Goal: Transaction & Acquisition: Register for event/course

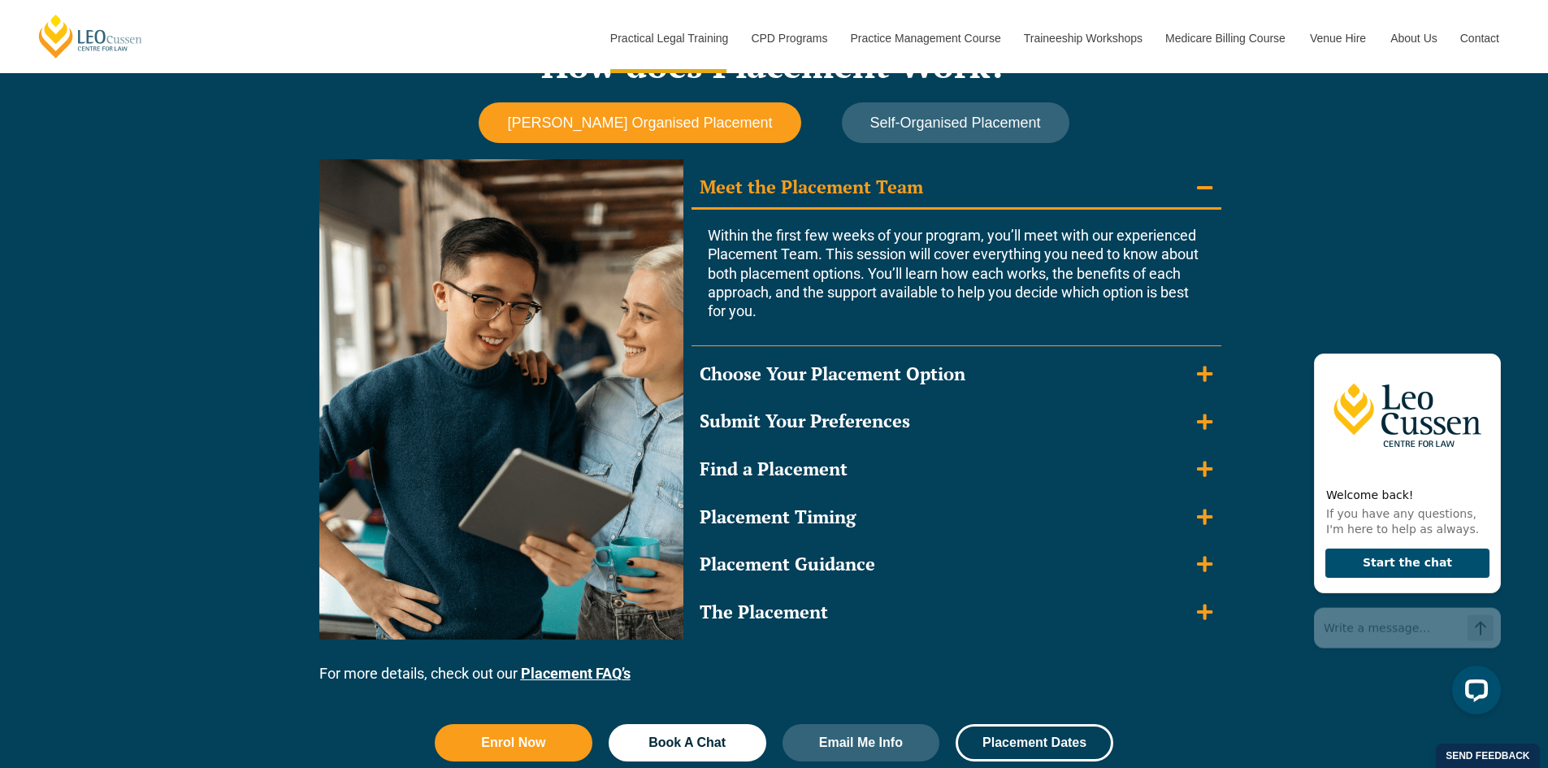
scroll to position [1463, 0]
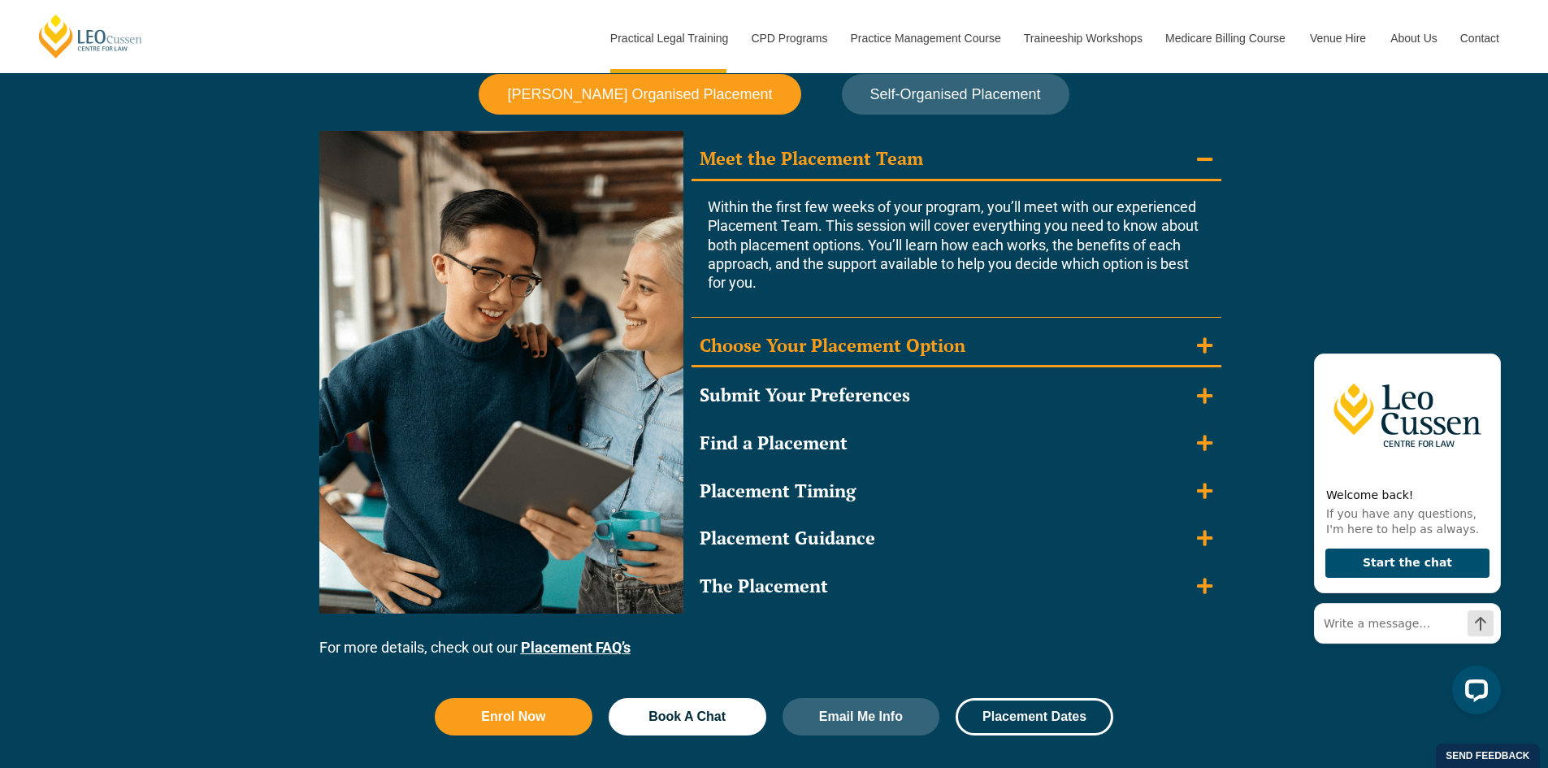
click at [1203, 351] on icon "Accordion. Open links with Enter or Space, close with Escape, and navigate with…" at bounding box center [1204, 345] width 15 height 18
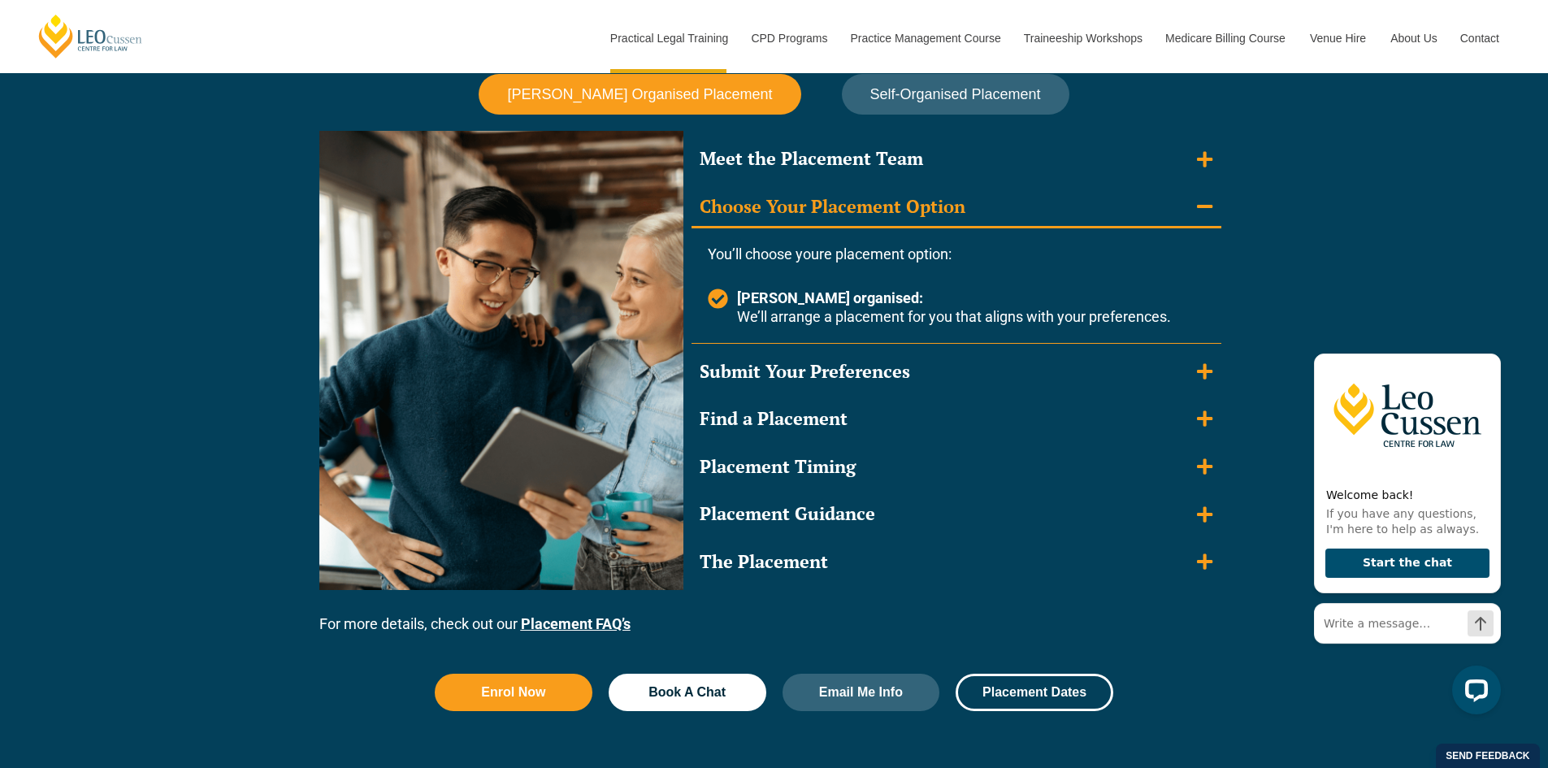
click at [1207, 205] on icon "Accordion. Open links with Enter or Space, close with Escape, and navigate with…" at bounding box center [1204, 207] width 15 height 18
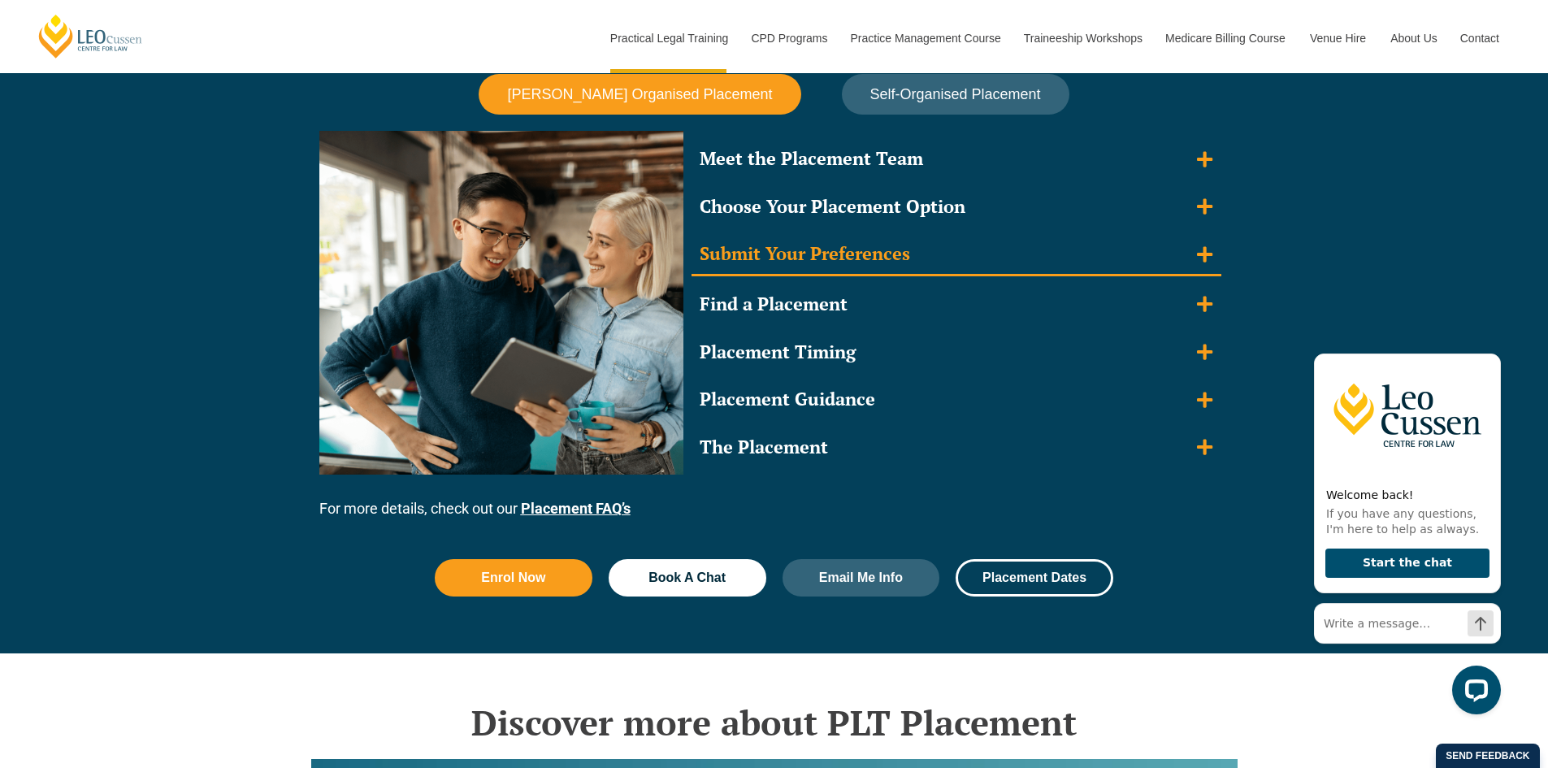
click at [1192, 270] on summary "Submit Your Preferences" at bounding box center [957, 255] width 530 height 42
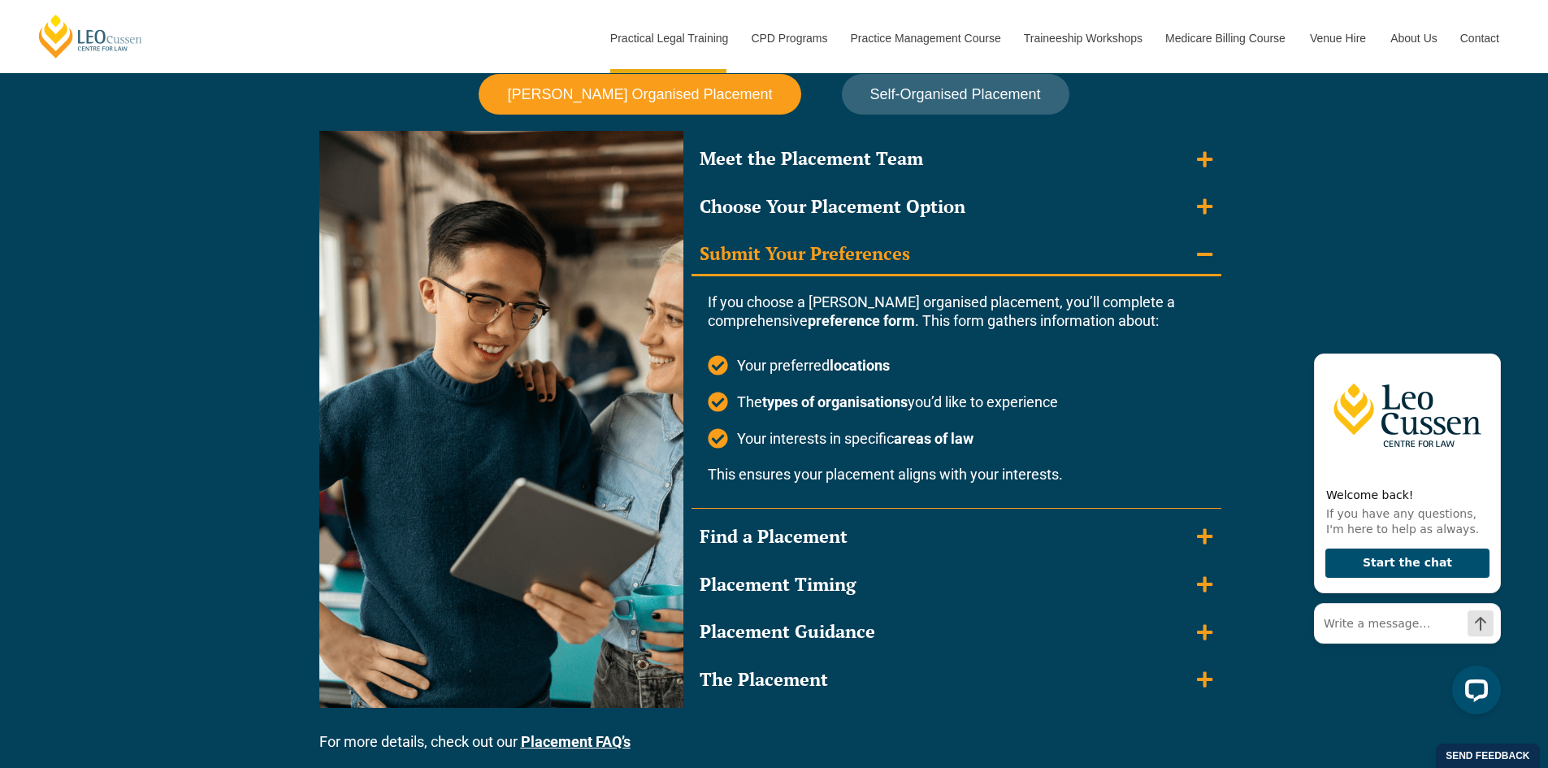
click at [1192, 270] on summary "Submit Your Preferences" at bounding box center [957, 255] width 530 height 42
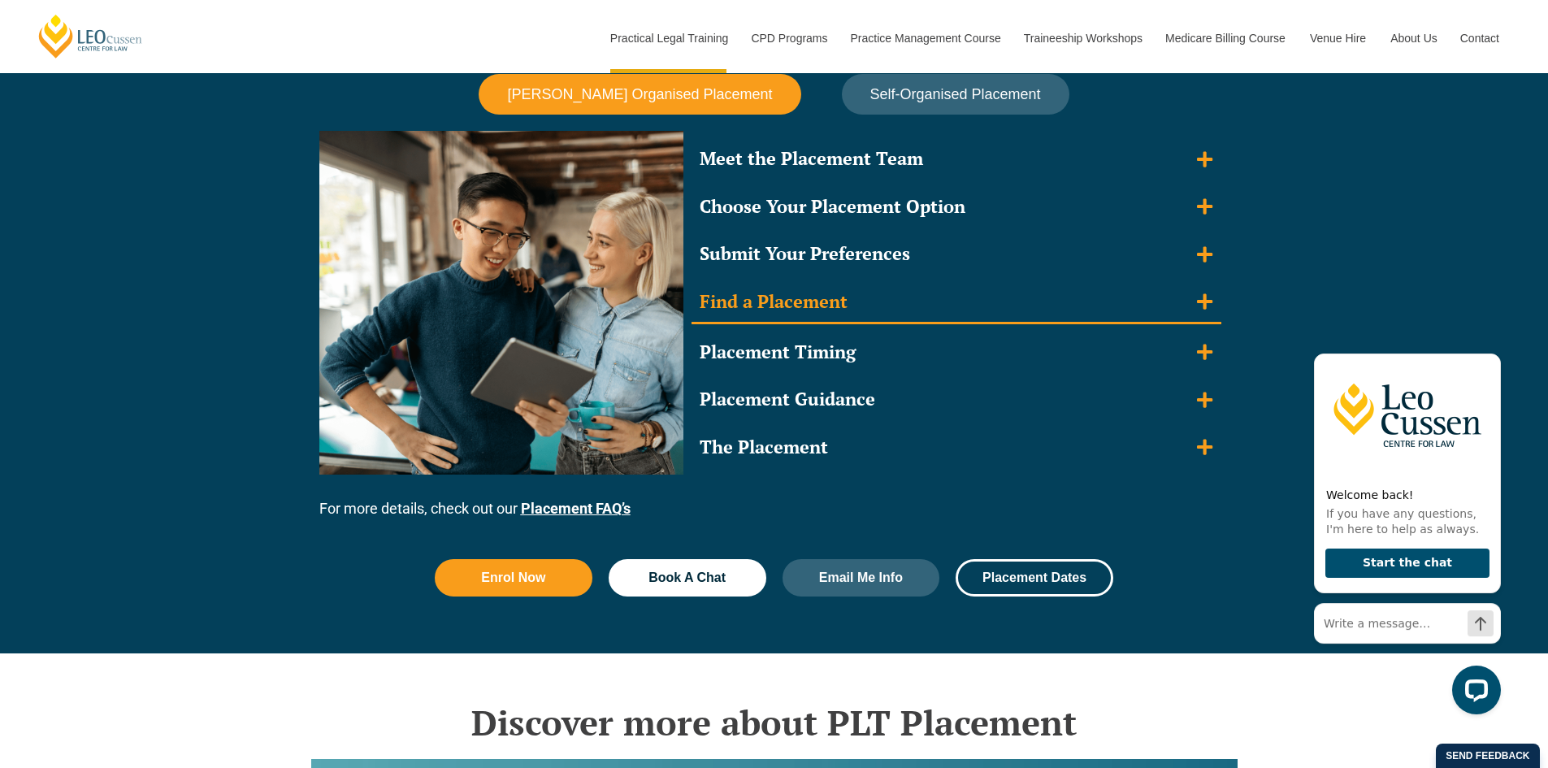
click at [1193, 283] on summary "Find a Placement" at bounding box center [957, 303] width 530 height 42
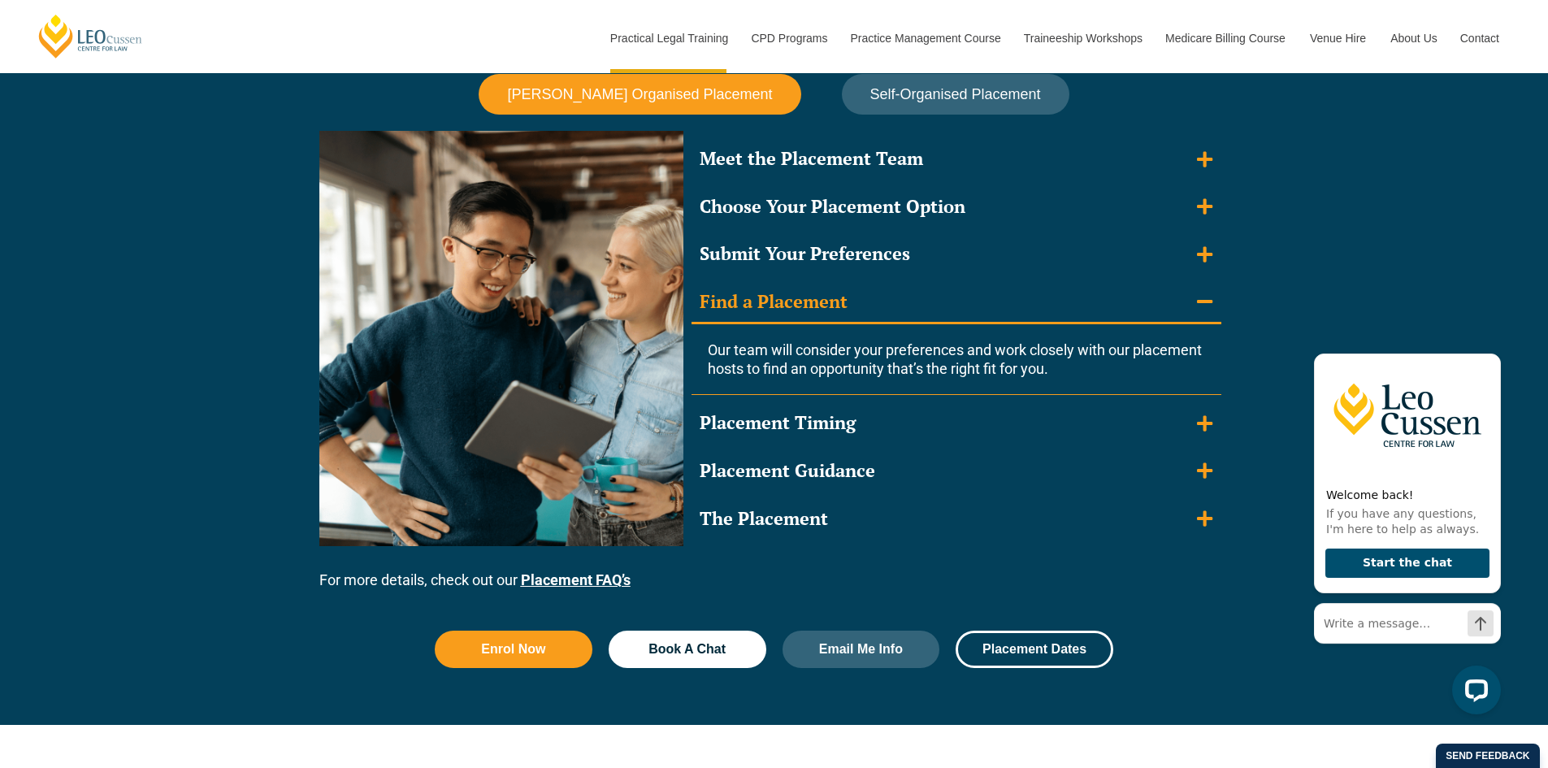
click at [1194, 285] on summary "Find a Placement" at bounding box center [957, 303] width 530 height 42
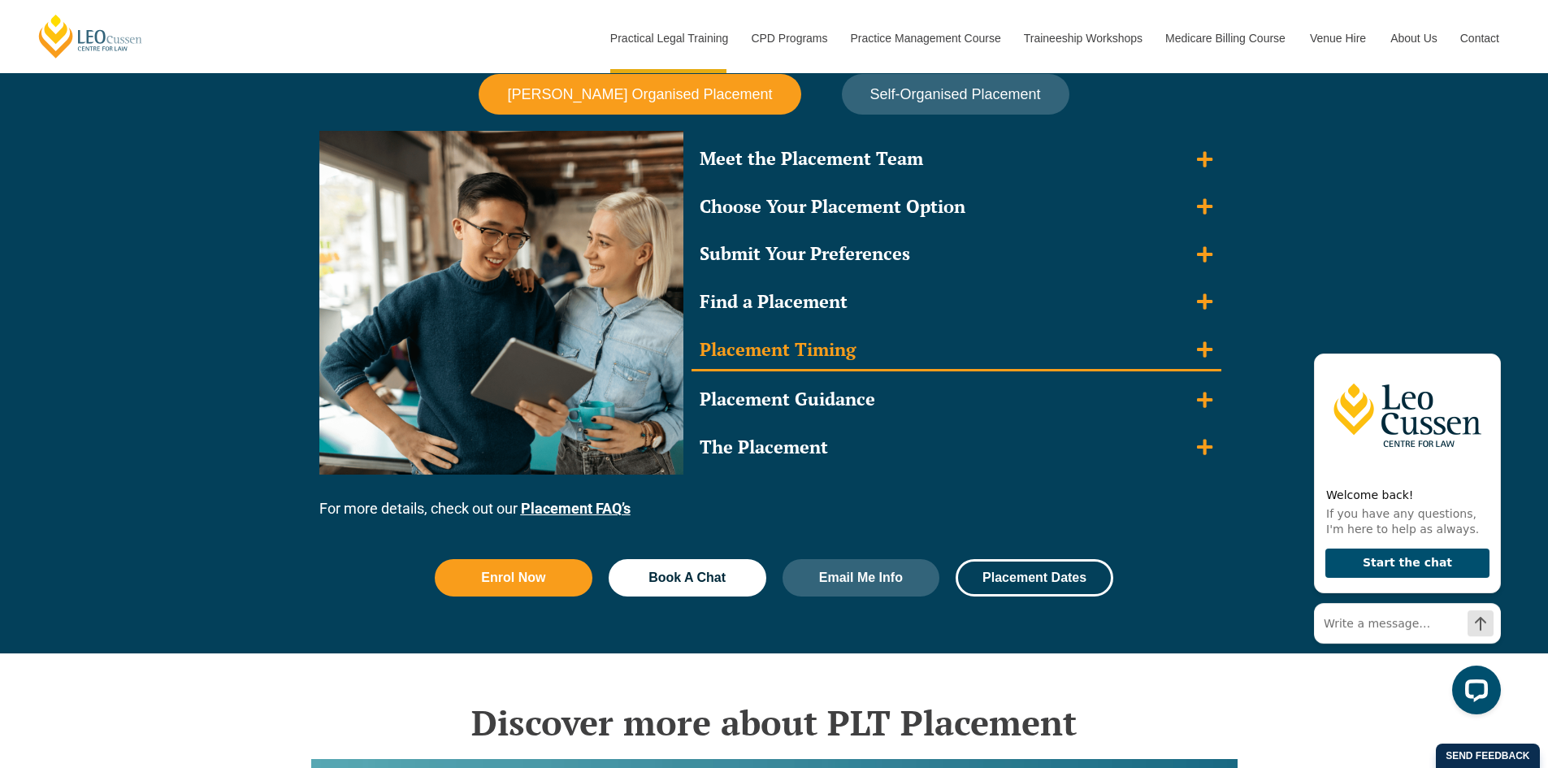
click at [1192, 341] on summary "Placement Timing" at bounding box center [957, 351] width 530 height 42
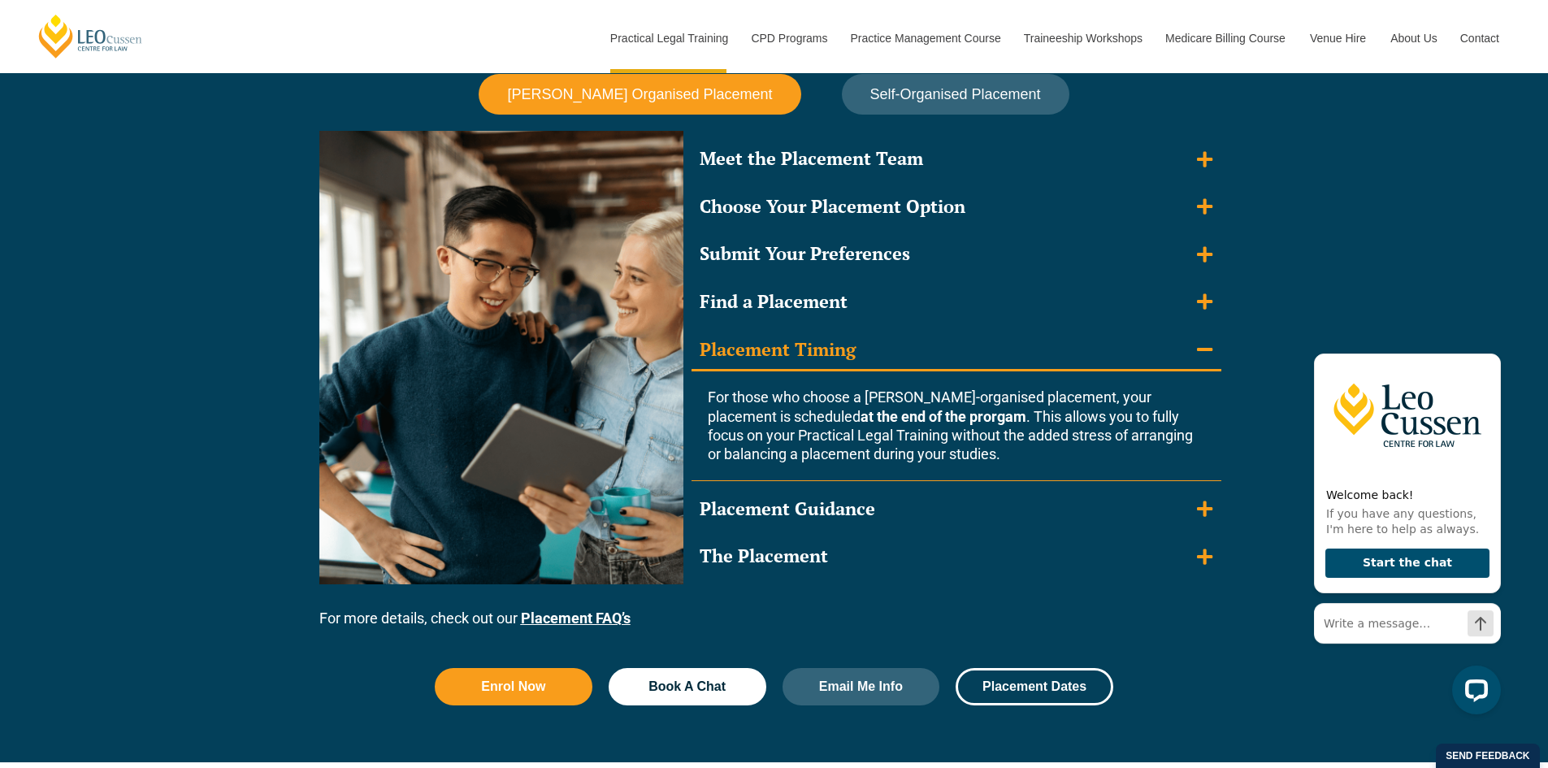
click at [1187, 341] on summary "Placement Timing" at bounding box center [957, 351] width 530 height 42
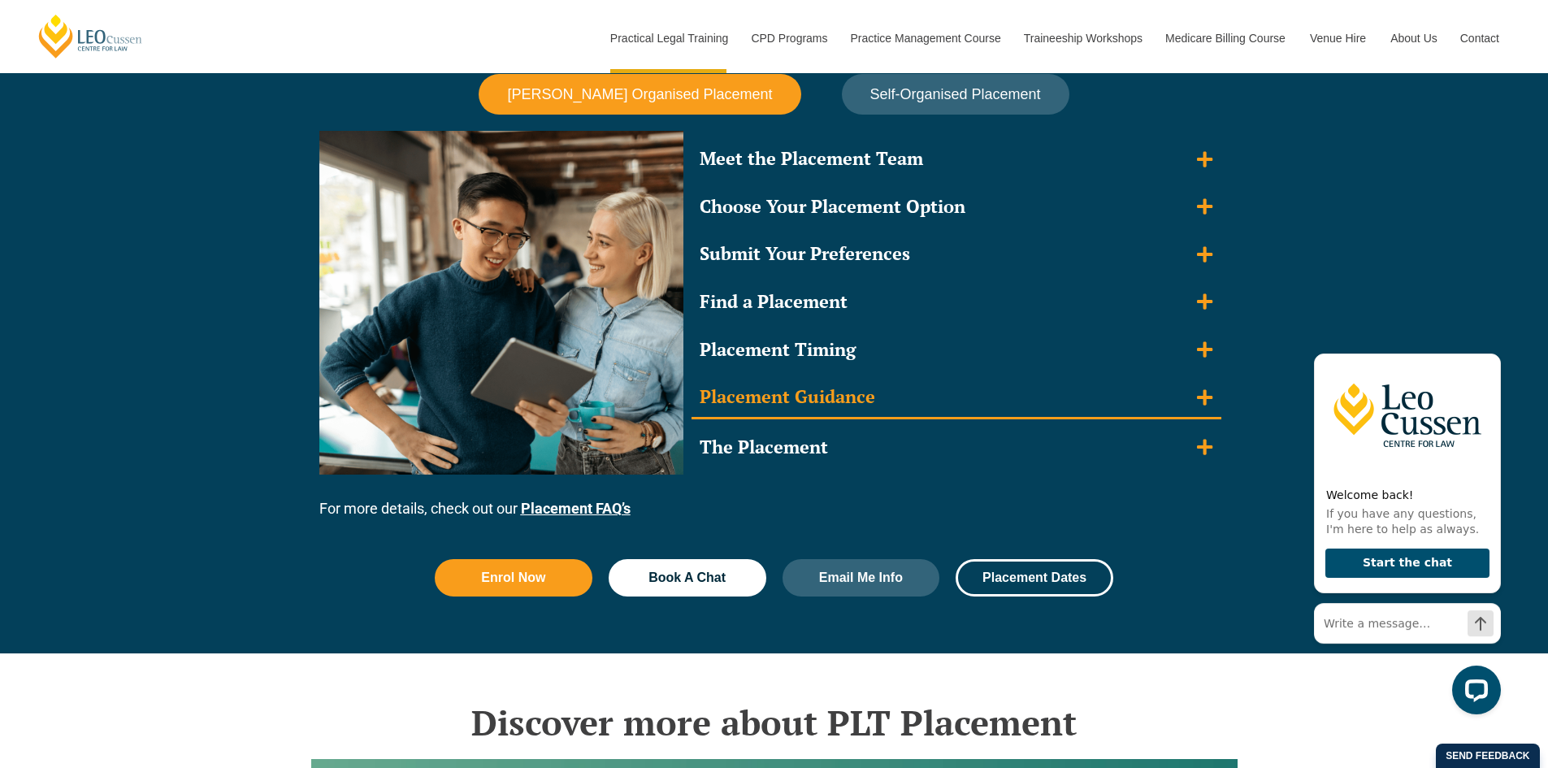
click at [1190, 389] on summary "Placement Guidance" at bounding box center [957, 398] width 530 height 42
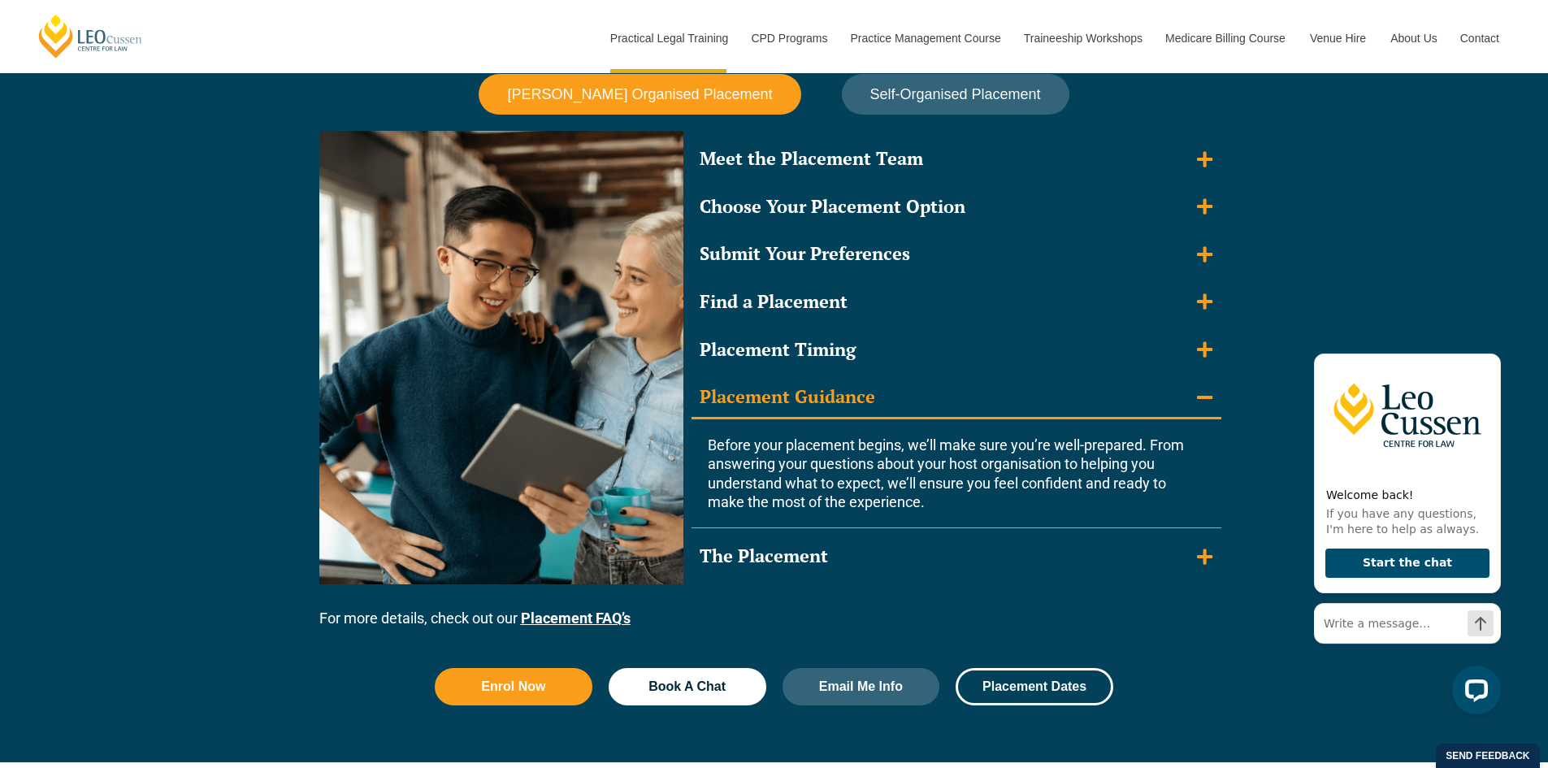
click at [1194, 383] on summary "Placement Guidance" at bounding box center [957, 398] width 530 height 42
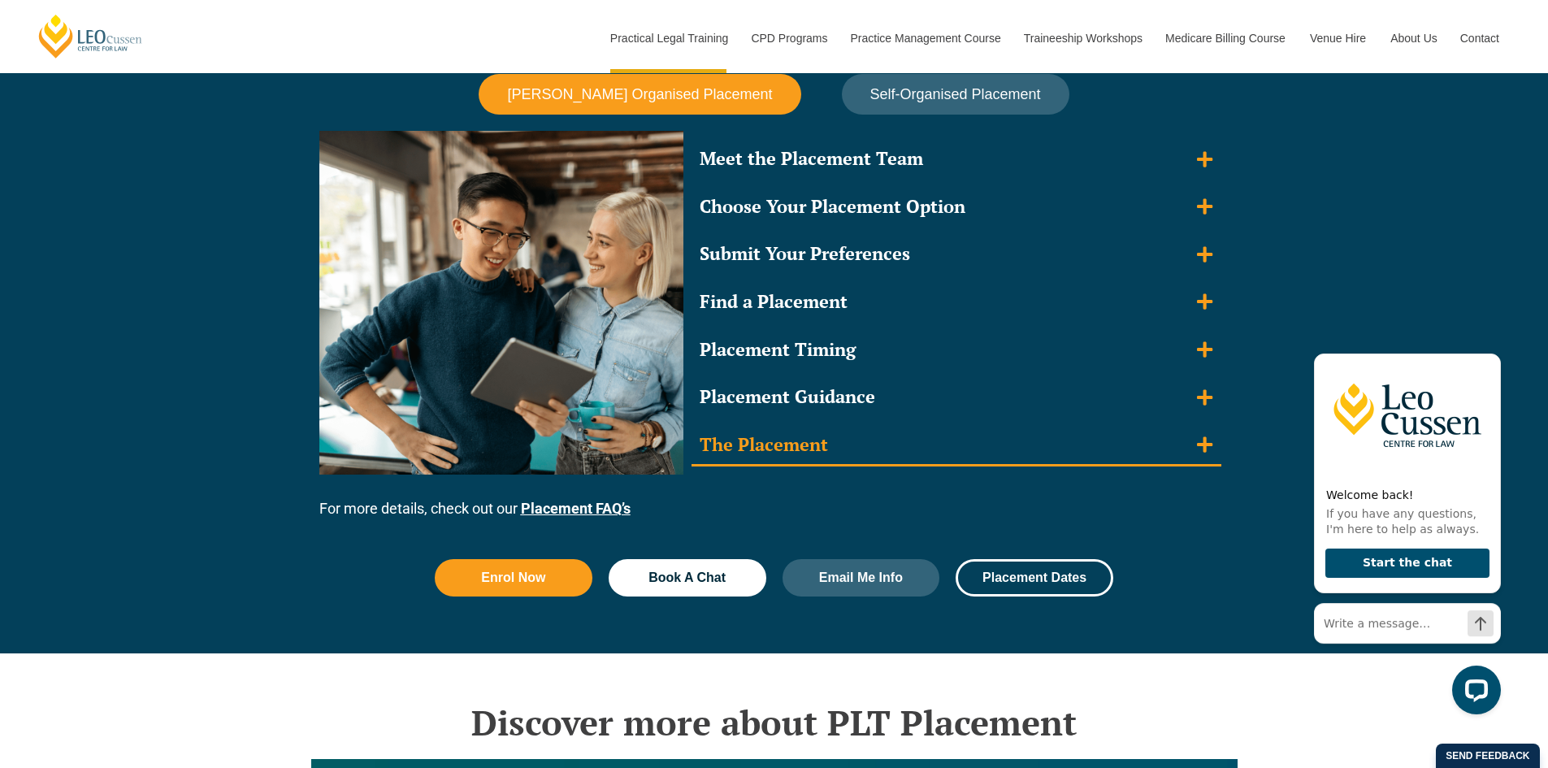
click at [1183, 448] on summary "The Placement" at bounding box center [957, 446] width 530 height 42
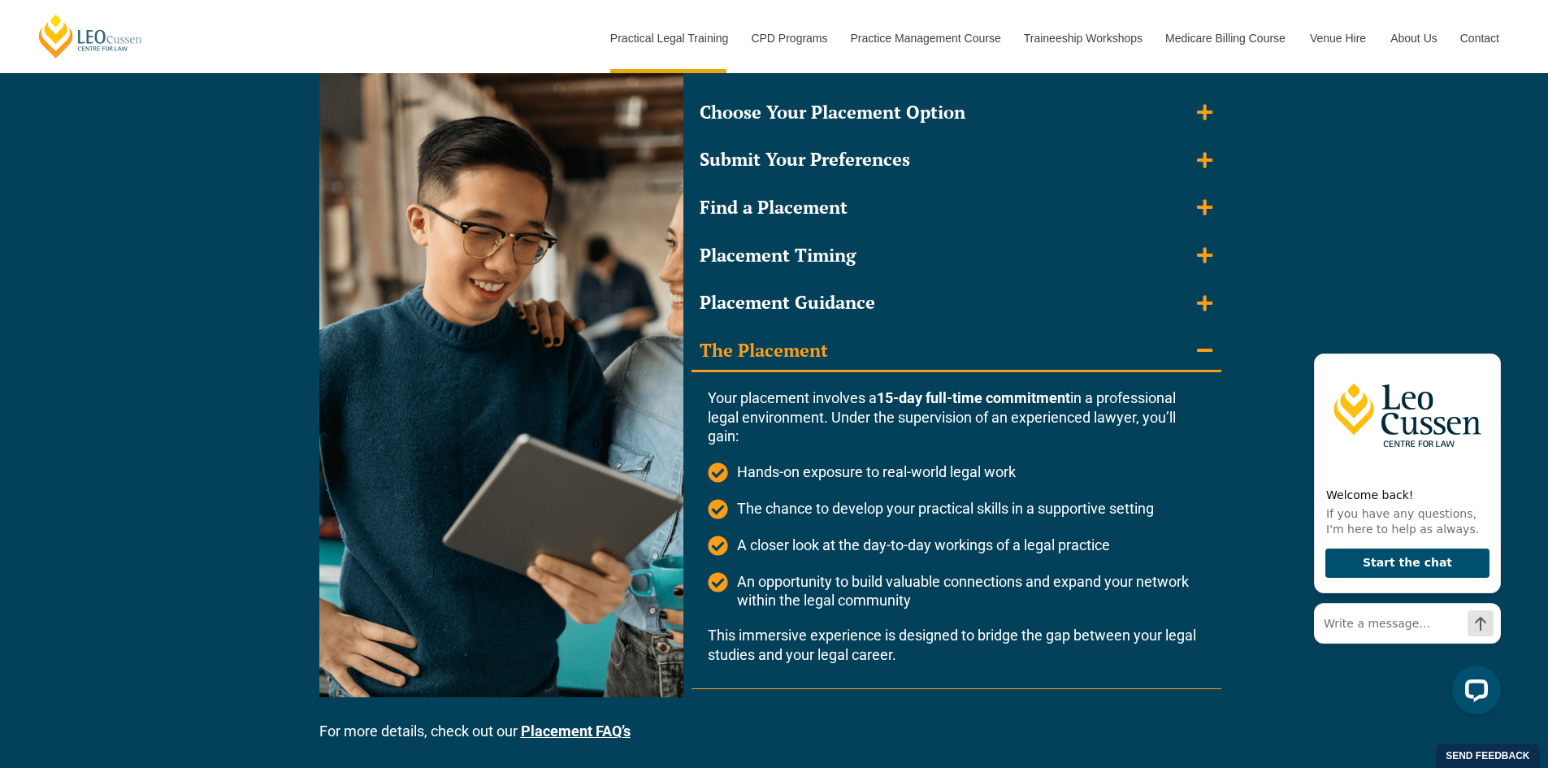
scroll to position [1544, 0]
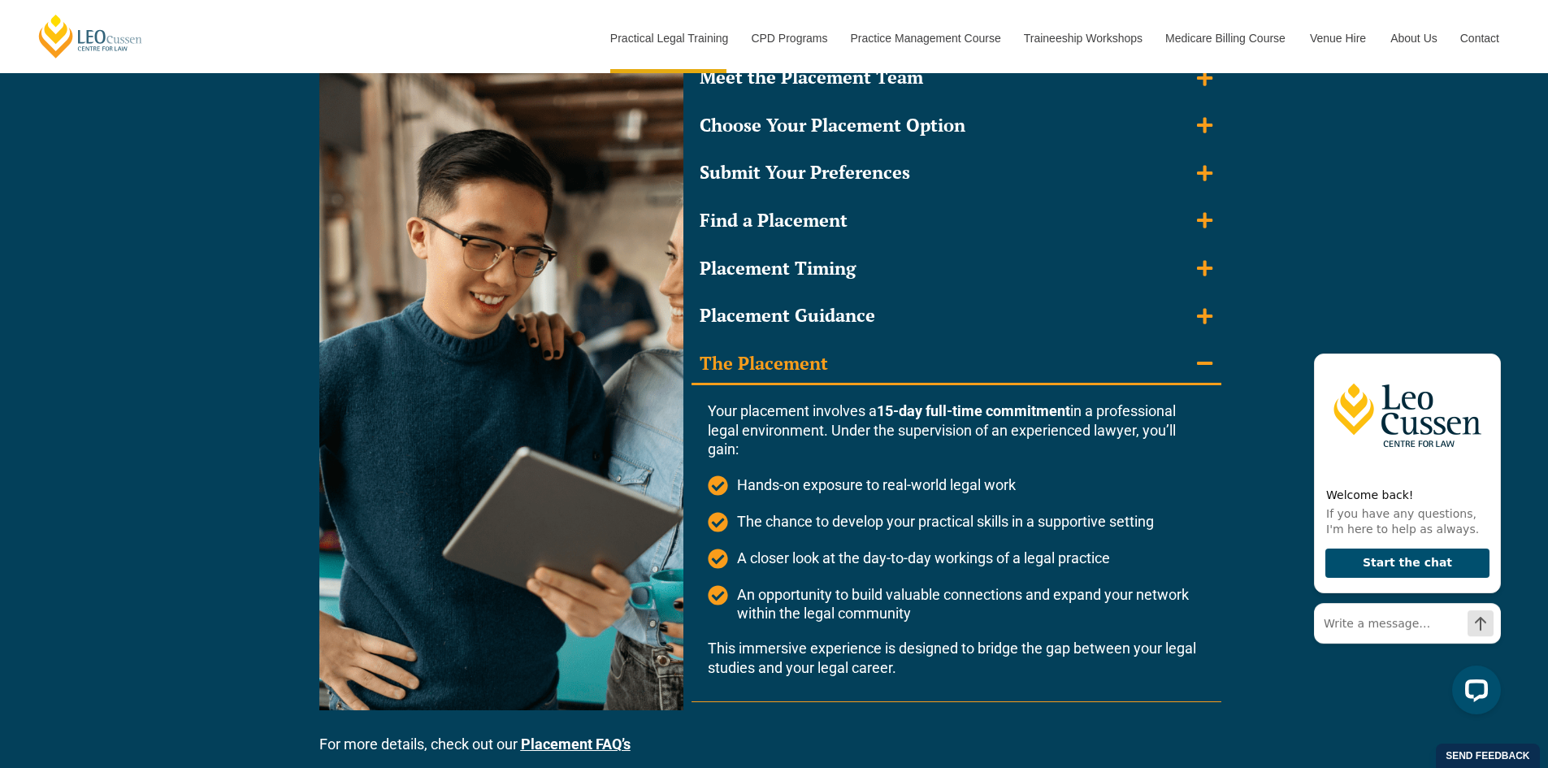
click at [1186, 349] on summary "The Placement" at bounding box center [957, 365] width 530 height 42
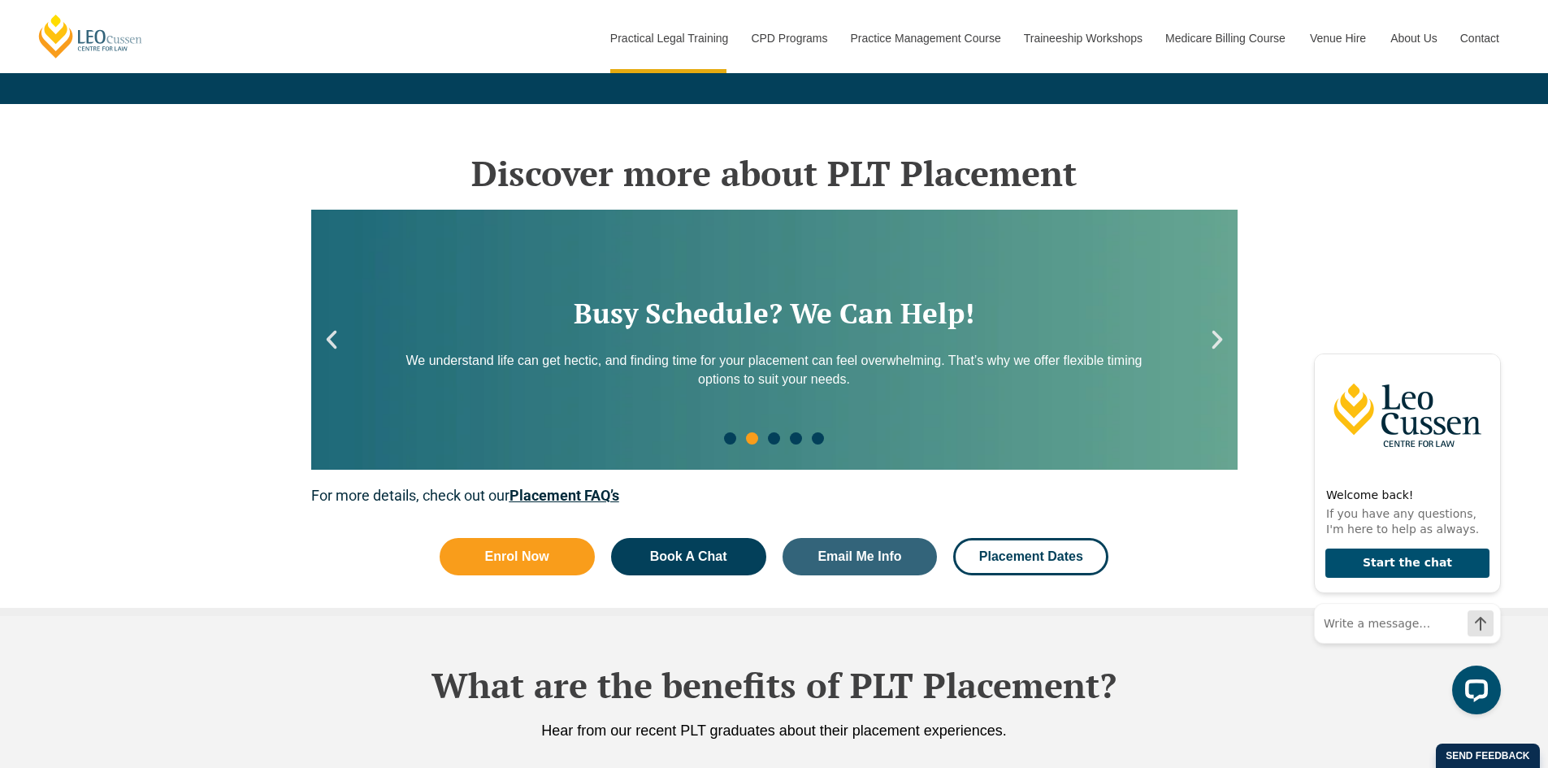
scroll to position [2113, 0]
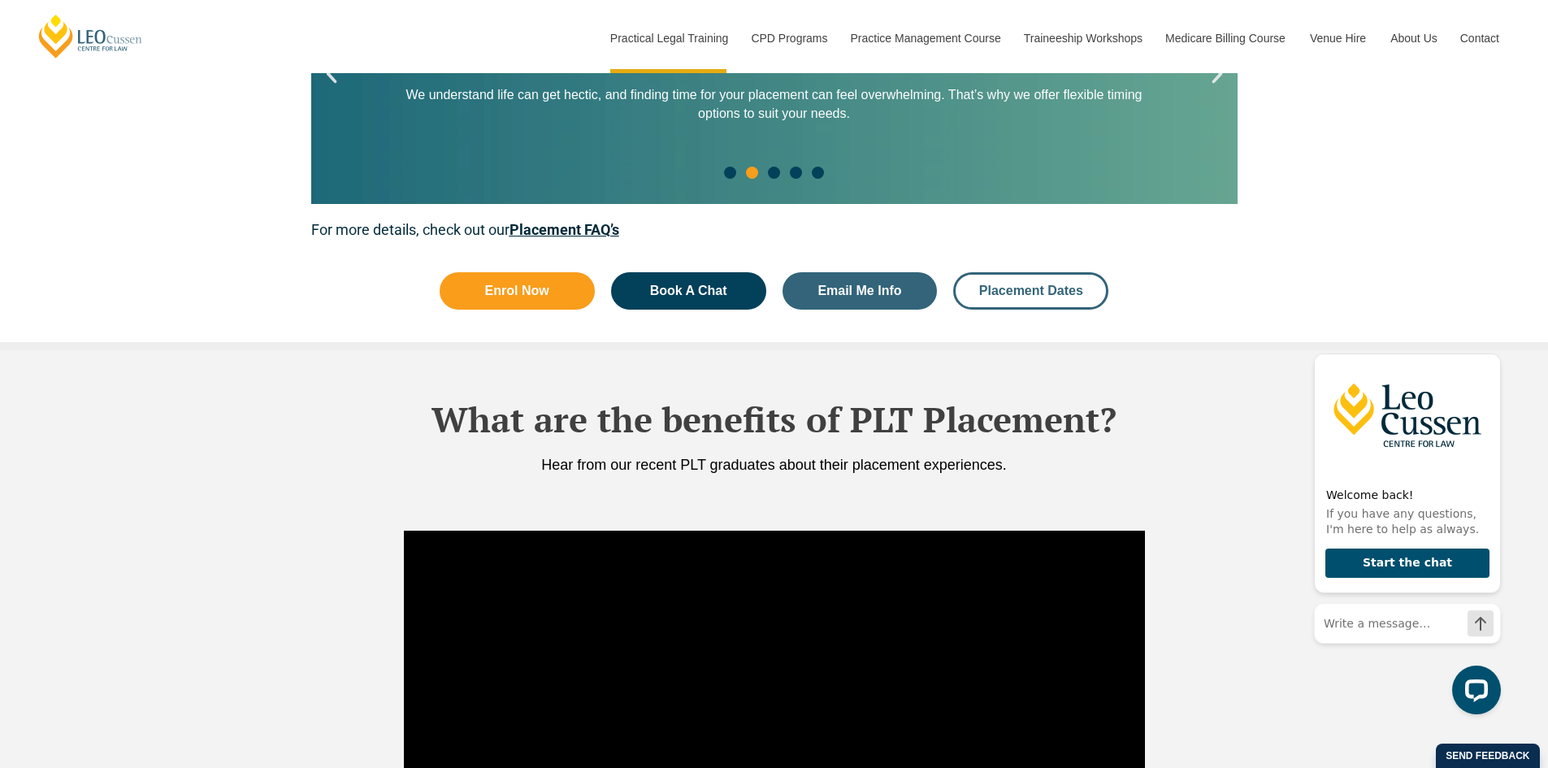
click at [1066, 298] on link "Placement Dates" at bounding box center [1030, 290] width 155 height 37
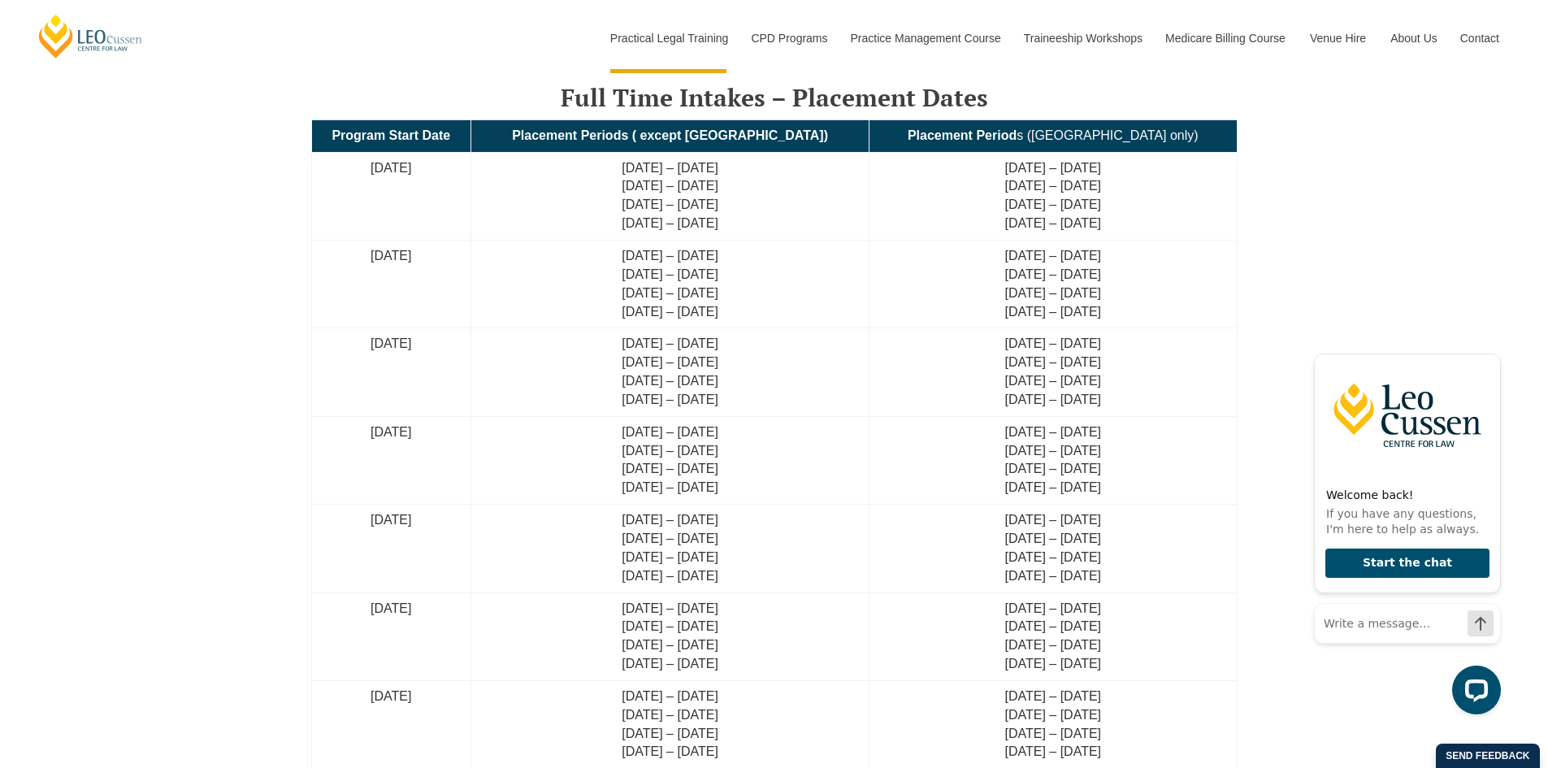
scroll to position [3527, 0]
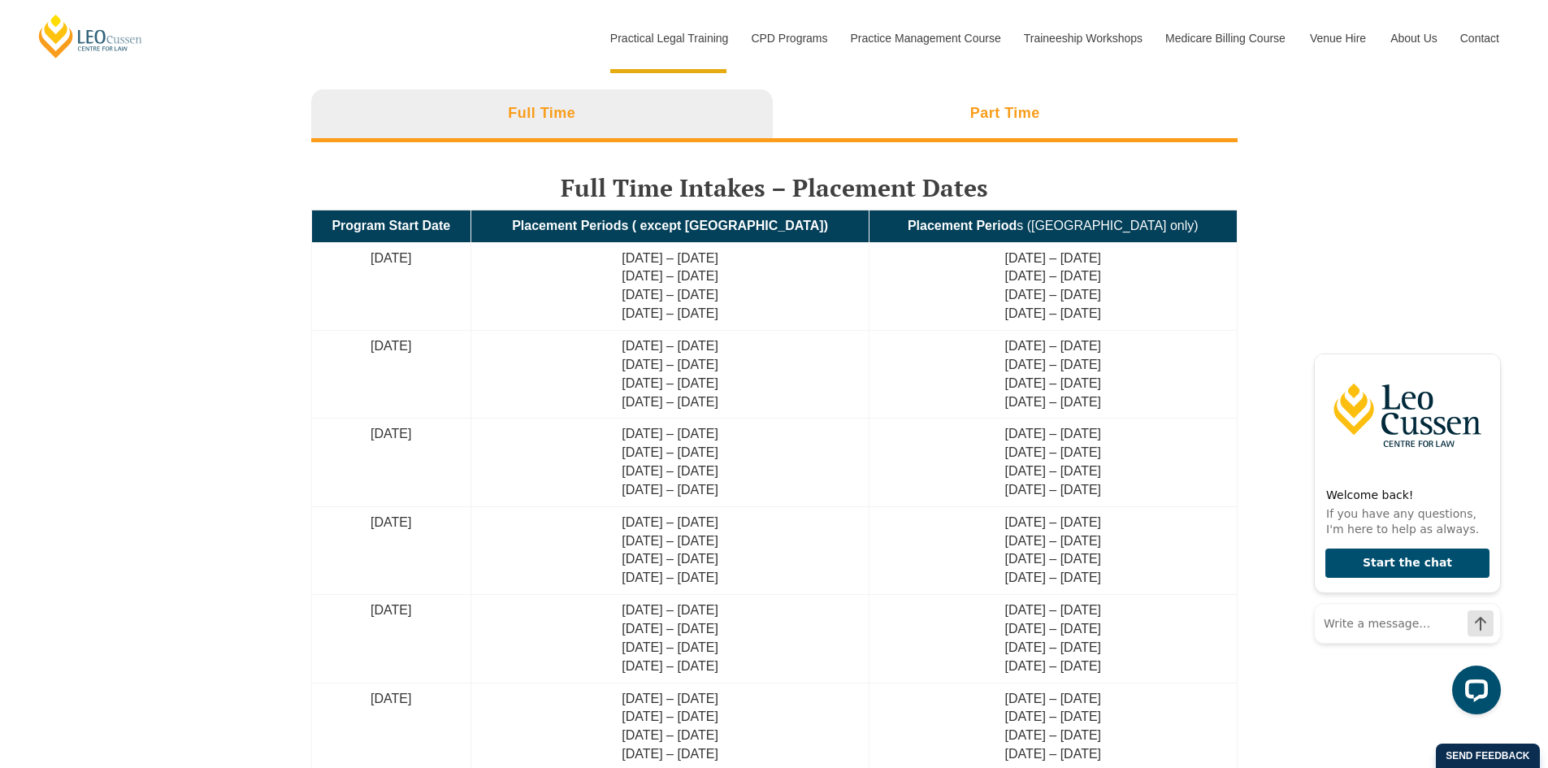
click at [1019, 113] on h3 "Part Time" at bounding box center [1005, 113] width 70 height 19
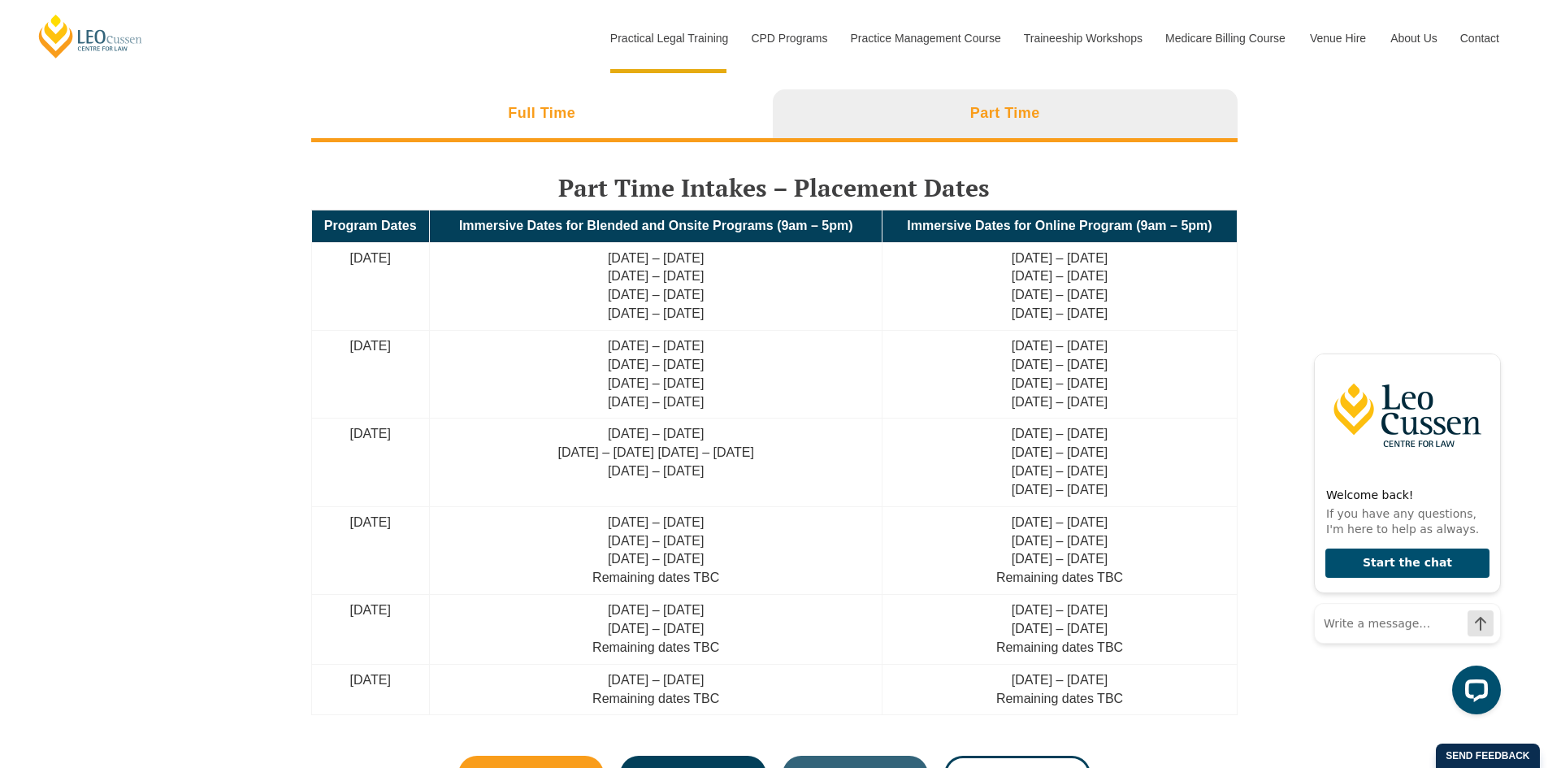
click at [586, 124] on li "Full Time" at bounding box center [542, 115] width 462 height 52
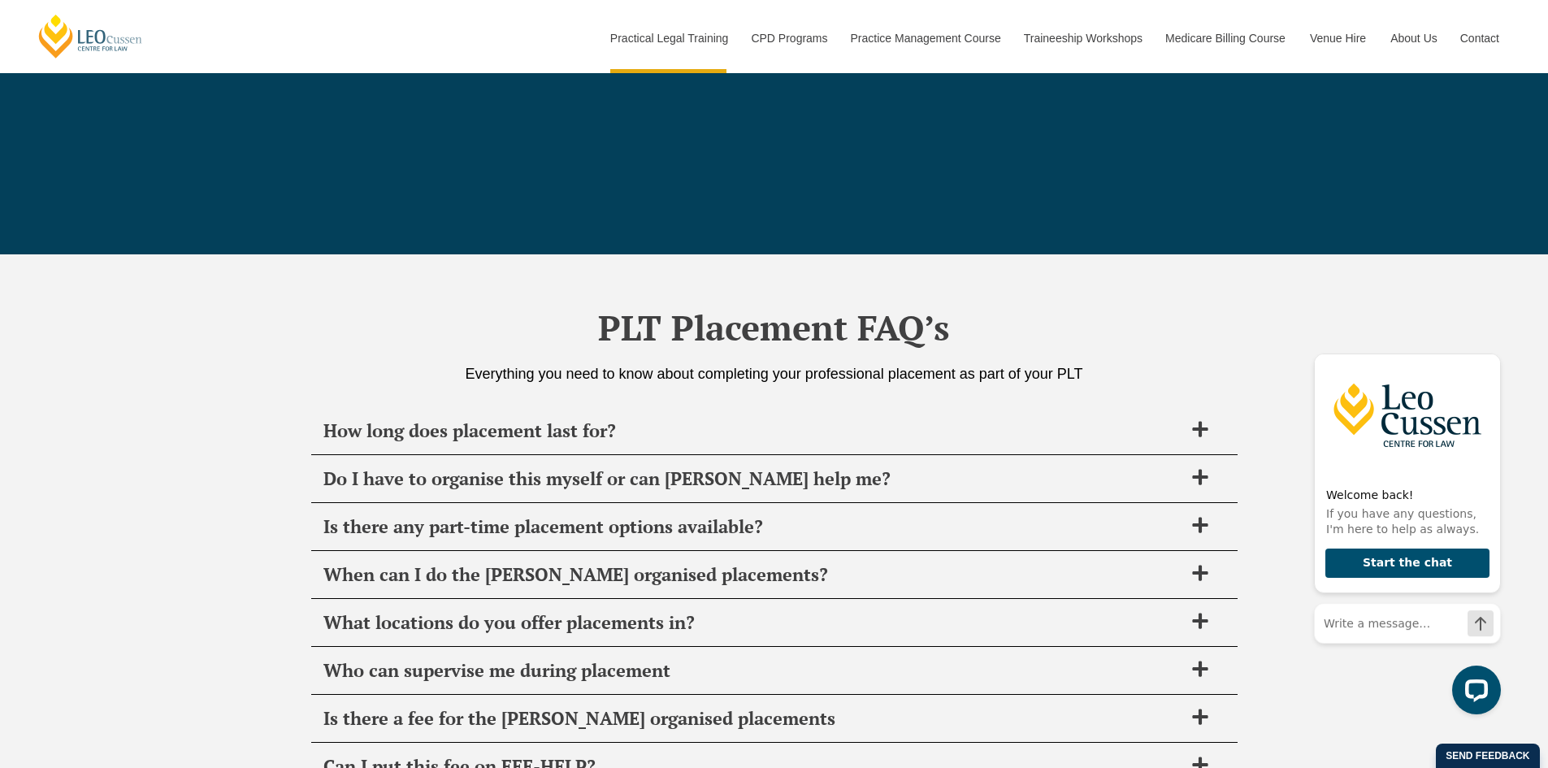
scroll to position [5396, 0]
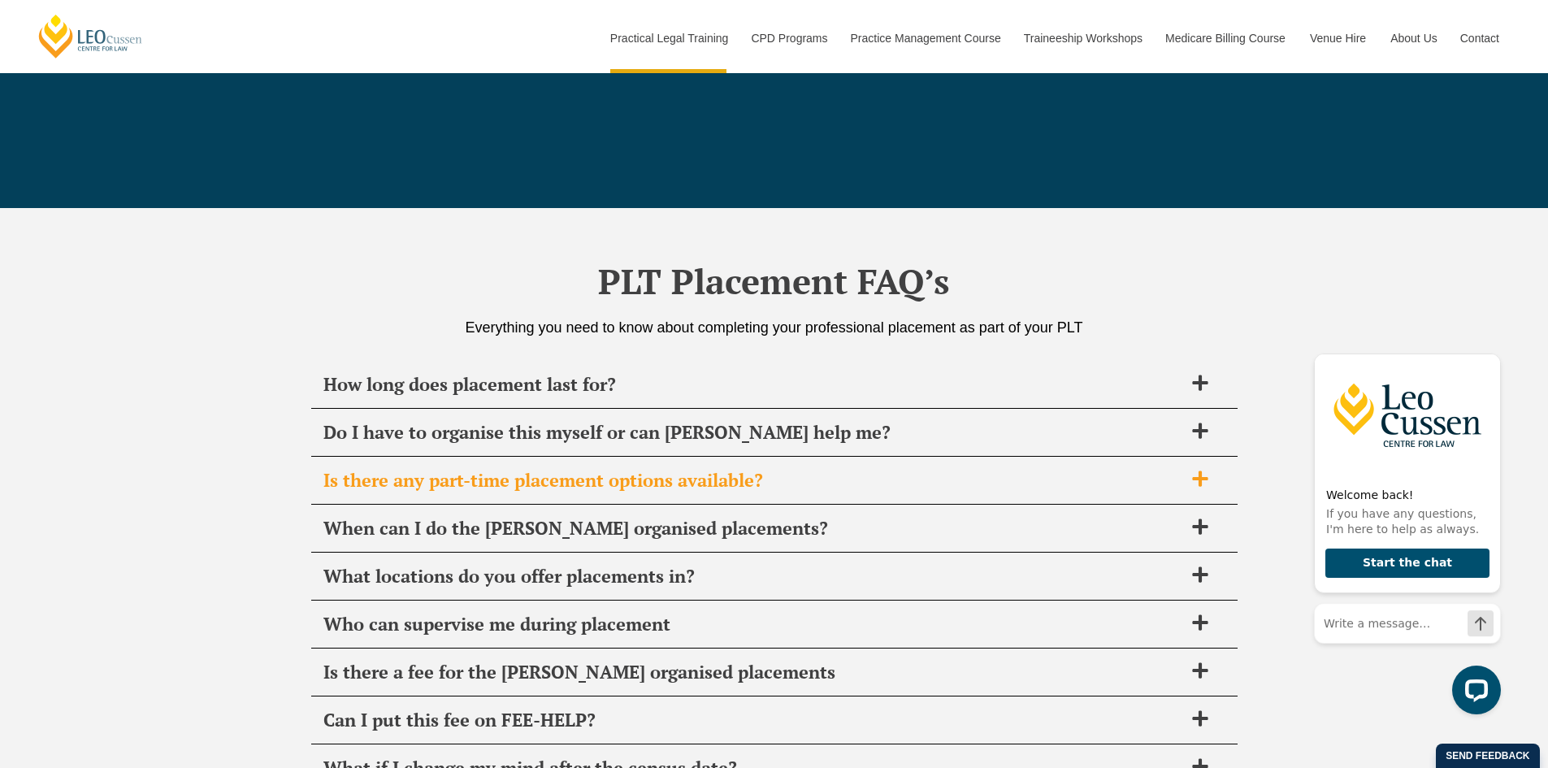
click at [1188, 495] on div "Is there any part-time placement options available?" at bounding box center [774, 481] width 927 height 48
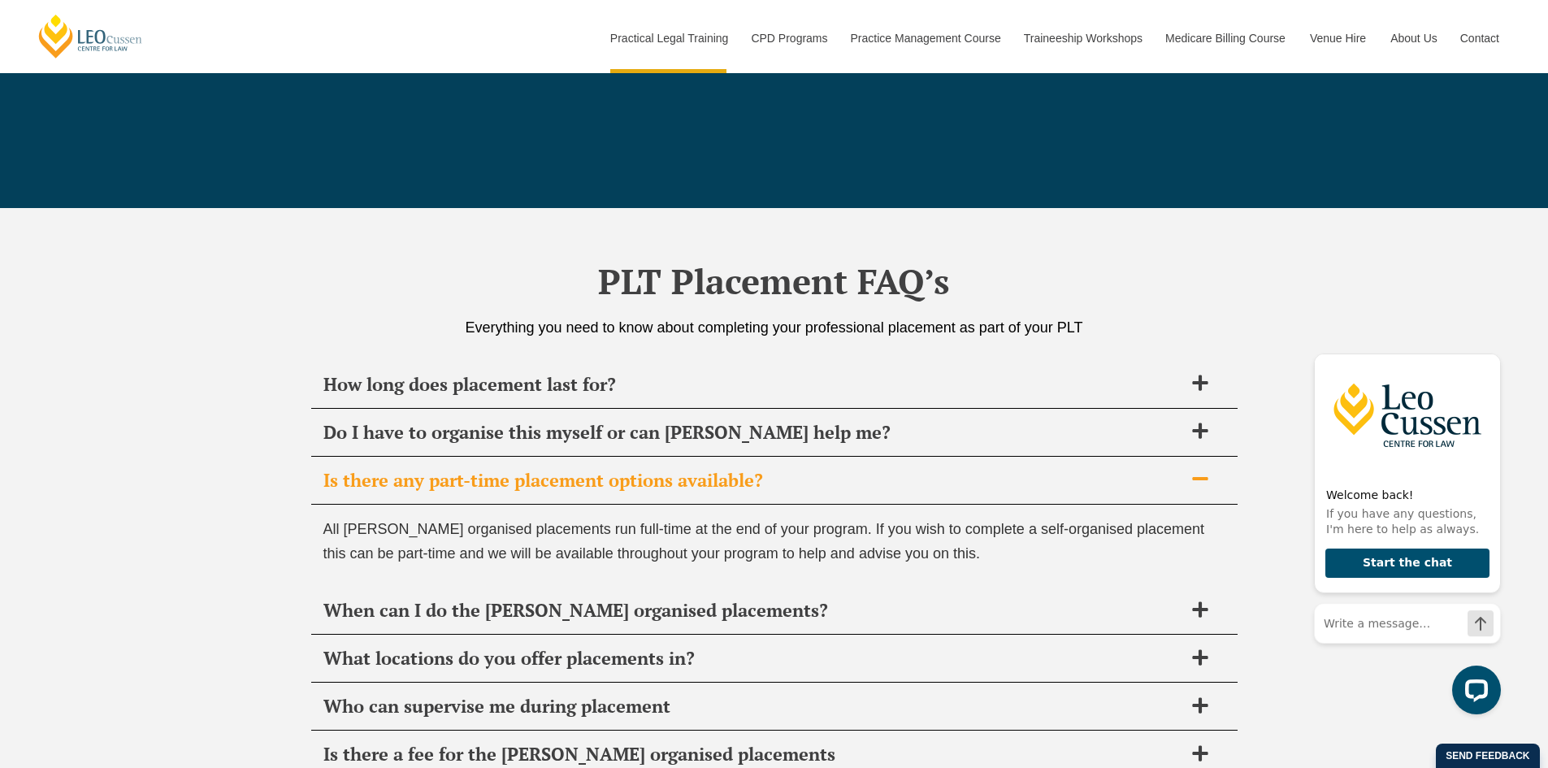
click at [1184, 488] on span at bounding box center [1200, 480] width 34 height 20
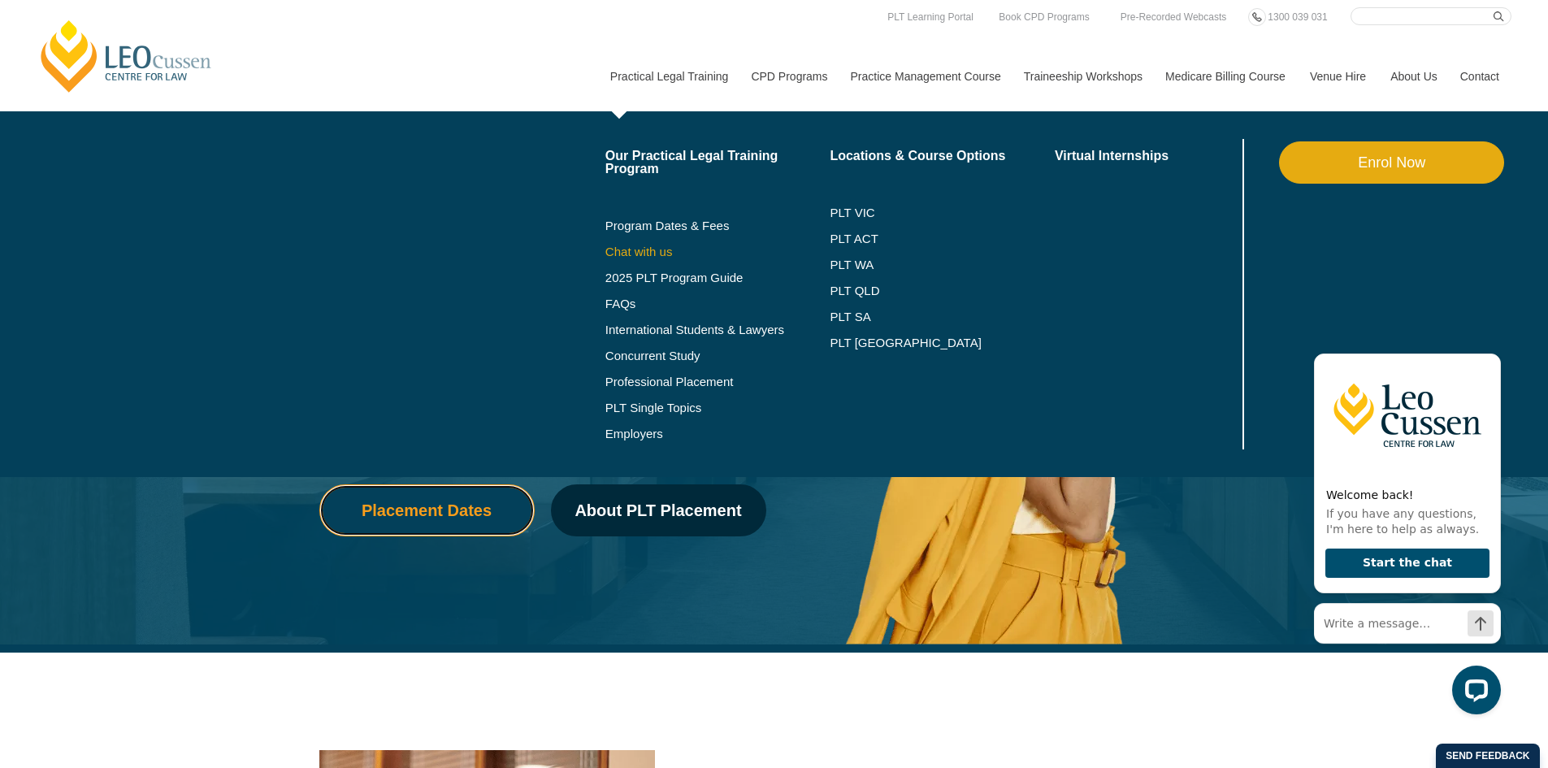
scroll to position [325, 0]
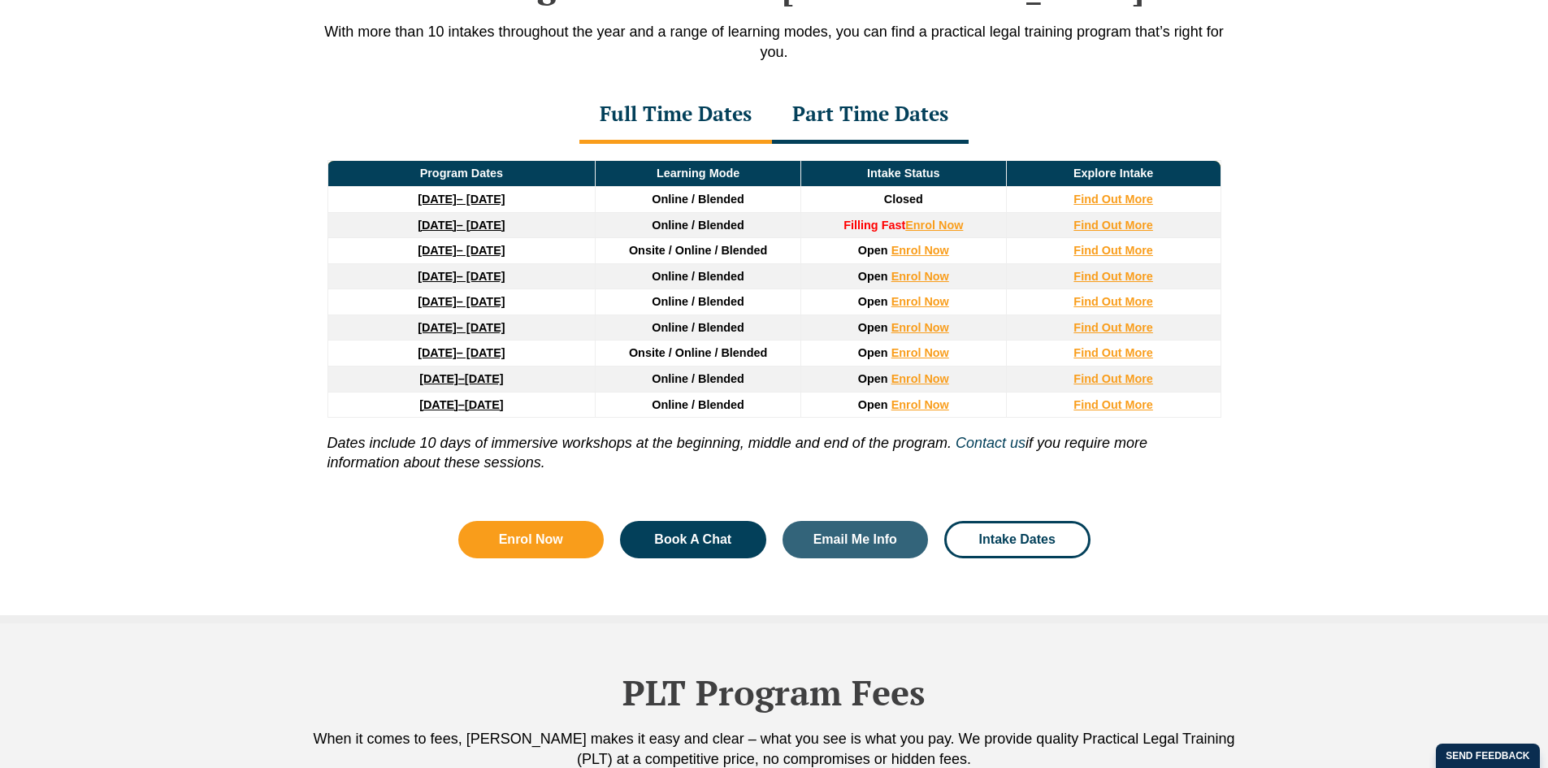
click at [869, 121] on div "Part Time Dates" at bounding box center [870, 115] width 197 height 57
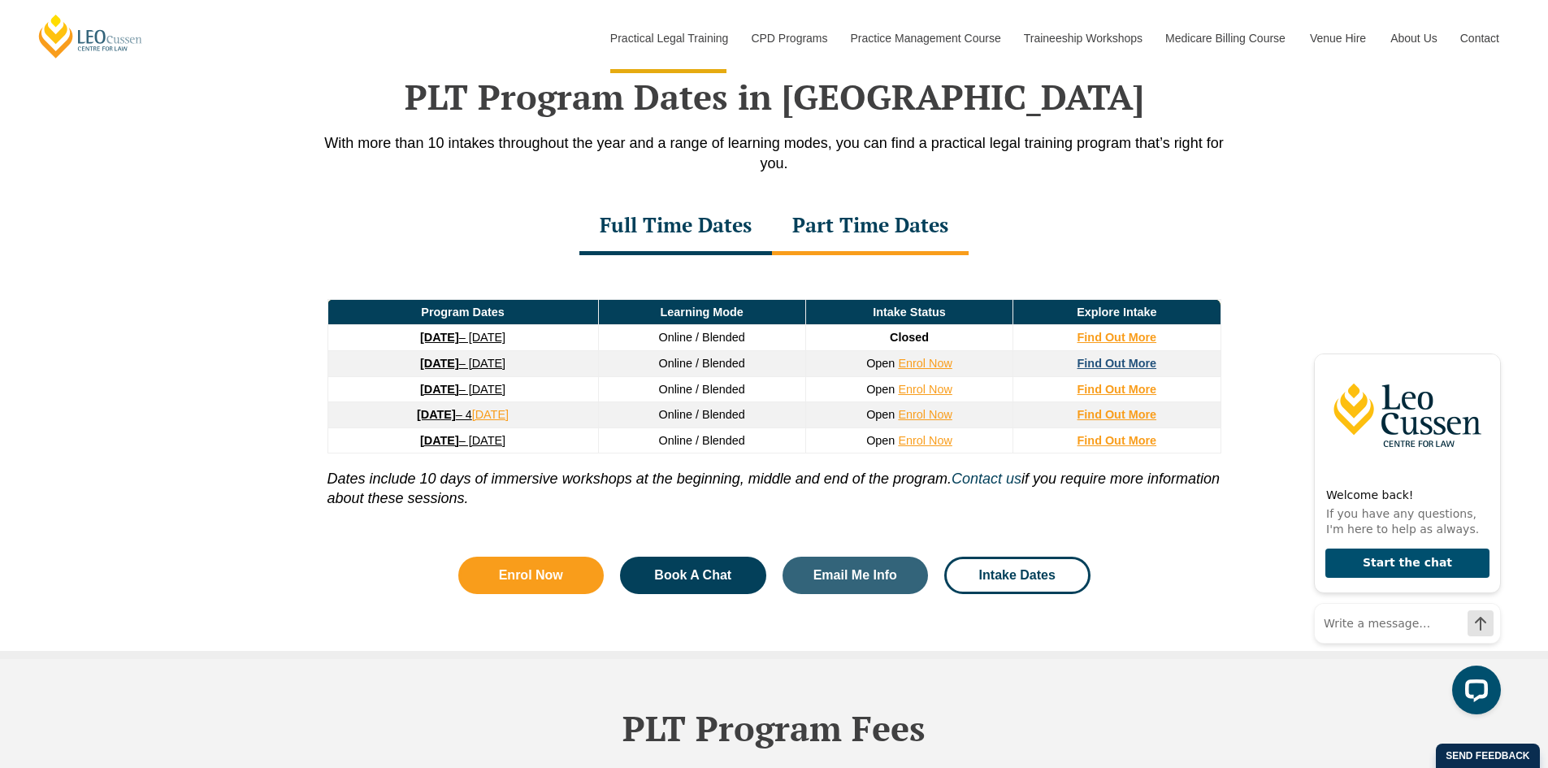
click at [1111, 367] on strong "Find Out More" at bounding box center [1118, 363] width 80 height 13
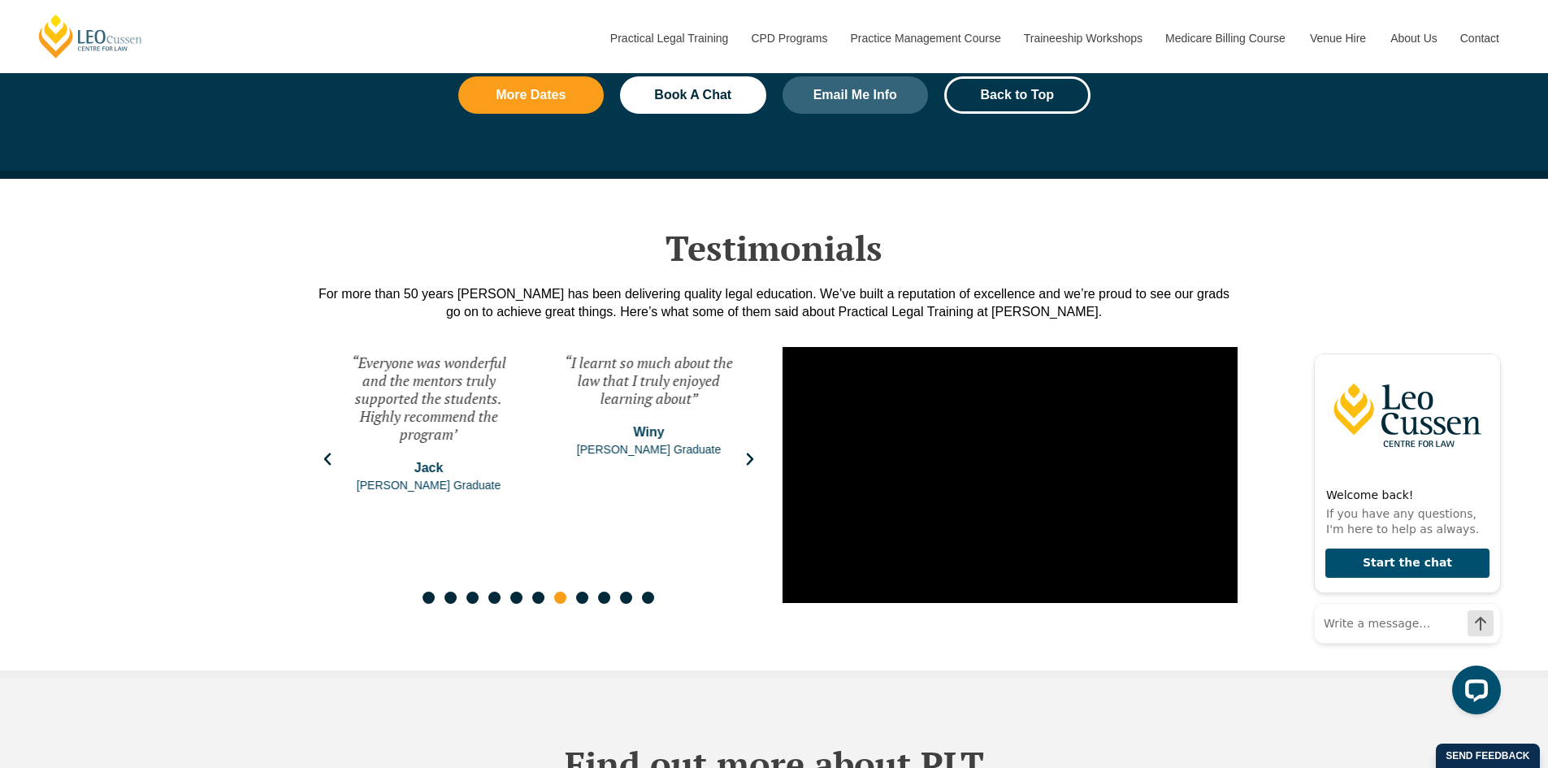
scroll to position [2496, 0]
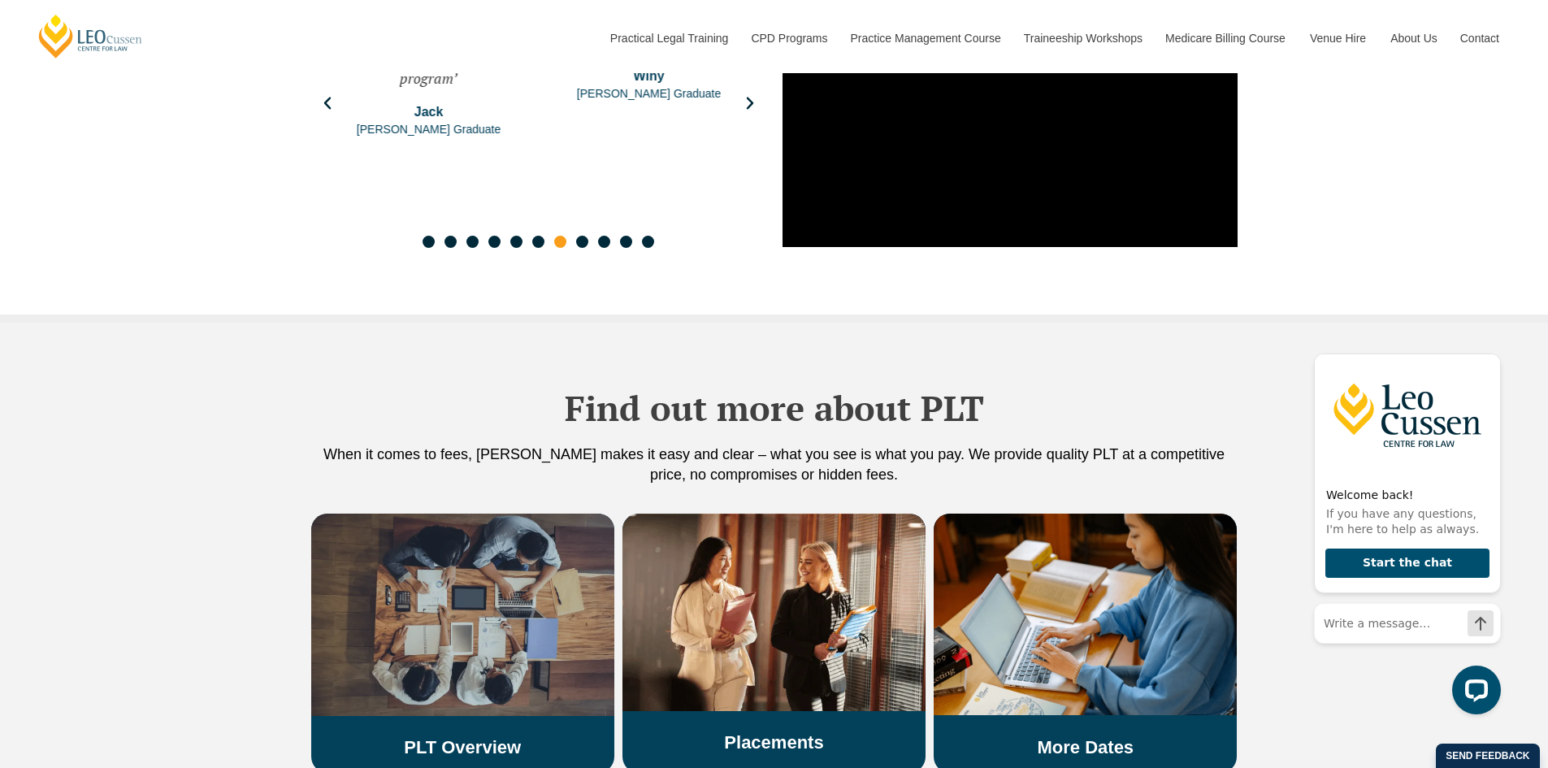
click at [418, 628] on img at bounding box center [462, 615] width 303 height 202
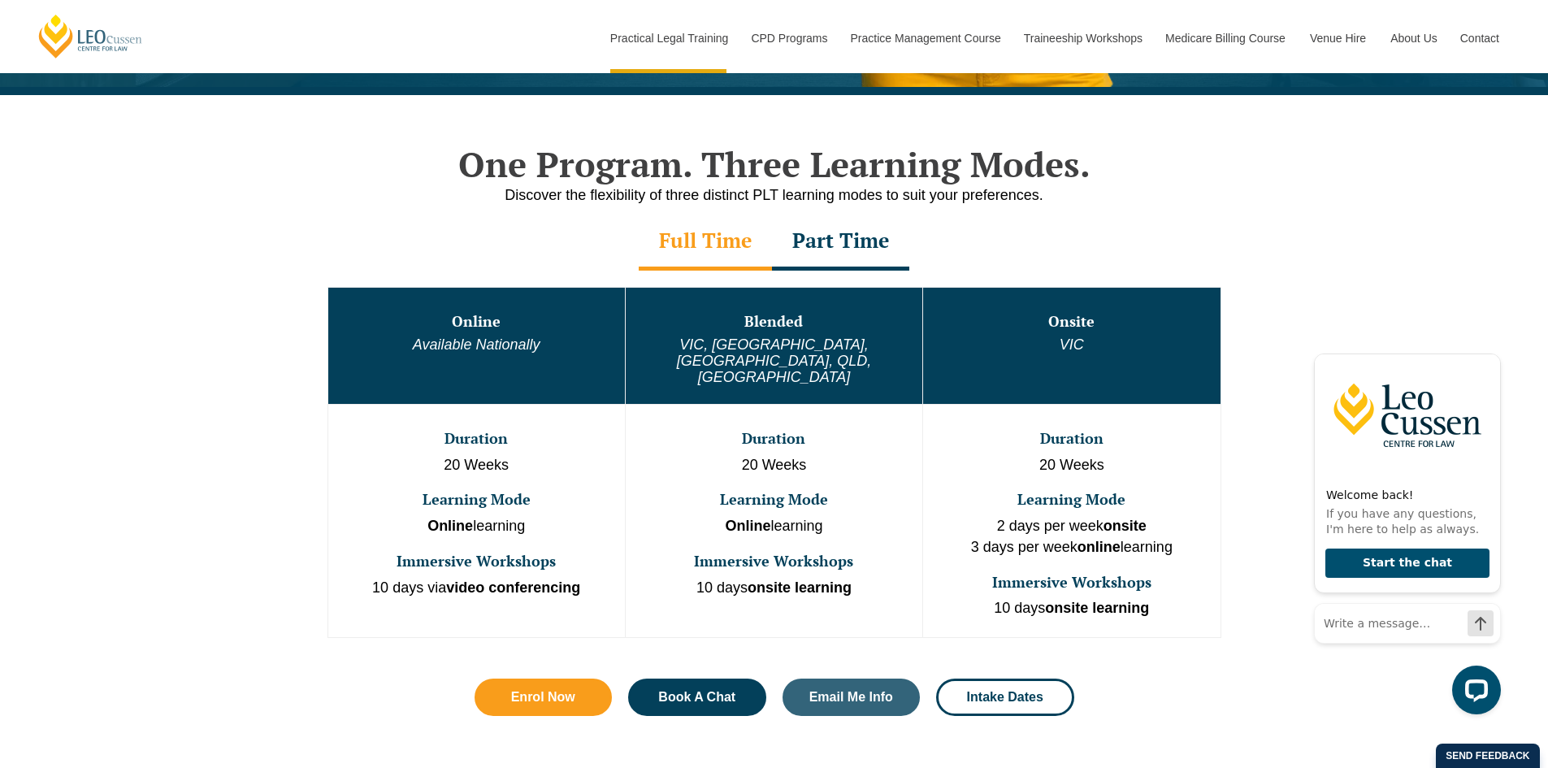
click at [838, 242] on div "Part Time" at bounding box center [840, 242] width 137 height 57
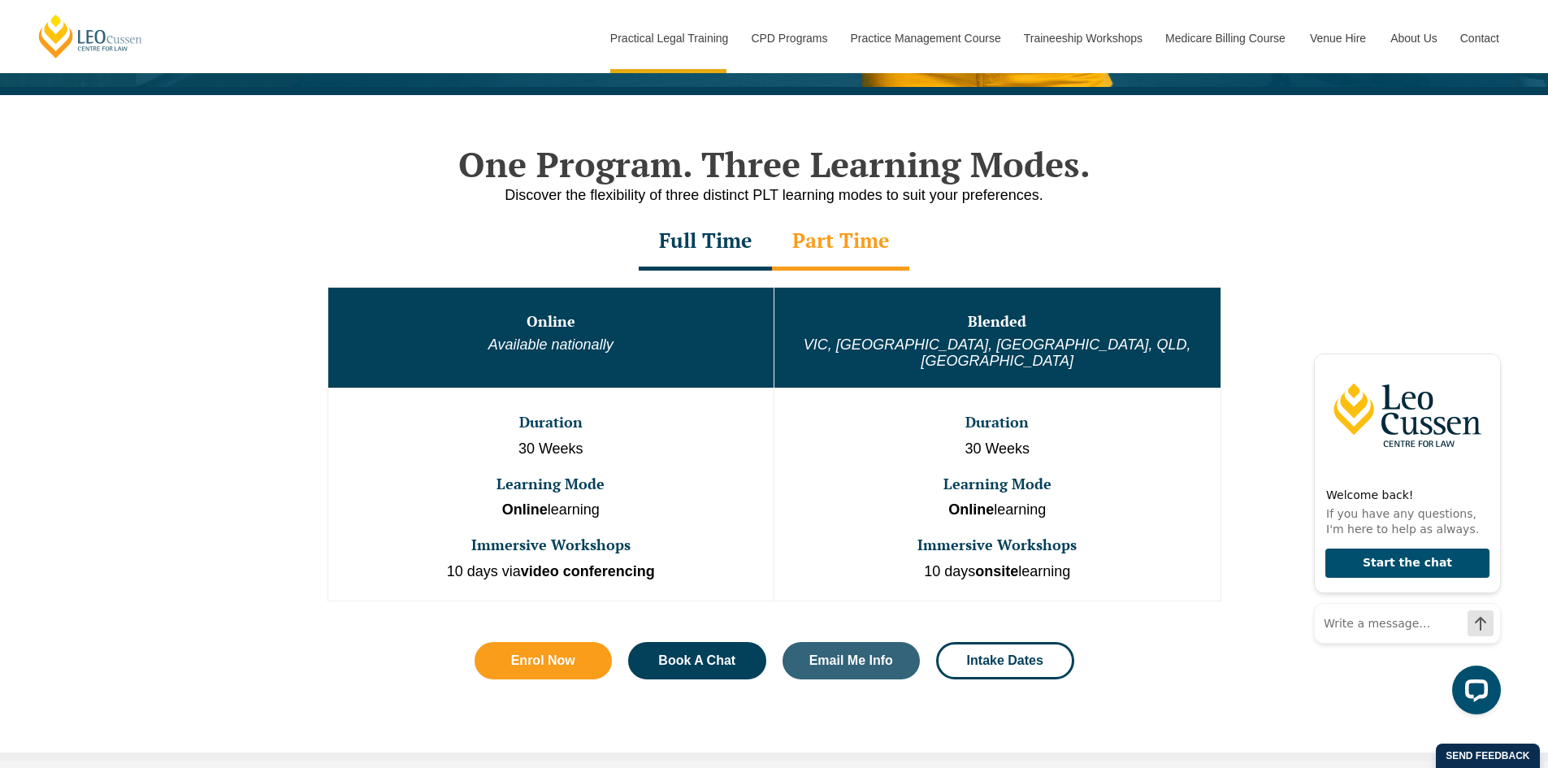
click at [705, 241] on div "Full Time" at bounding box center [705, 242] width 133 height 57
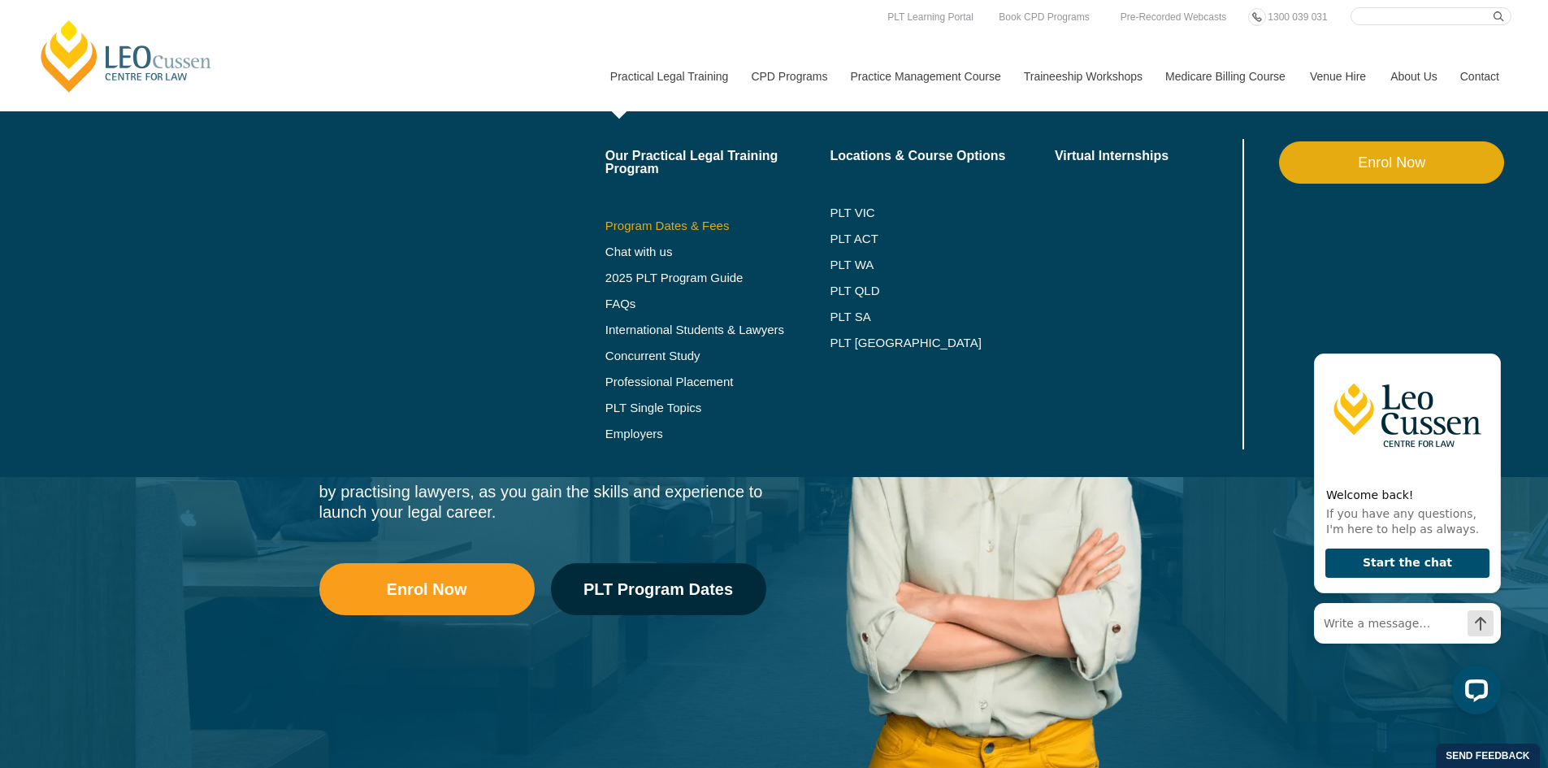
click at [671, 222] on link "Program Dates & Fees" at bounding box center [718, 225] width 225 height 13
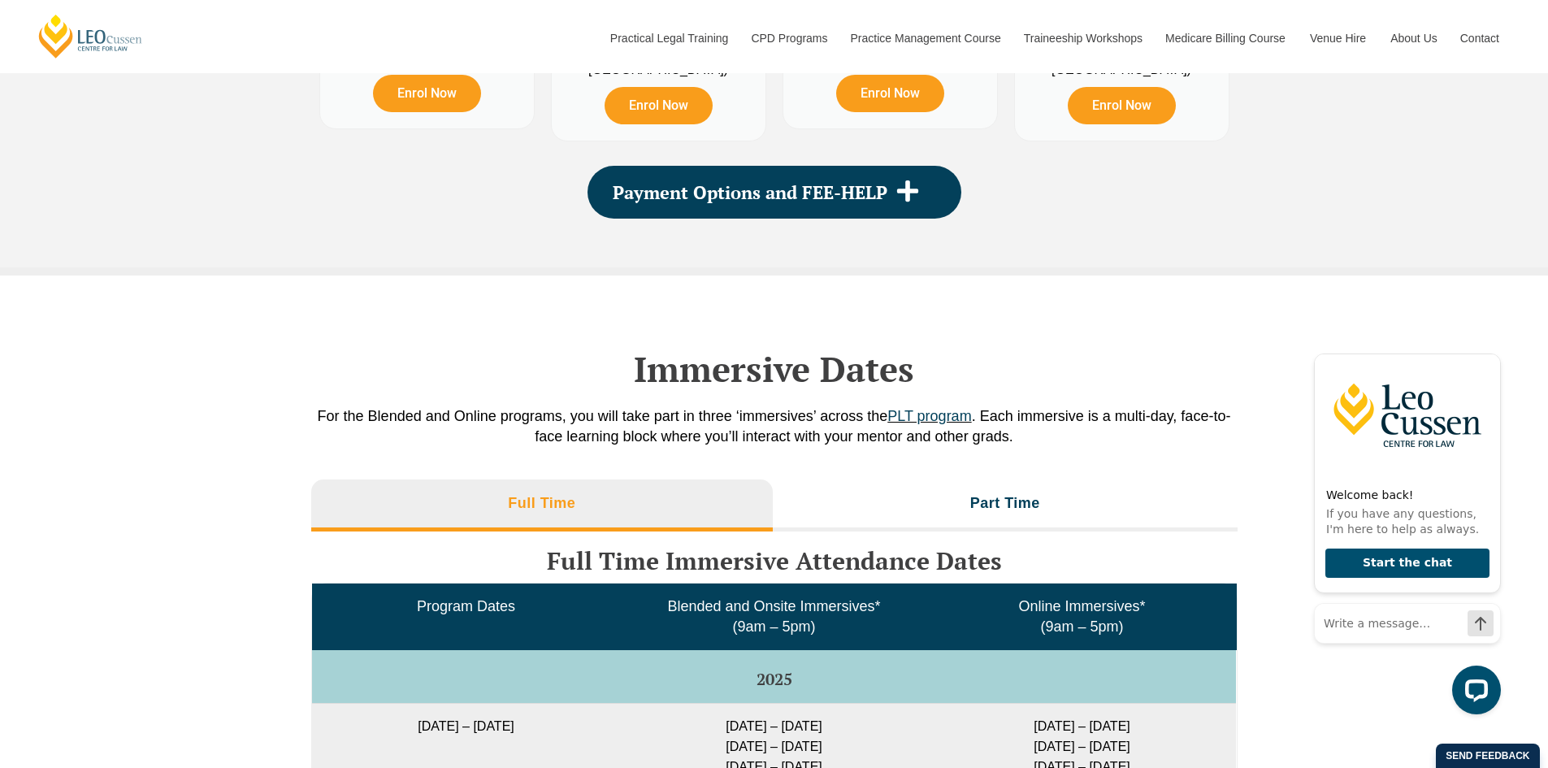
scroll to position [2216, 0]
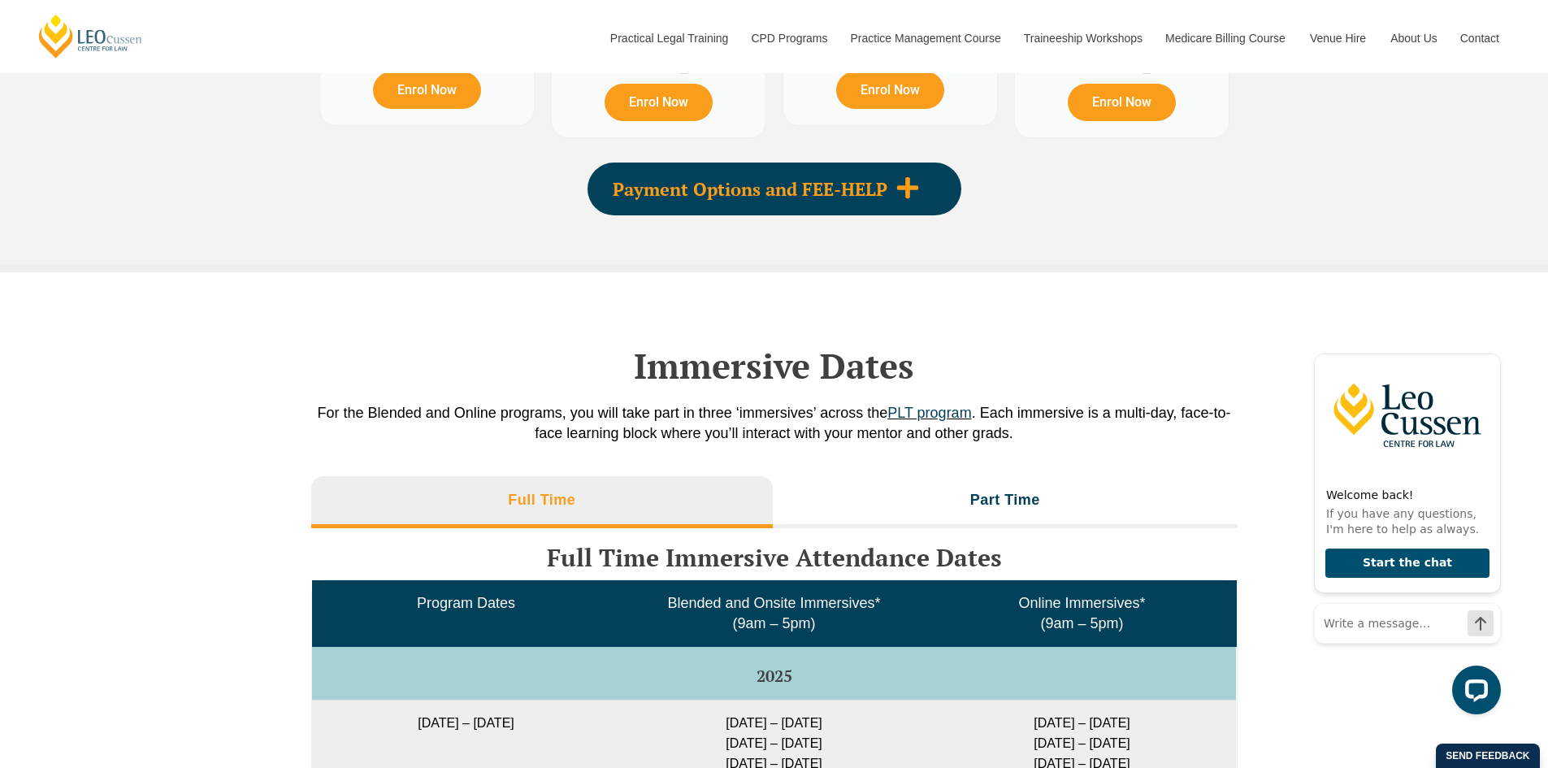
click at [922, 199] on span at bounding box center [908, 189] width 41 height 27
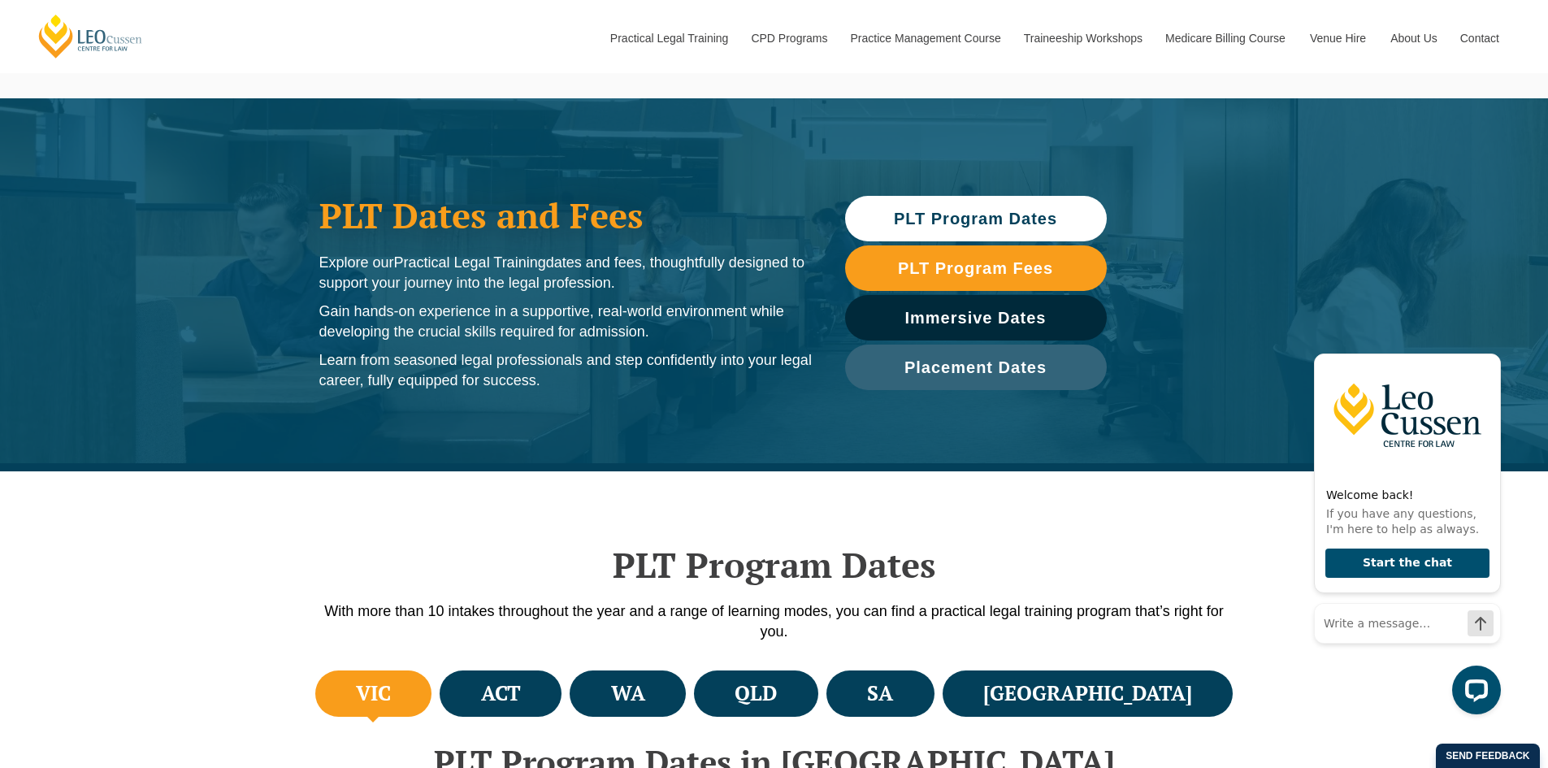
scroll to position [0, 0]
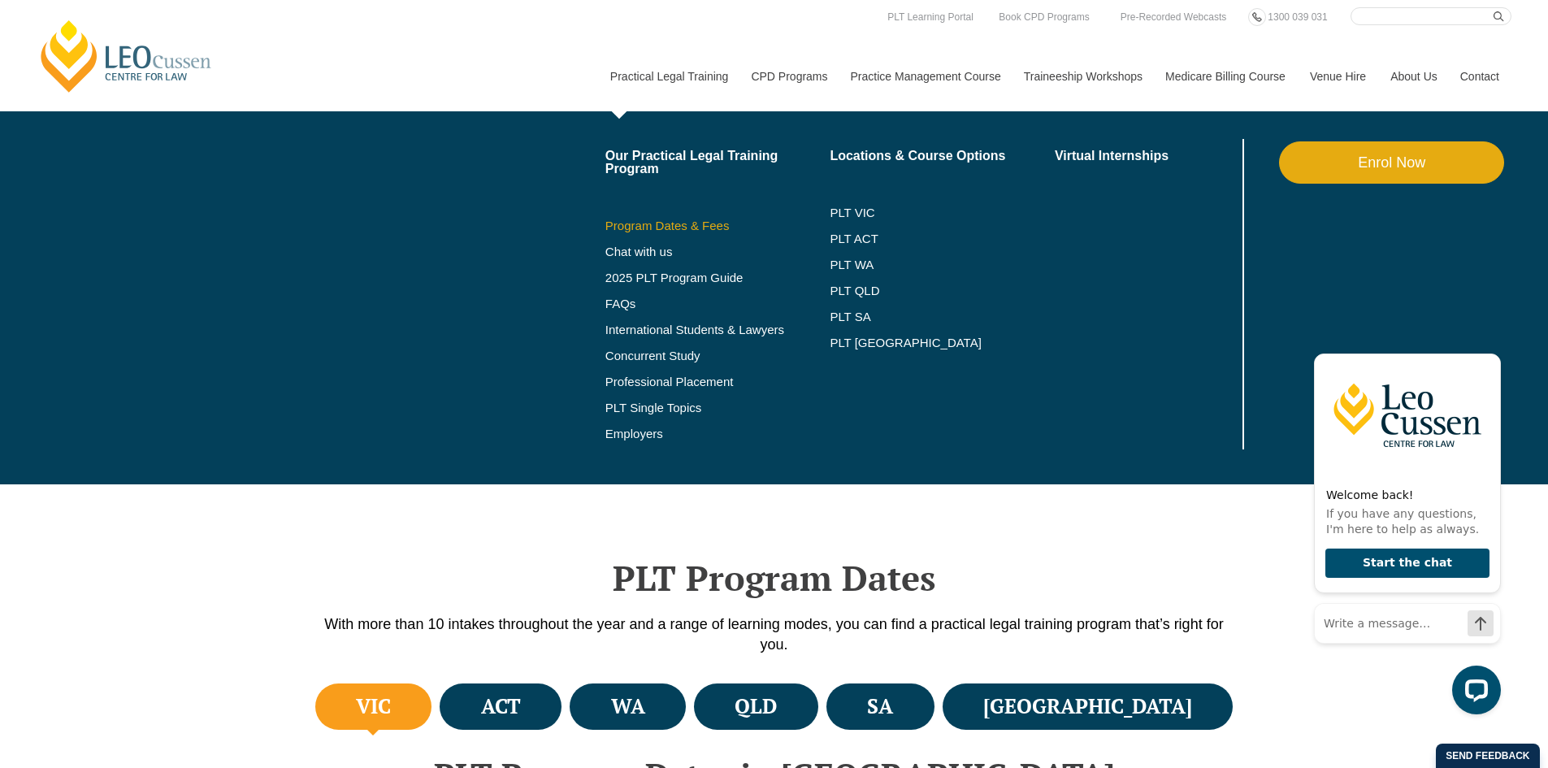
click at [665, 223] on link "Program Dates & Fees" at bounding box center [718, 225] width 225 height 13
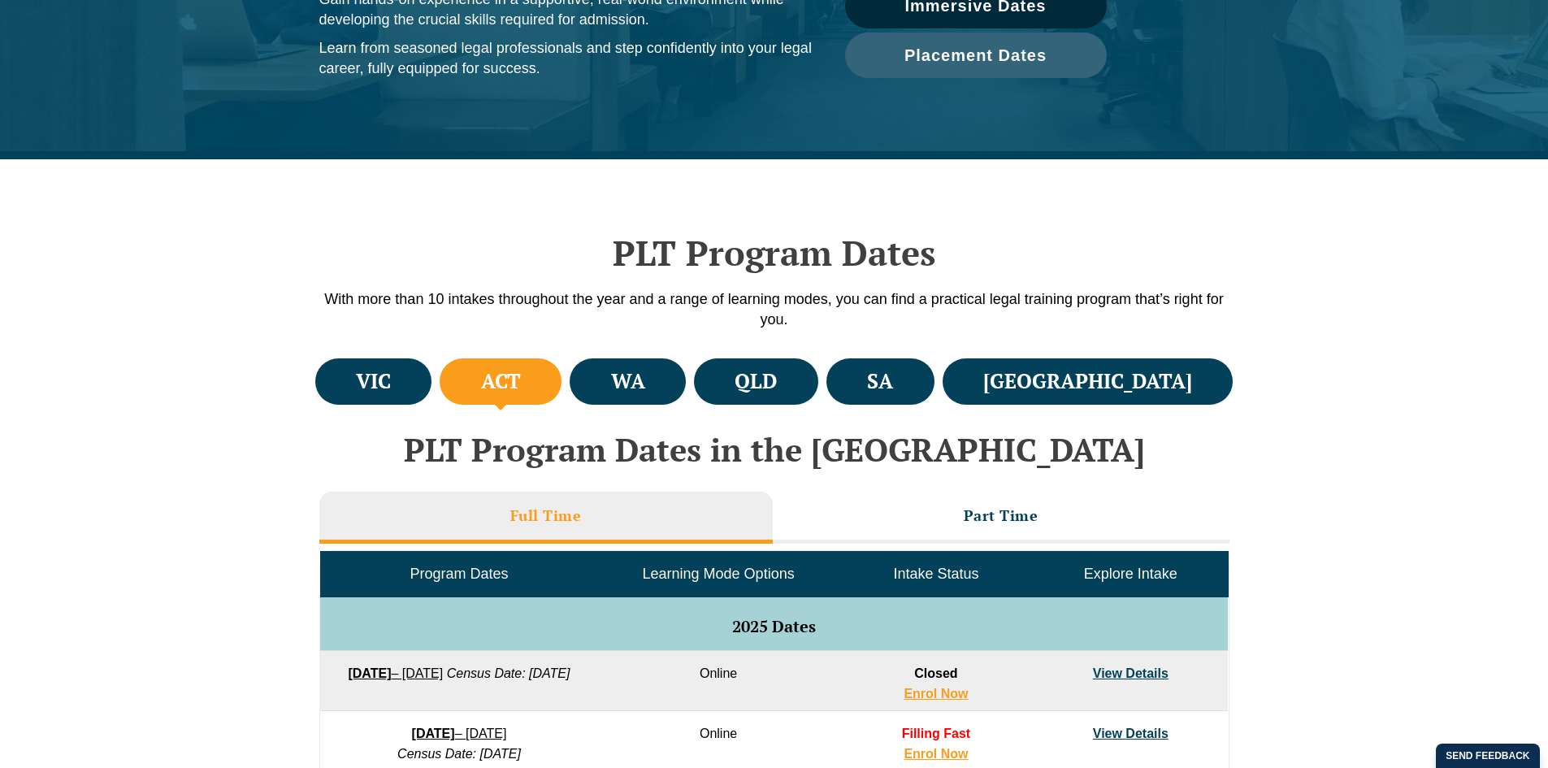
click at [371, 380] on h4 "VIC" at bounding box center [373, 381] width 35 height 27
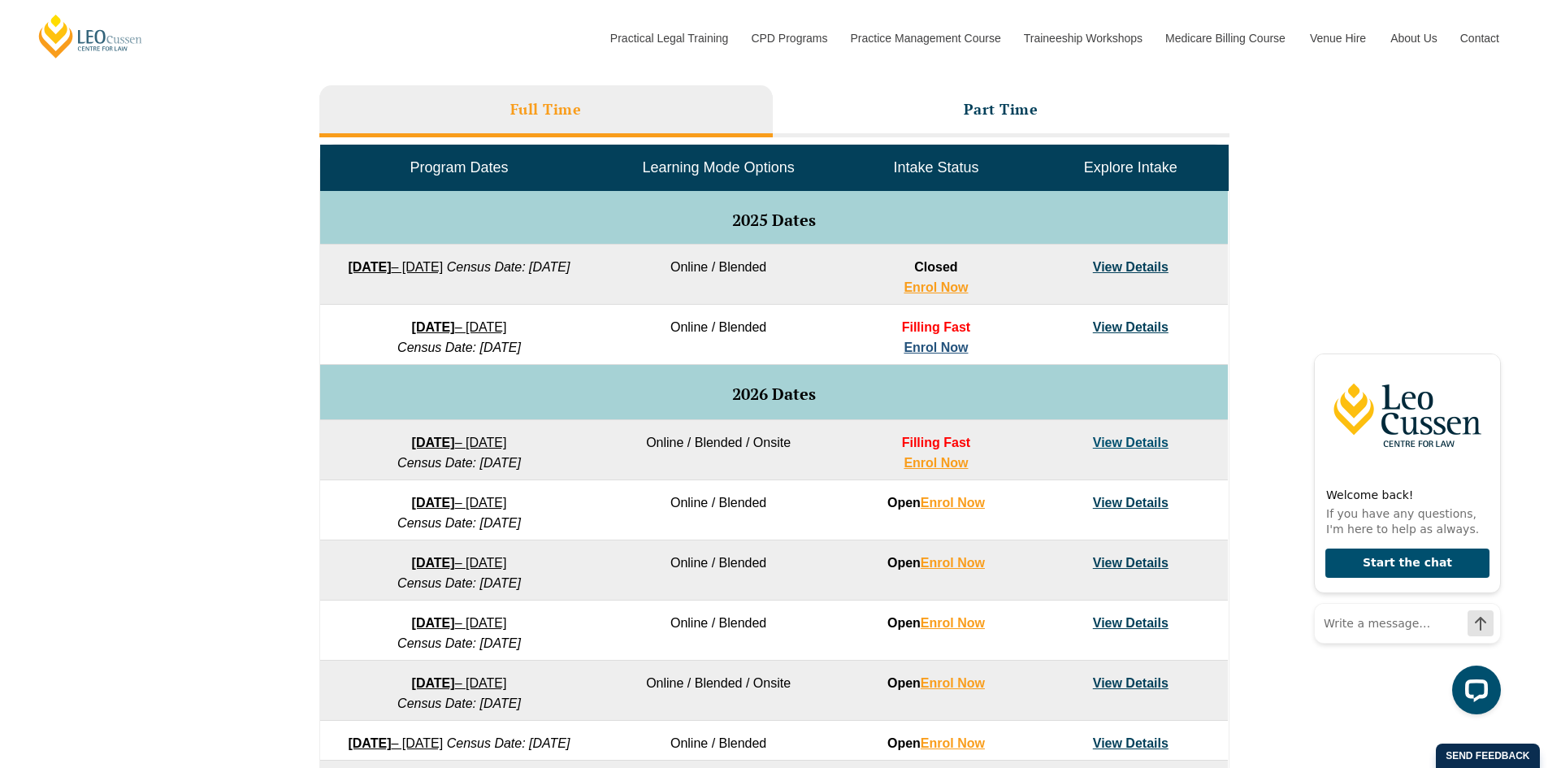
click at [943, 349] on link "Enrol Now" at bounding box center [936, 348] width 64 height 14
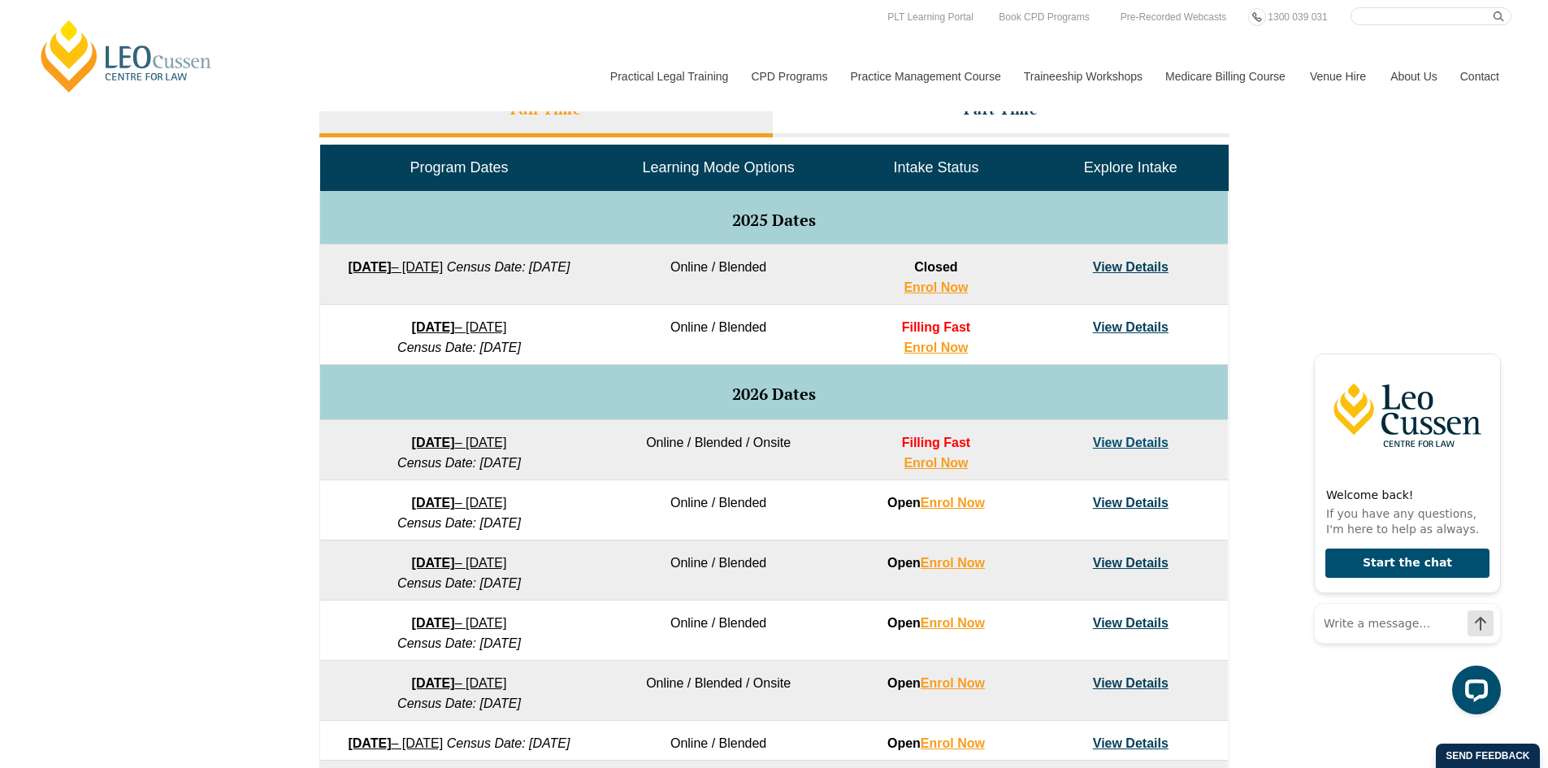
click at [498, 324] on link "[DATE] – [DATE]" at bounding box center [459, 327] width 95 height 14
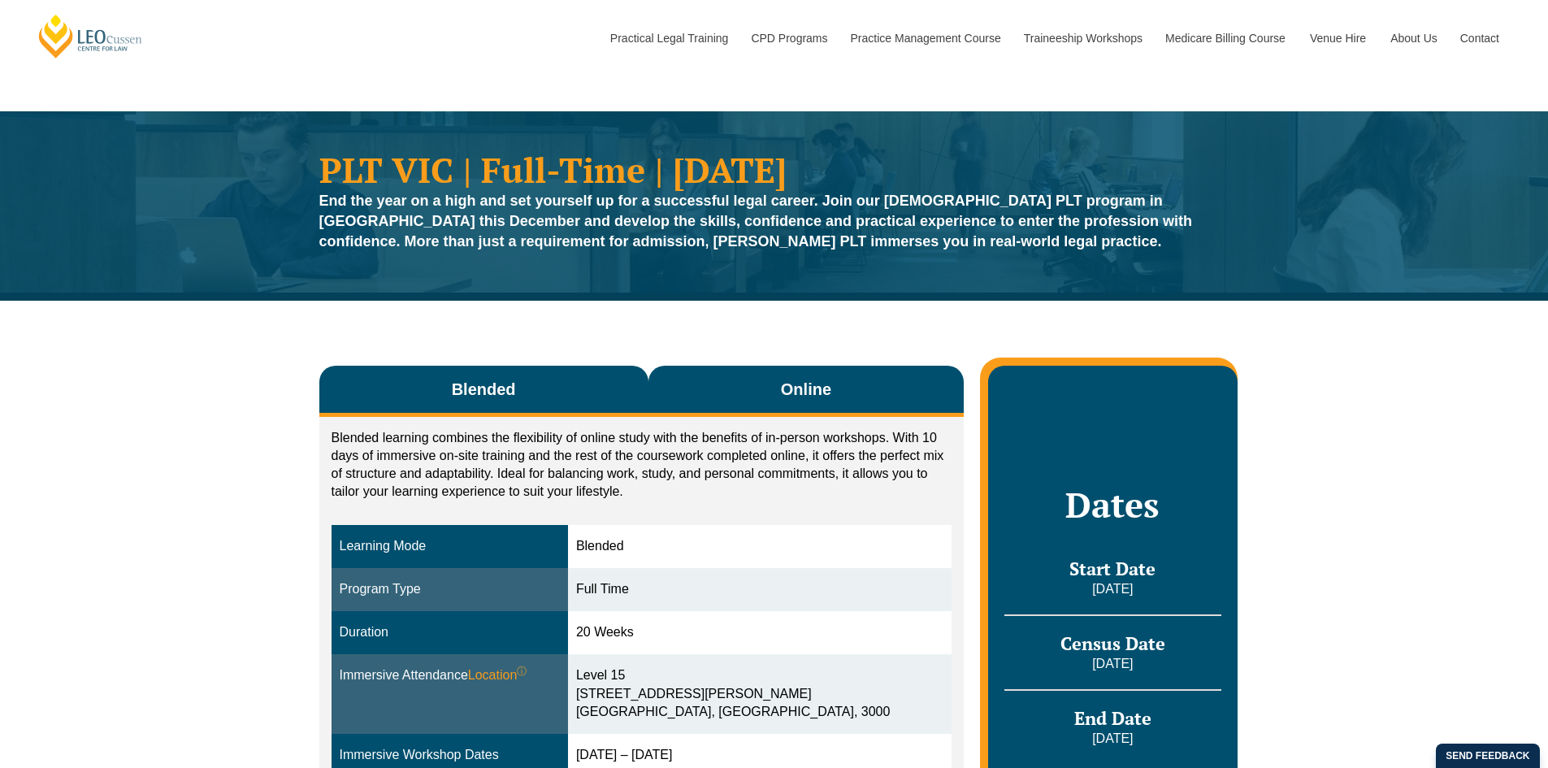
scroll to position [163, 0]
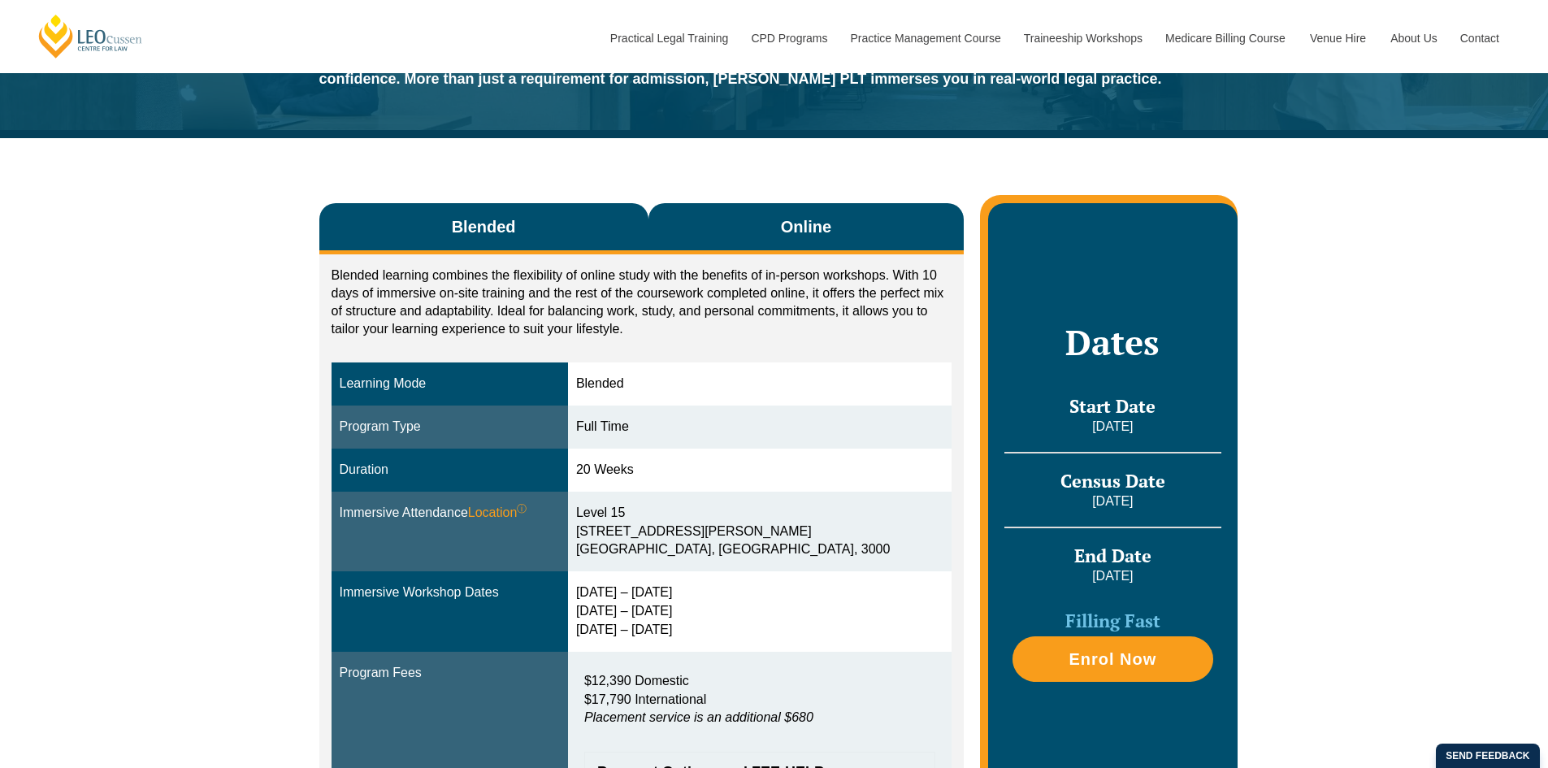
click at [802, 252] on button "Online" at bounding box center [807, 228] width 316 height 51
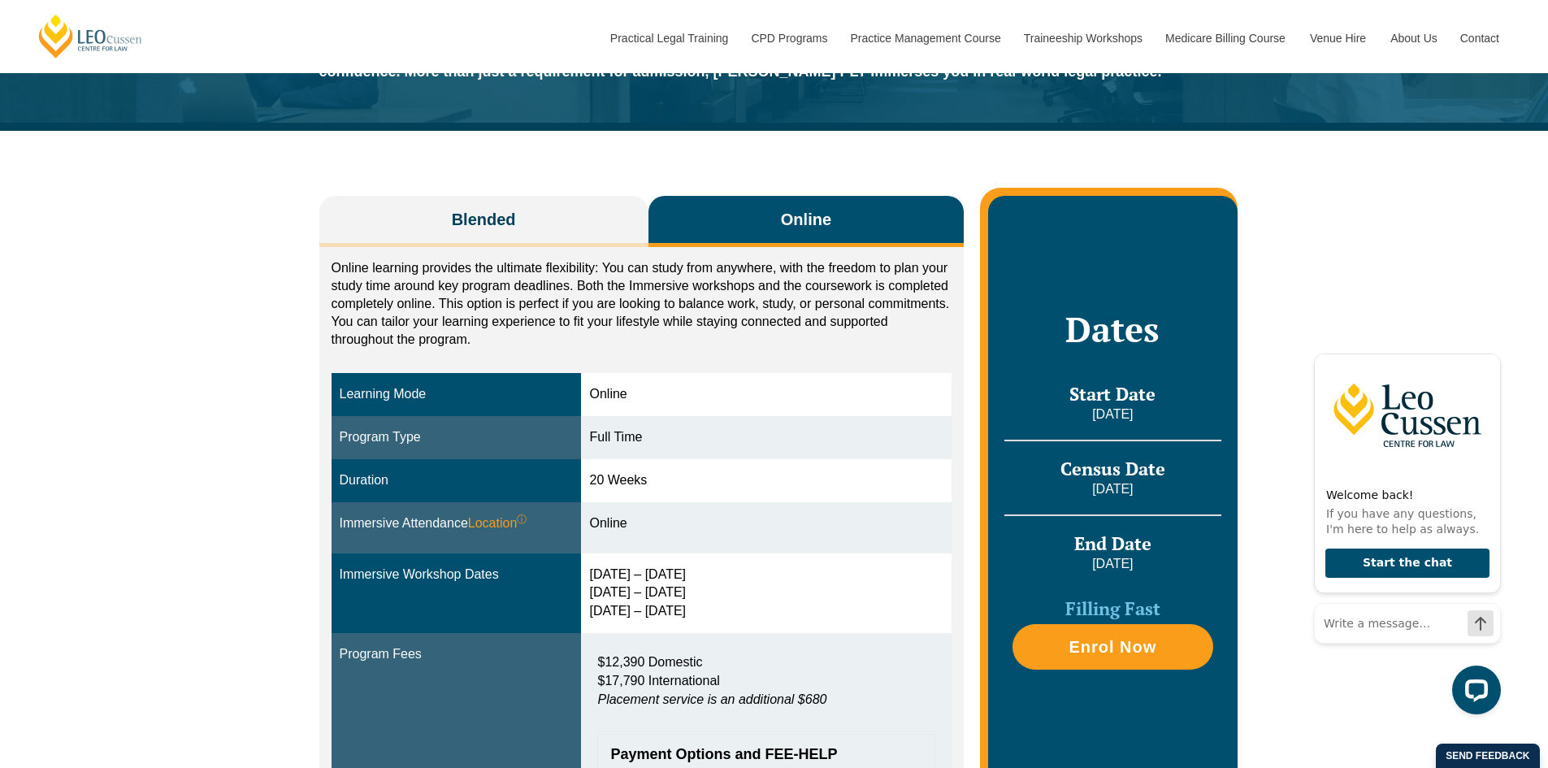
scroll to position [0, 0]
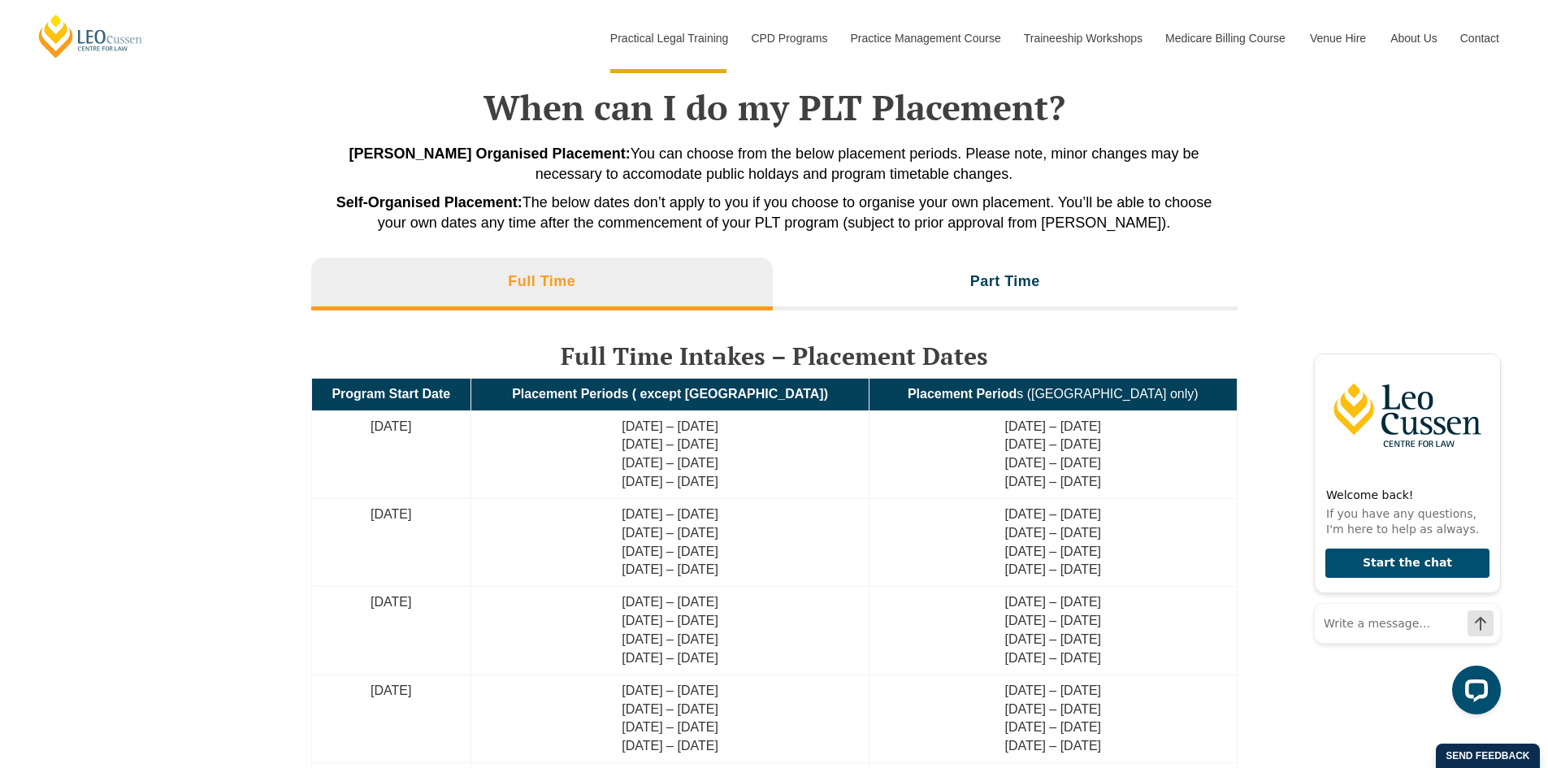
scroll to position [3503, 0]
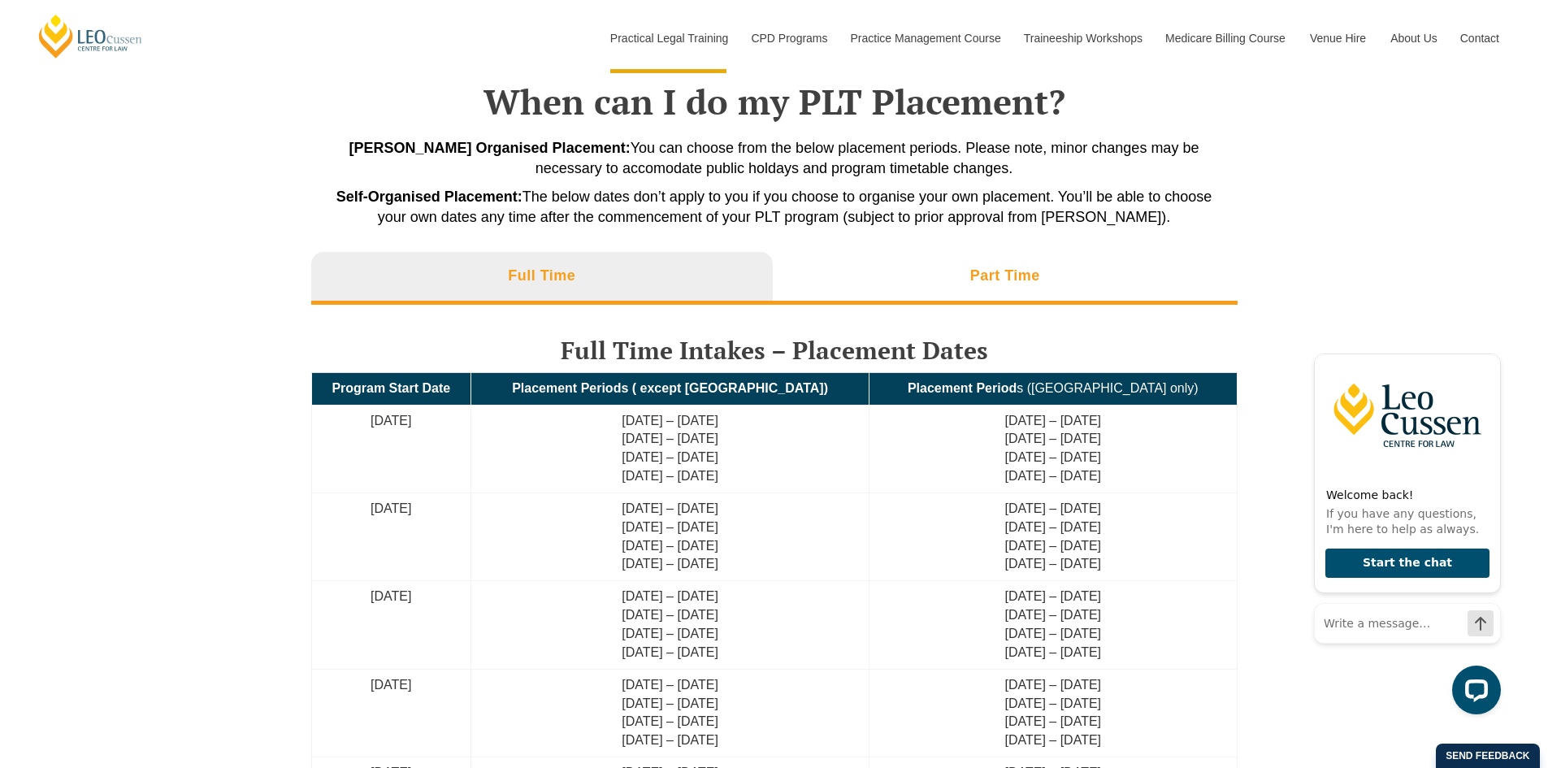
click at [1018, 262] on li "Part Time" at bounding box center [1005, 278] width 465 height 52
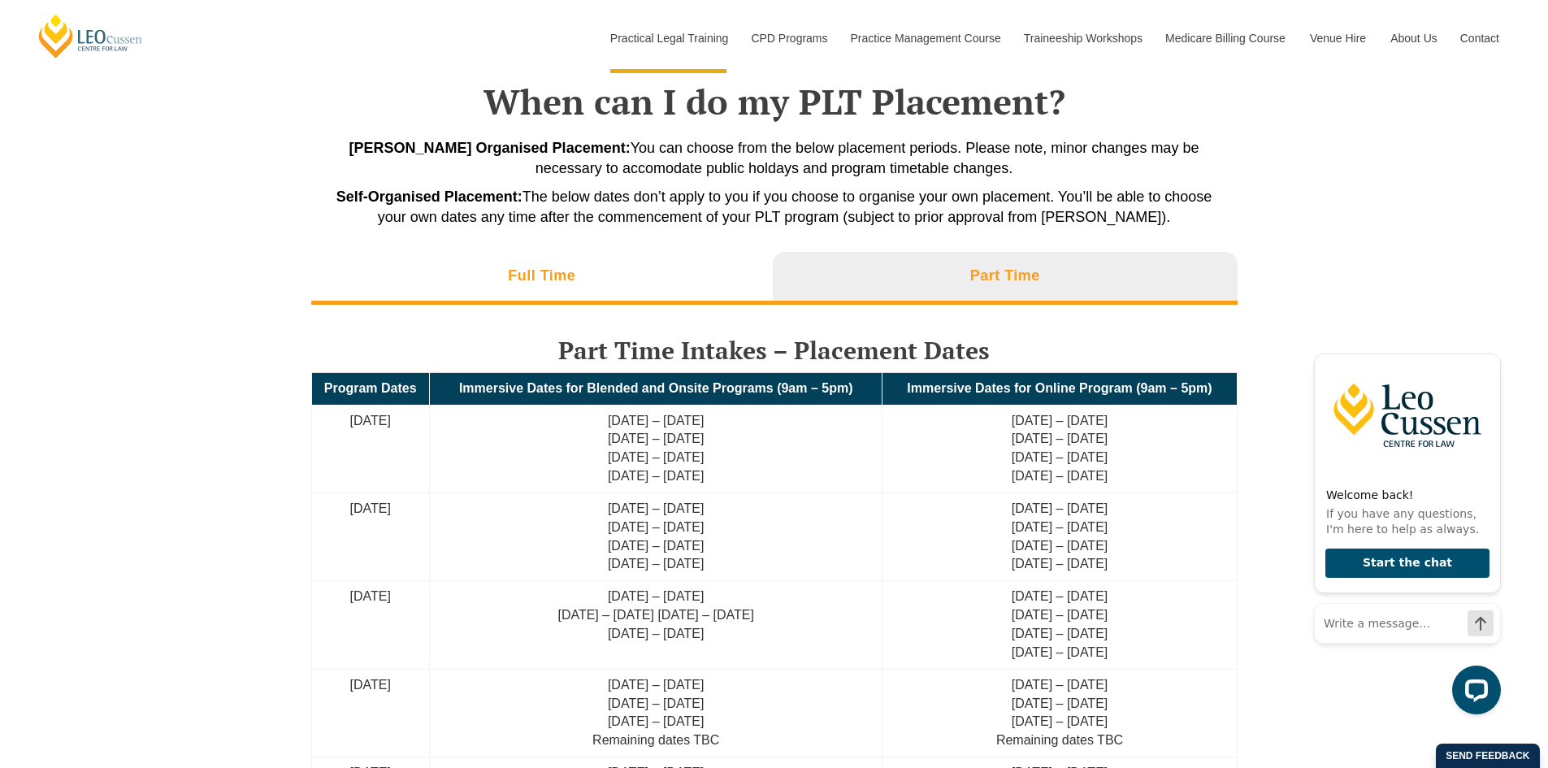
click at [601, 267] on li "Full Time" at bounding box center [542, 278] width 462 height 52
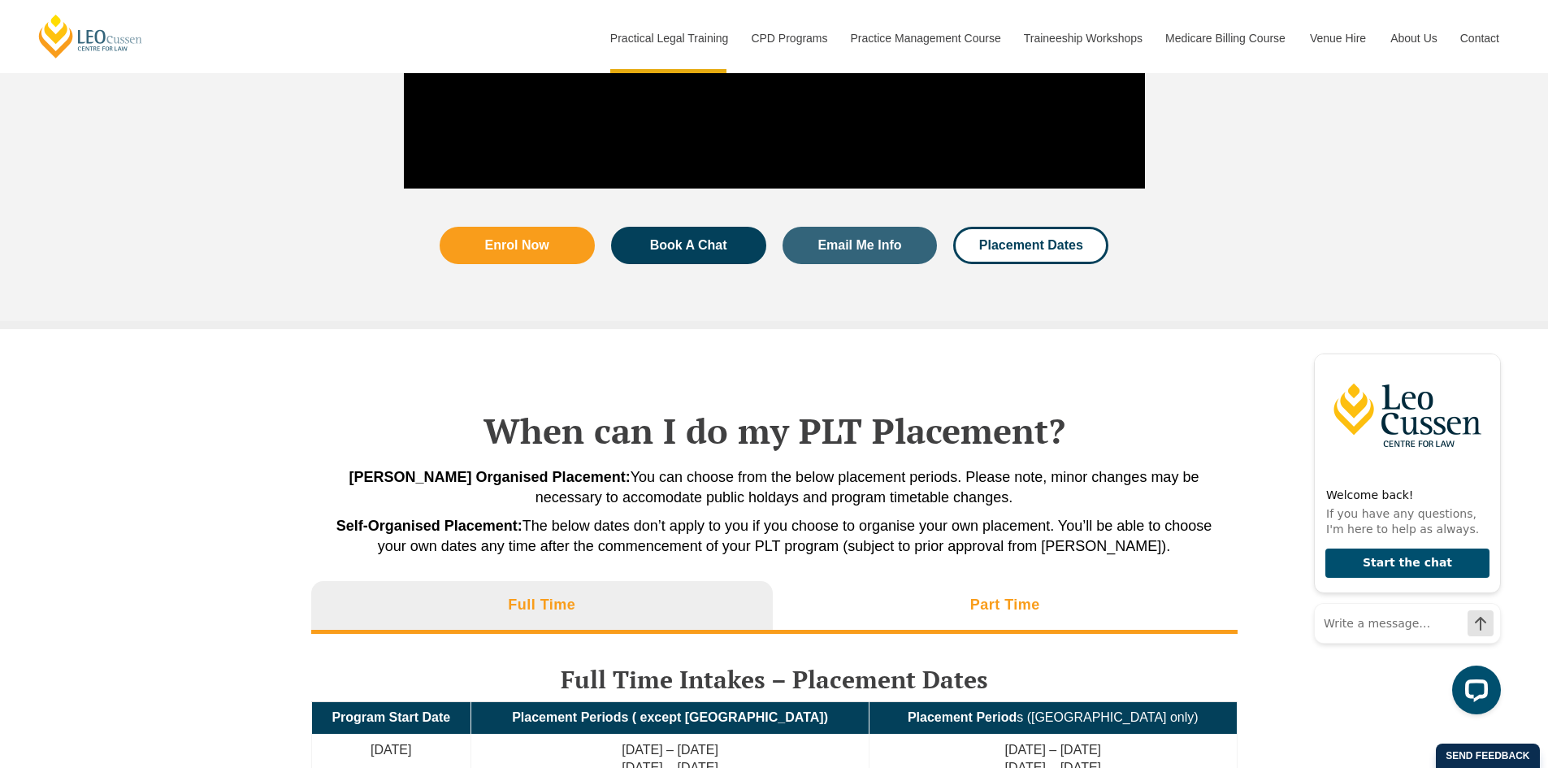
scroll to position [3015, 0]
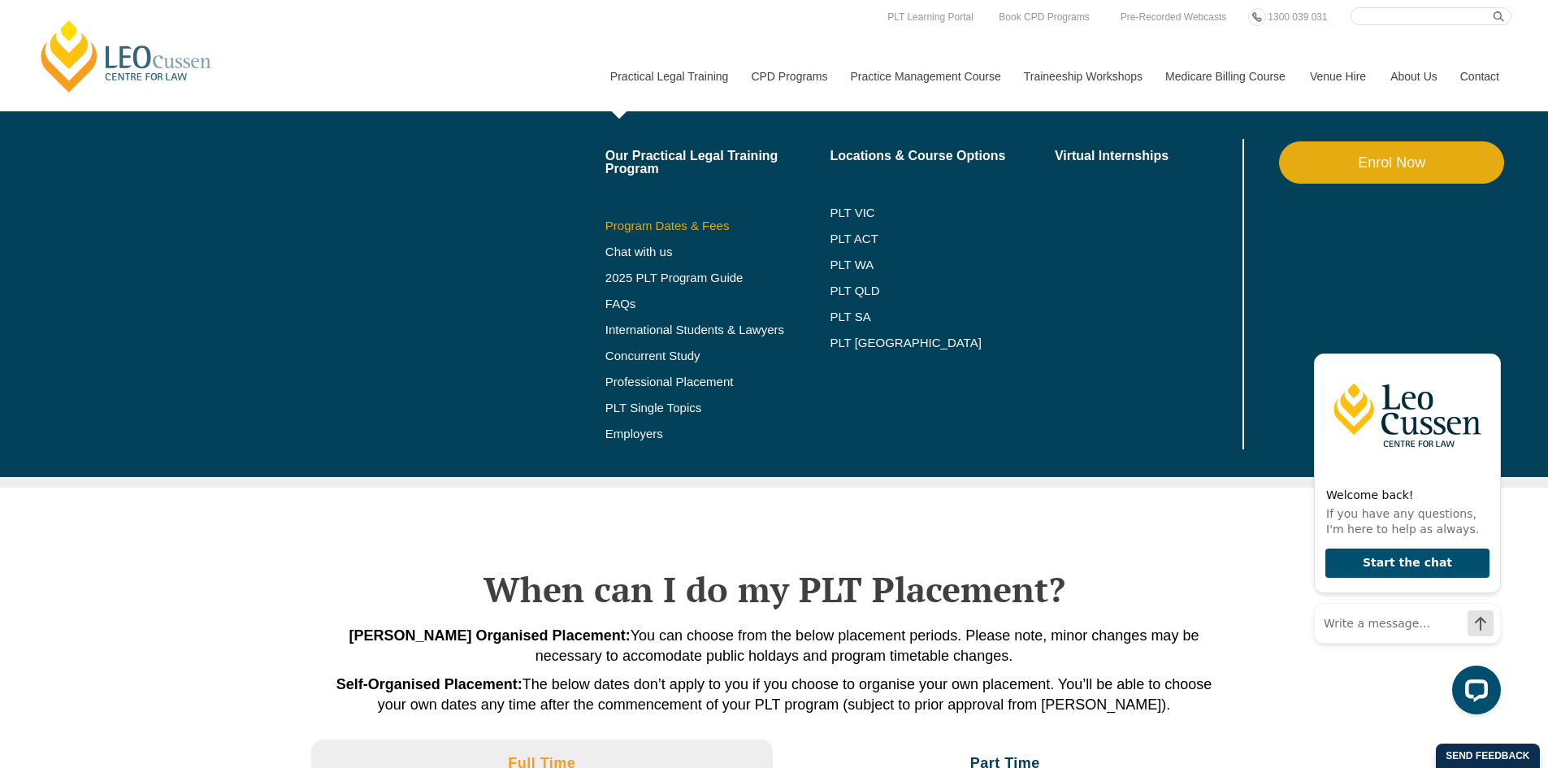
click at [660, 216] on li "Program Dates & Fees" at bounding box center [718, 226] width 225 height 26
click at [661, 221] on link "Program Dates & Fees" at bounding box center [718, 225] width 225 height 13
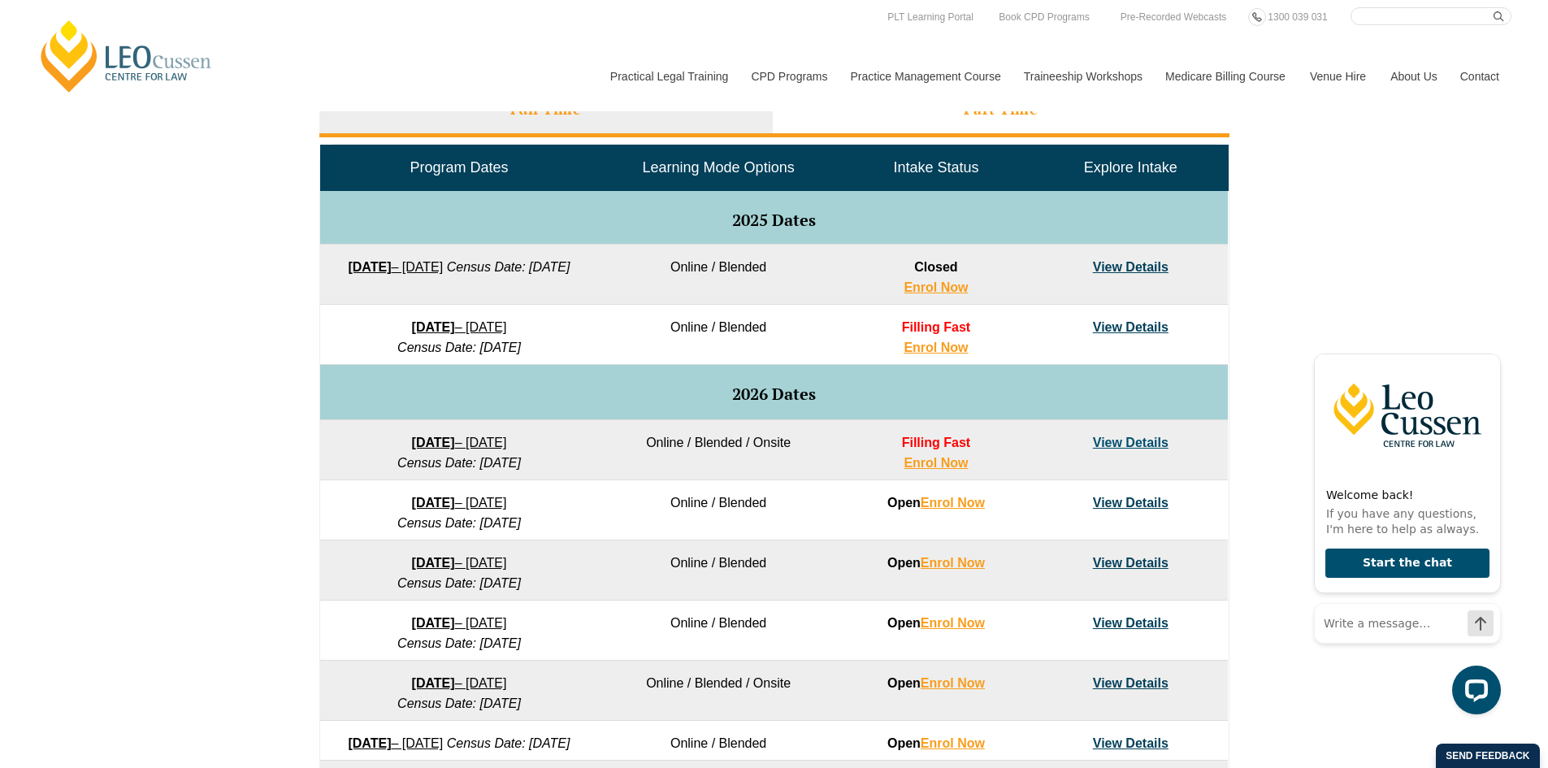
scroll to position [650, 0]
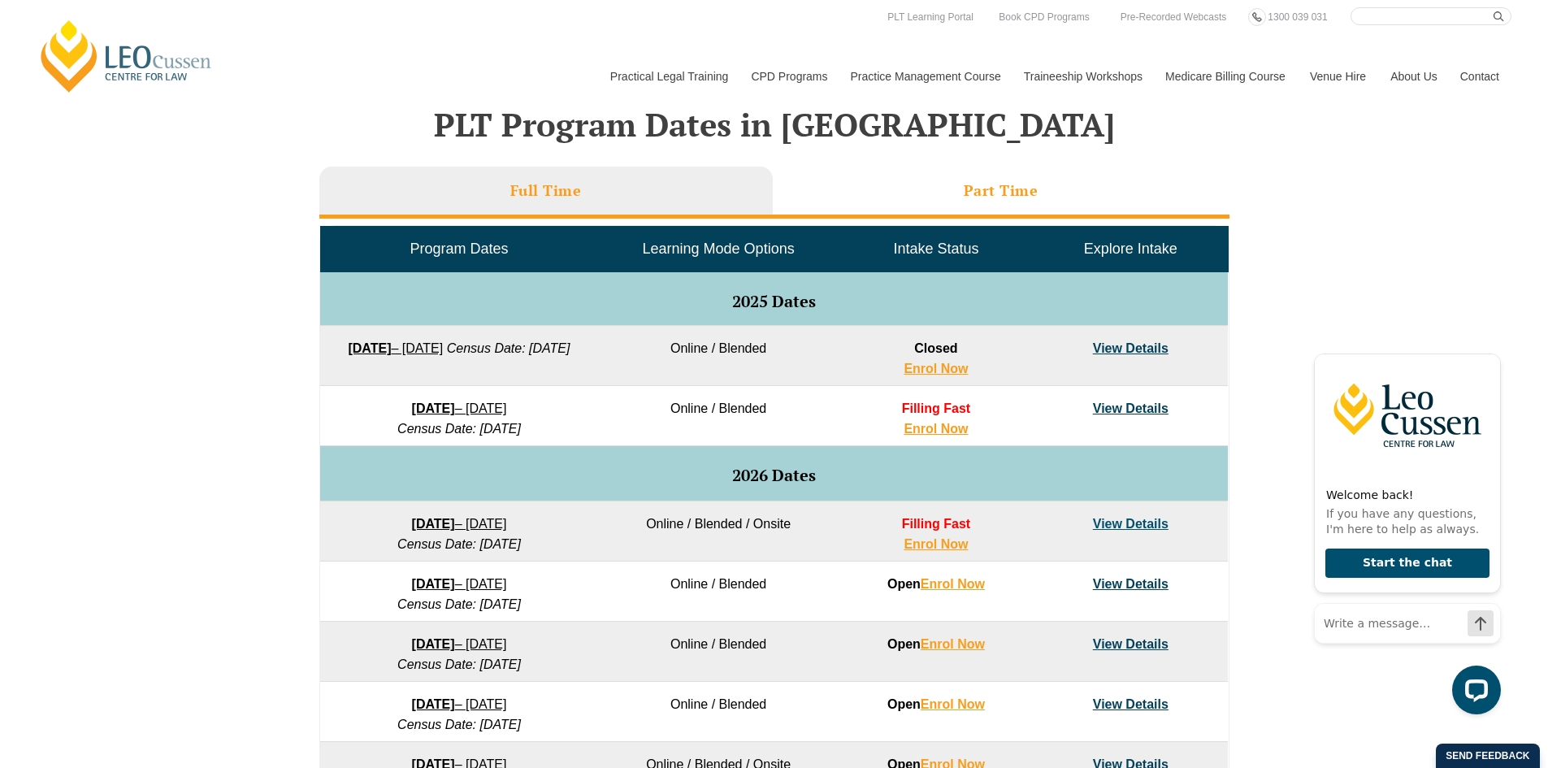
click at [1011, 178] on li "Part Time" at bounding box center [1001, 193] width 457 height 52
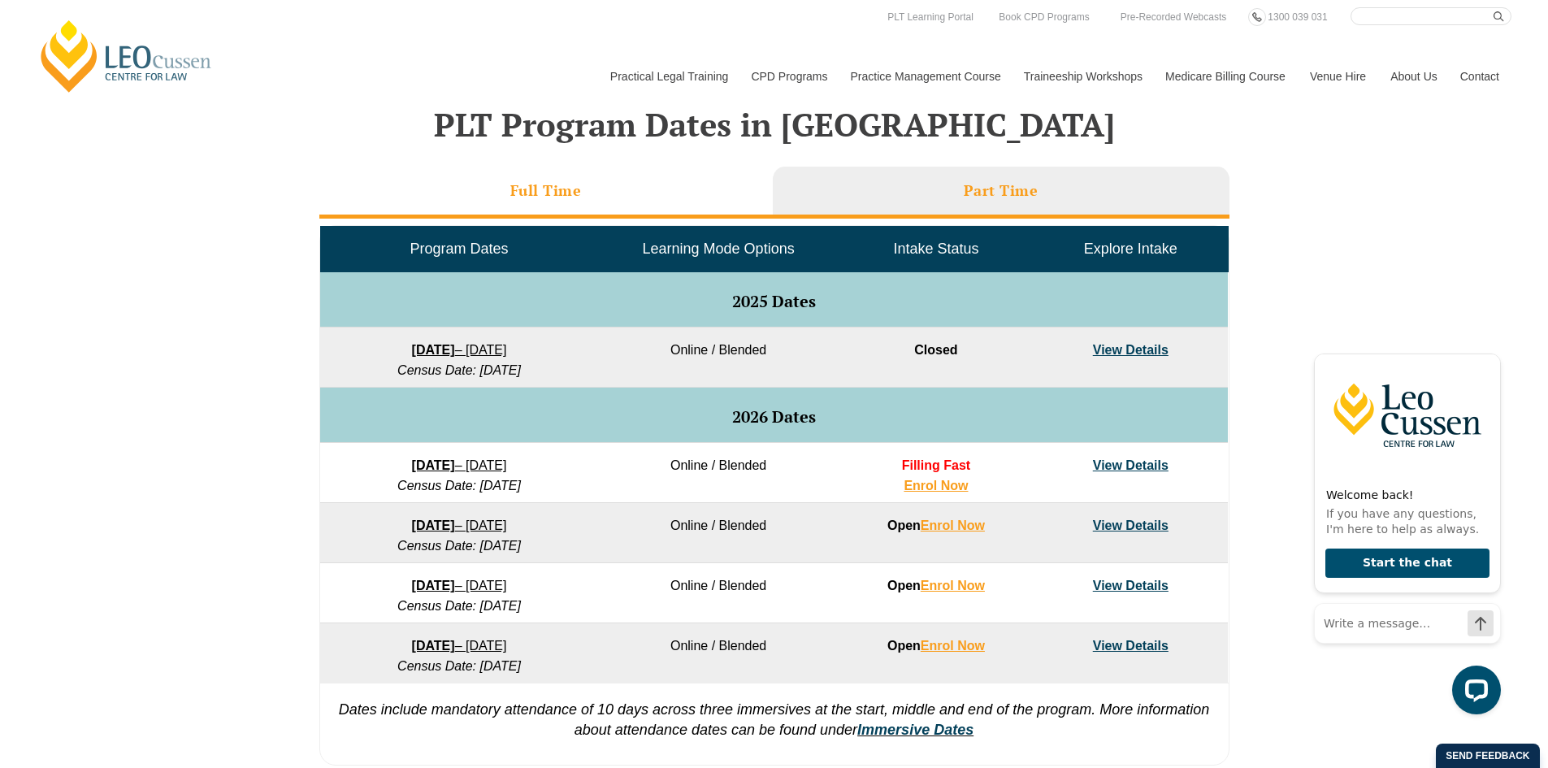
click at [658, 185] on li "Full Time" at bounding box center [546, 193] width 454 height 52
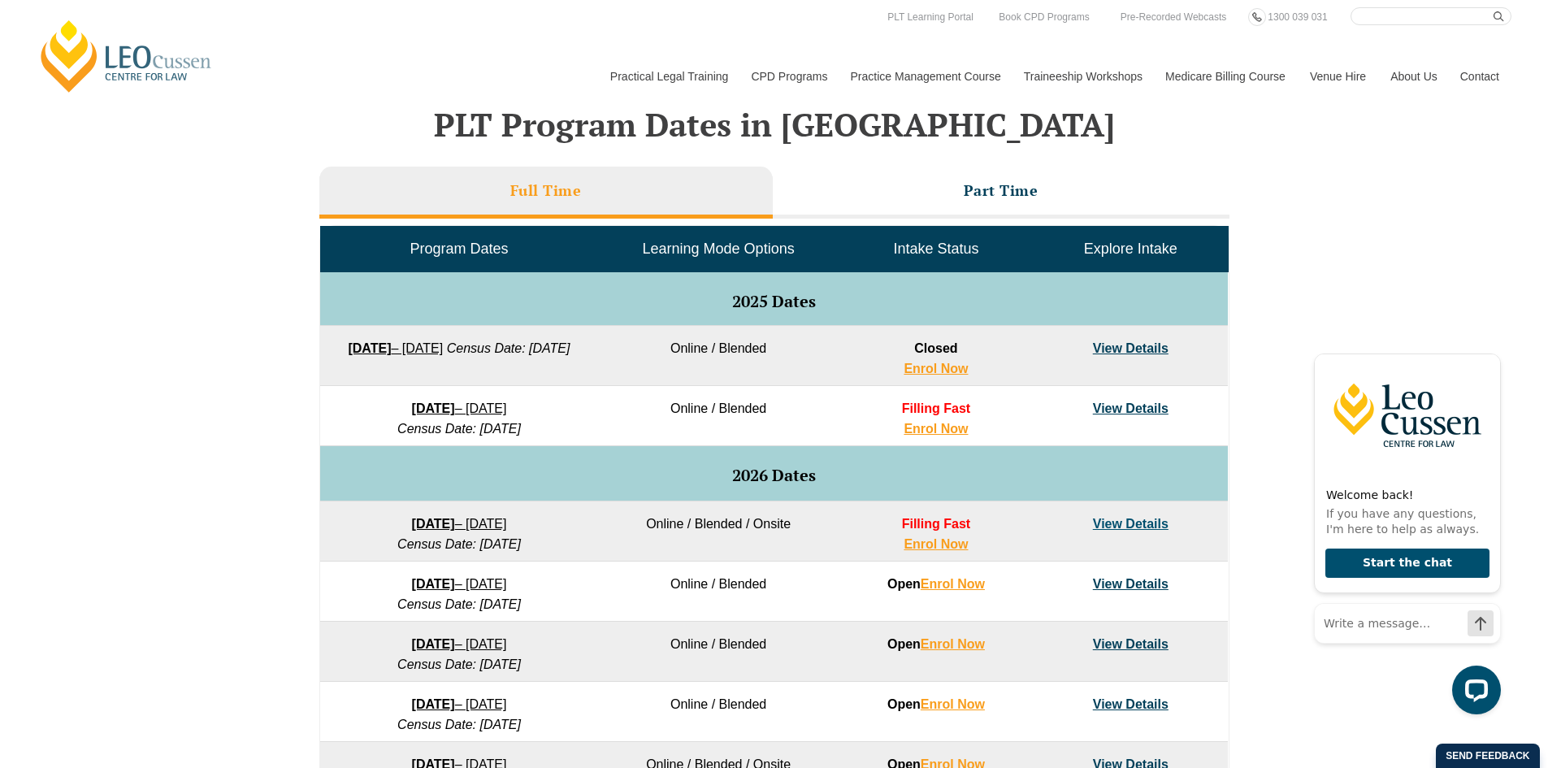
click at [1108, 409] on link "View Details" at bounding box center [1131, 409] width 76 height 14
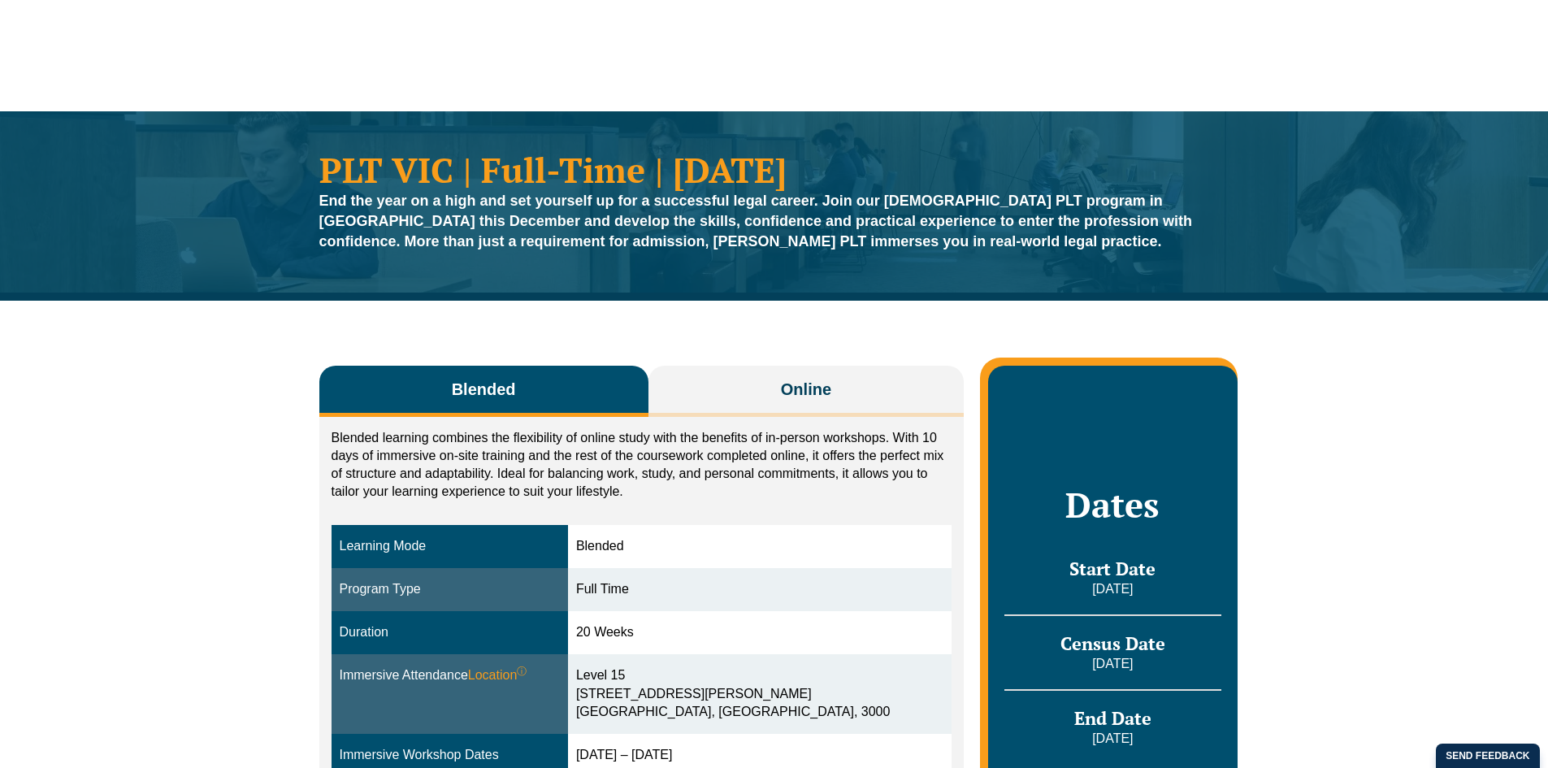
click at [777, 362] on div "Blended Online Blended learning combines the flexibility of online study with t…" at bounding box center [774, 669] width 927 height 736
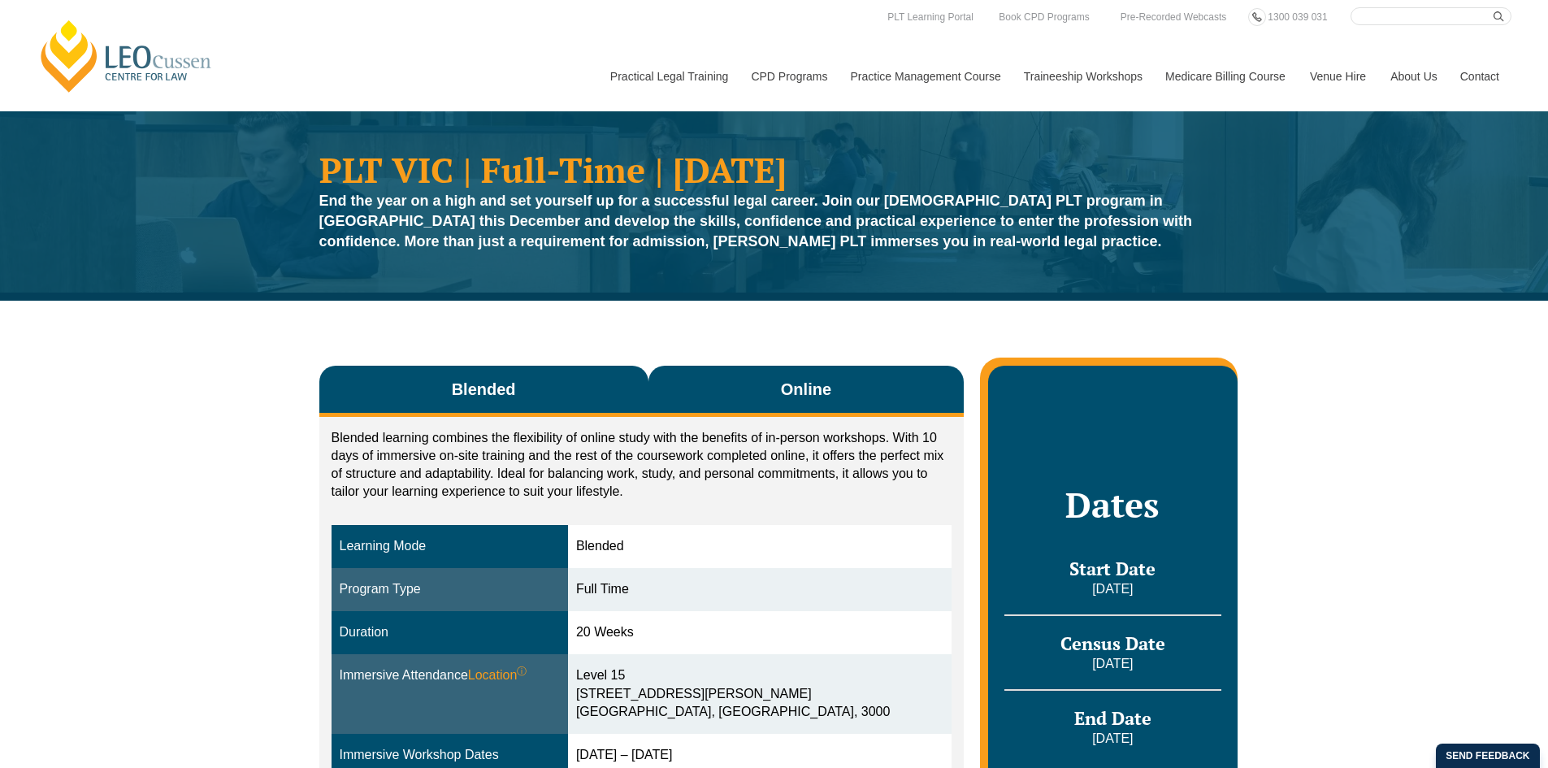
click at [779, 376] on button "Online" at bounding box center [807, 391] width 316 height 51
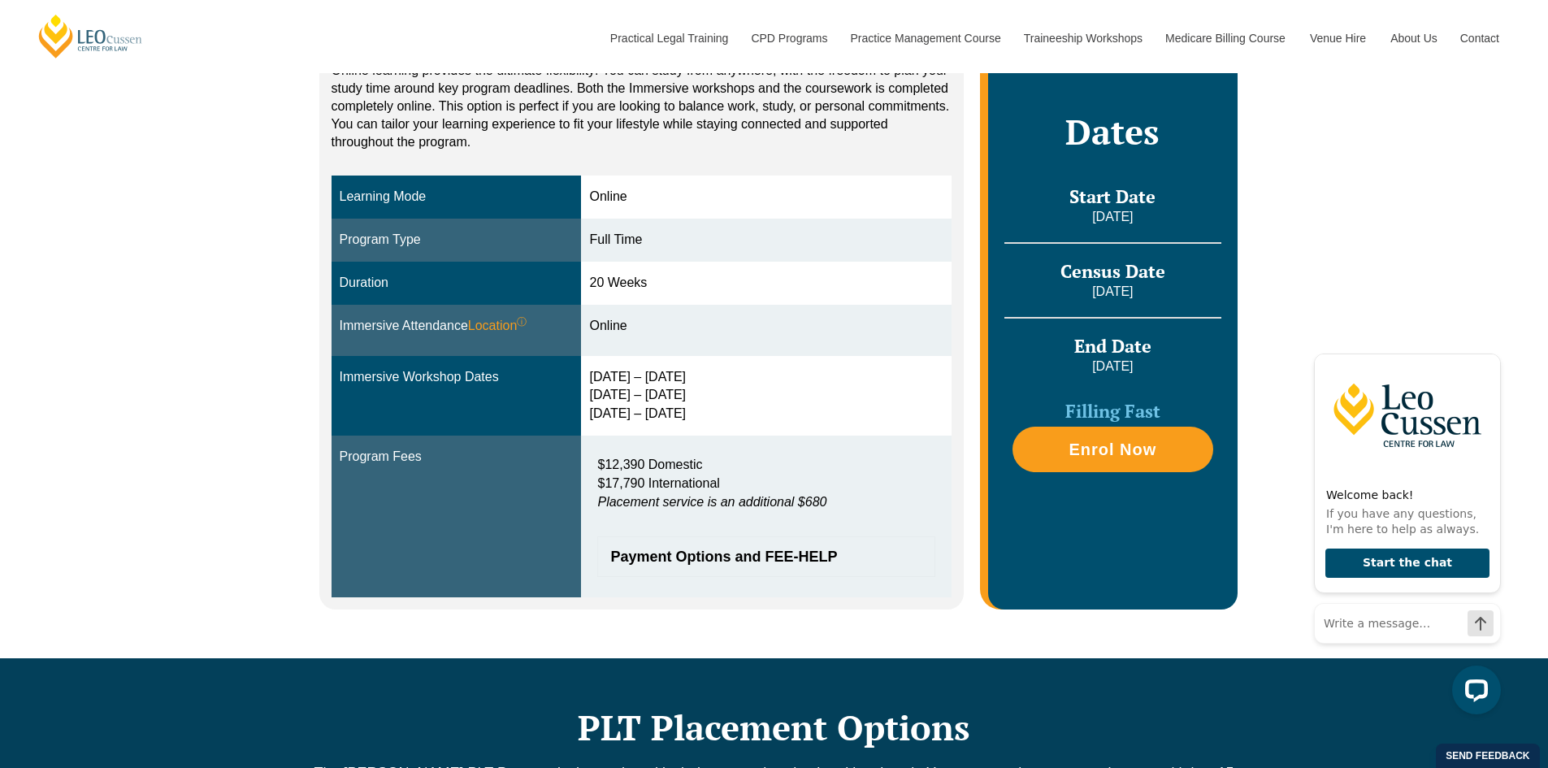
scroll to position [406, 0]
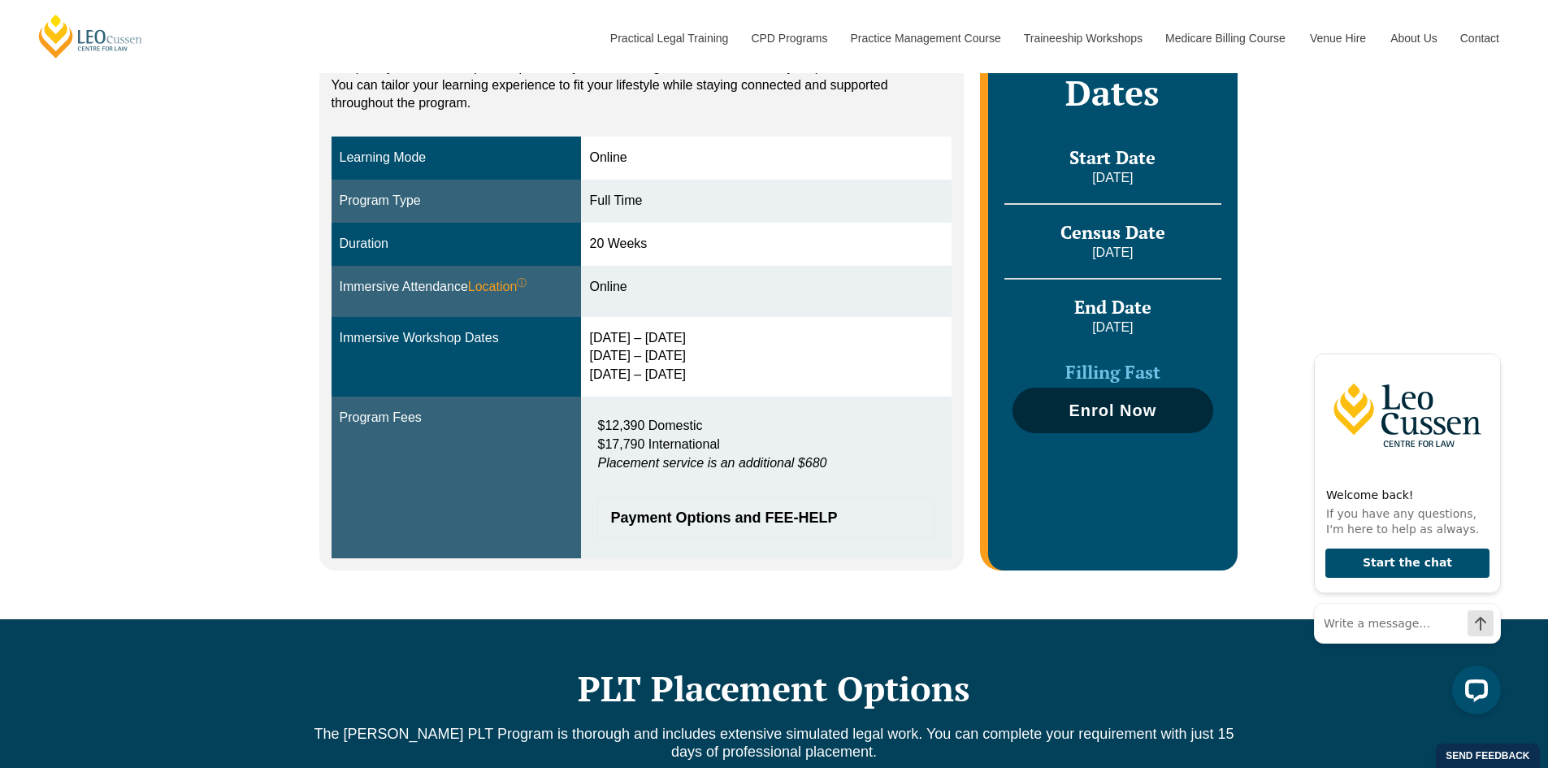
click at [1064, 406] on span "Enrol Now" at bounding box center [1113, 410] width 184 height 16
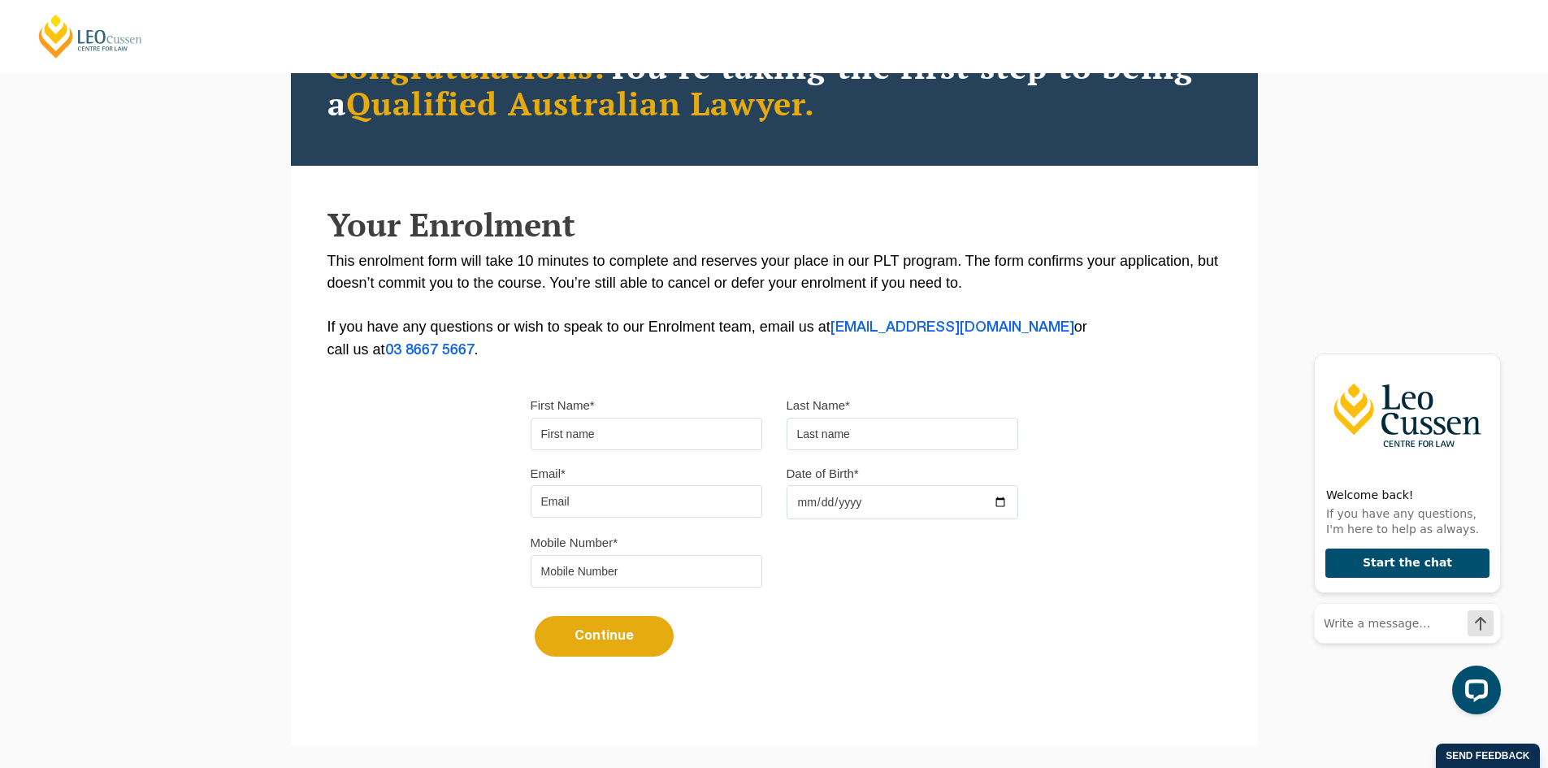
click at [588, 427] on input "First Name*" at bounding box center [647, 434] width 232 height 33
click at [633, 436] on input "First Name*" at bounding box center [647, 434] width 232 height 33
type input "Silia"
click at [870, 438] on input "text" at bounding box center [903, 434] width 232 height 33
type input "Thanopoulou"
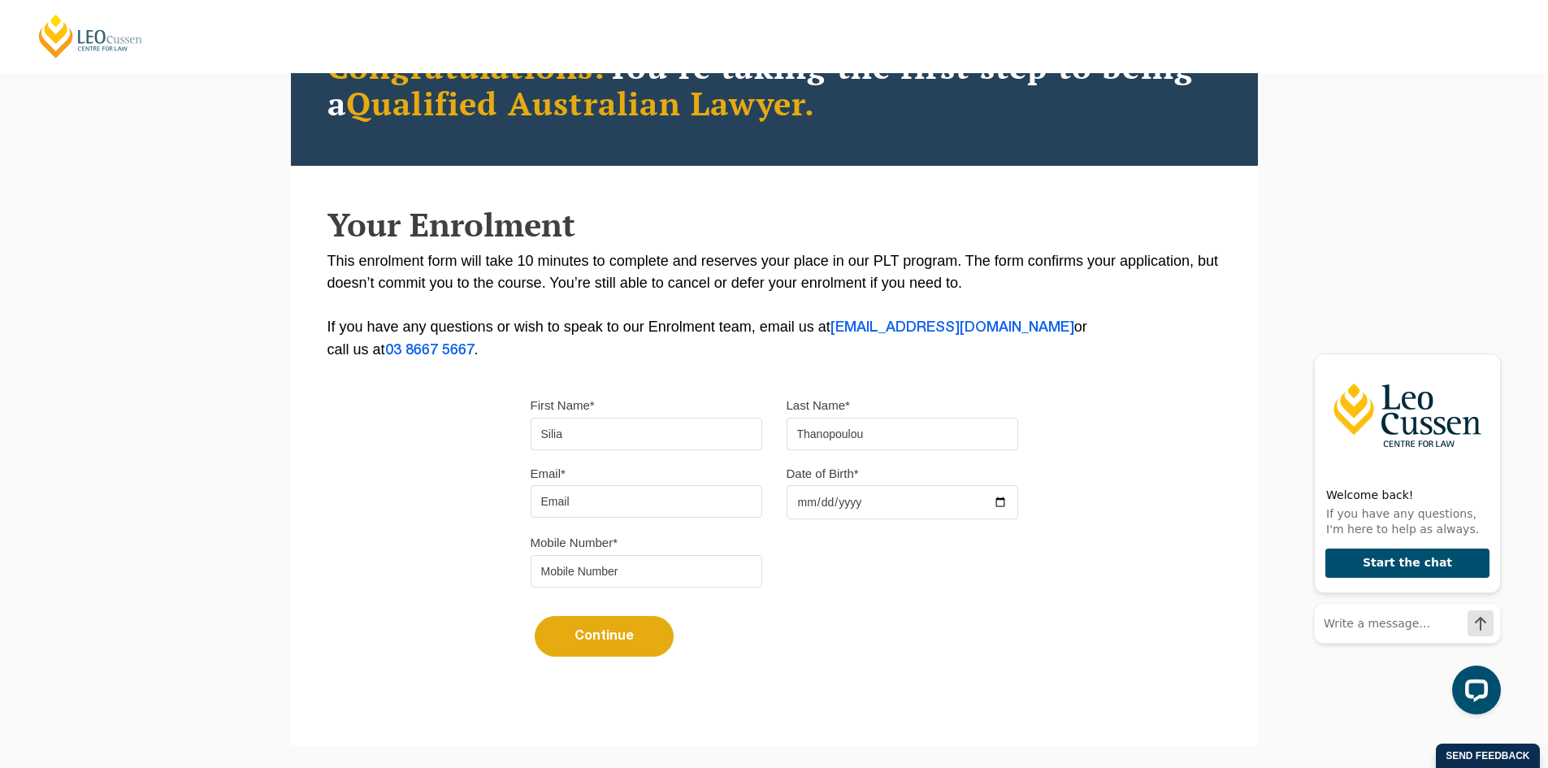
click at [634, 498] on input "Email*" at bounding box center [647, 501] width 232 height 33
type input "[EMAIL_ADDRESS][DOMAIN_NAME]"
click at [860, 493] on input "Date of Birth*" at bounding box center [903, 502] width 232 height 34
click at [994, 501] on input "Date of Birth*" at bounding box center [903, 502] width 232 height 34
type input "[DATE]"
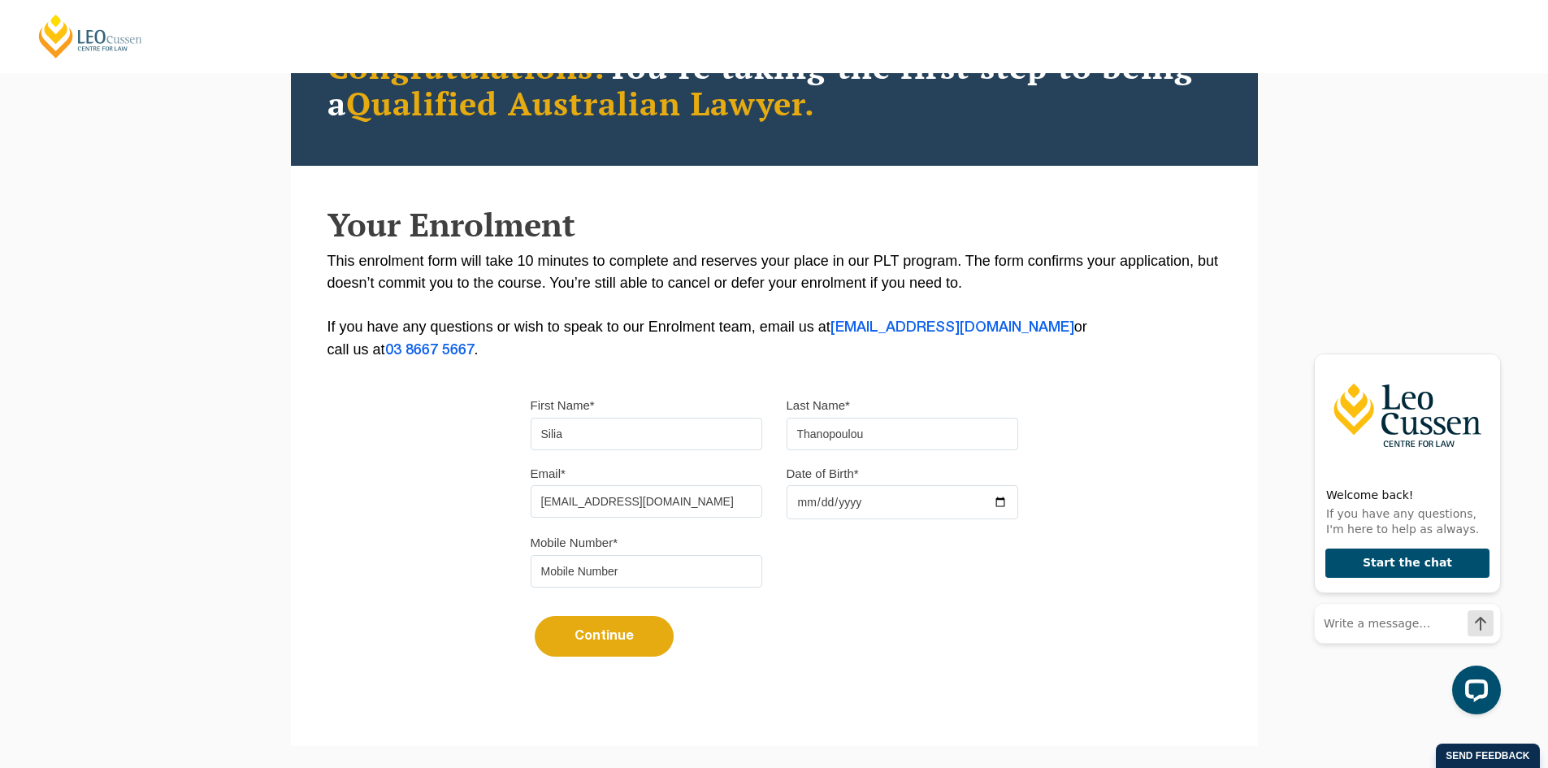
drag, startPoint x: 573, startPoint y: 439, endPoint x: 453, endPoint y: 430, distance: 120.6
click at [453, 430] on div "Please note that your information is saved on our server as you enter it. Congr…" at bounding box center [774, 335] width 967 height 724
type input "Vasiliki"
click at [453, 430] on div "Please note that your information is saved on our server as you enter it. Congr…" at bounding box center [774, 335] width 967 height 724
click at [575, 576] on input "tel" at bounding box center [647, 571] width 232 height 33
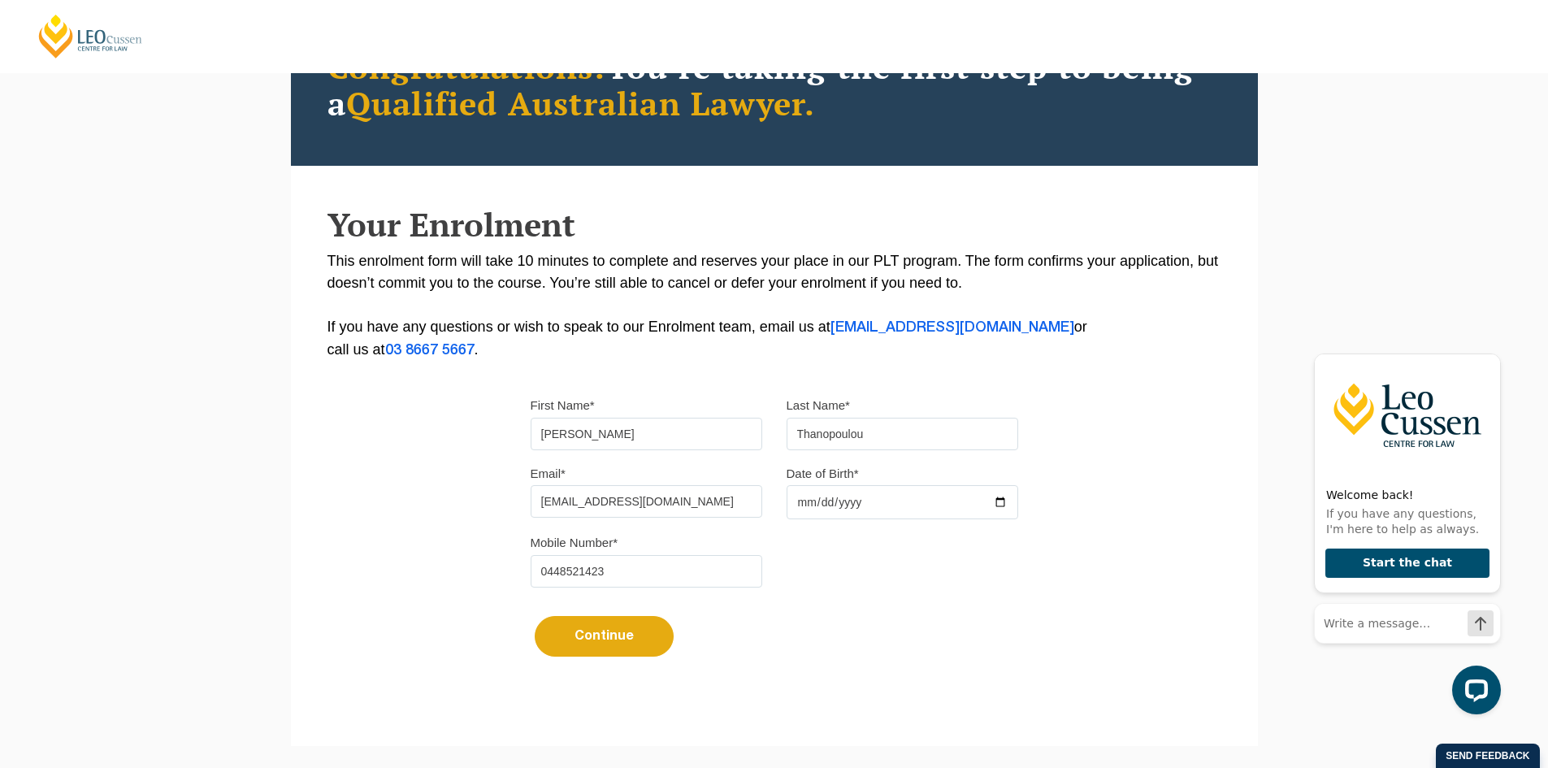
type input "0448521423"
click at [762, 606] on div "Continue It looks like you’ve previously started an application. You can pick u…" at bounding box center [775, 630] width 488 height 61
click at [656, 636] on button "Continue" at bounding box center [604, 636] width 139 height 41
select select
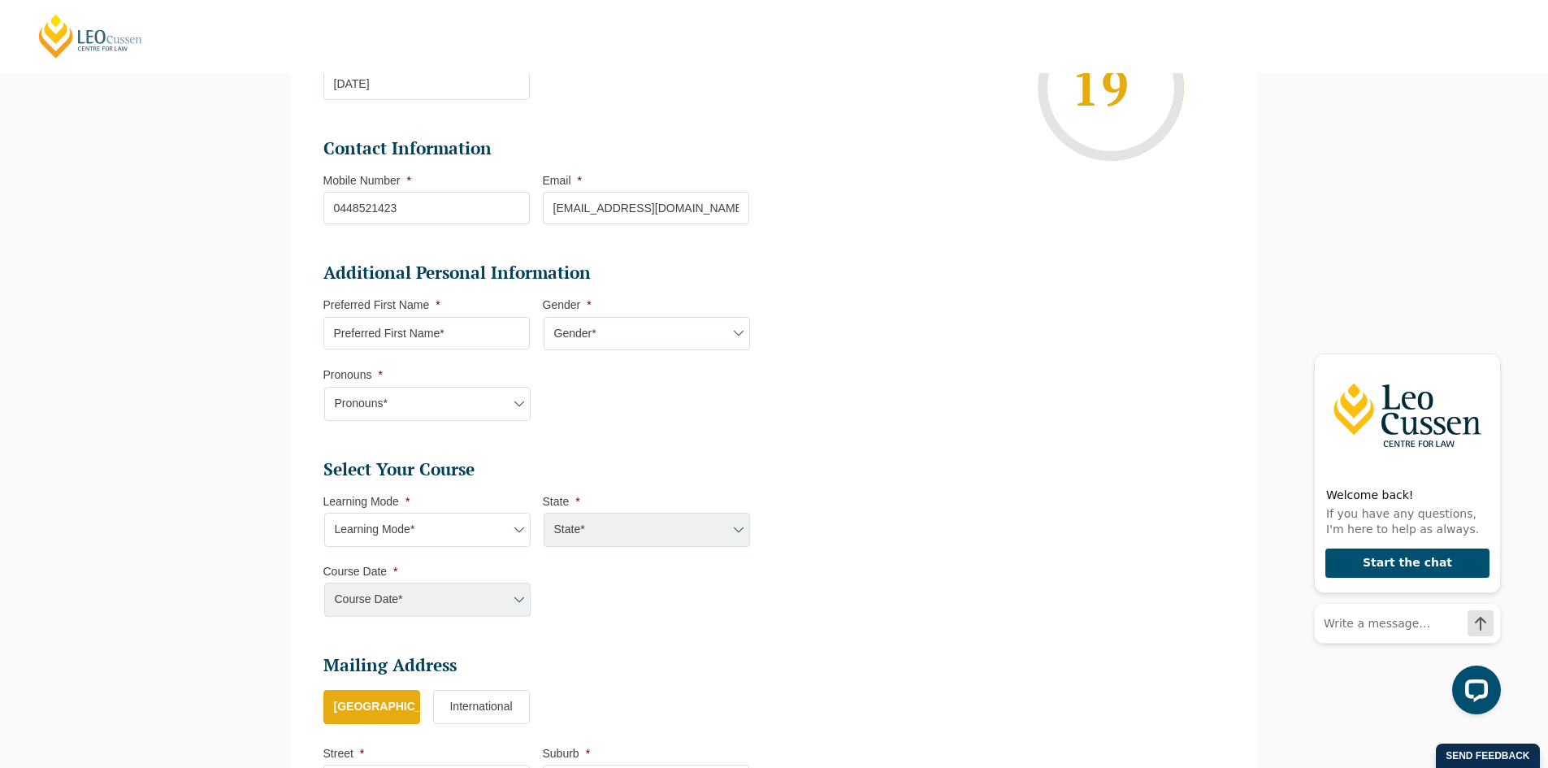
scroll to position [387, 0]
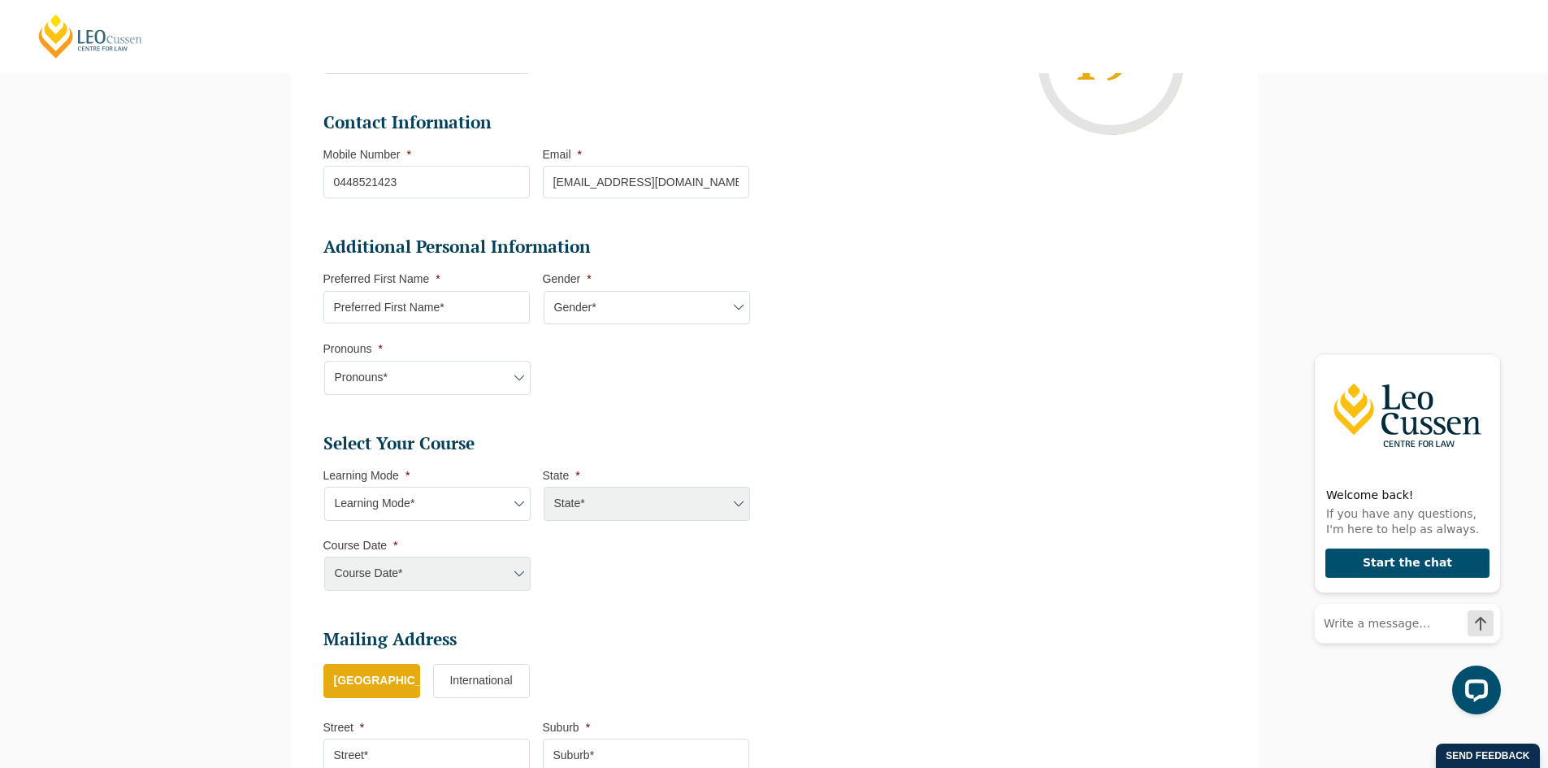
click at [493, 321] on input "Preferred First Name *" at bounding box center [426, 307] width 206 height 33
type input "Silia"
click at [743, 310] on select "Gender* Male Female Nonbinary Intersex Prefer not to disclose Other" at bounding box center [647, 308] width 206 height 34
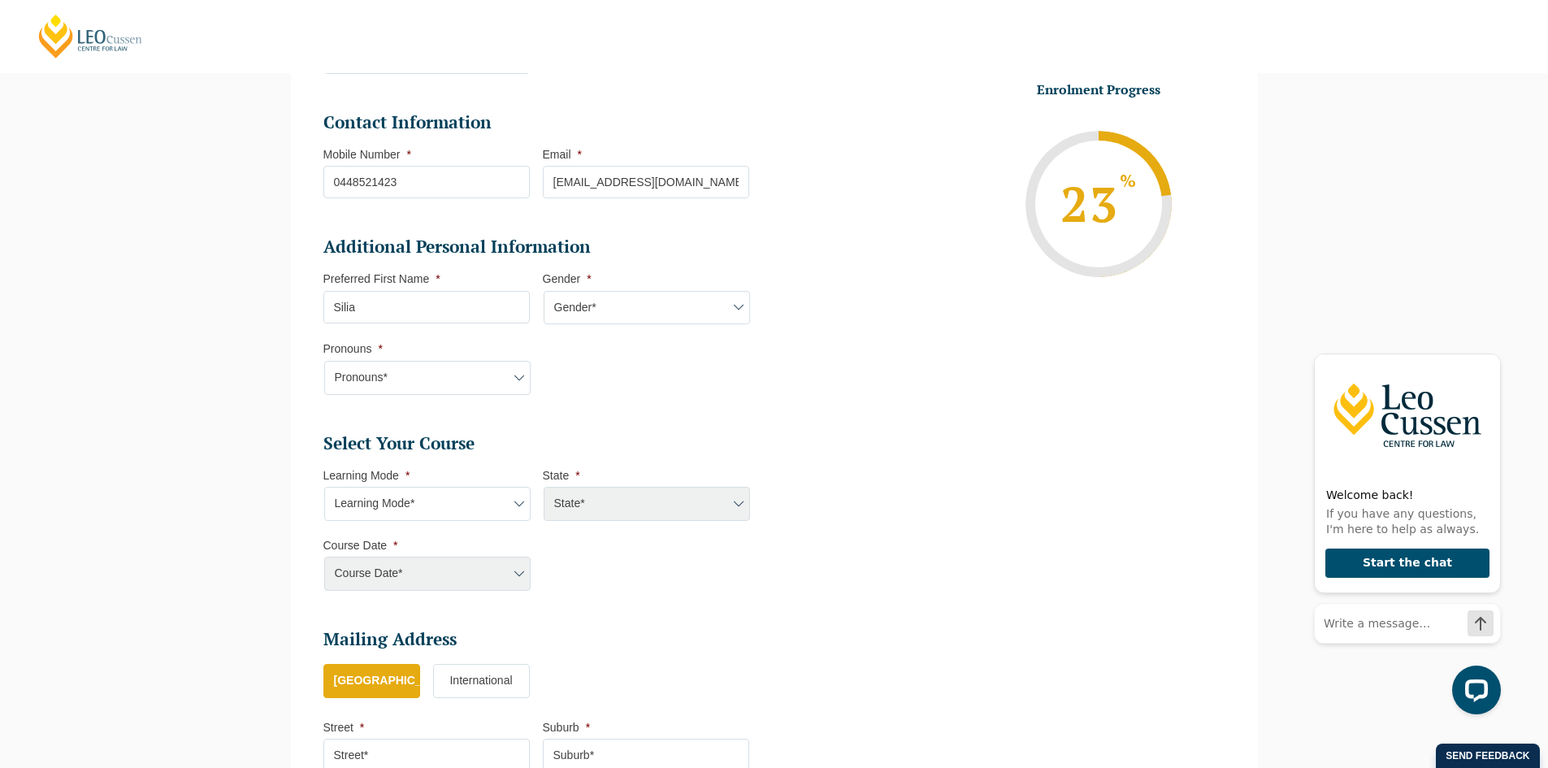
select select "Female"
click at [544, 291] on select "Gender* Male Female Nonbinary Intersex Prefer not to disclose Other" at bounding box center [647, 308] width 206 height 34
click at [507, 376] on select "Pronouns* She/Her/Hers He/Him/His They/Them/Theirs Other Prefer not to disclose" at bounding box center [427, 378] width 206 height 34
select select "She/Her/Hers"
click at [324, 361] on select "Pronouns* She/Her/Hers He/Him/His They/Them/Theirs Other Prefer not to disclose" at bounding box center [427, 378] width 206 height 34
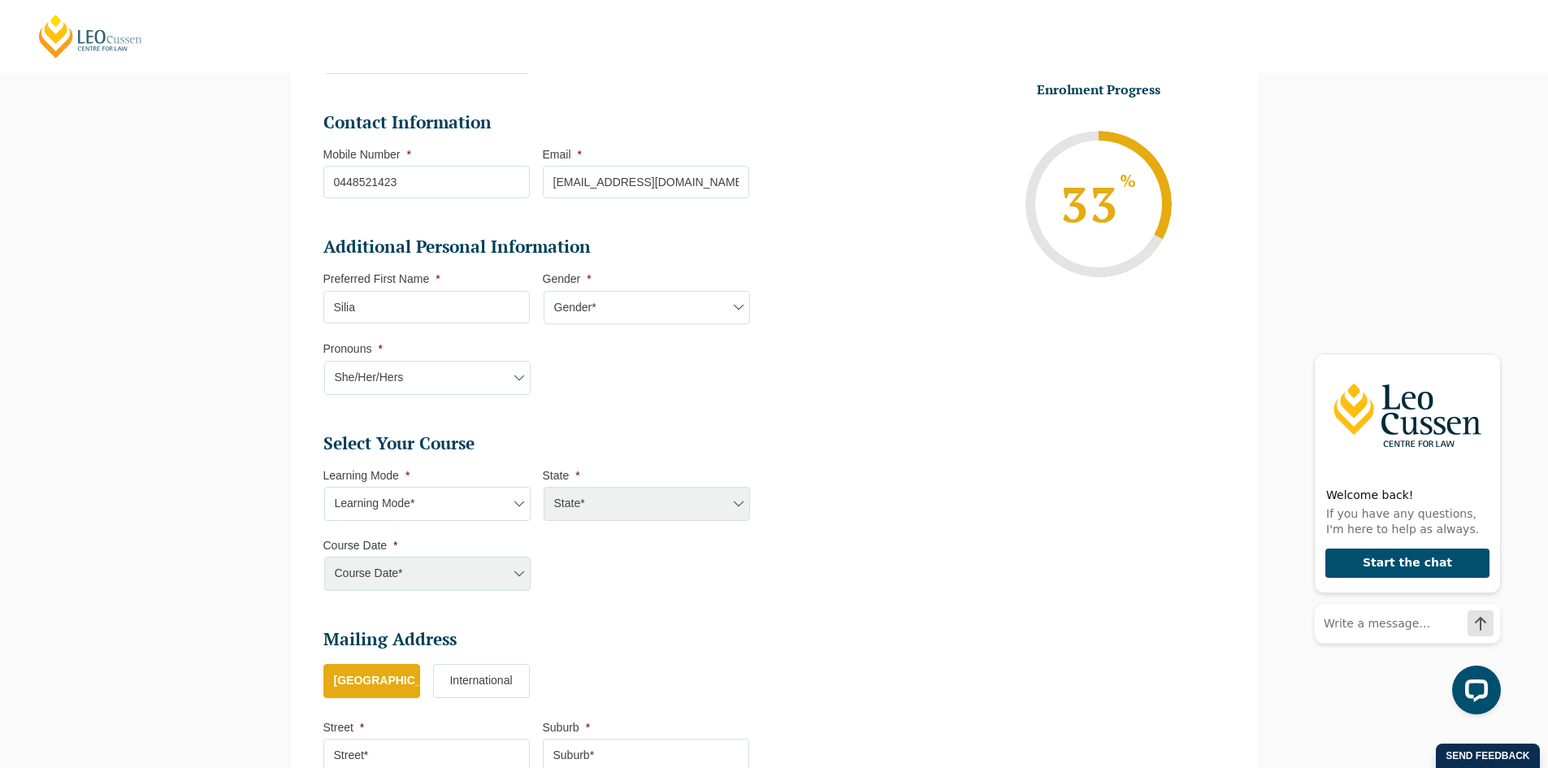
click at [755, 415] on ul "Personal Information First Name * Vasiliki Last Name * Thanopoulou Date of Birt…" at bounding box center [542, 378] width 439 height 960
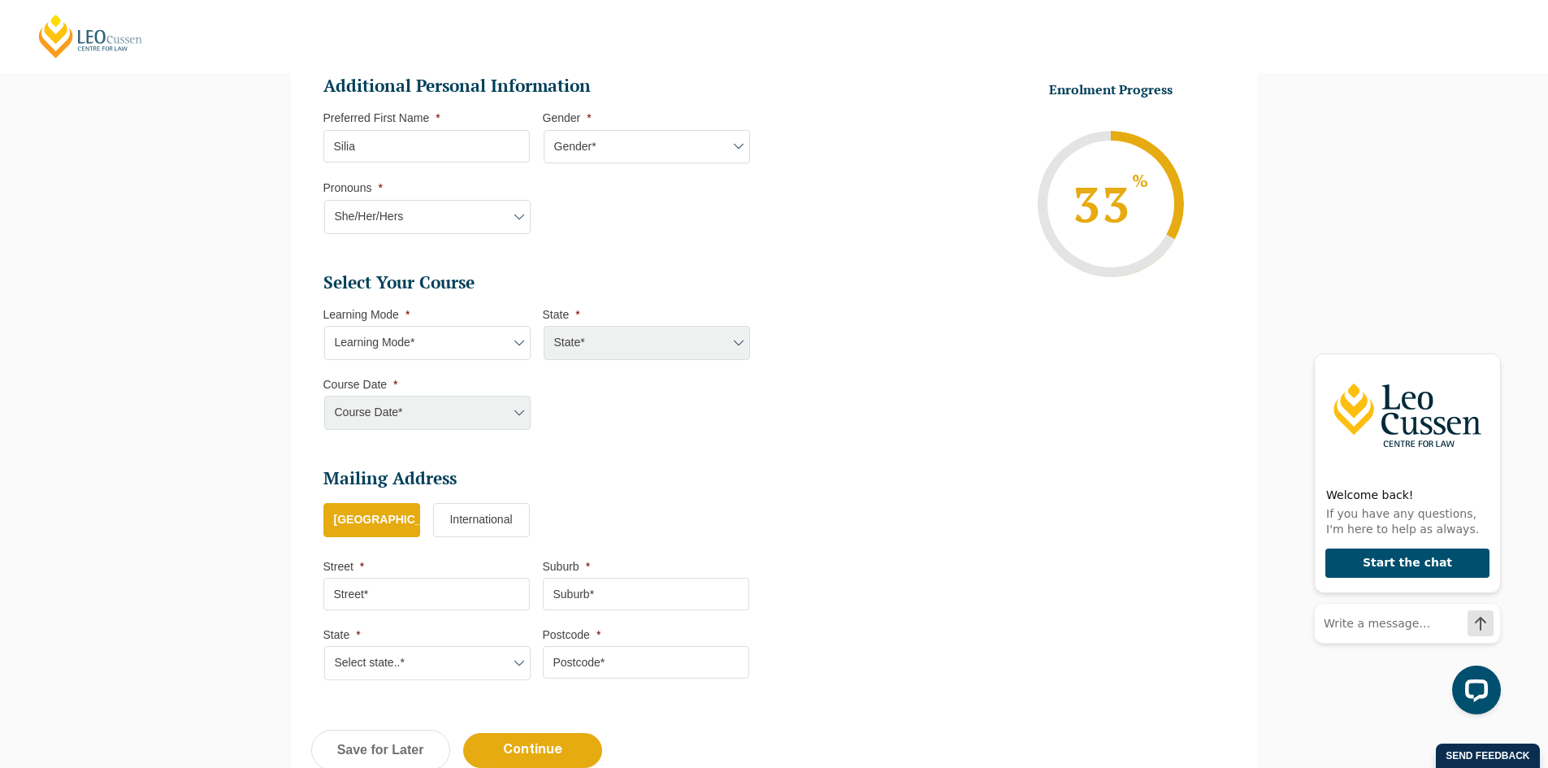
scroll to position [549, 0]
click at [512, 347] on select "Learning Mode* Online Full Time Learning Online Part Time Learning Blended Full…" at bounding box center [427, 341] width 206 height 34
select select "Online Full Time Learning"
click at [324, 324] on select "Learning Mode* Online Full Time Learning Online Part Time Learning Blended Full…" at bounding box center [427, 341] width 206 height 34
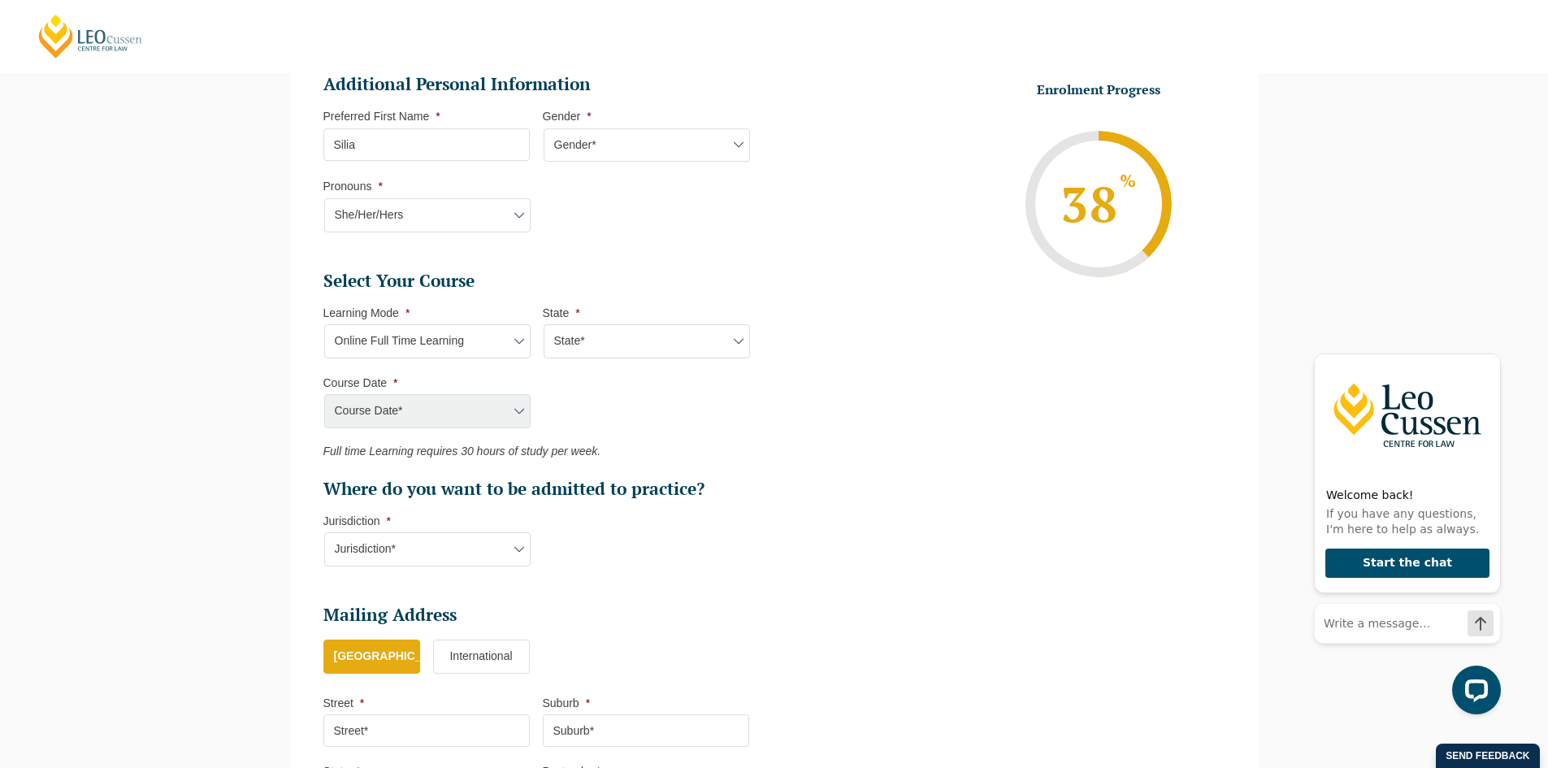
click at [734, 344] on select "State* National (ACT/NSW, VIC, QLD, SA, WA)" at bounding box center [647, 341] width 206 height 34
select select "National (ACT/NSW, VIC, QLD, SA, WA)"
click at [544, 324] on select "State* National (ACT/NSW, VIC, QLD, SA, WA)" at bounding box center [647, 341] width 206 height 34
click at [494, 402] on select "Course Date* December 2025 (08-Dec-2025 to 16-May-2026) January 2026 (27-Jan-20…" at bounding box center [427, 411] width 206 height 34
select select "December 2025 (08-Dec-2025 to 16-May-2026)"
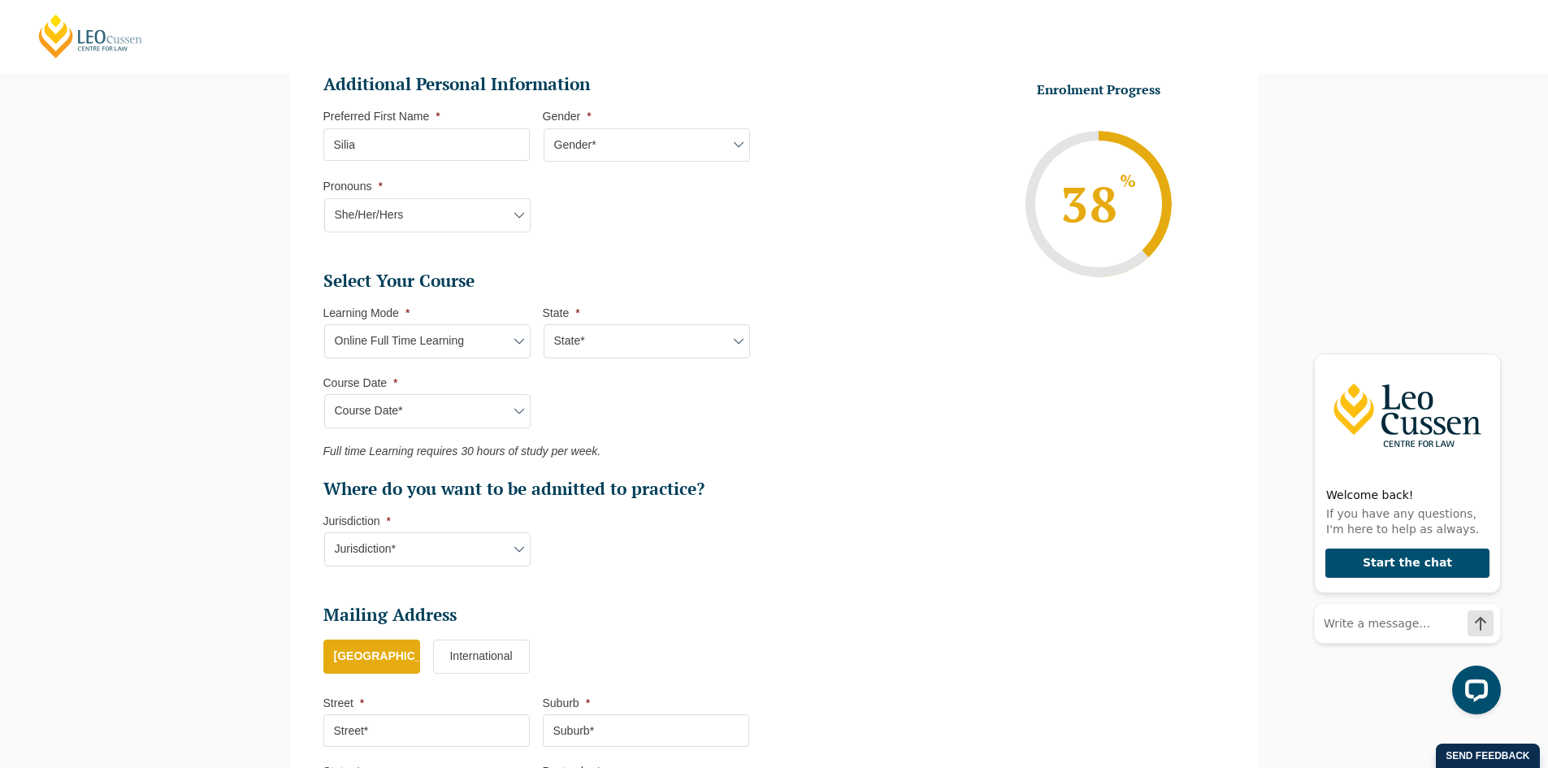
click at [324, 394] on select "Course Date* December 2025 (08-Dec-2025 to 16-May-2026) January 2026 (27-Jan-20…" at bounding box center [427, 411] width 206 height 34
type input "Intake 11 December 2025 FT"
type input "Practical Legal Training (NAT)"
select select "NAT PLT (DEC) 2025 Full Time Online"
click at [514, 411] on select "Course Date* December 2025 (08-Dec-2025 to 16-May-2026) January 2026 (27-Jan-20…" at bounding box center [427, 411] width 206 height 34
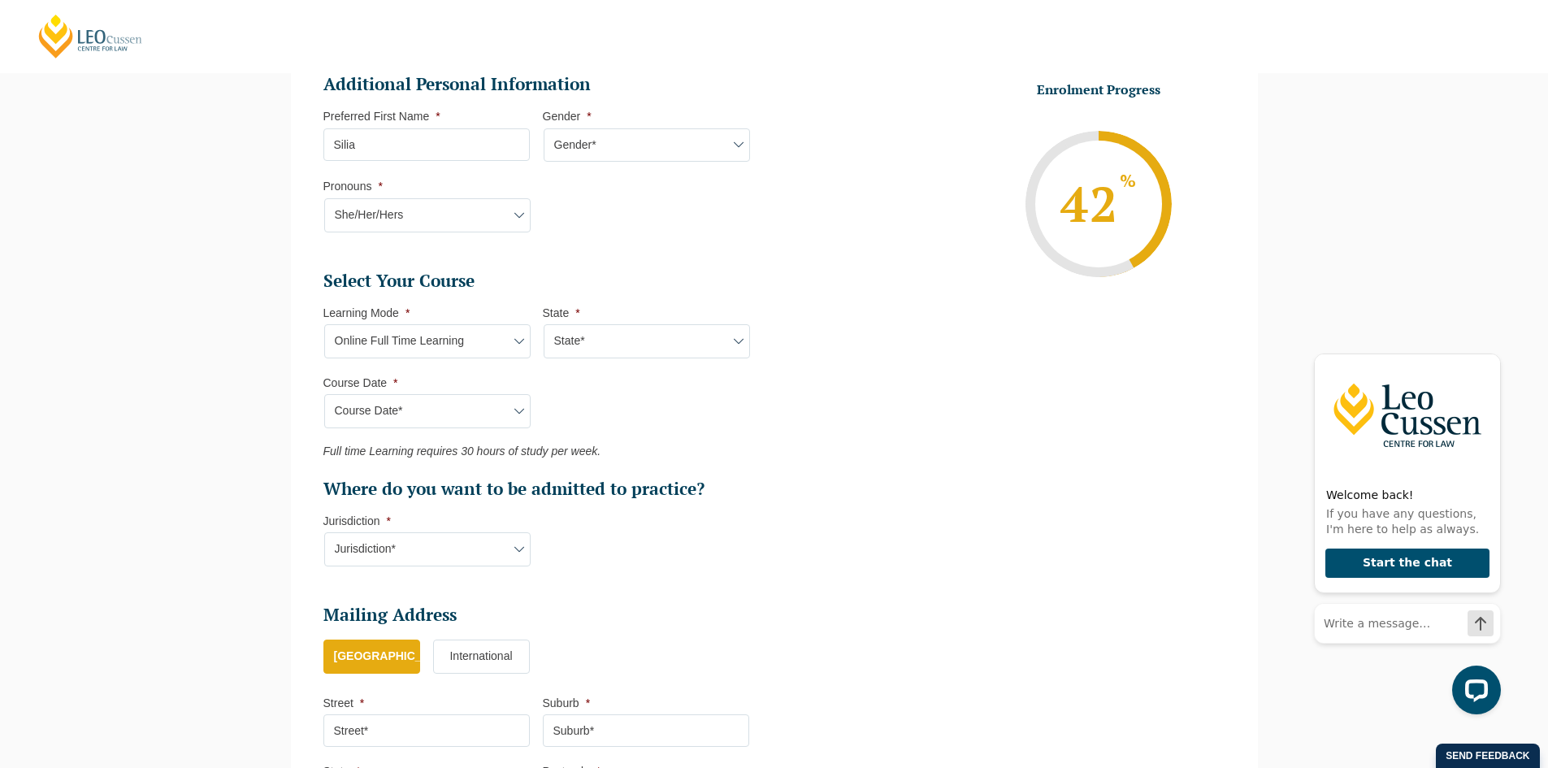
click at [324, 394] on select "Course Date* December 2025 (08-Dec-2025 to 16-May-2026) January 2026 (27-Jan-20…" at bounding box center [427, 411] width 206 height 34
click at [522, 411] on select "Course Date* December 2025 (08-Dec-2025 to 16-May-2026) January 2026 (27-Jan-20…" at bounding box center [427, 411] width 206 height 34
click at [650, 411] on ul "Select Your Course This field is hidden when viewing the form Only for Flinder …" at bounding box center [542, 385] width 439 height 231
click at [515, 347] on select "Learning Mode* Online Full Time Learning Online Part Time Learning Blended Full…" at bounding box center [427, 341] width 206 height 34
select select "Online Part Time Learning"
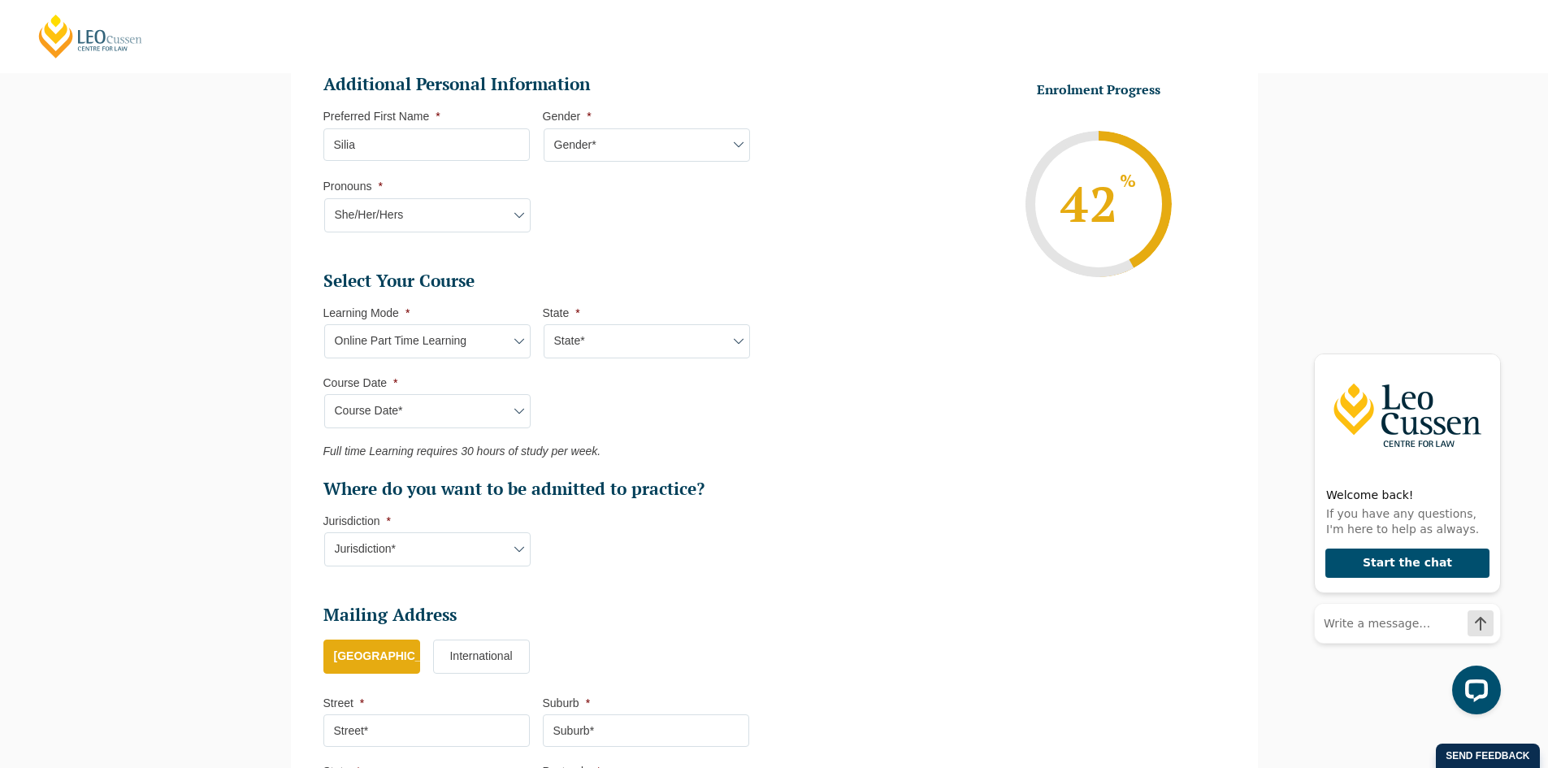
click at [324, 324] on select "Learning Mode* Online Full Time Learning Online Part Time Learning Blended Full…" at bounding box center [427, 341] width 206 height 34
select select
click at [719, 344] on select "State* National (ACT/NSW, VIC, QLD, SA, WA)" at bounding box center [647, 341] width 206 height 34
select select "National ([GEOGRAPHIC_DATA]/[GEOGRAPHIC_DATA], [GEOGRAPHIC_DATA], [GEOGRAPHIC_D…"
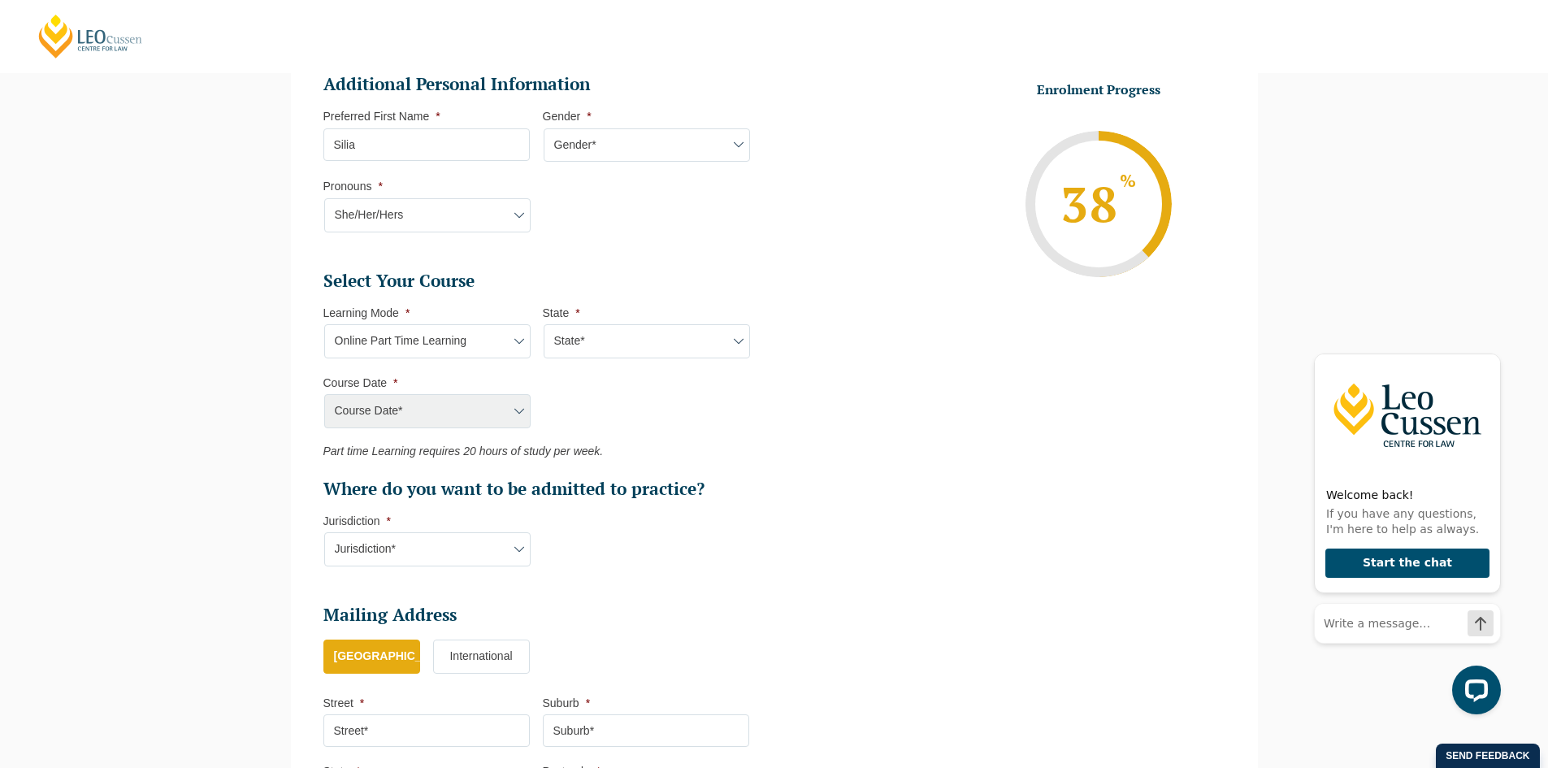
click at [544, 324] on select "State* National (ACT/NSW, VIC, QLD, SA, WA)" at bounding box center [647, 341] width 206 height 34
click at [522, 413] on select "Course Date* January 2026 (27-Jan-2026 to 21-Aug-2026) March 2026 (30-Mar-2026 …" at bounding box center [427, 411] width 206 height 34
click at [511, 337] on select "Learning Mode* Online Full Time Learning Online Part Time Learning Blended Full…" at bounding box center [427, 341] width 206 height 34
select select "Online Full Time Learning"
click at [324, 324] on select "Learning Mode* Online Full Time Learning Online Part Time Learning Blended Full…" at bounding box center [427, 341] width 206 height 34
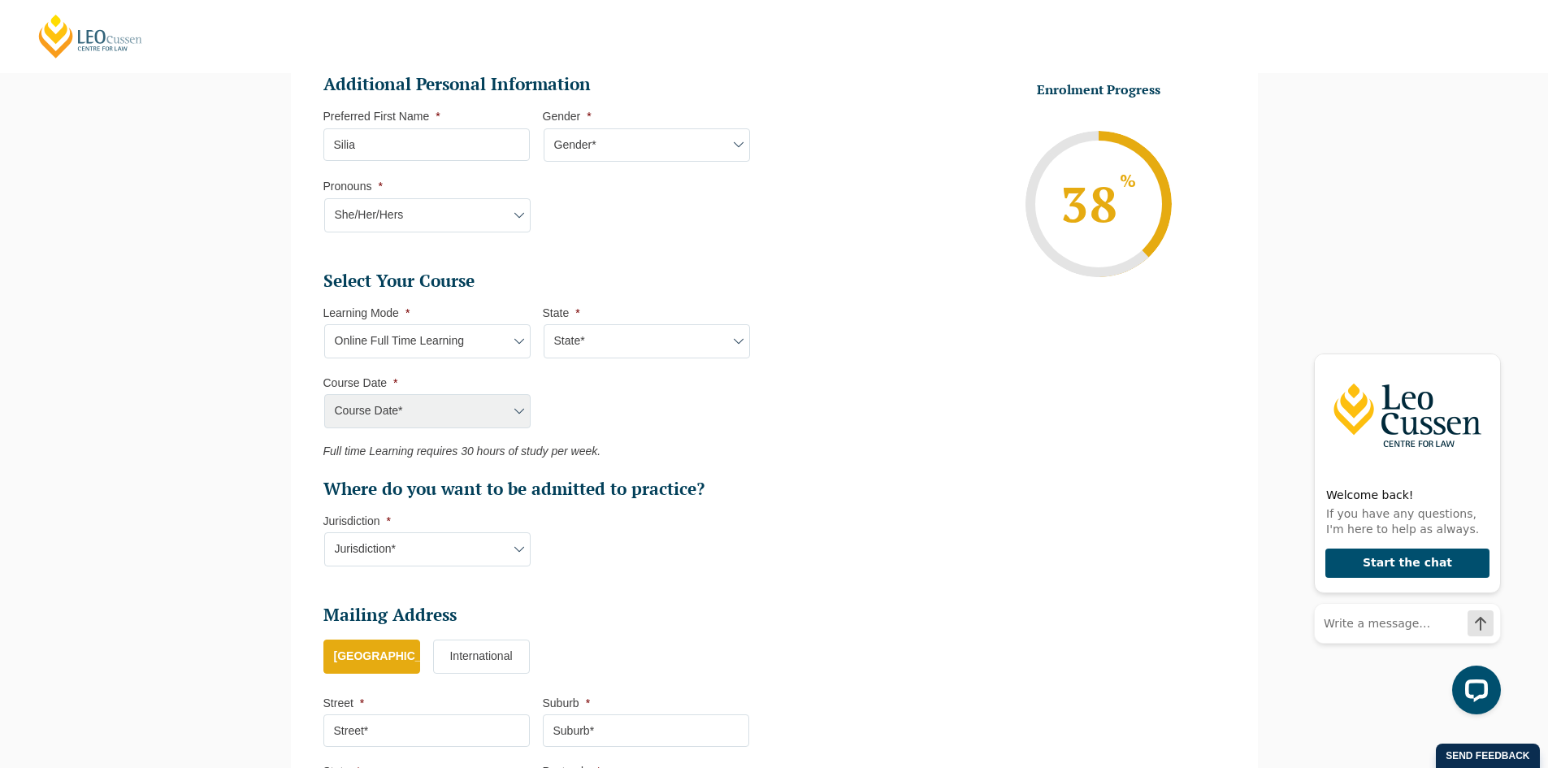
click at [730, 337] on select "State* National (ACT/NSW, VIC, QLD, SA, WA)" at bounding box center [647, 341] width 206 height 34
select select "National (ACT/NSW, VIC, QLD, SA, WA)"
click at [544, 324] on select "State* National (ACT/NSW, VIC, QLD, SA, WA)" at bounding box center [647, 341] width 206 height 34
click at [504, 403] on select "Course Date* December 2025 (08-Dec-2025 to 16-May-2026) January 2026 (27-Jan-20…" at bounding box center [427, 411] width 206 height 34
select select "December 2025 (08-Dec-2025 to 16-May-2026)"
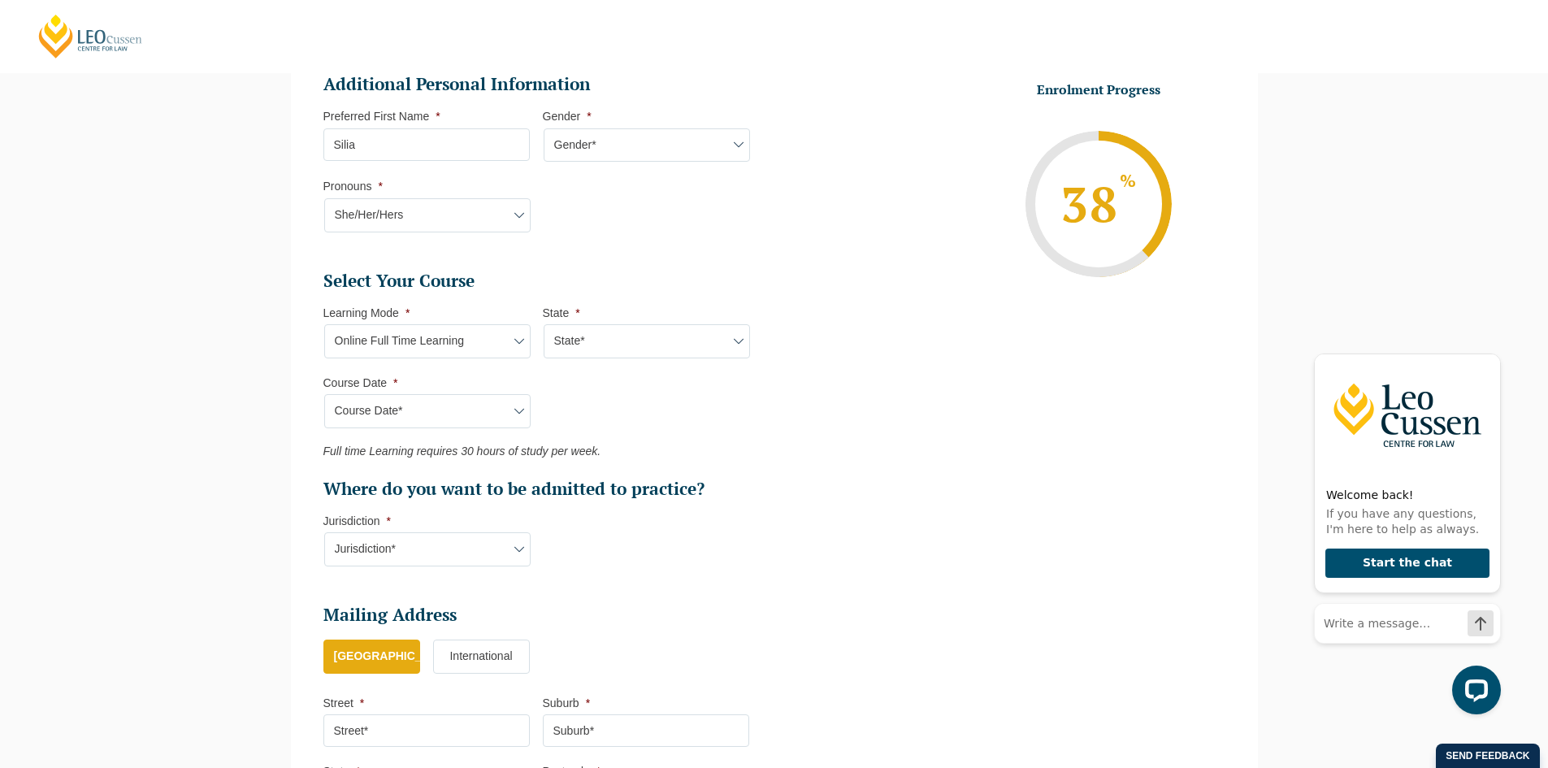
click at [324, 394] on select "Course Date* December 2025 (08-Dec-2025 to 16-May-2026) January 2026 (27-Jan-20…" at bounding box center [427, 411] width 206 height 34
type input "Intake 11 December 2025 FT"
type input "Practical Legal Training (NAT)"
select select "NAT PLT (DEC) 2025 Full Time Online"
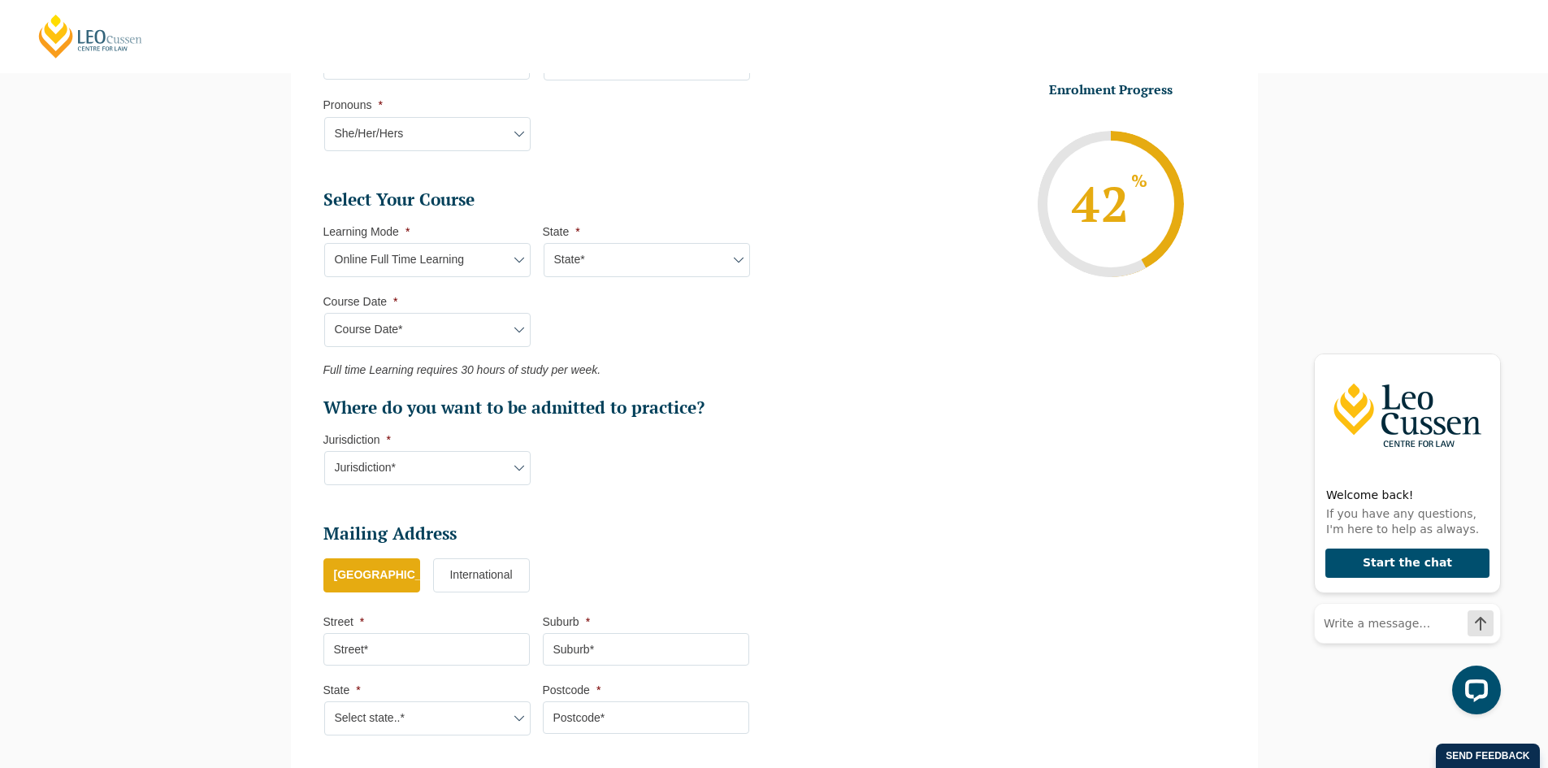
click at [520, 463] on select "Jurisdiction* VIC ACT/NSW SA WA QLD" at bounding box center [427, 468] width 206 height 34
select select "VIC"
click at [324, 451] on select "Jurisdiction* VIC ACT/NSW SA WA QLD" at bounding box center [427, 468] width 206 height 34
click at [753, 486] on li "Select Your Course This field is hidden when viewing the form Only for Flinder …" at bounding box center [542, 346] width 439 height 314
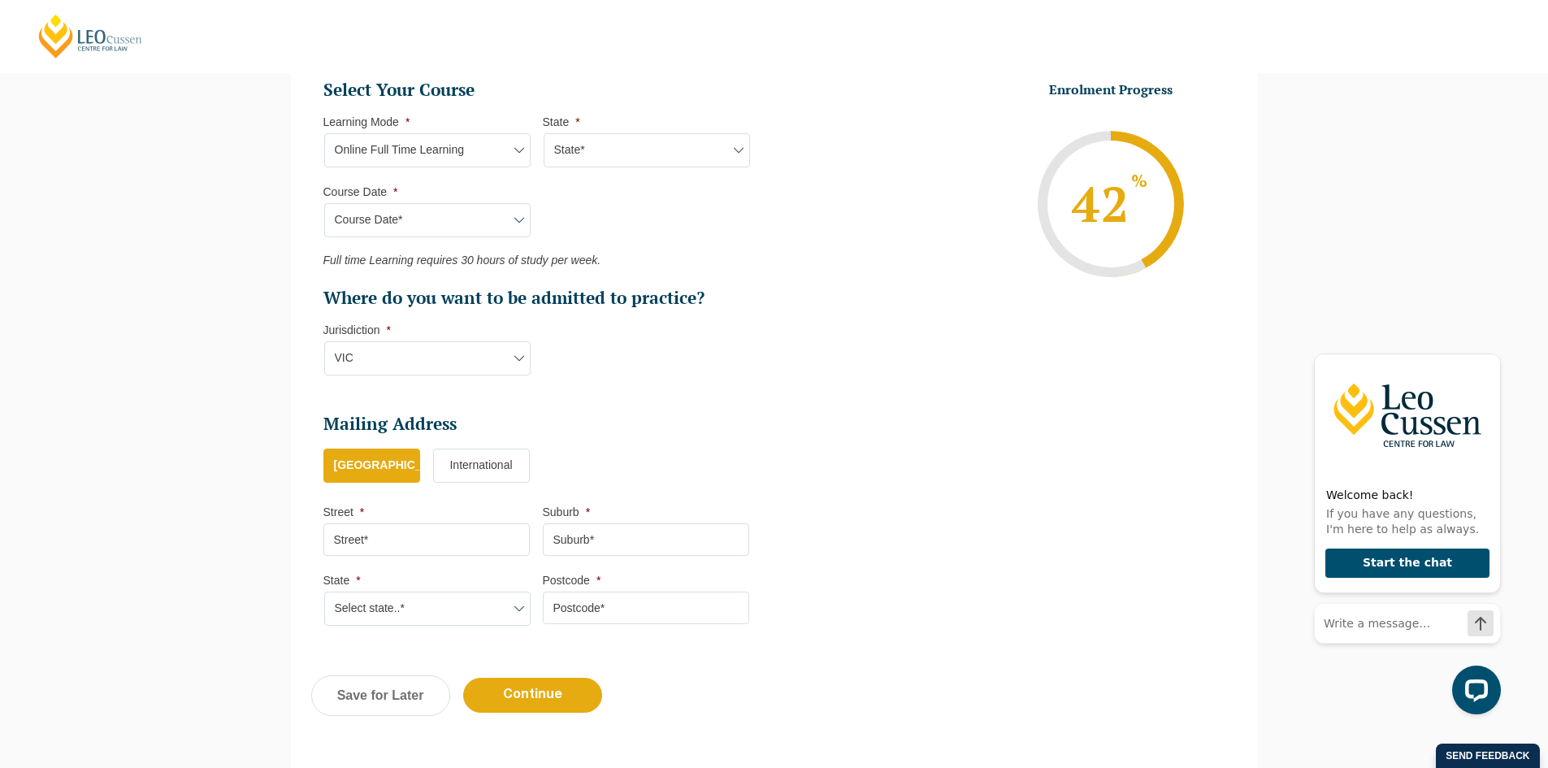
scroll to position [875, 0]
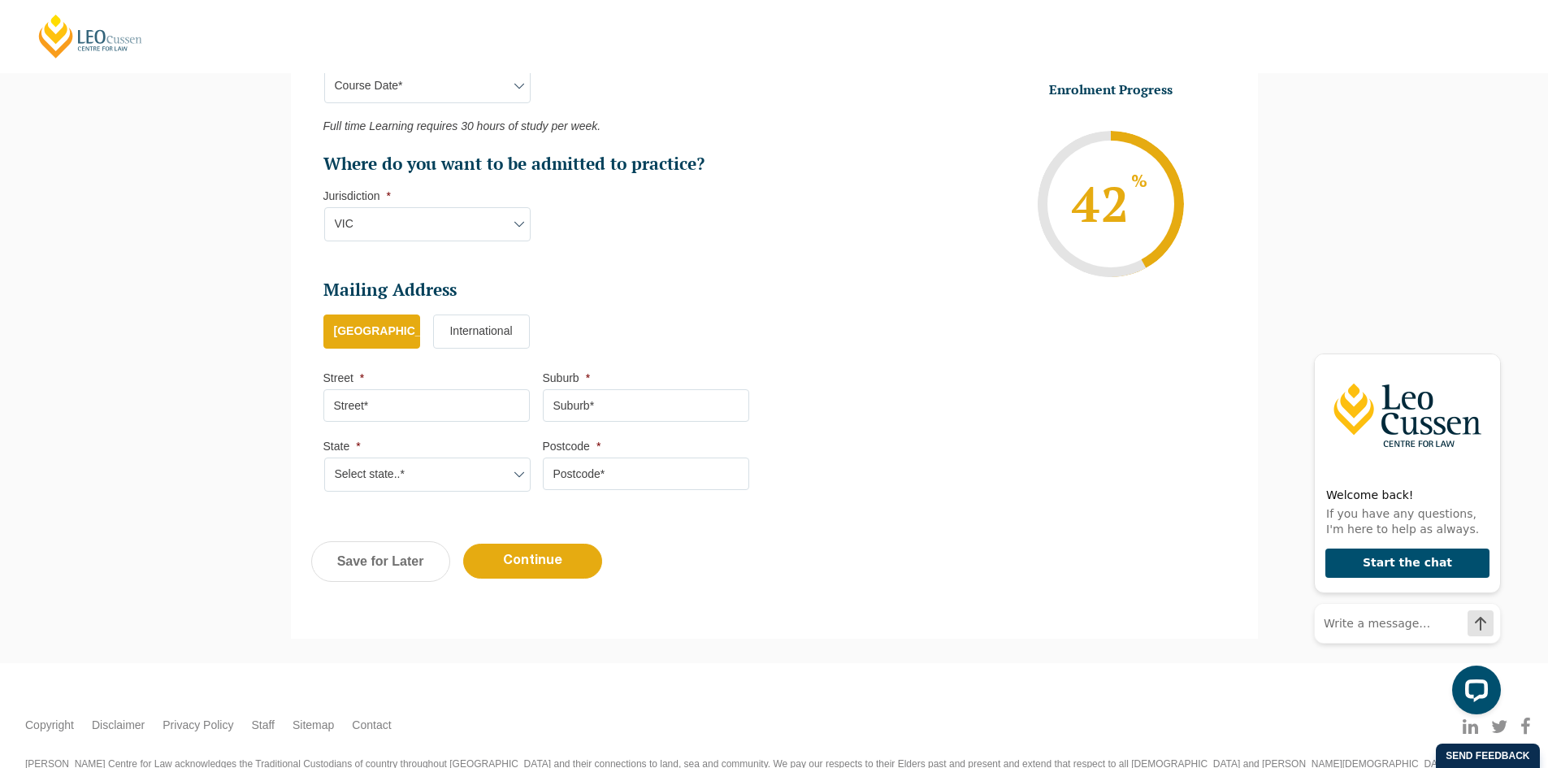
click at [469, 398] on input "Street *" at bounding box center [426, 405] width 206 height 33
type input "9/801 Whitehorse Road"
click at [619, 409] on input "Suburb *" at bounding box center [646, 405] width 206 height 33
type input "Mont Albert"
click at [514, 484] on select "Select state..* VIC WA QLD SA NSW NT ACT TAS" at bounding box center [427, 475] width 206 height 34
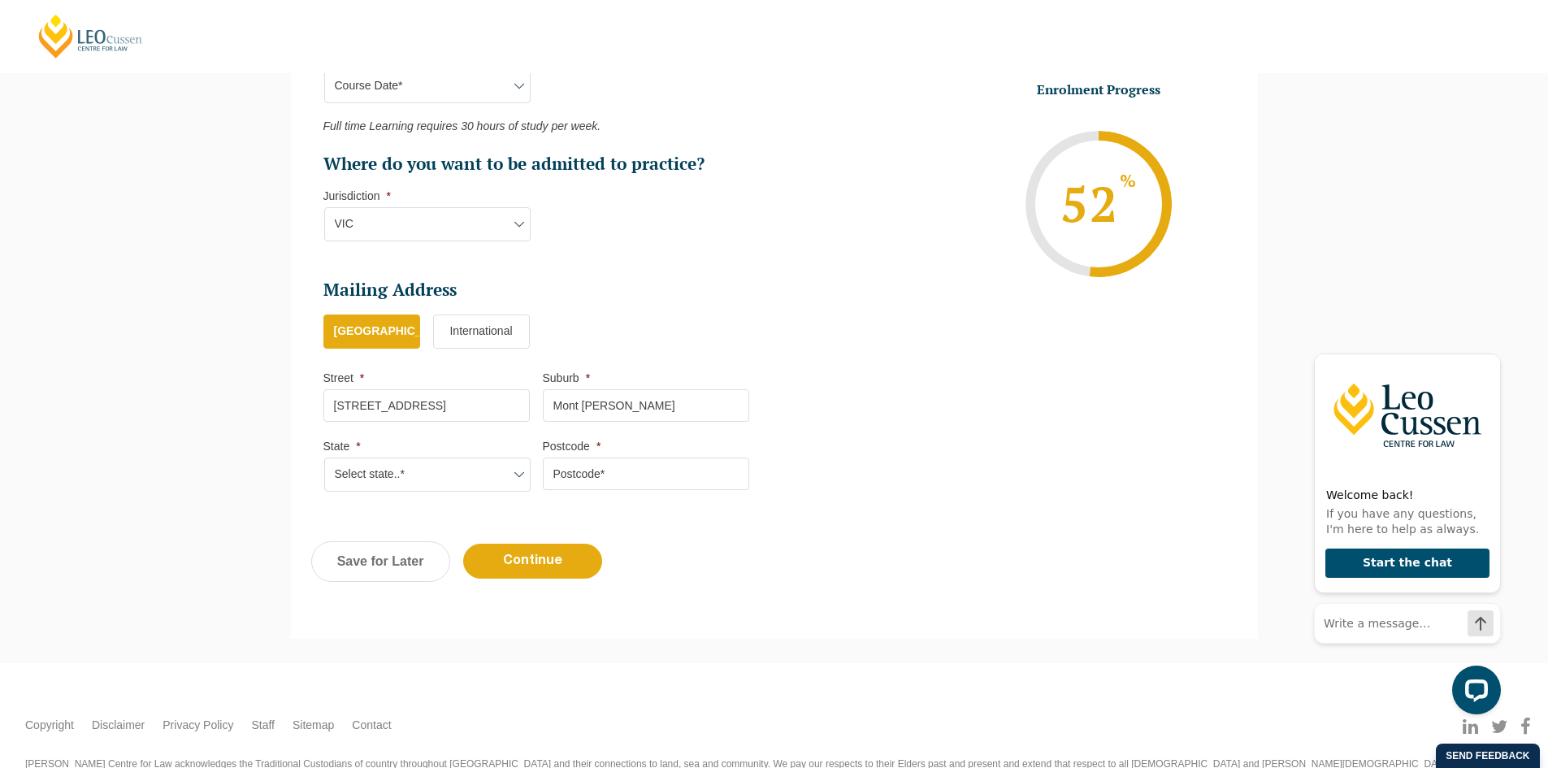
select select "VIC"
click at [324, 458] on select "Select state..* VIC WA QLD SA NSW NT ACT TAS" at bounding box center [427, 475] width 206 height 34
click at [620, 476] on input "Postcode *" at bounding box center [646, 474] width 206 height 33
type input "3127"
click at [709, 540] on div "Previous Continue Save for Later" at bounding box center [774, 569] width 967 height 89
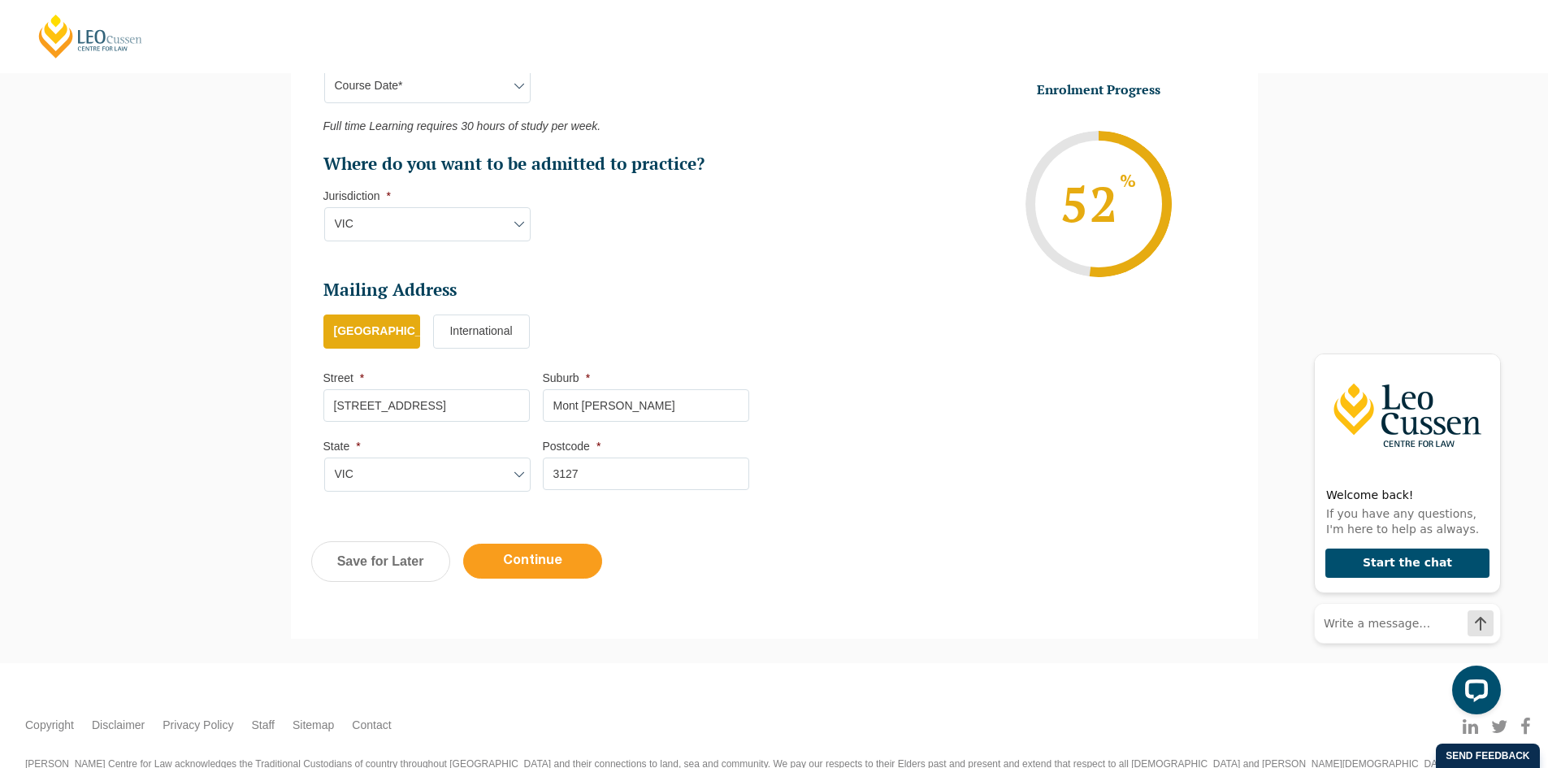
click at [539, 572] on input "Continue" at bounding box center [532, 561] width 139 height 35
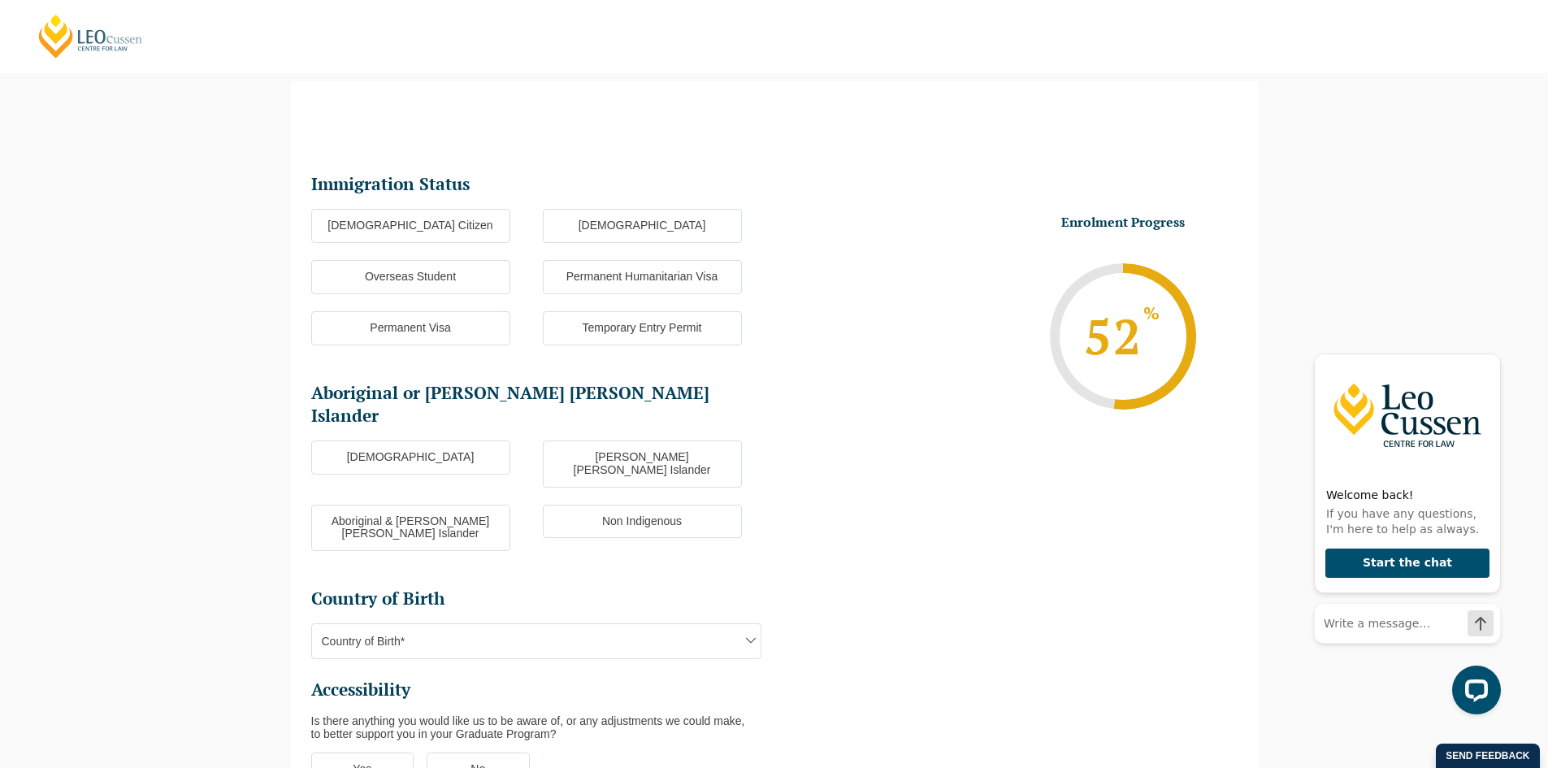
scroll to position [0, 0]
click at [467, 231] on label "Australian Citizen" at bounding box center [410, 226] width 199 height 34
click at [0, 0] on input "Australian Citizen" at bounding box center [0, 0] width 0 height 0
click at [668, 505] on label "Non Indigenous" at bounding box center [642, 522] width 199 height 34
click at [0, 0] on input "Non Indigenous" at bounding box center [0, 0] width 0 height 0
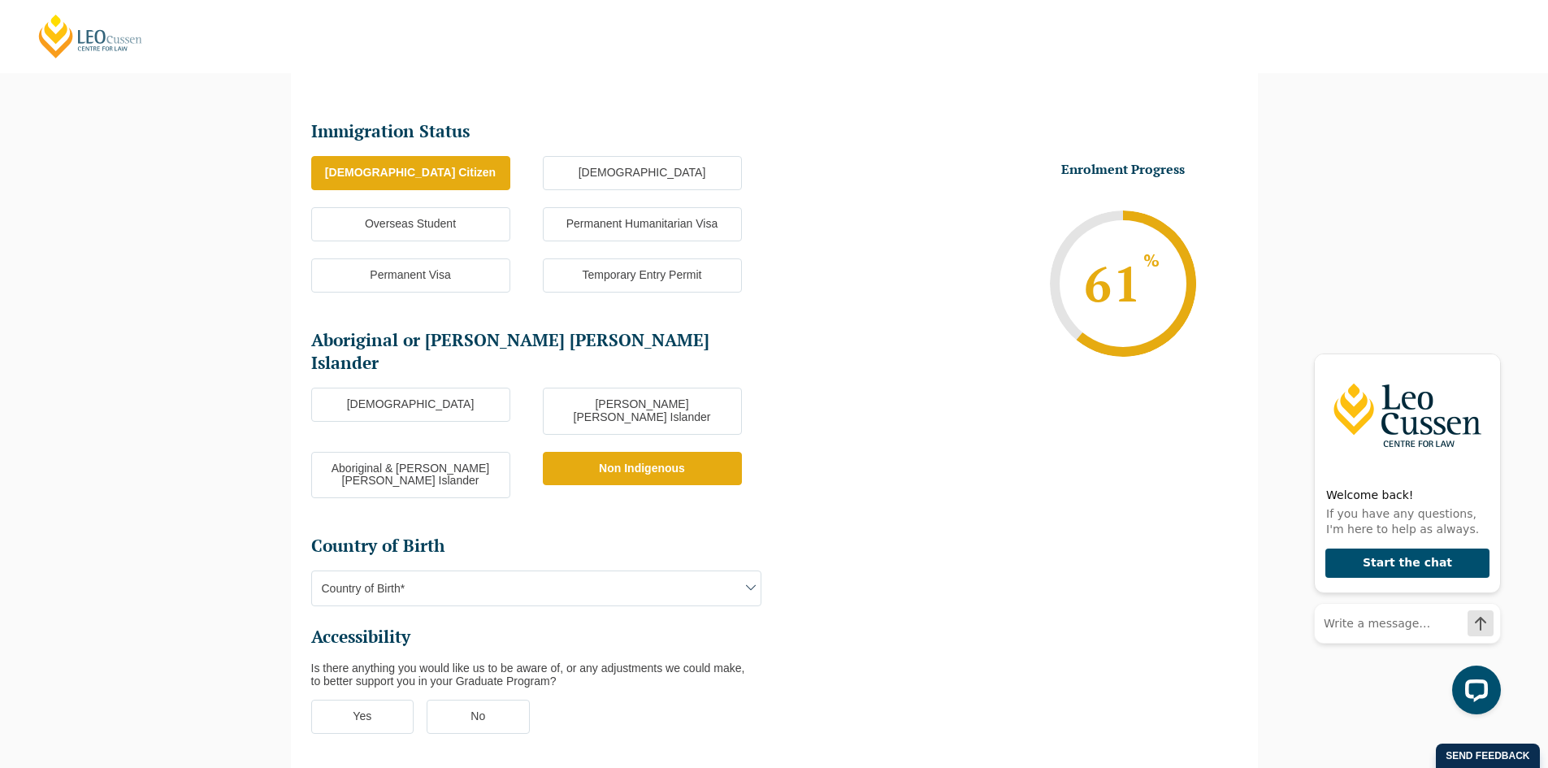
scroll to position [222, 0]
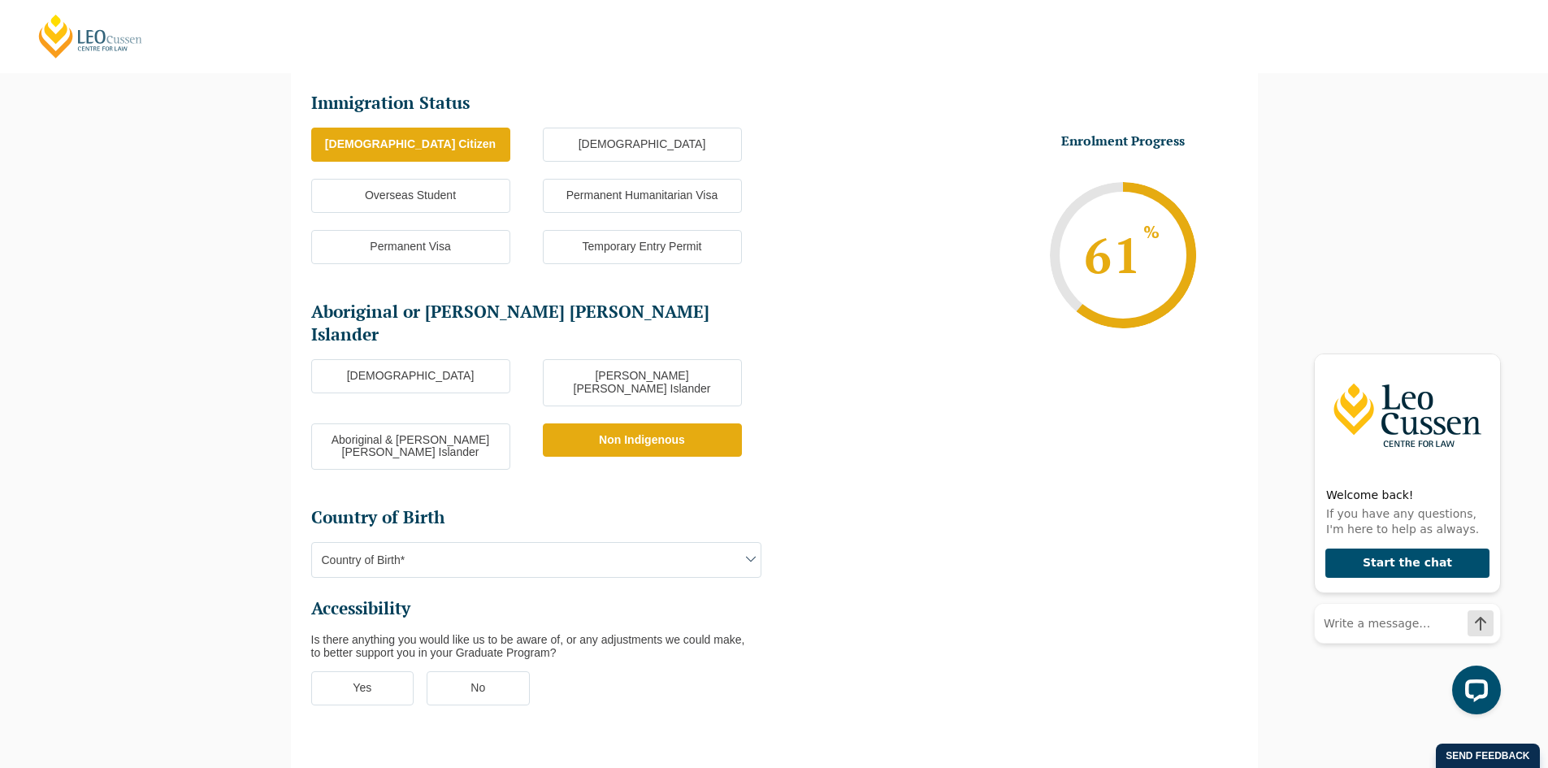
click at [651, 423] on label "Non Indigenous" at bounding box center [642, 440] width 199 height 34
click at [0, 0] on input "Non Indigenous" at bounding box center [0, 0] width 0 height 0
click at [753, 549] on span at bounding box center [751, 559] width 20 height 20
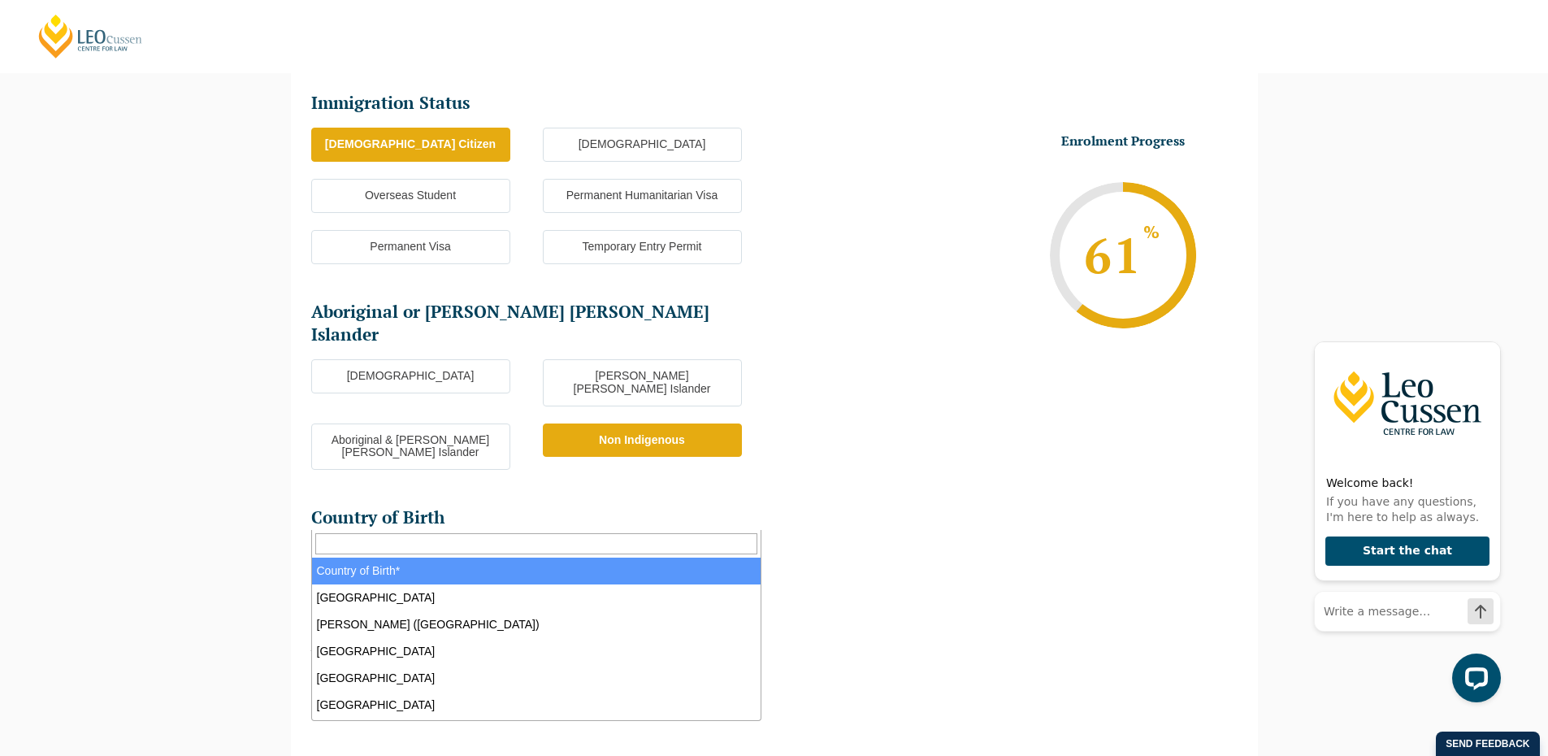
type input "r"
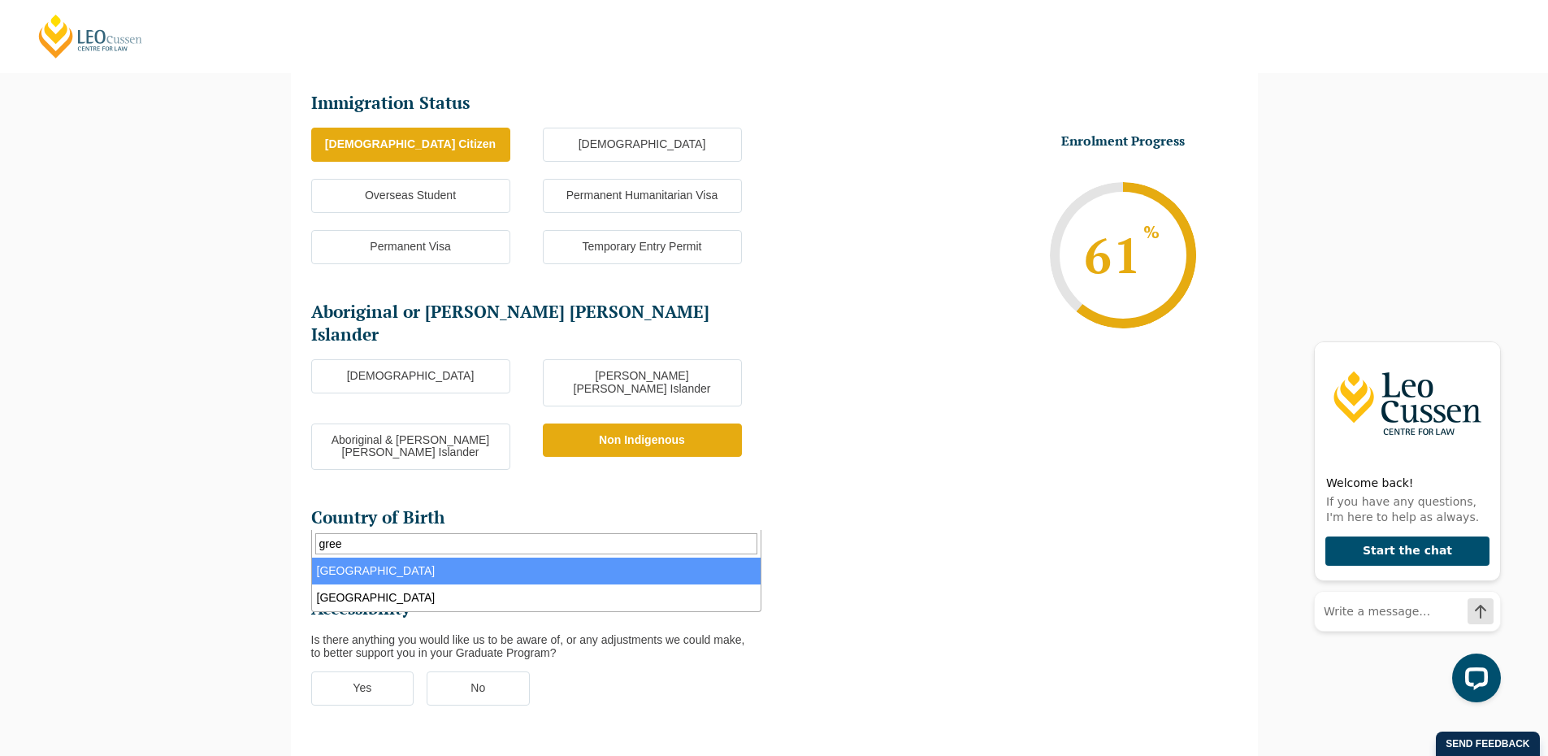
type input "gree"
select select "Greece 3207"
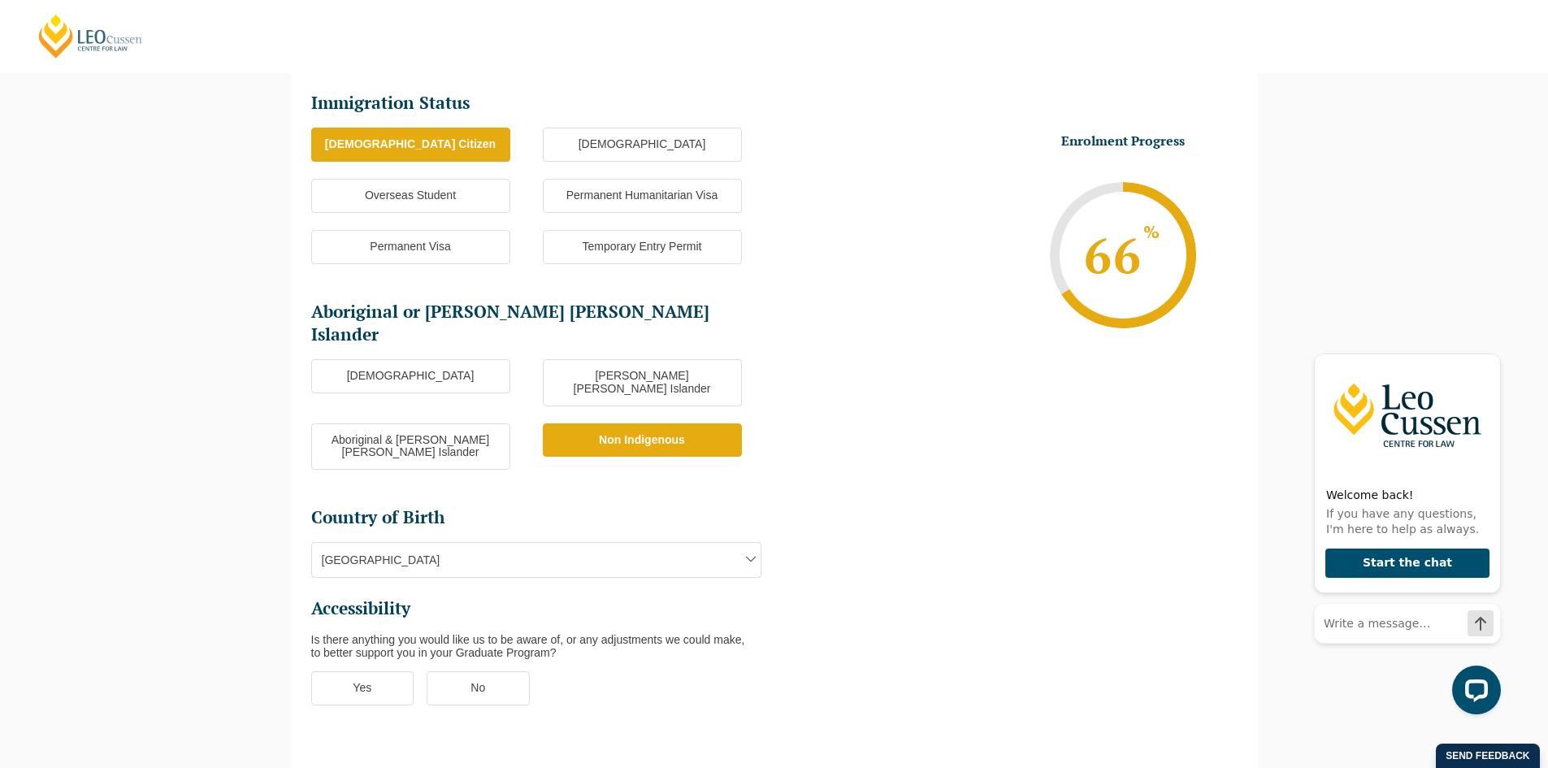
click at [897, 554] on ul "Immigration Status Immigration Status * Australian Citizen New Zealand Citizen …" at bounding box center [774, 408] width 927 height 638
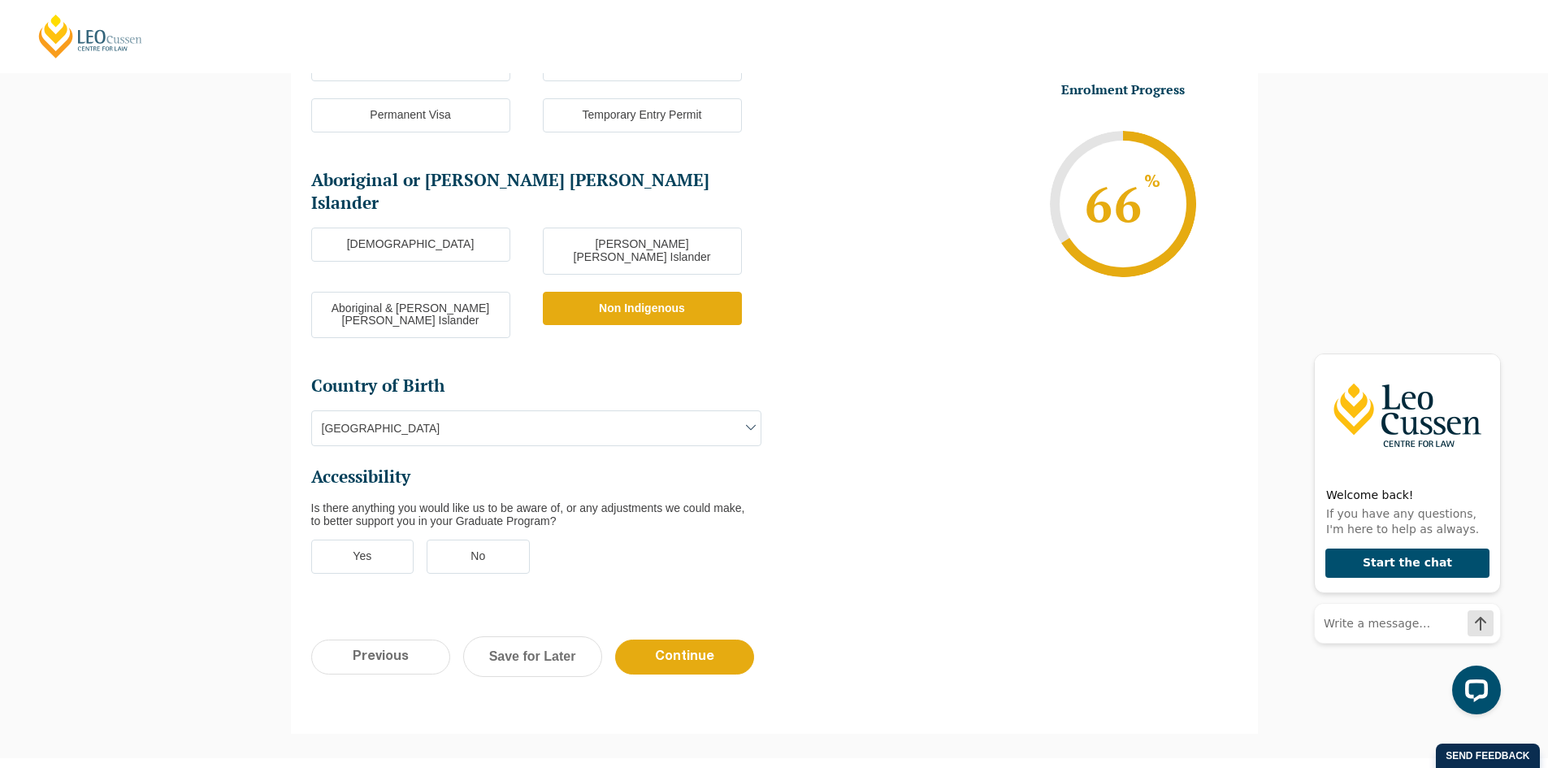
scroll to position [384, 0]
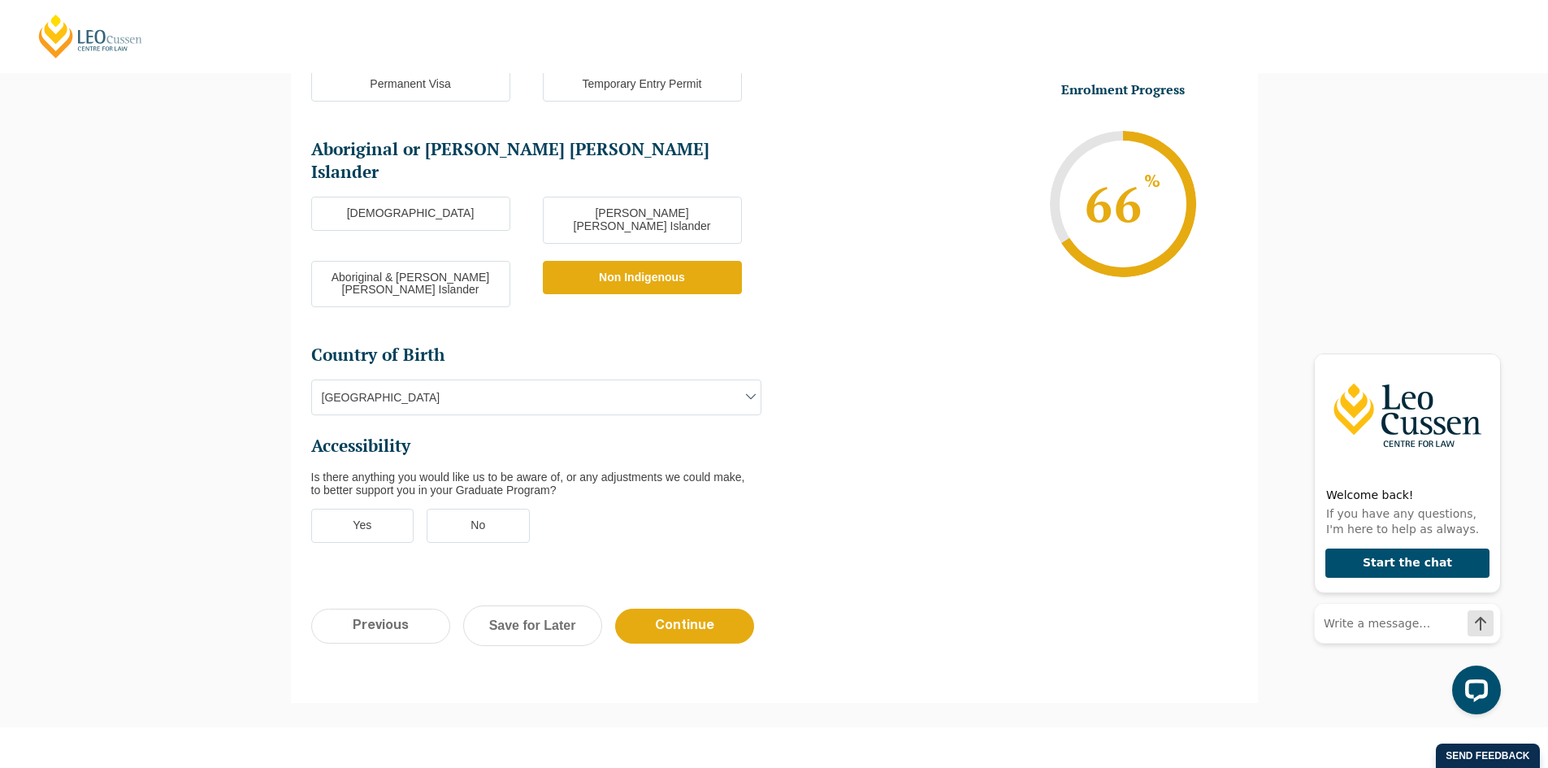
click at [497, 509] on label "No" at bounding box center [478, 526] width 103 height 34
click at [0, 0] on input "No" at bounding box center [0, 0] width 0 height 0
click at [365, 458] on ul "Immigration Status Immigration Status * Australian Citizen New Zealand Citizen …" at bounding box center [542, 244] width 463 height 631
click at [367, 509] on label "Yes" at bounding box center [362, 526] width 103 height 34
click at [0, 0] on input "Yes" at bounding box center [0, 0] width 0 height 0
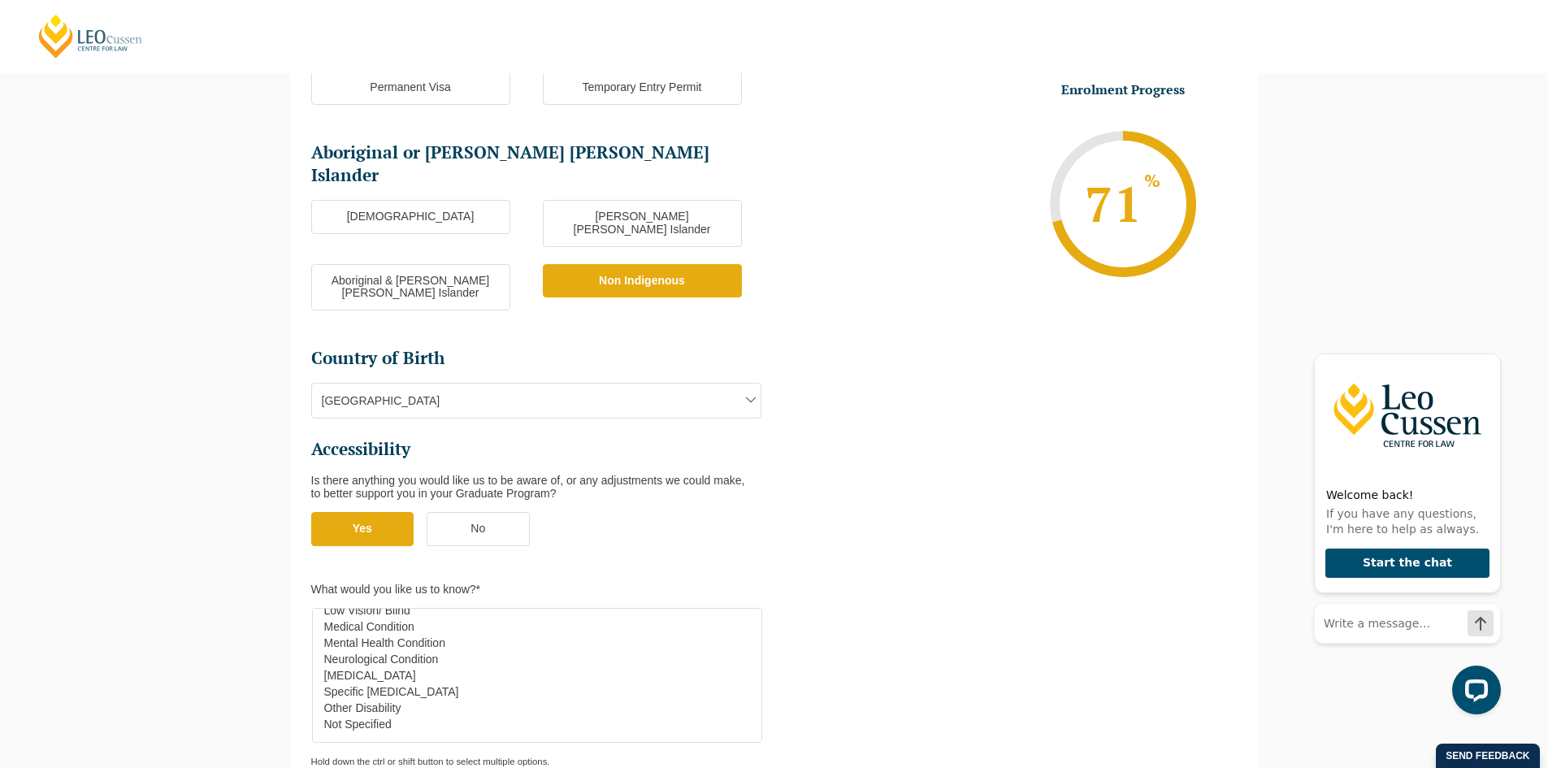
scroll to position [303, 0]
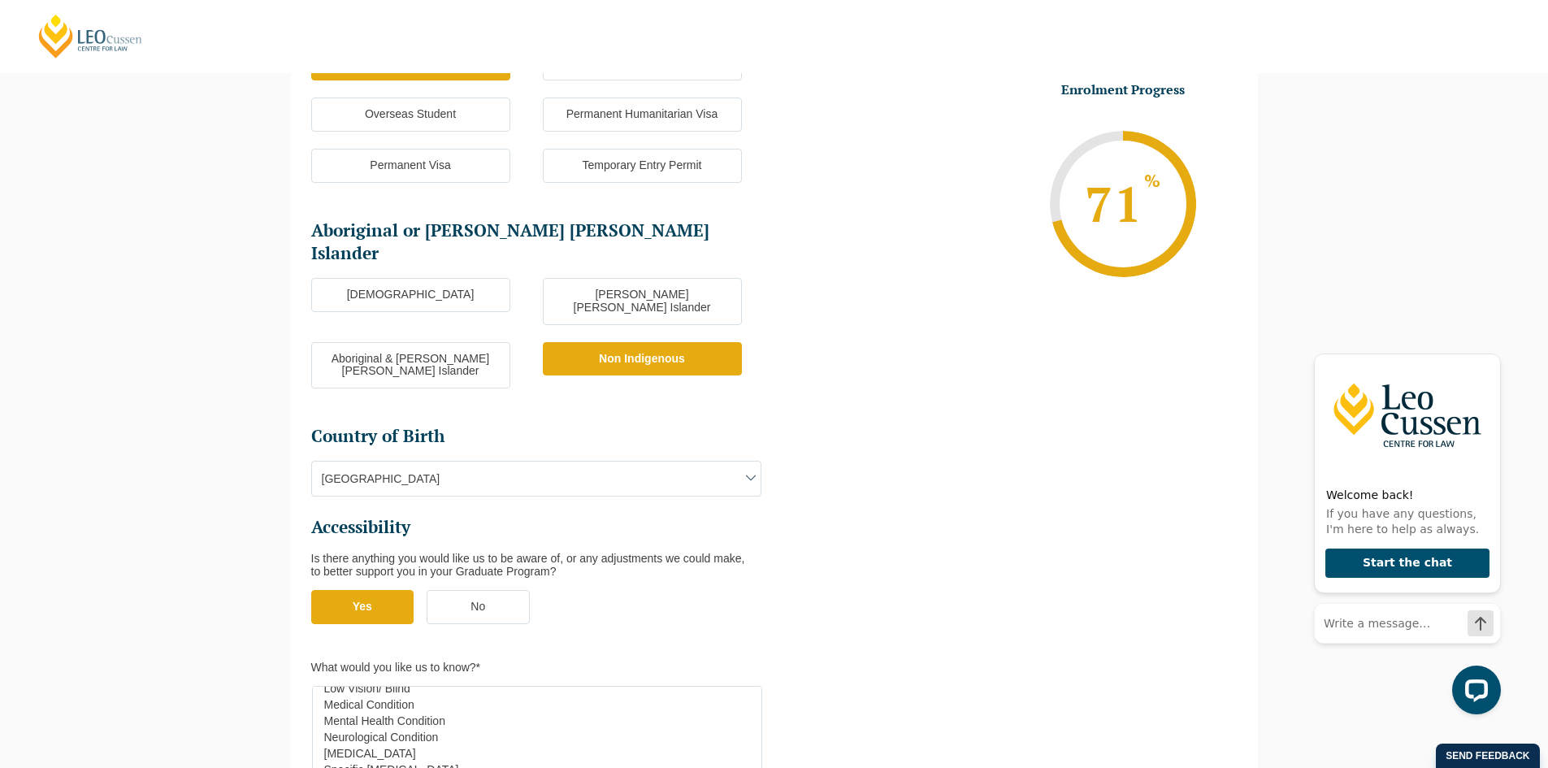
click at [475, 590] on label "No" at bounding box center [478, 607] width 103 height 34
click at [0, 0] on input "No" at bounding box center [0, 0] width 0 height 0
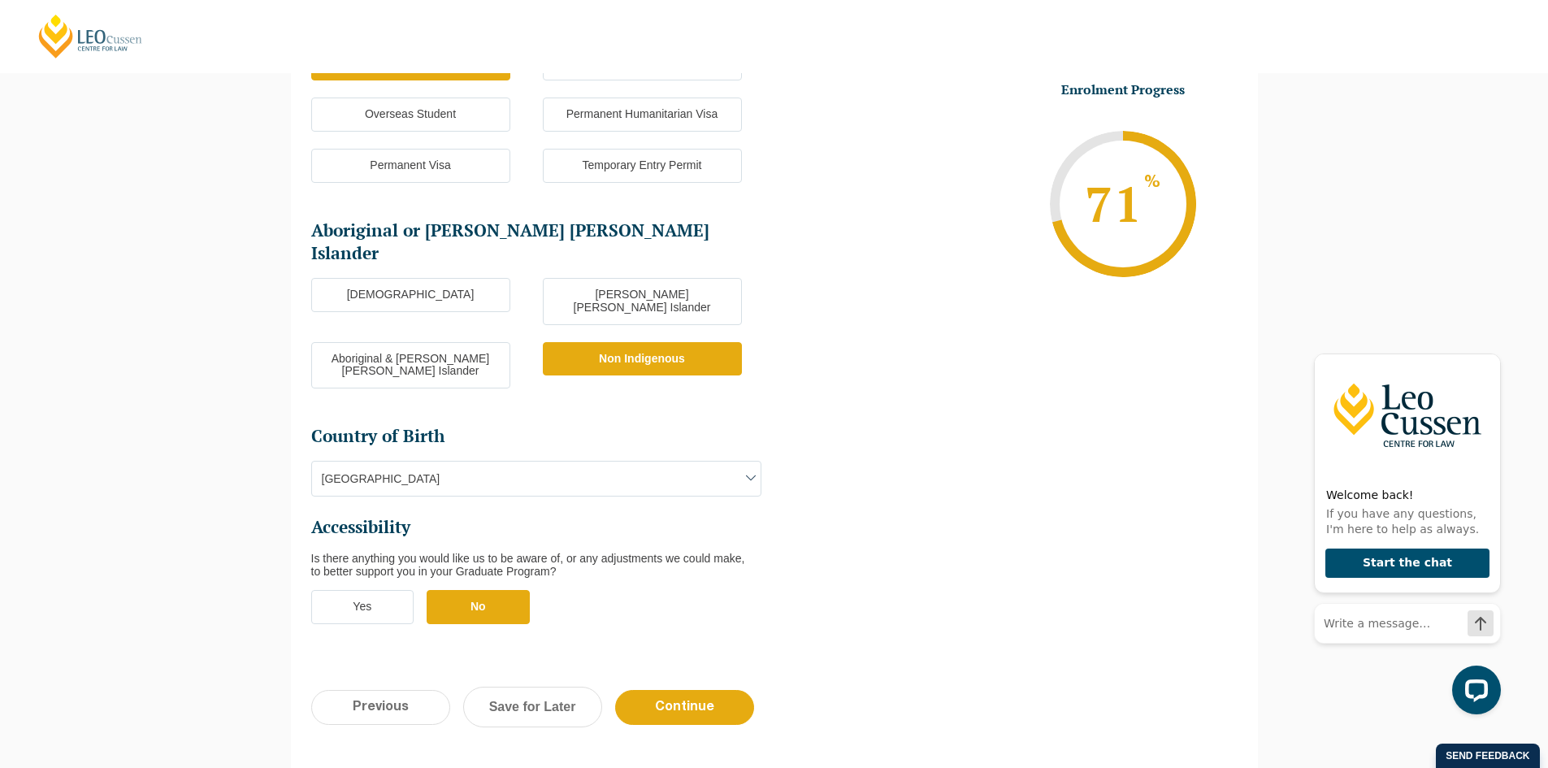
click at [804, 546] on ul "Immigration Status Immigration Status * Australian Citizen New Zealand Citizen …" at bounding box center [774, 327] width 927 height 638
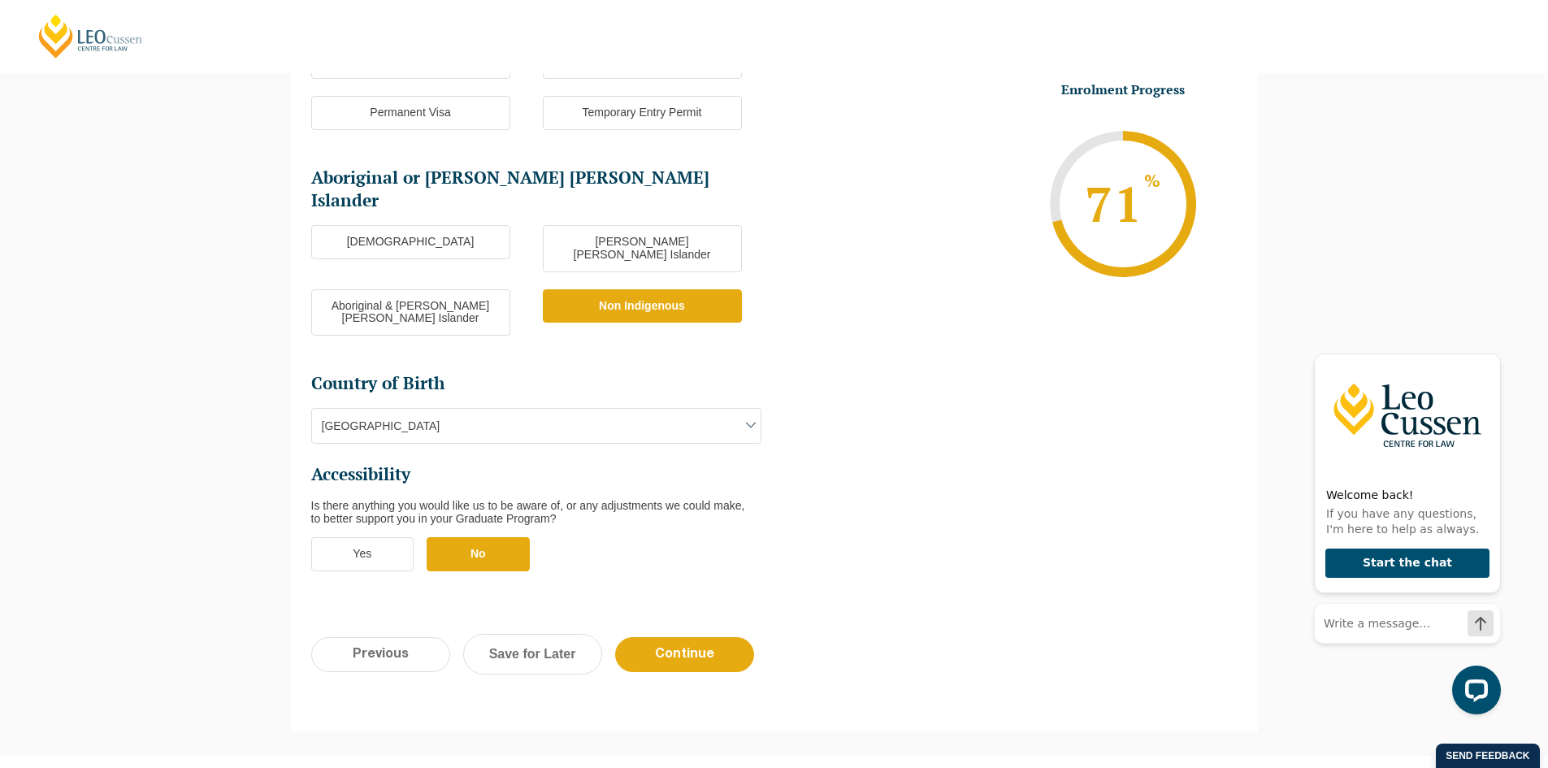
scroll to position [384, 0]
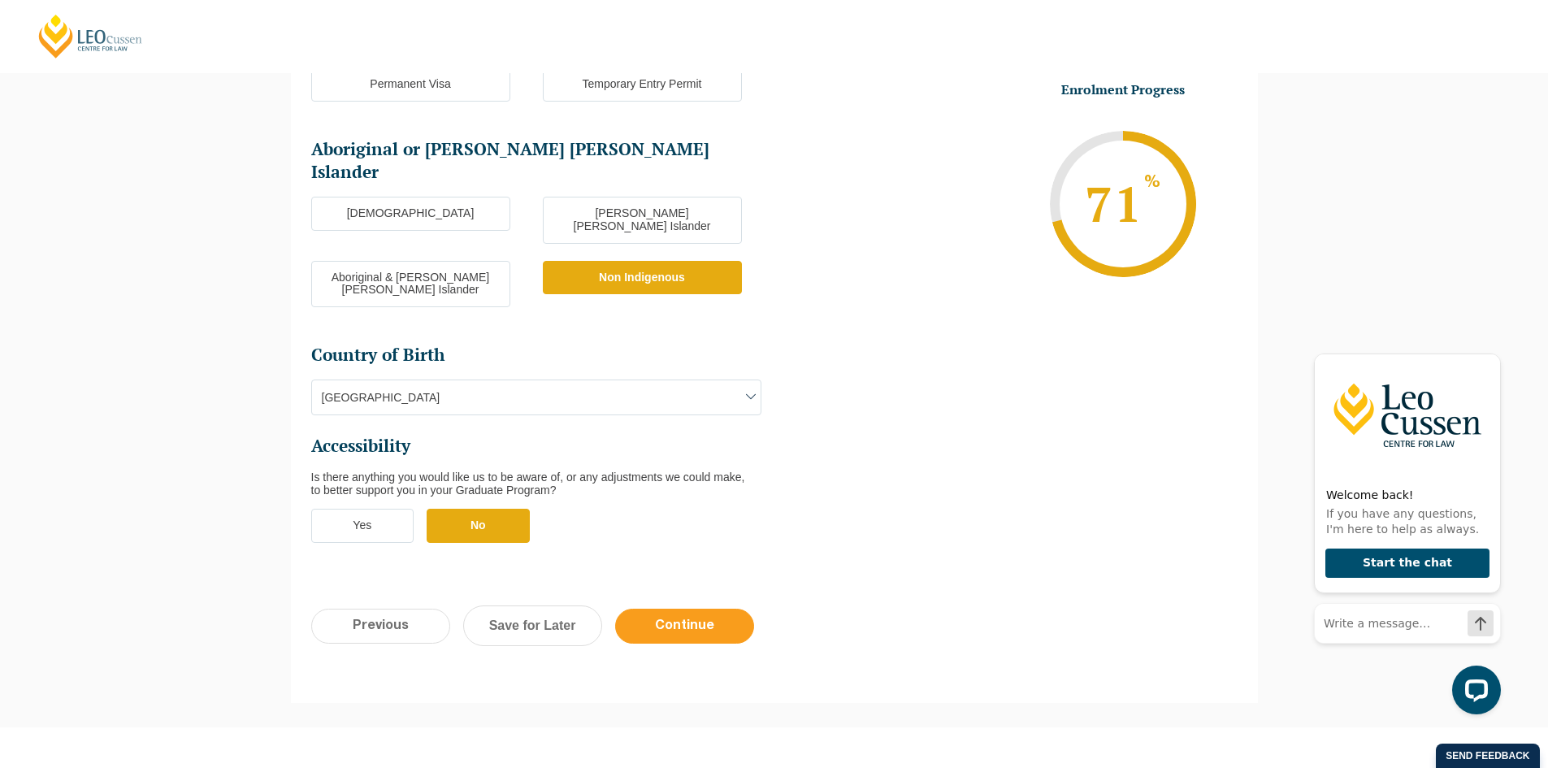
click at [712, 609] on input "Continue" at bounding box center [684, 626] width 139 height 35
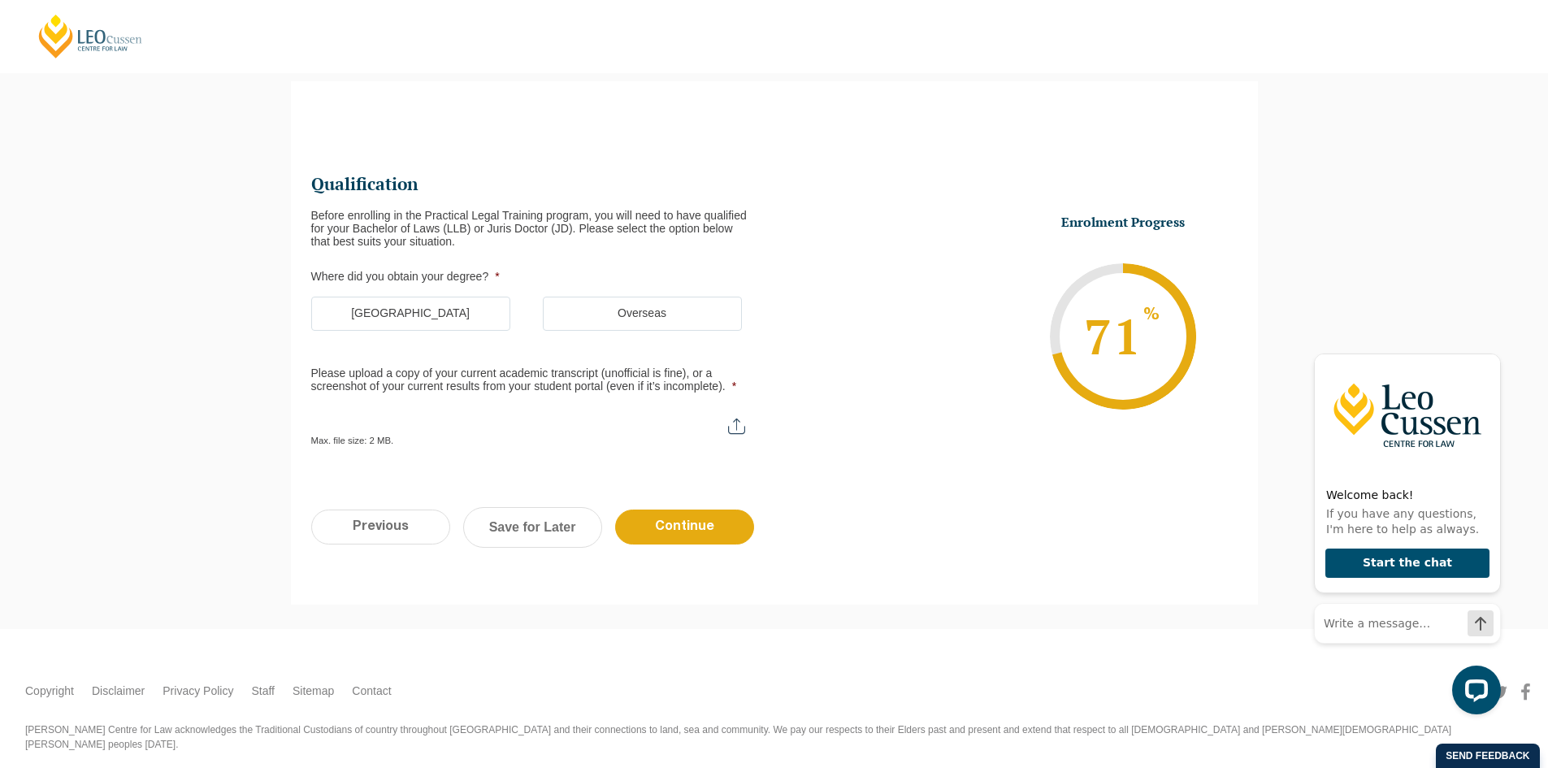
scroll to position [0, 0]
click at [386, 298] on label "Australia" at bounding box center [410, 314] width 199 height 34
click at [0, 0] on input "Australia" at bounding box center [0, 0] width 0 height 0
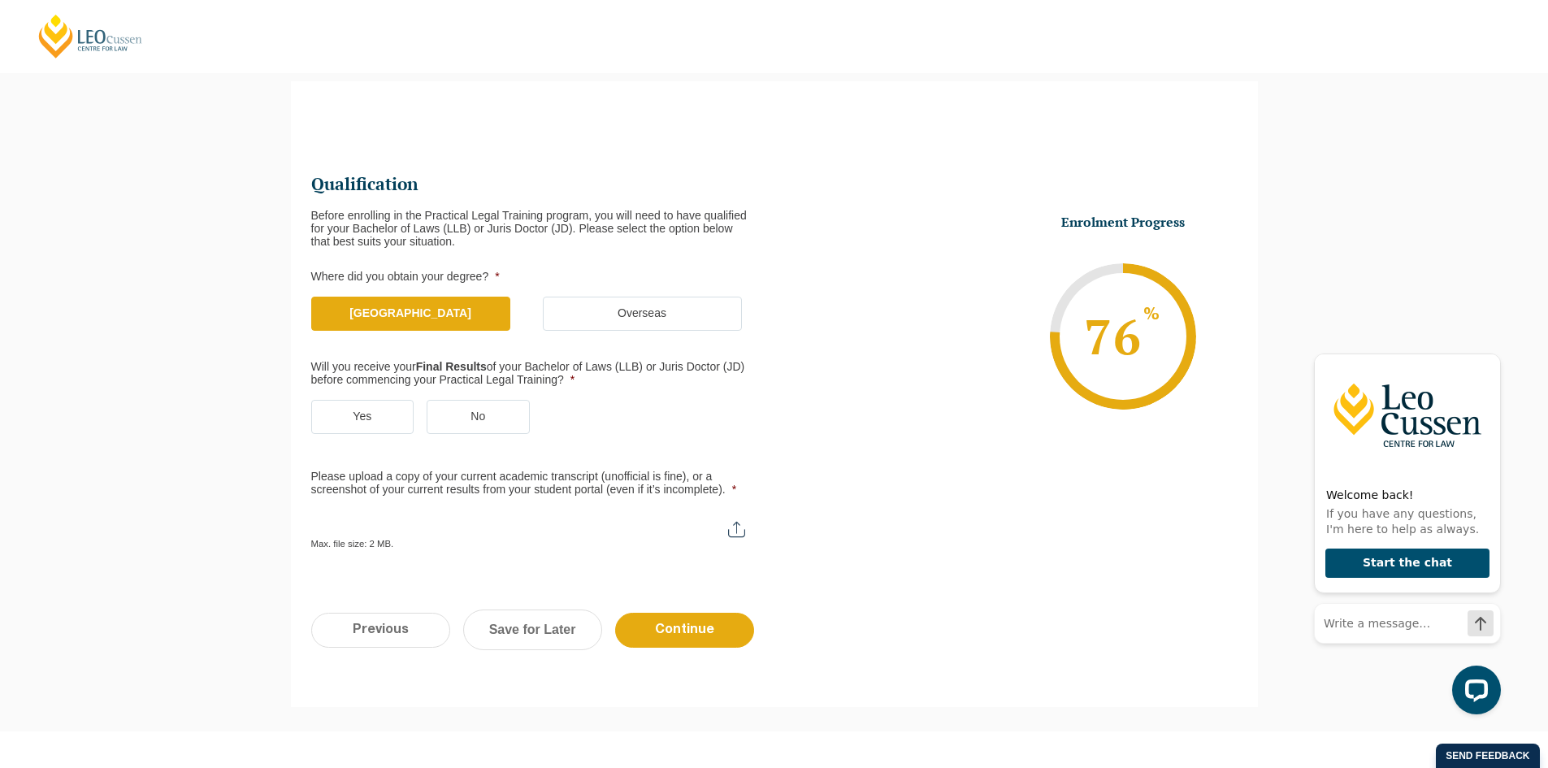
click at [374, 418] on label "Yes" at bounding box center [362, 417] width 103 height 34
click at [0, 0] on input "Yes" at bounding box center [0, 0] width 0 height 0
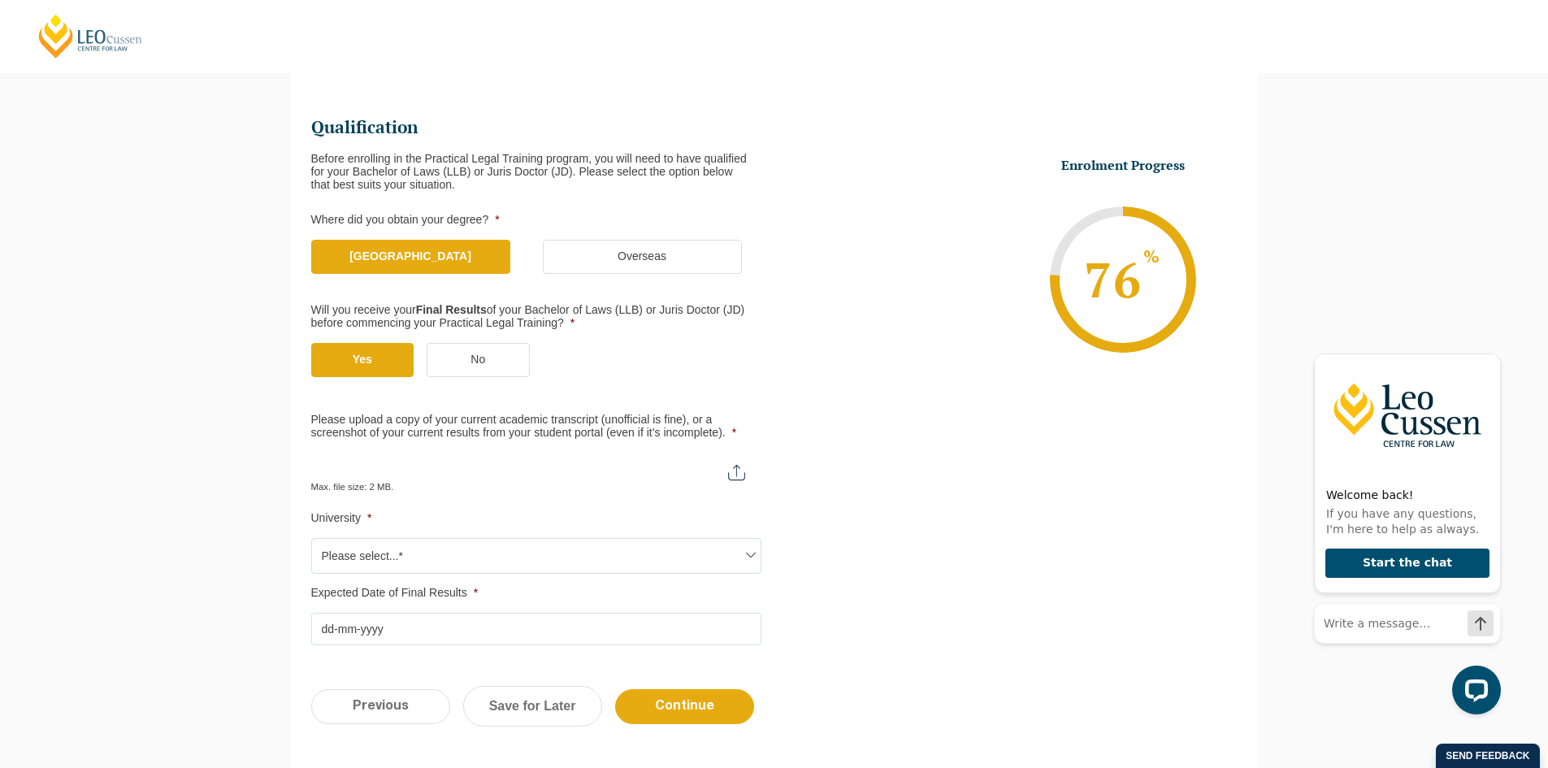
scroll to position [222, 0]
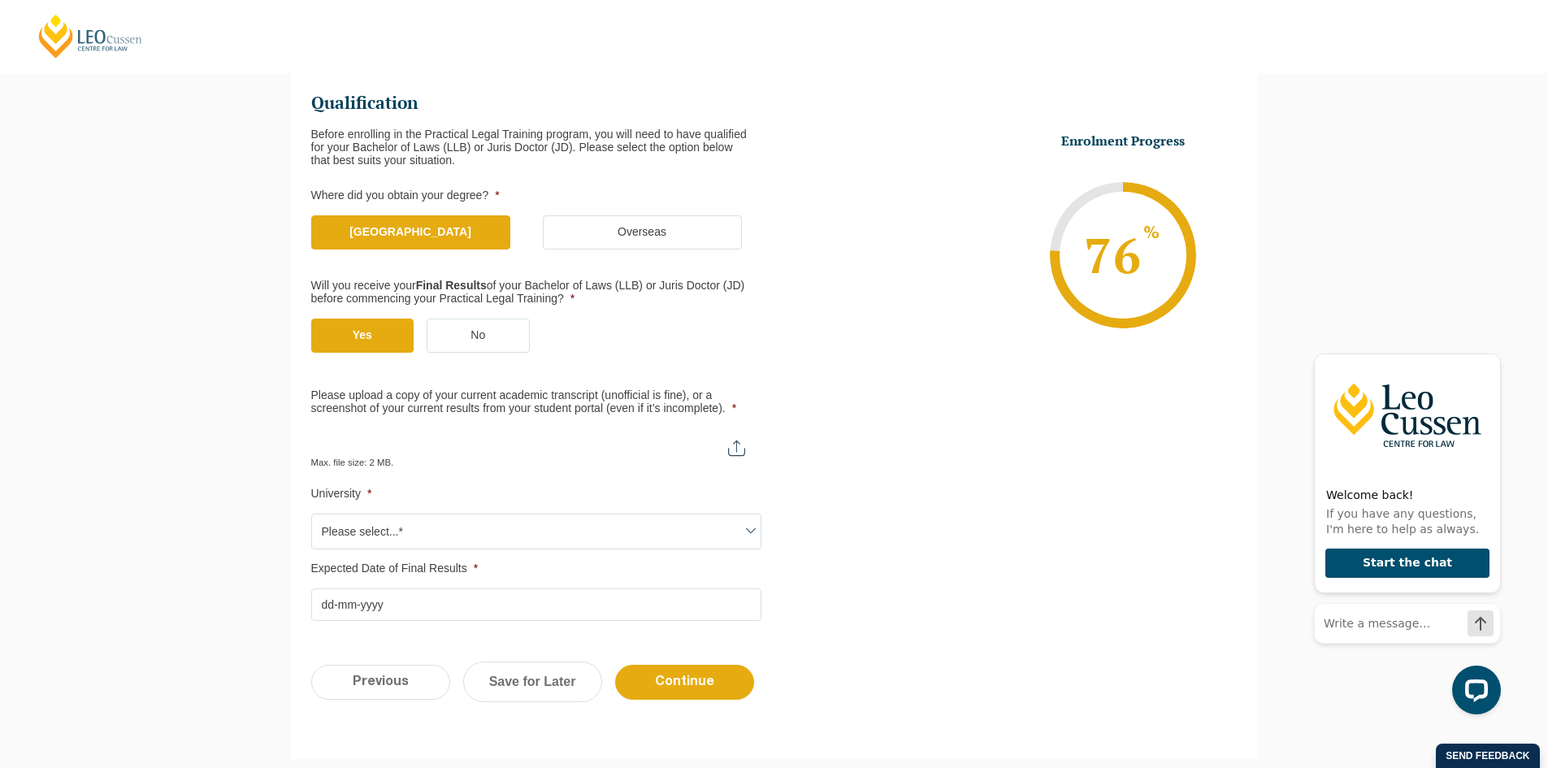
click at [712, 540] on span "Please select...*" at bounding box center [536, 531] width 449 height 34
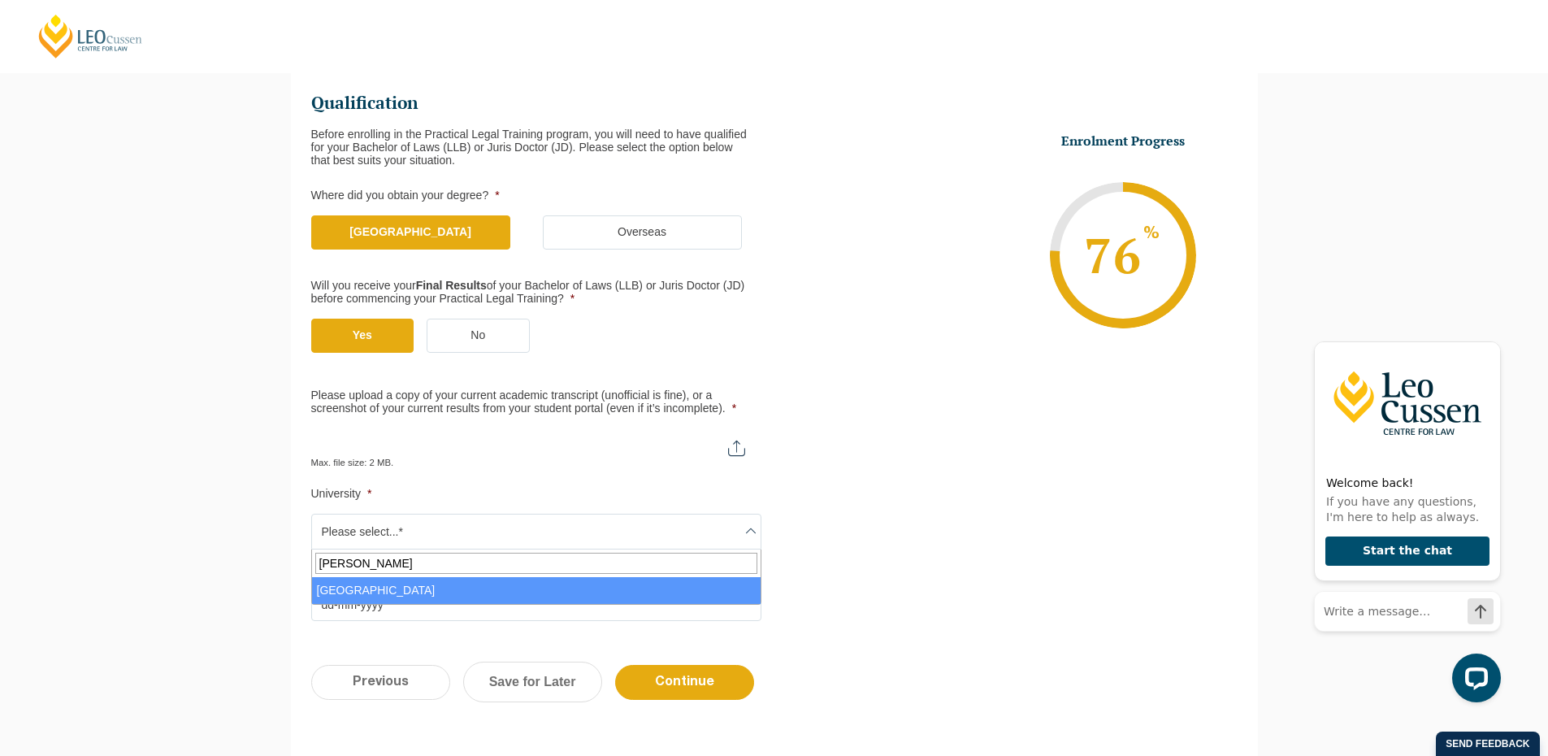
type input "mel"
select select "University of Melbourne"
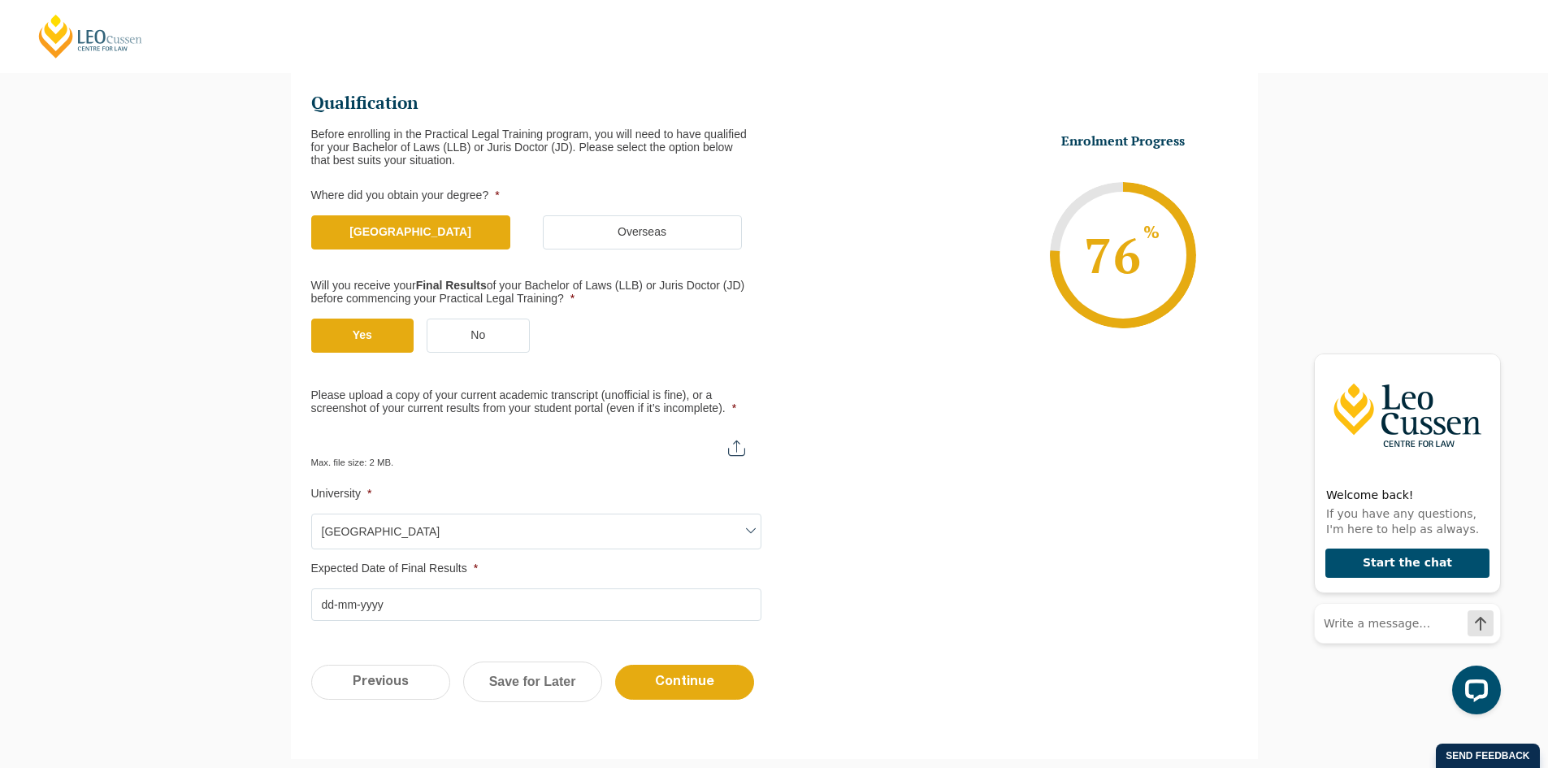
click at [849, 544] on ul "Qualification Before enrolling in the Practical Legal Training program, you wil…" at bounding box center [774, 355] width 927 height 532
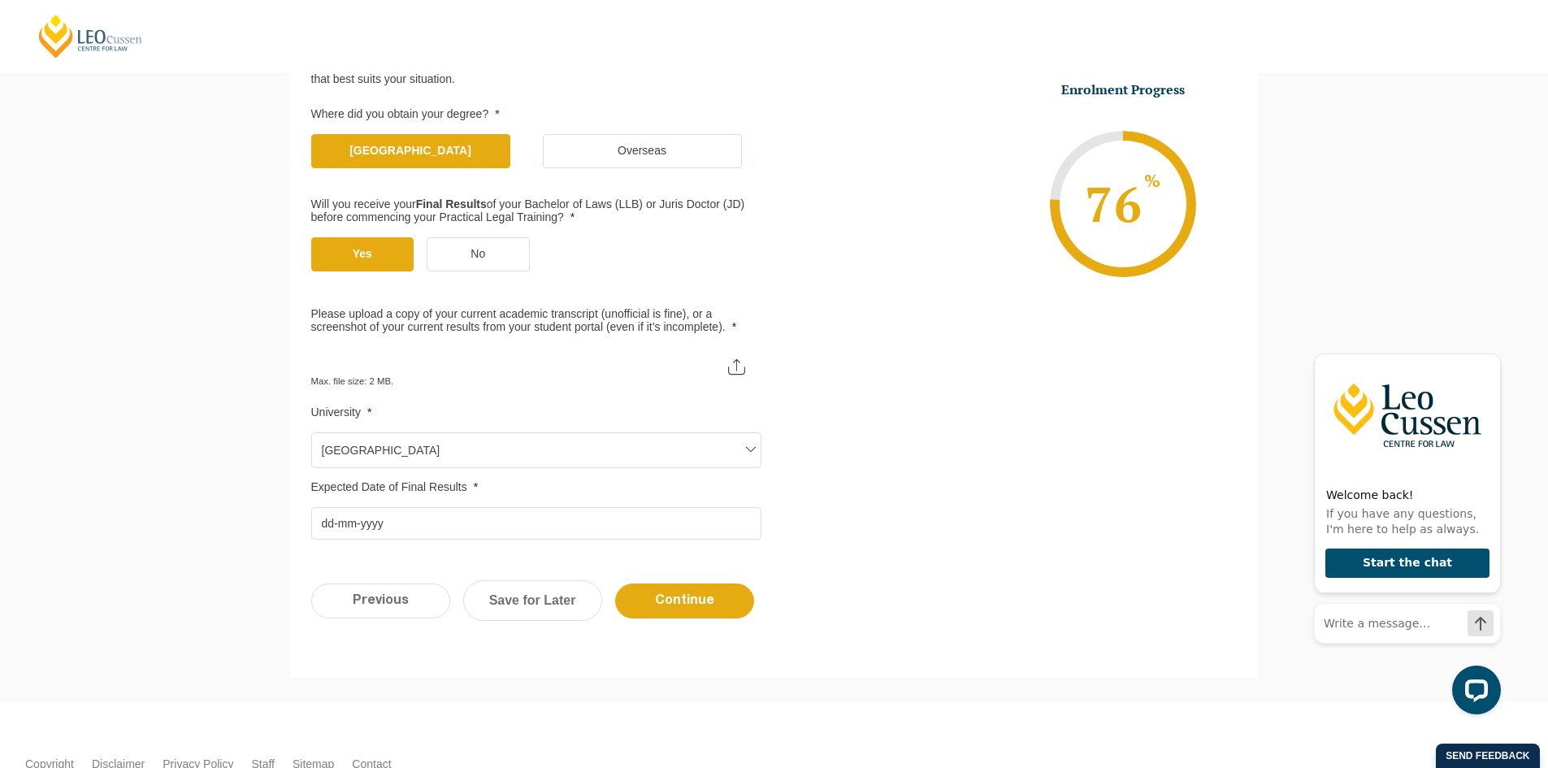
click at [480, 519] on input "Expected Date of Final Results *" at bounding box center [536, 523] width 450 height 33
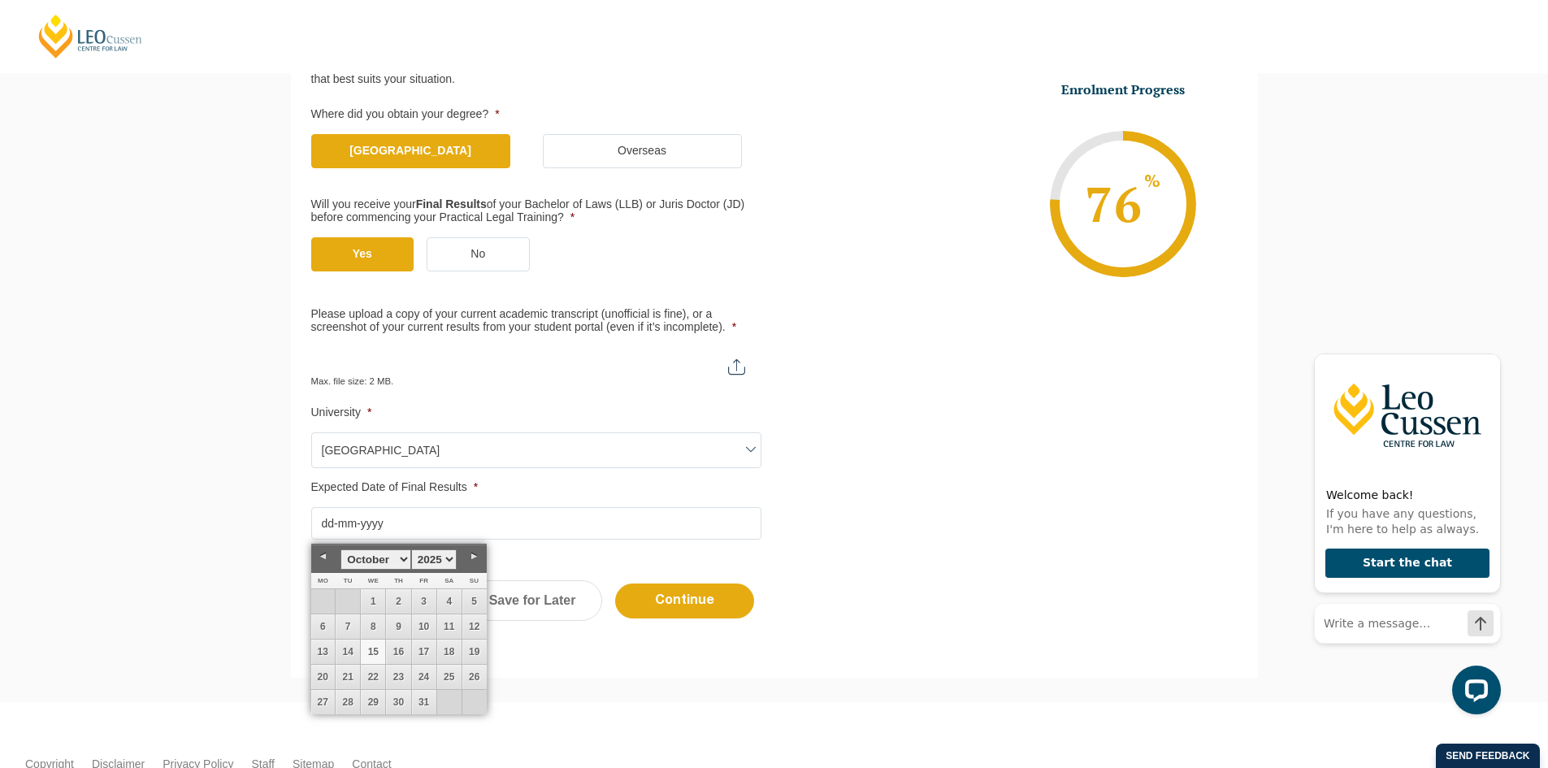
click at [400, 561] on select "January February March April May June July August September October November De…" at bounding box center [376, 559] width 70 height 20
click at [428, 693] on link "29" at bounding box center [424, 702] width 24 height 24
type input "29-08-2025"
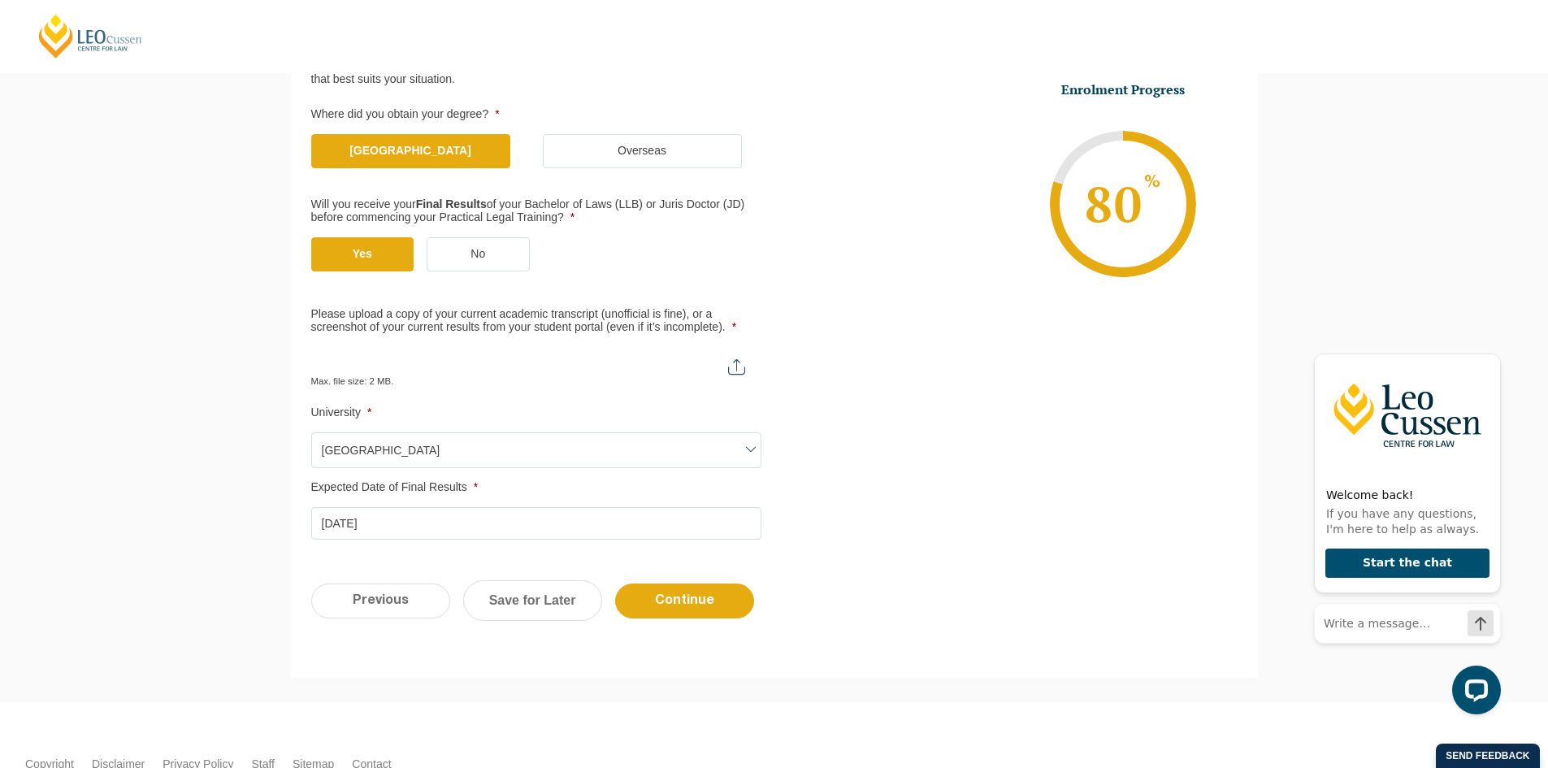
click at [784, 490] on ul "Qualification Before enrolling in the Practical Legal Training program, you wil…" at bounding box center [774, 274] width 927 height 532
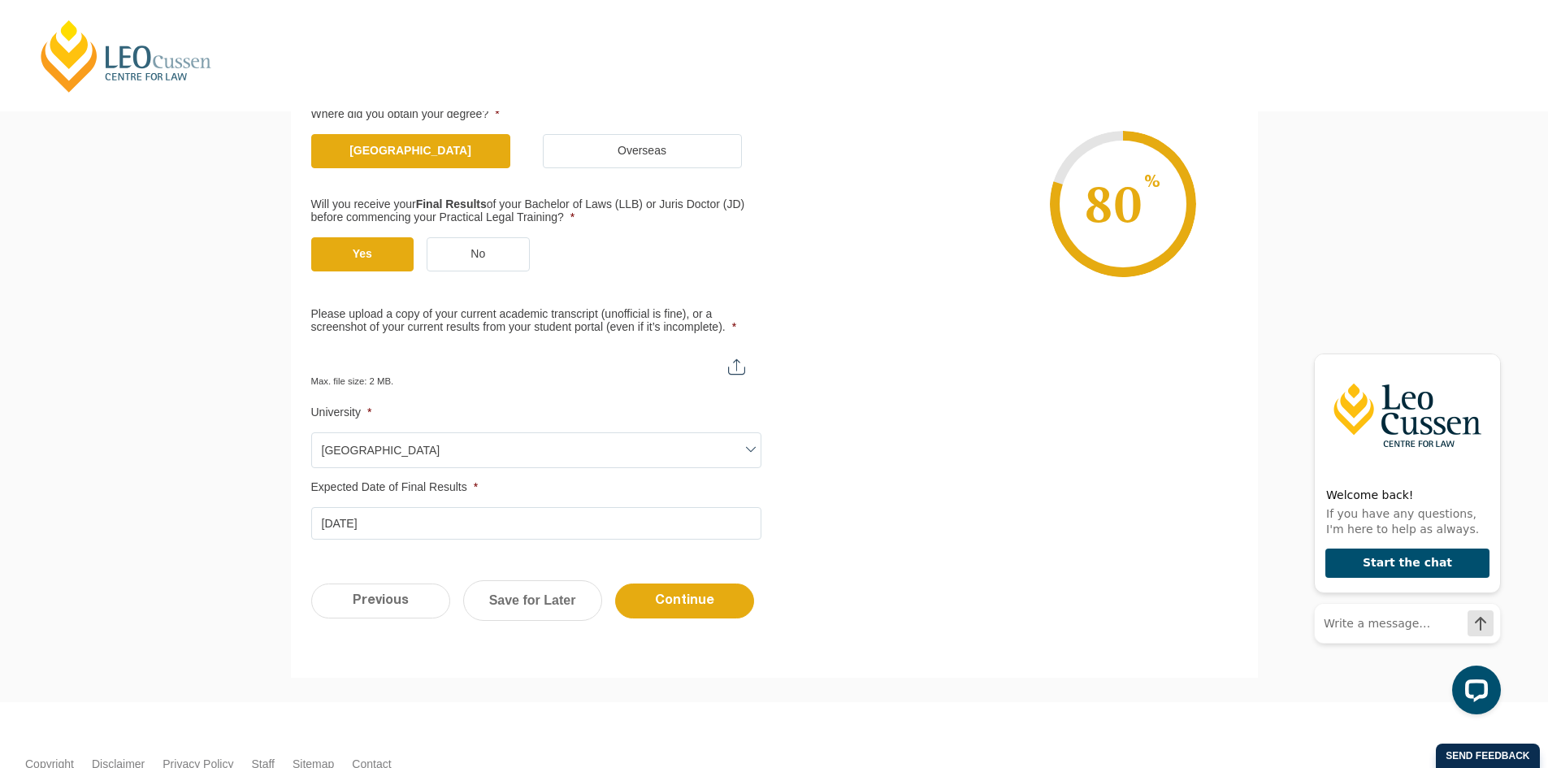
click at [741, 368] on input "Please upload a copy of your current academic transcript (unofficial is fine), …" at bounding box center [536, 361] width 450 height 28
type input "C:\fakepath\StatementofResults-1080582-15_Oct_2025.pdf"
click at [724, 599] on input "Continue" at bounding box center [684, 601] width 139 height 35
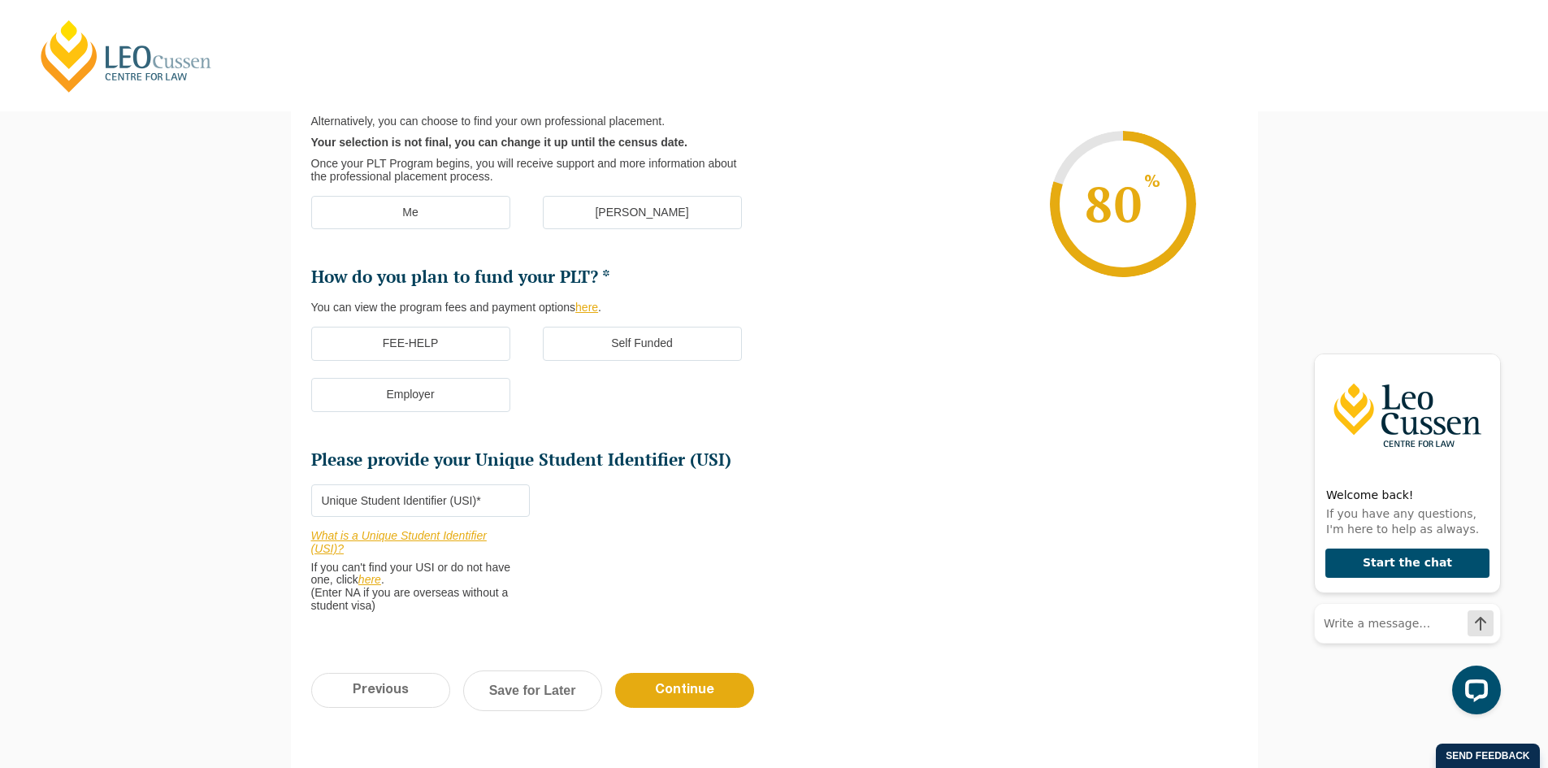
scroll to position [141, 0]
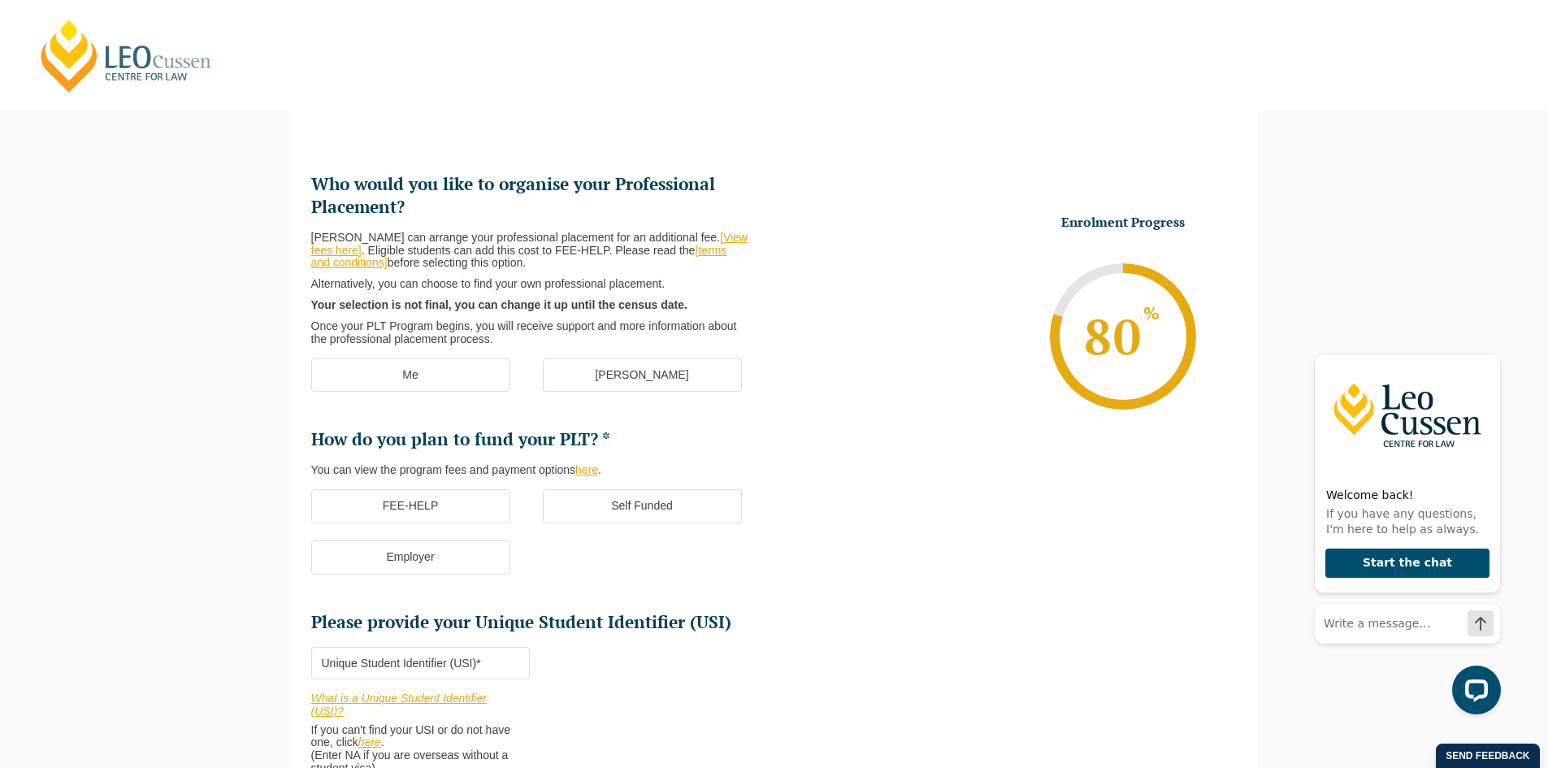
click at [675, 372] on label "[PERSON_NAME]" at bounding box center [642, 375] width 199 height 34
click at [0, 0] on input "[PERSON_NAME]" at bounding box center [0, 0] width 0 height 0
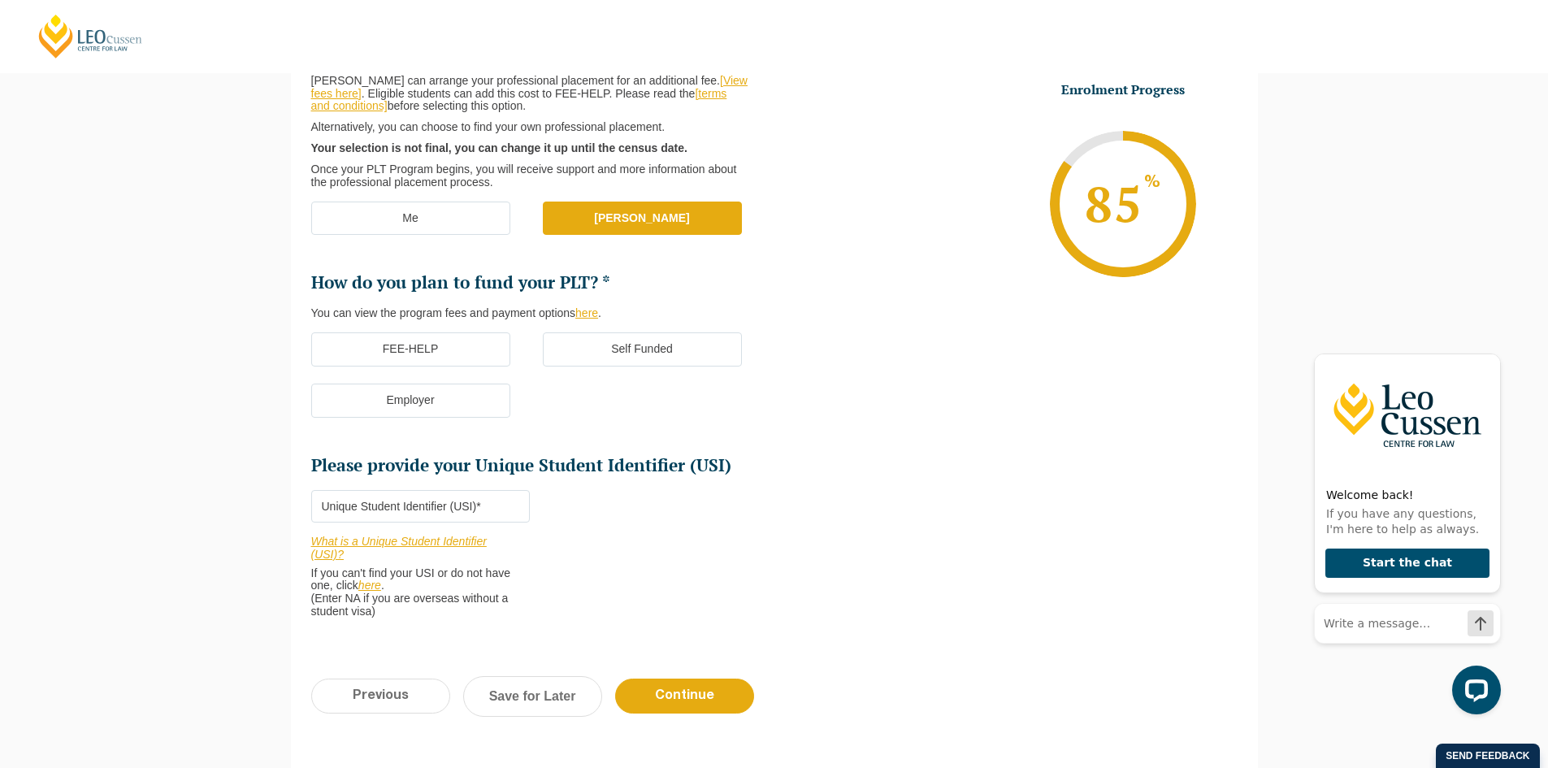
scroll to position [303, 0]
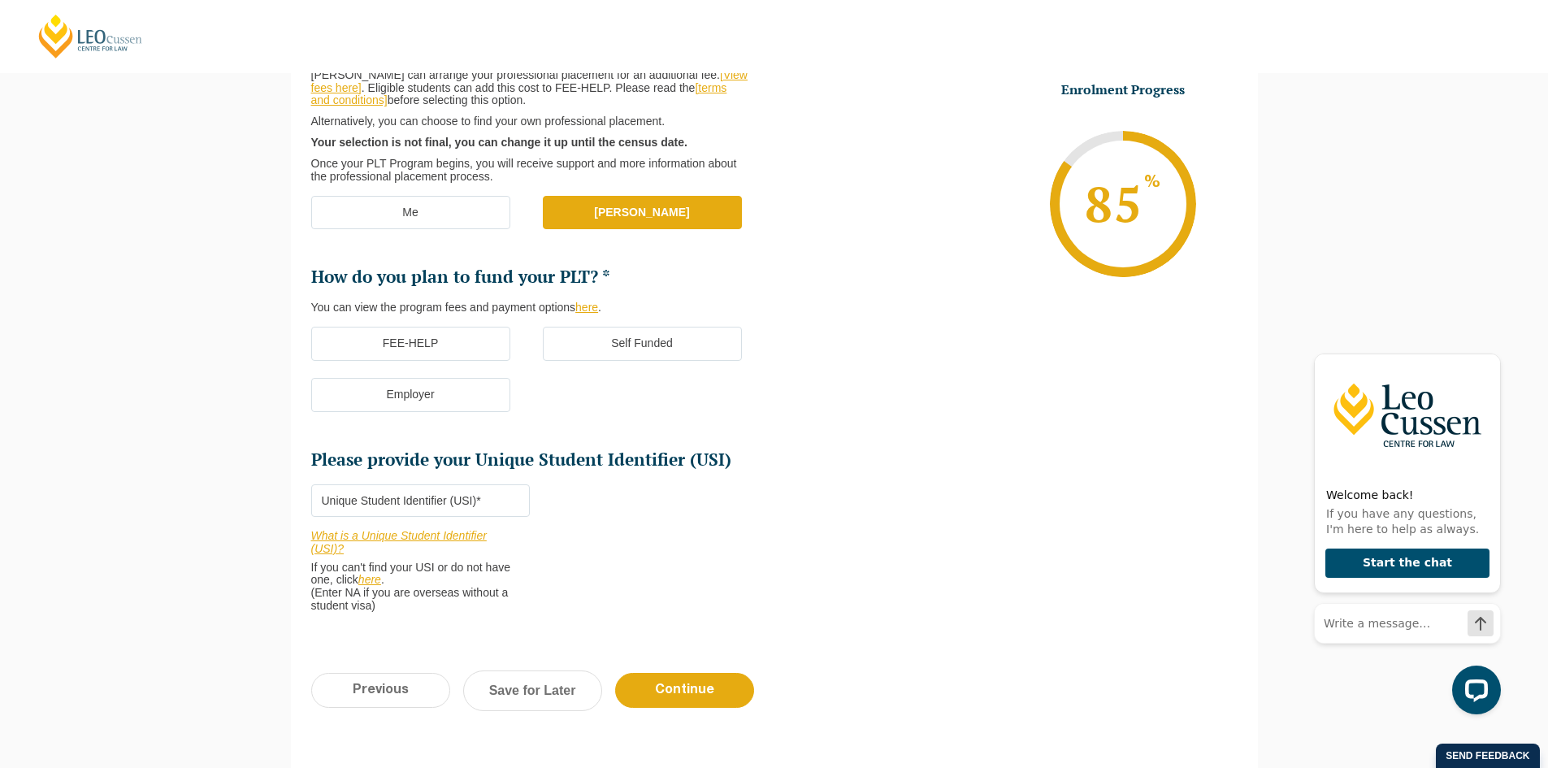
click at [449, 394] on label "Employer" at bounding box center [410, 395] width 199 height 34
click at [0, 0] on input "Employer" at bounding box center [0, 0] width 0 height 0
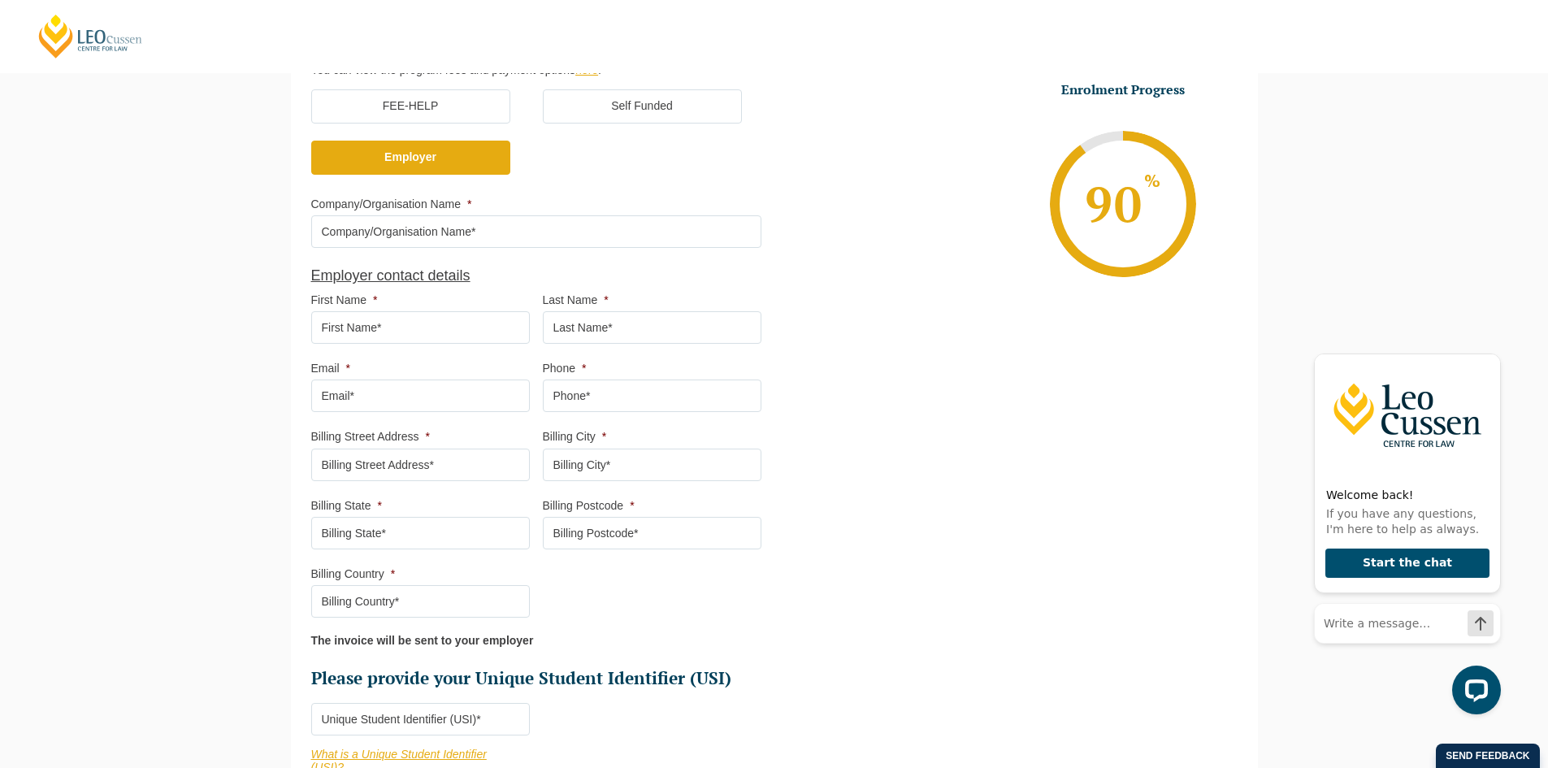
scroll to position [547, 0]
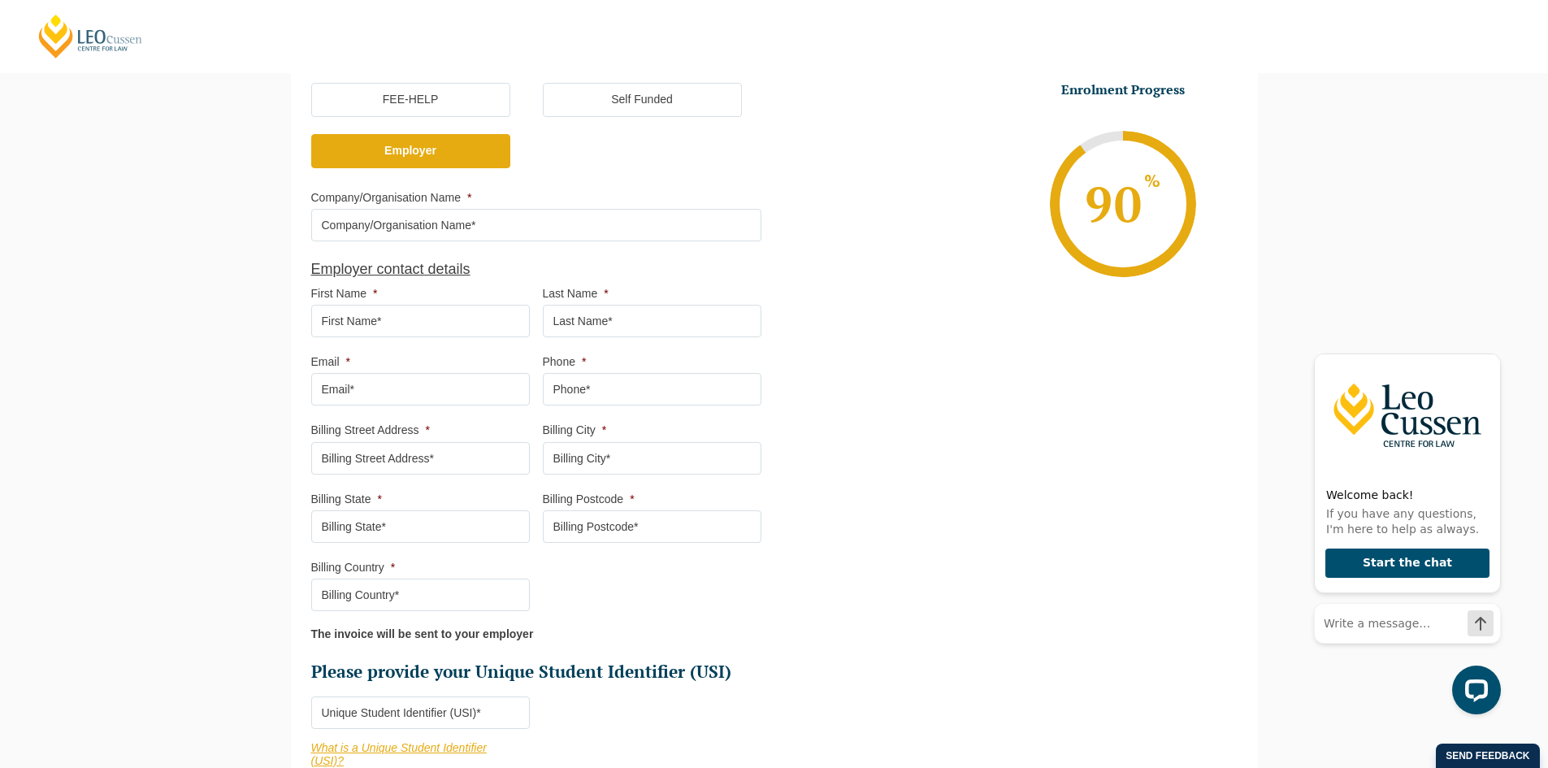
click at [519, 221] on input "Company/Organisation Name *" at bounding box center [536, 225] width 450 height 33
type input "Kieser Therapy"
click at [809, 202] on li "Enrolment Progress 90 % Form Progress Download Course Guide enrolment@leocussen…" at bounding box center [1006, 203] width 463 height 245
click at [873, 409] on ul "Who would you like to organise your Professional Placement? Leo Cussen can arra…" at bounding box center [774, 303] width 927 height 1078
click at [392, 463] on input "Billing Street Address *" at bounding box center [420, 458] width 219 height 33
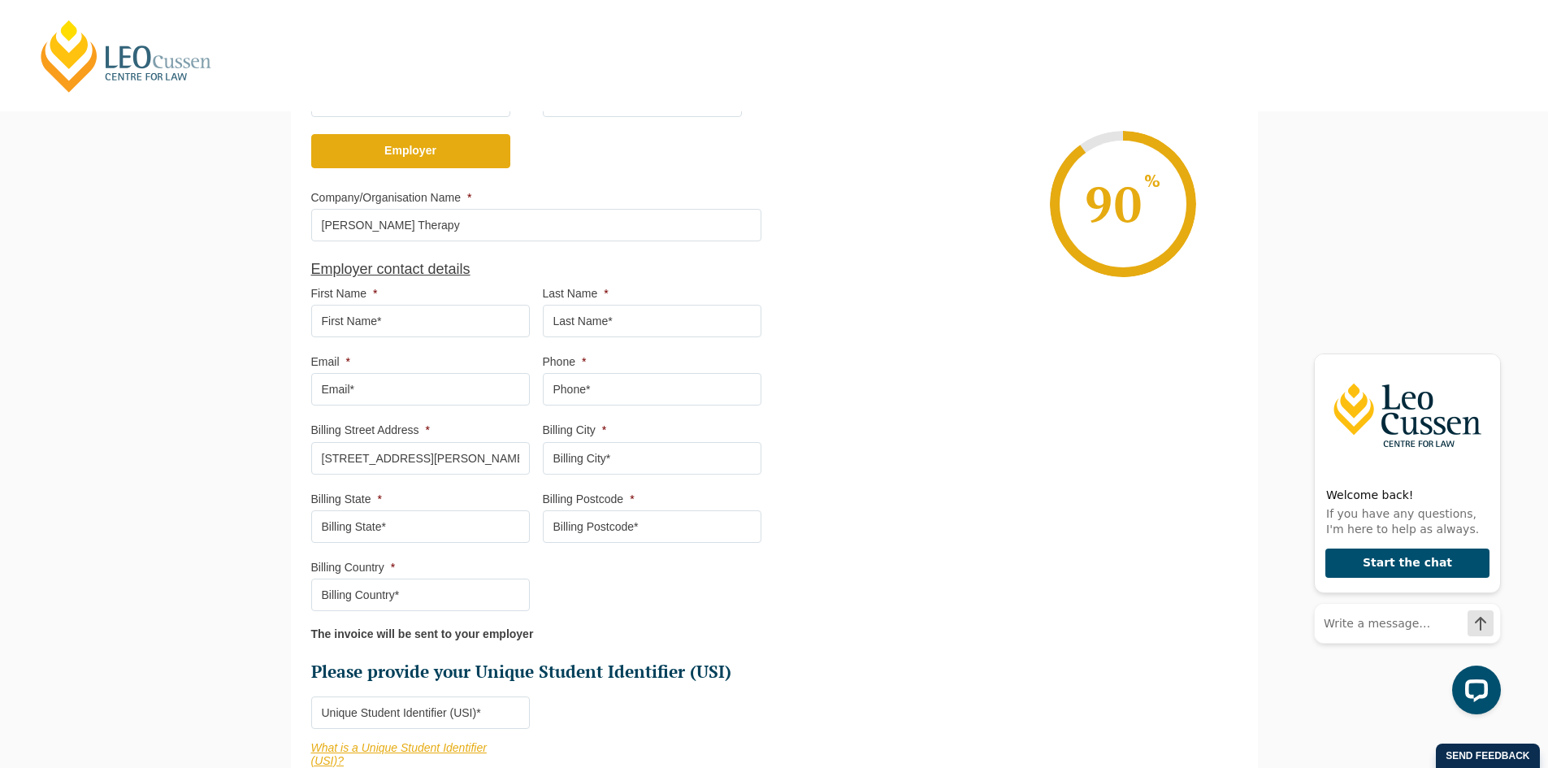
type input "41 Cecil Street"
click at [637, 461] on input "Billing City *" at bounding box center [652, 458] width 219 height 33
click at [614, 446] on input "Billing City *" at bounding box center [652, 458] width 219 height 33
type input "South Melbourne"
click at [423, 530] on input "Billing State *" at bounding box center [420, 526] width 219 height 33
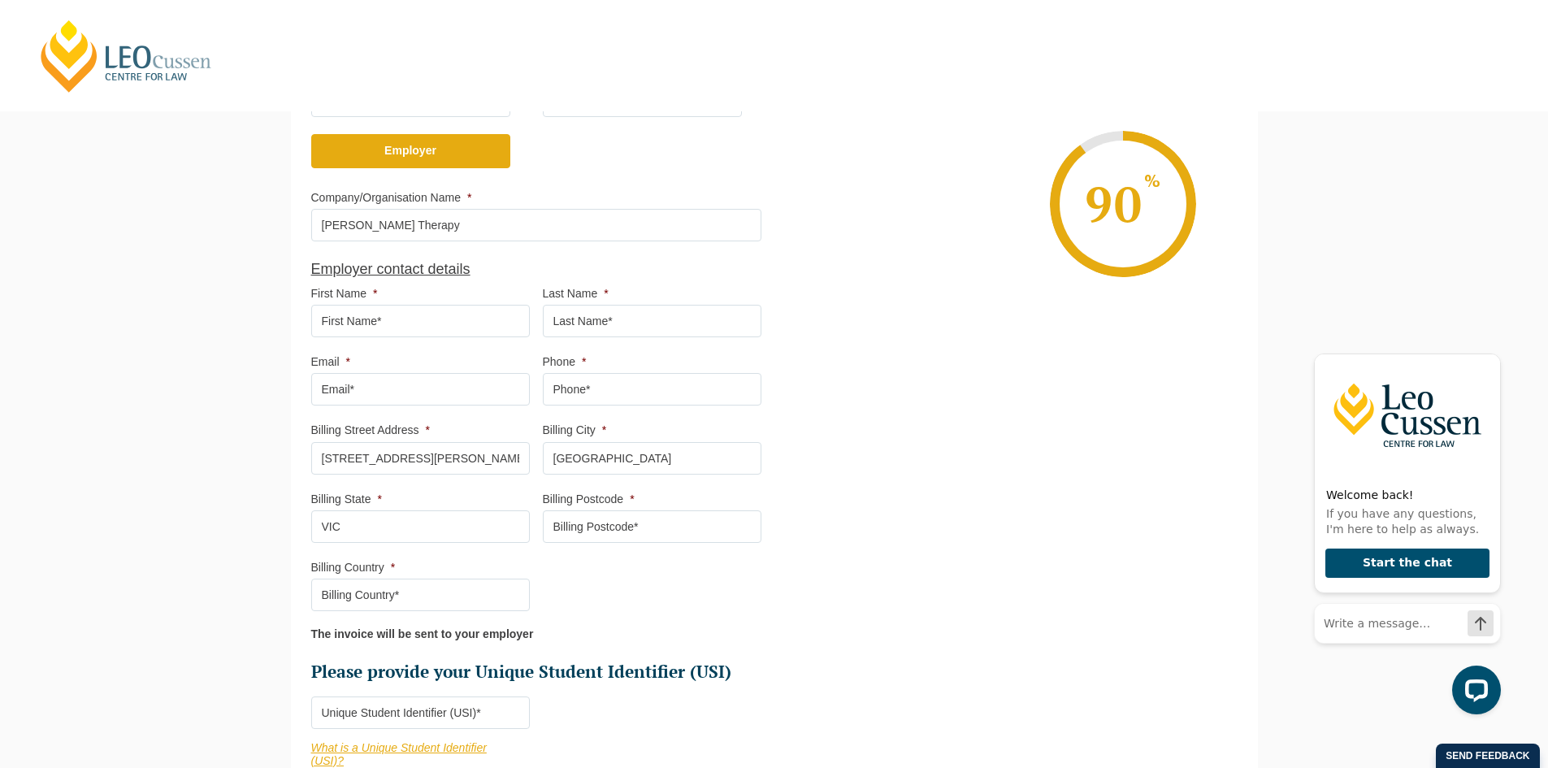
type input "VIC"
click at [603, 533] on input "Billing Postcode *" at bounding box center [652, 526] width 219 height 33
type input "3205"
click at [592, 572] on ul "Who would you like to organise your Professional Placement? Leo Cussen can arra…" at bounding box center [542, 225] width 463 height 917
click at [488, 601] on input "Billing Country *" at bounding box center [420, 595] width 219 height 33
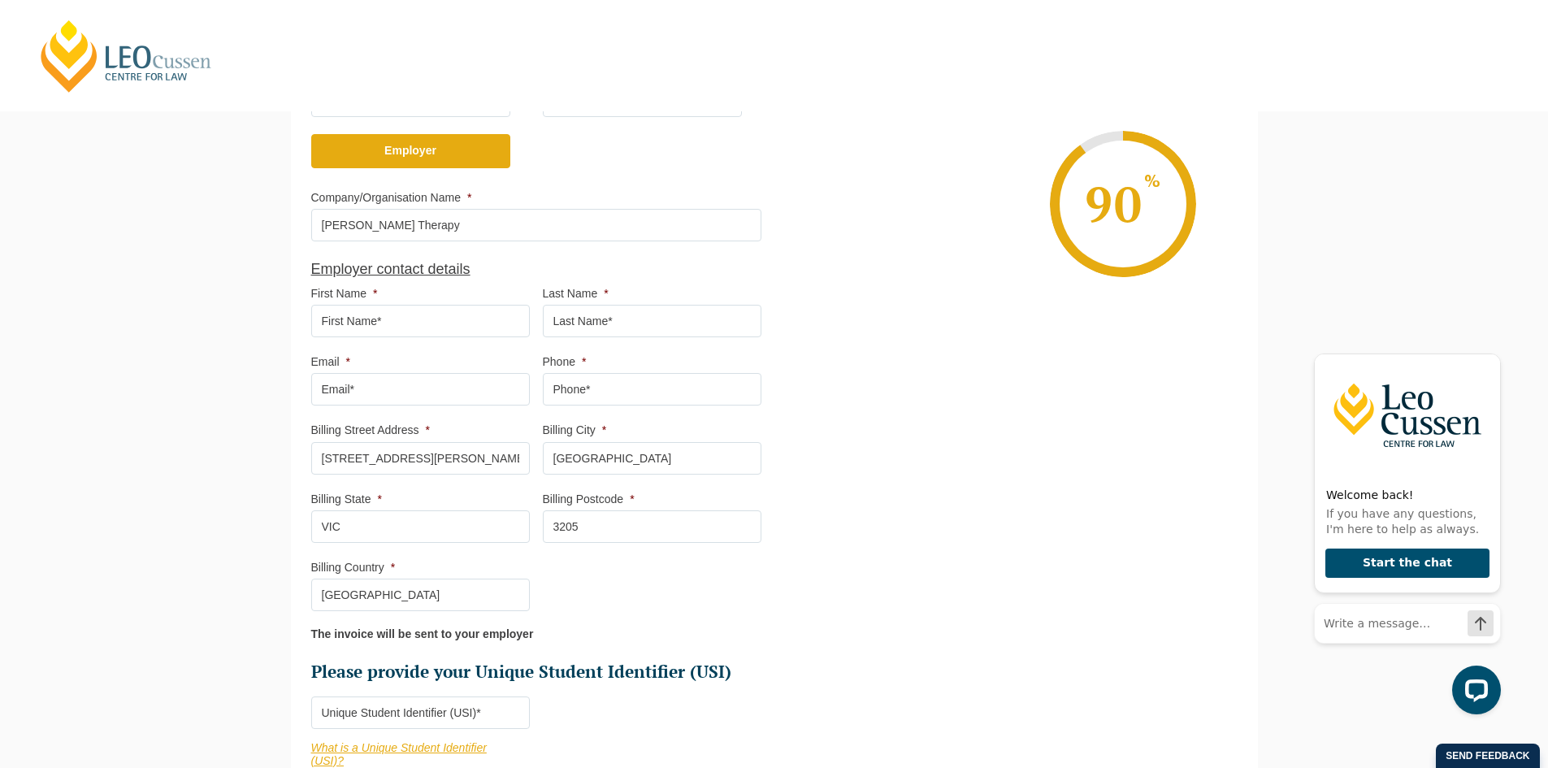
type input "Australia"
click at [772, 601] on ul "Who would you like to organise your Professional Placement? Leo Cussen can arra…" at bounding box center [542, 225] width 463 height 917
click at [455, 386] on input "Email *" at bounding box center [420, 389] width 219 height 33
type input "accounts@kieser.com.au"
click at [584, 394] on input "Phone *" at bounding box center [652, 389] width 219 height 33
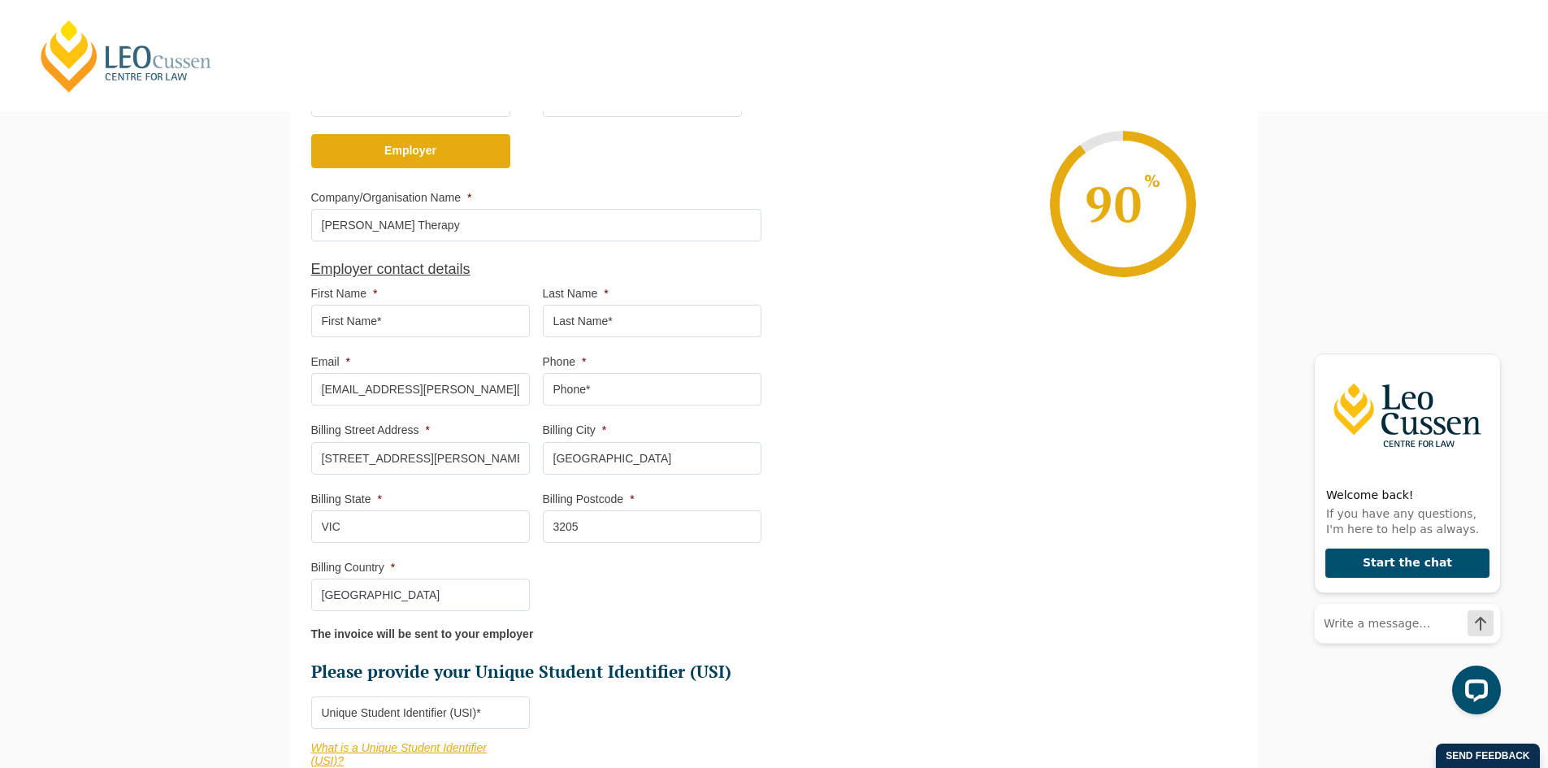
click at [840, 335] on ul "Who would you like to organise your Professional Placement? Leo Cussen can arra…" at bounding box center [774, 303] width 927 height 1078
click at [440, 319] on input "First Name *" at bounding box center [420, 321] width 219 height 33
type input "Deanna"
click at [646, 326] on input "Last Name *" at bounding box center [652, 321] width 219 height 33
type input "Butterworth"
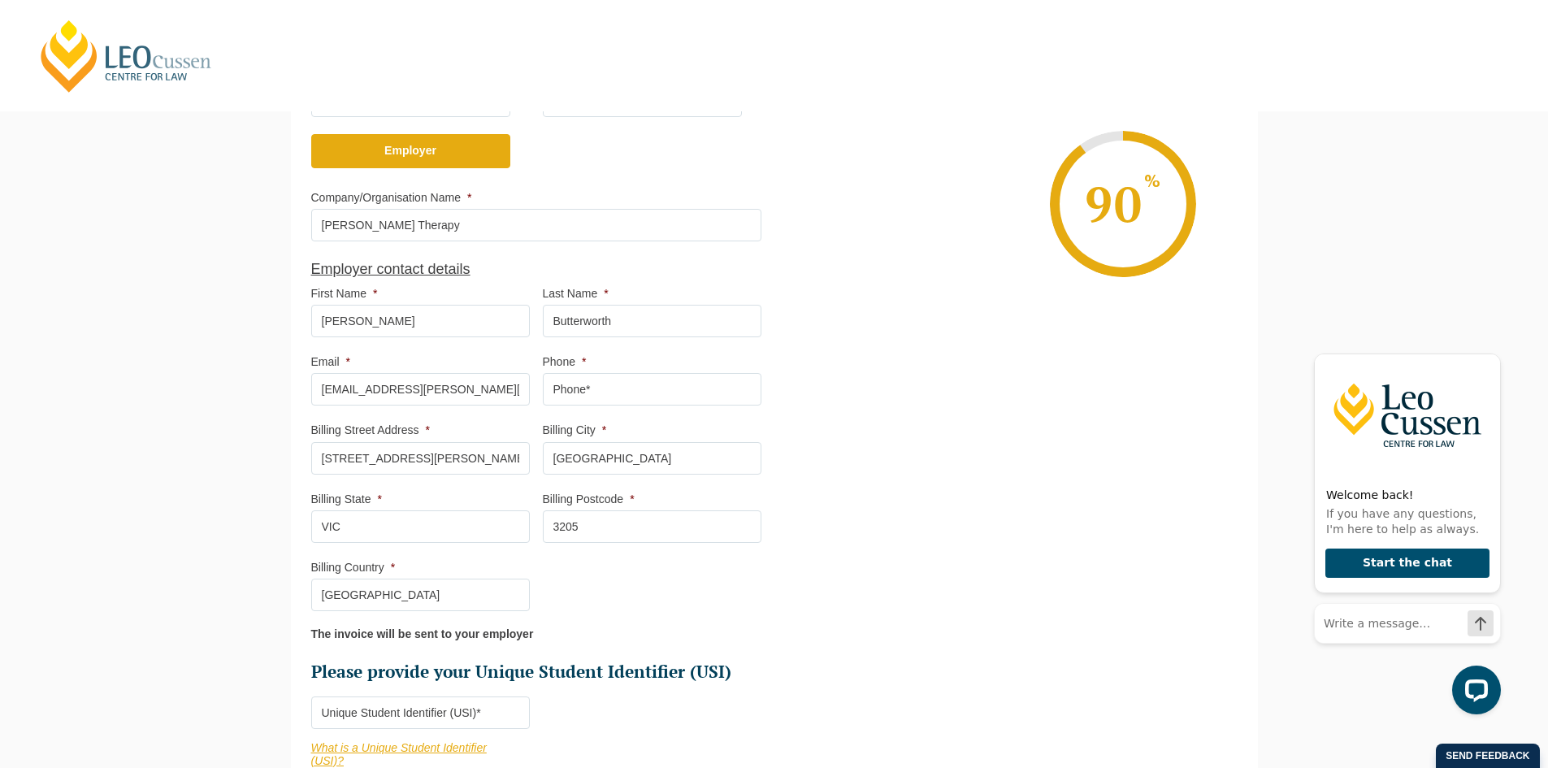
click at [820, 332] on ul "Who would you like to organise your Professional Placement? Leo Cussen can arra…" at bounding box center [774, 303] width 927 height 1078
drag, startPoint x: 389, startPoint y: 327, endPoint x: 328, endPoint y: 320, distance: 61.3
click at [328, 320] on input "Deanna" at bounding box center [420, 321] width 219 height 33
type input "Dianna"
click at [669, 328] on input "Butterworth" at bounding box center [652, 321] width 219 height 33
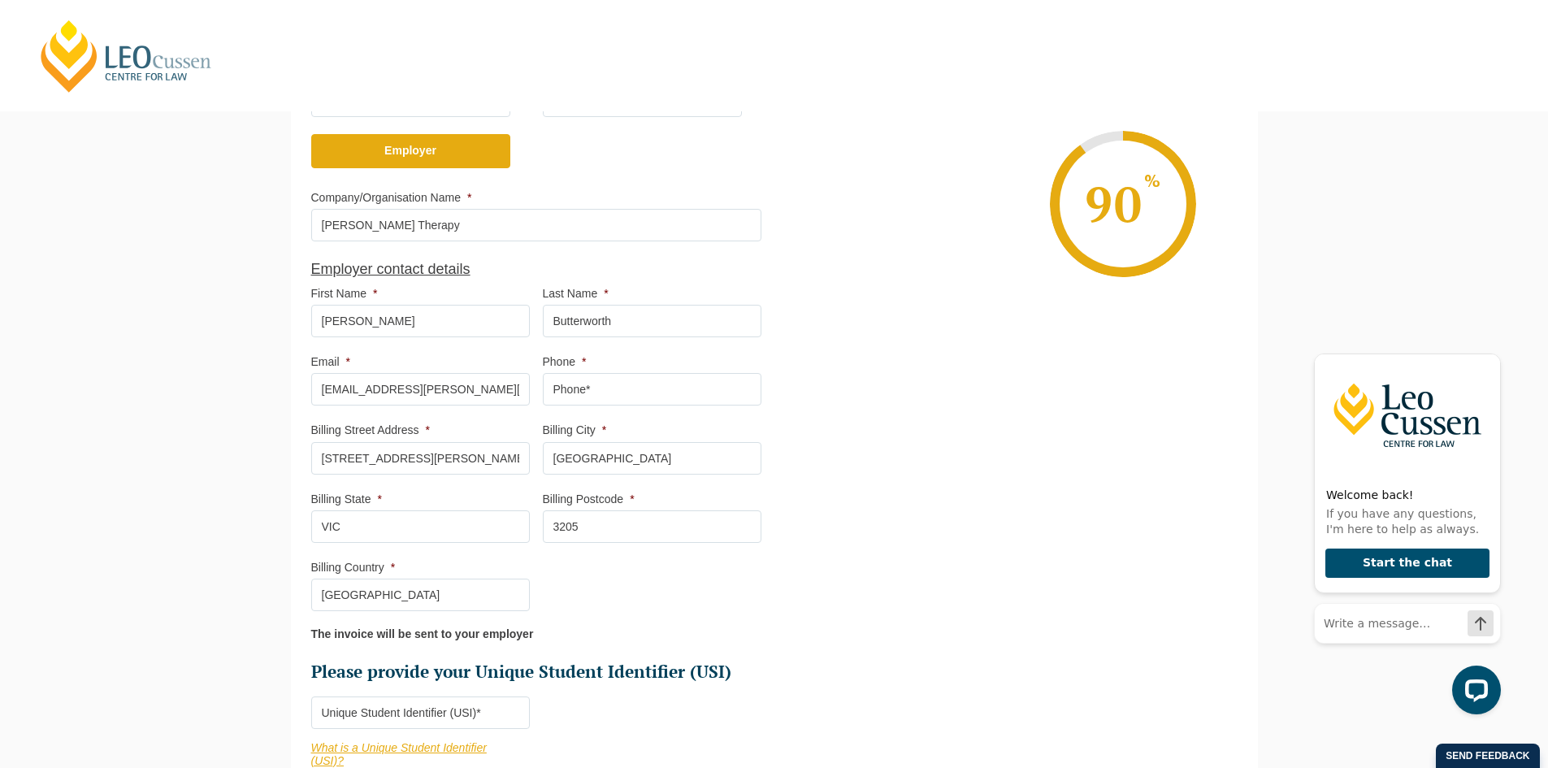
click at [791, 368] on ul "Who would you like to organise your Professional Placement? Leo Cussen can arra…" at bounding box center [774, 303] width 927 height 1078
drag, startPoint x: 475, startPoint y: 385, endPoint x: 258, endPoint y: 384, distance: 217.0
click at [258, 384] on div "Please note that your information is saved on our server as you enter it. Congr…" at bounding box center [774, 328] width 1548 height 1354
type input "dianna.butterworth@kieser.com.au"
click at [830, 427] on ul "Who would you like to organise your Professional Placement? Leo Cussen can arra…" at bounding box center [774, 303] width 927 height 1078
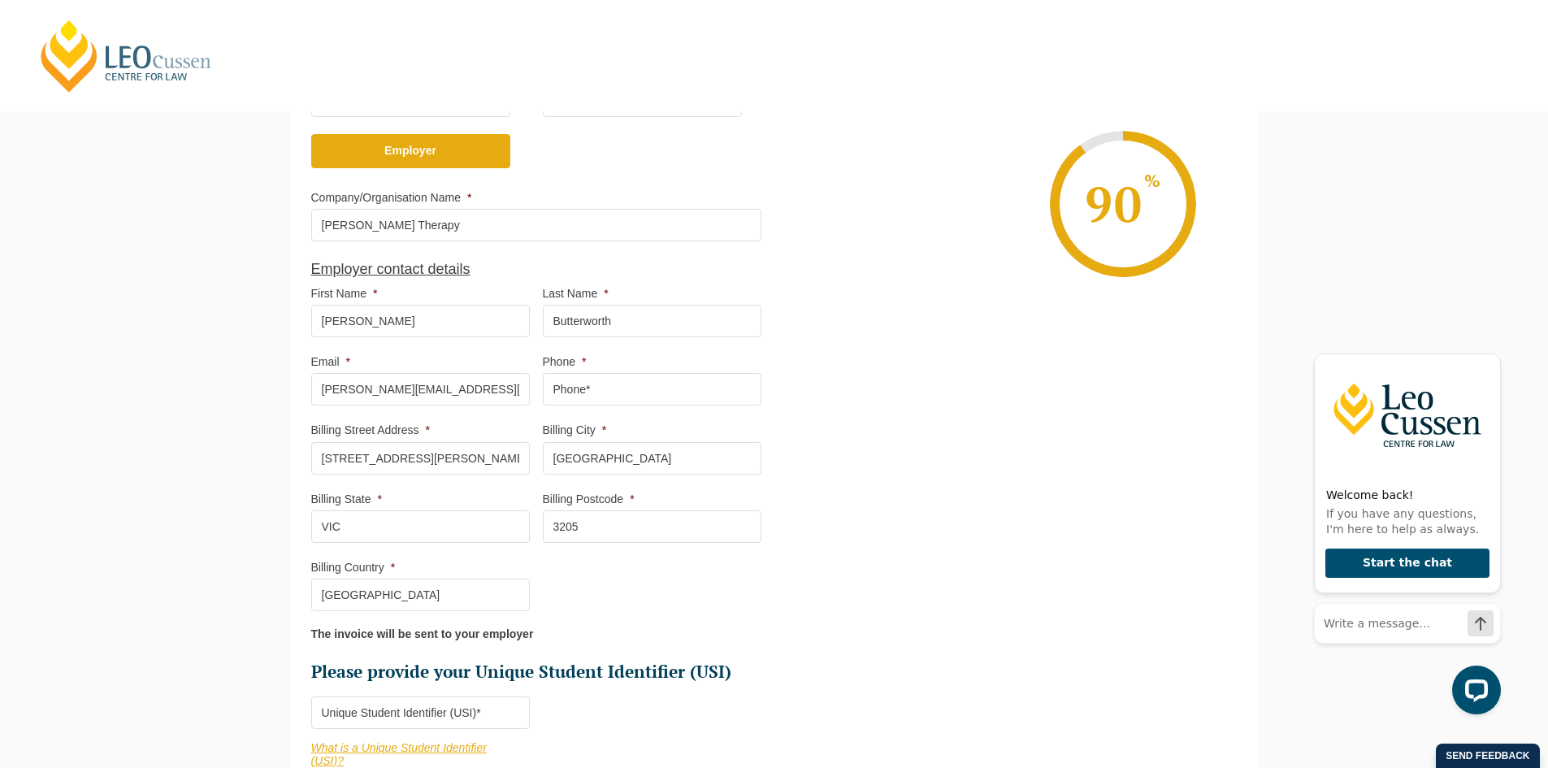
drag, startPoint x: 455, startPoint y: 330, endPoint x: 253, endPoint y: 315, distance: 203.0
click at [253, 315] on div "Please note that your information is saved on our server as you enter it. Congr…" at bounding box center [774, 328] width 1548 height 1354
type input "Sarah"
drag, startPoint x: 637, startPoint y: 323, endPoint x: 419, endPoint y: 319, distance: 217.9
click at [419, 319] on ul "Who would you like to organise your Professional Placement? Leo Cussen can arra…" at bounding box center [542, 225] width 463 height 917
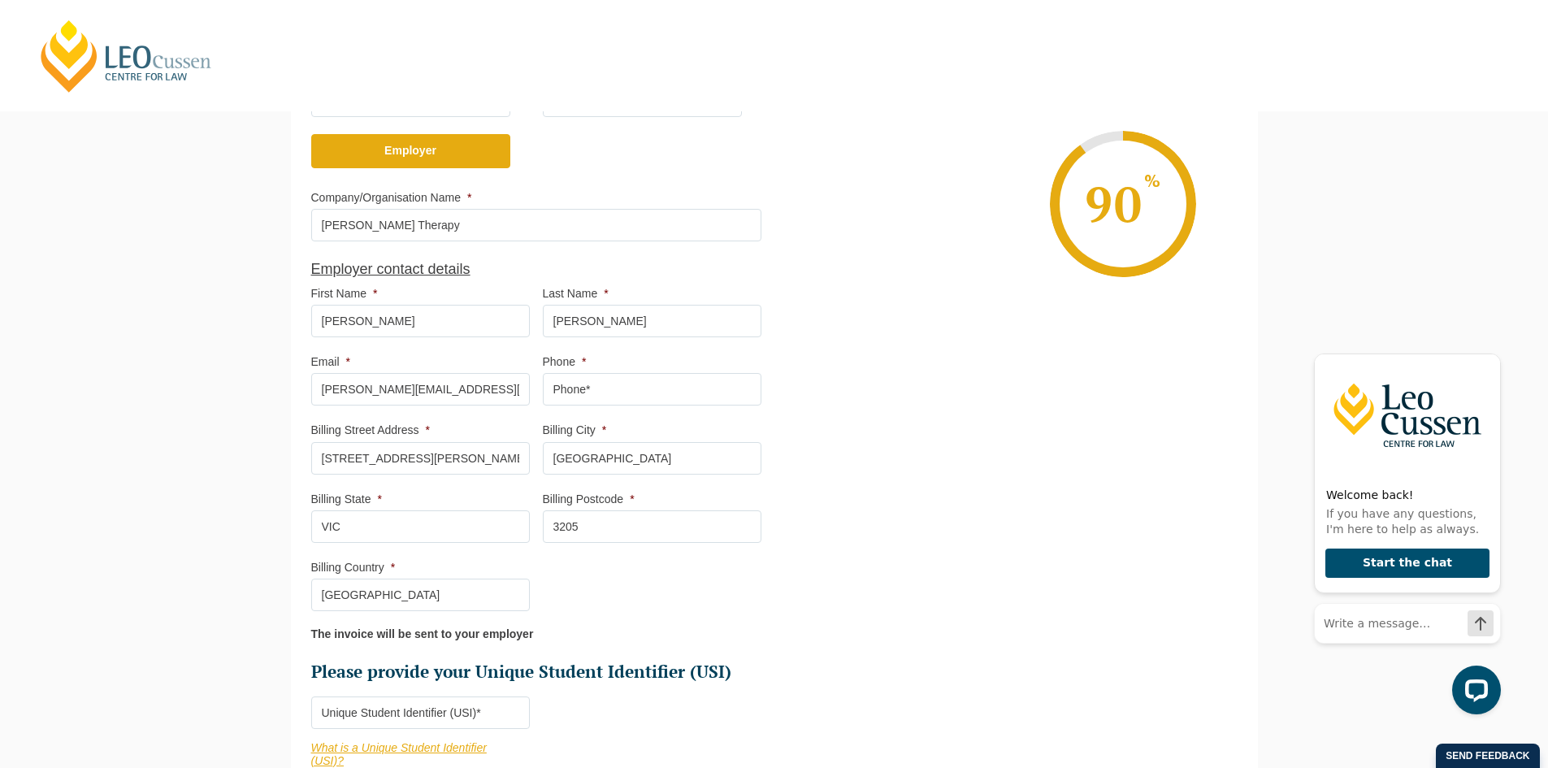
type input "Barras"
click at [517, 390] on input "dianna.butterworth@kieser.com.au" at bounding box center [420, 389] width 219 height 33
drag, startPoint x: 415, startPoint y: 391, endPoint x: 254, endPoint y: 387, distance: 161.8
click at [254, 387] on div "Please note that your information is saved on our server as you enter it. Congr…" at bounding box center [774, 328] width 1548 height 1354
click at [631, 383] on input "Phone *" at bounding box center [652, 389] width 219 height 33
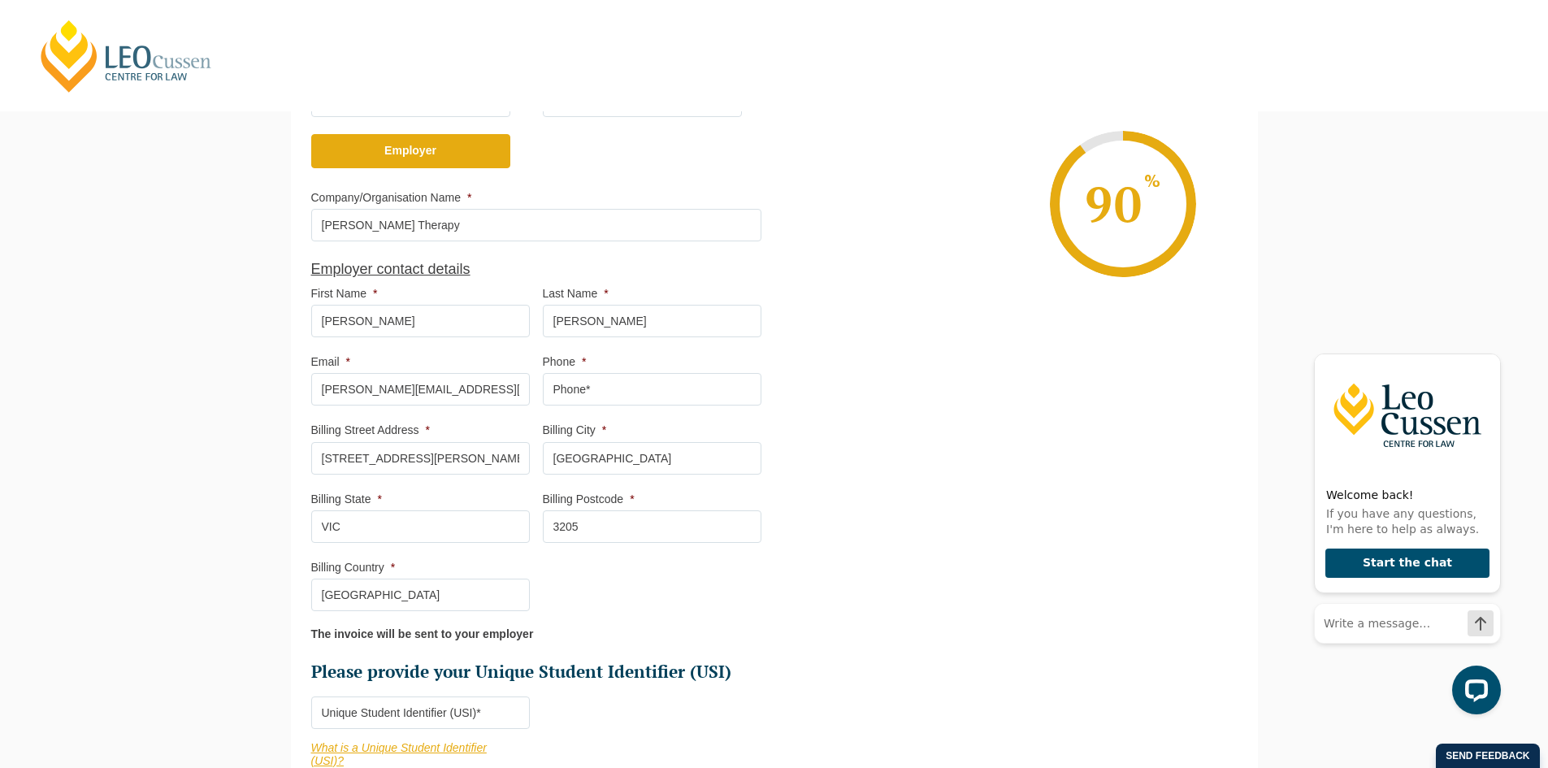
click at [839, 415] on ul "Who would you like to organise your Professional Placement? Leo Cussen can arra…" at bounding box center [774, 303] width 927 height 1078
drag, startPoint x: 500, startPoint y: 396, endPoint x: 217, endPoint y: 380, distance: 283.3
click at [217, 380] on div "Please note that your information is saved on our server as you enter it. Congr…" at bounding box center [774, 328] width 1548 height 1354
type input "accounts@kieser.com.au"
click at [846, 383] on ul "Who would you like to organise your Professional Placement? Leo Cussen can arra…" at bounding box center [774, 303] width 927 height 1078
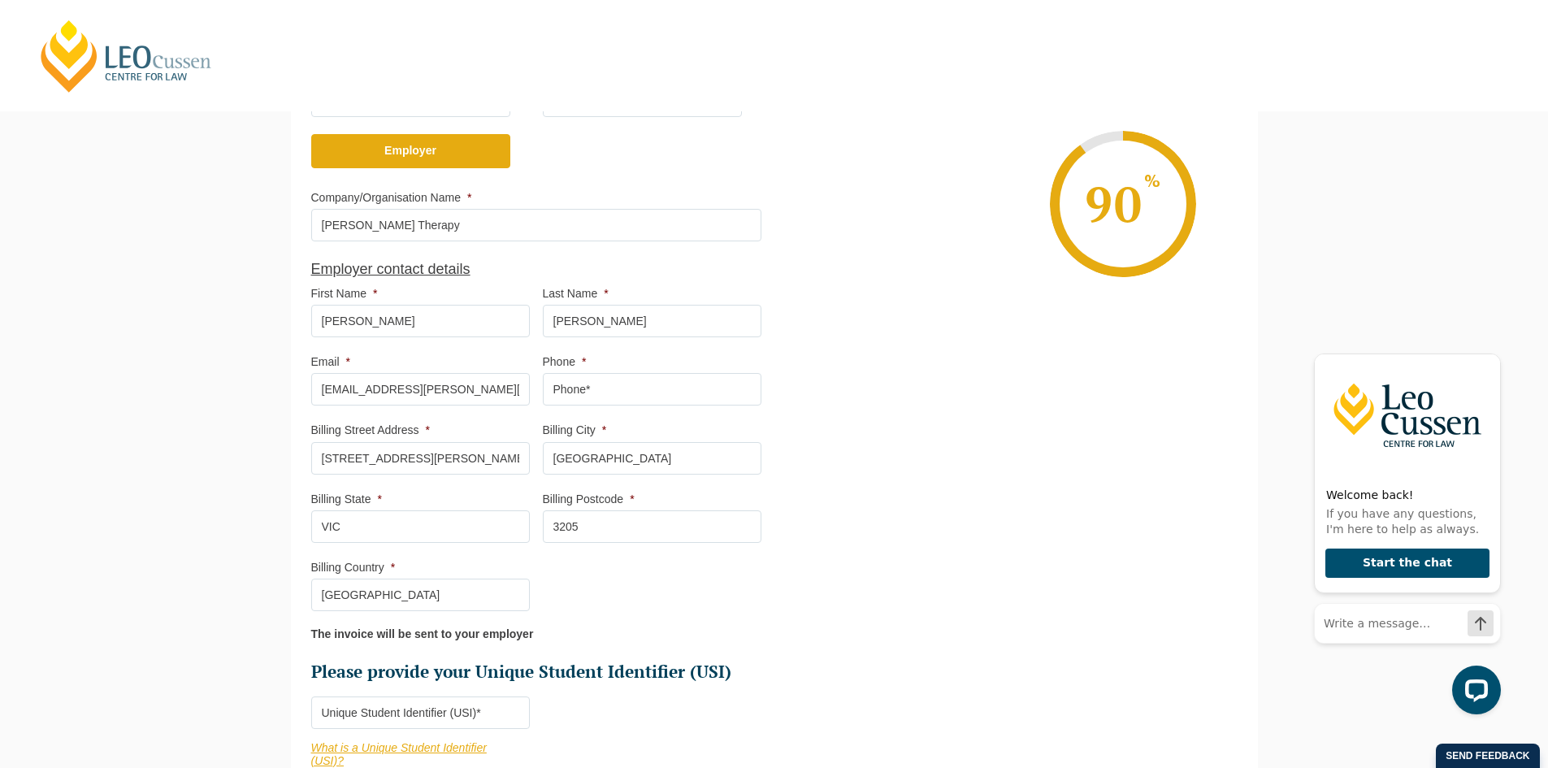
drag, startPoint x: 448, startPoint y: 228, endPoint x: 352, endPoint y: 228, distance: 95.9
click at [352, 228] on input "Kieser Therapy" at bounding box center [536, 225] width 450 height 33
click at [392, 227] on input "Kieser Head office" at bounding box center [536, 225] width 450 height 33
type input "Kieser Head Office"
click at [809, 287] on li "Enrolment Progress 90 % Form Progress Download Course Guide enrolment@leocussen…" at bounding box center [1006, 203] width 463 height 245
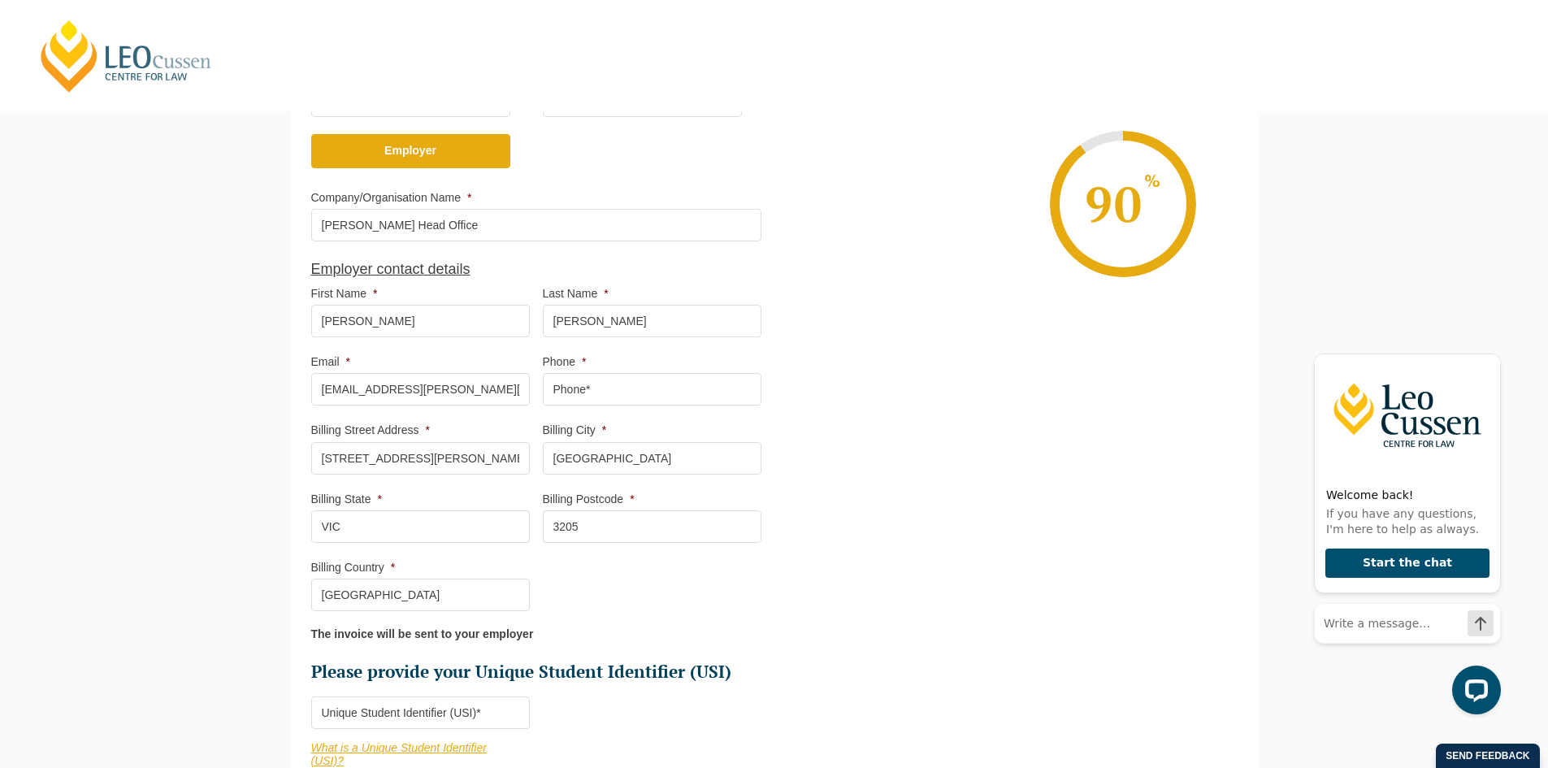
click at [841, 385] on ul "Who would you like to organise your Professional Placement? Leo Cussen can arra…" at bounding box center [774, 303] width 927 height 1078
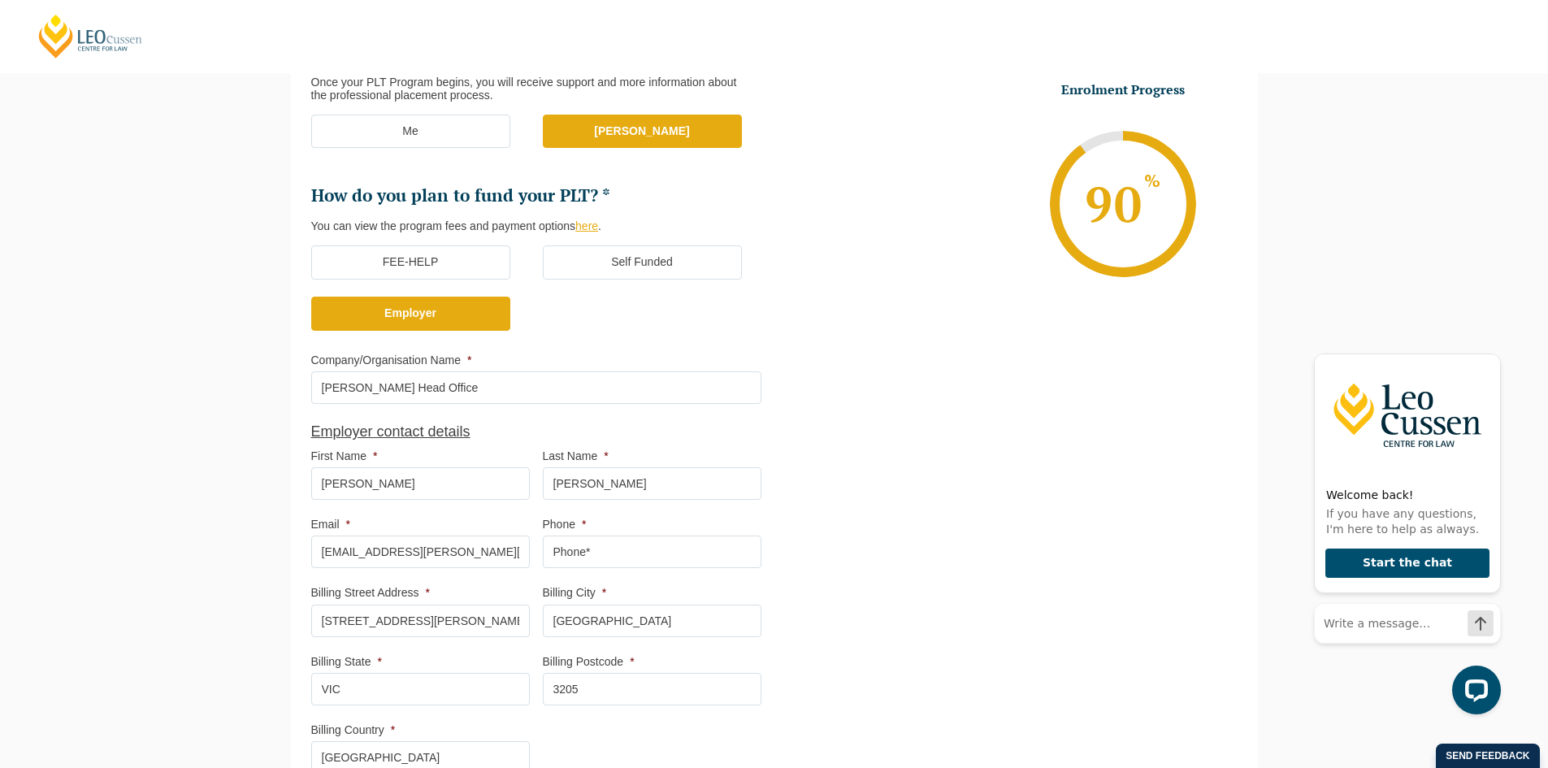
scroll to position [466, 0]
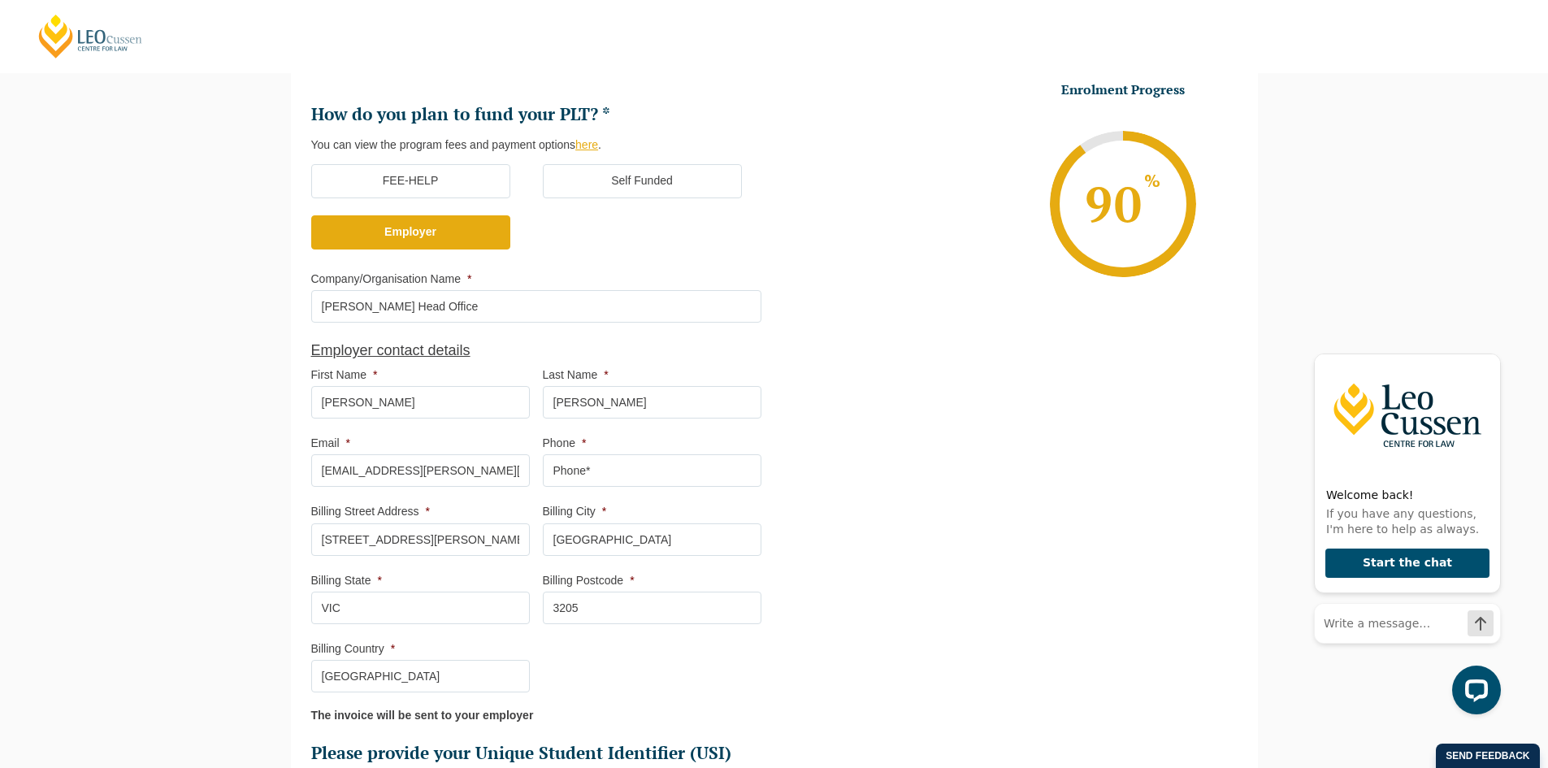
click at [667, 180] on label "Self Funded" at bounding box center [642, 181] width 199 height 34
click at [0, 0] on input "Self Funded" at bounding box center [0, 0] width 0 height 0
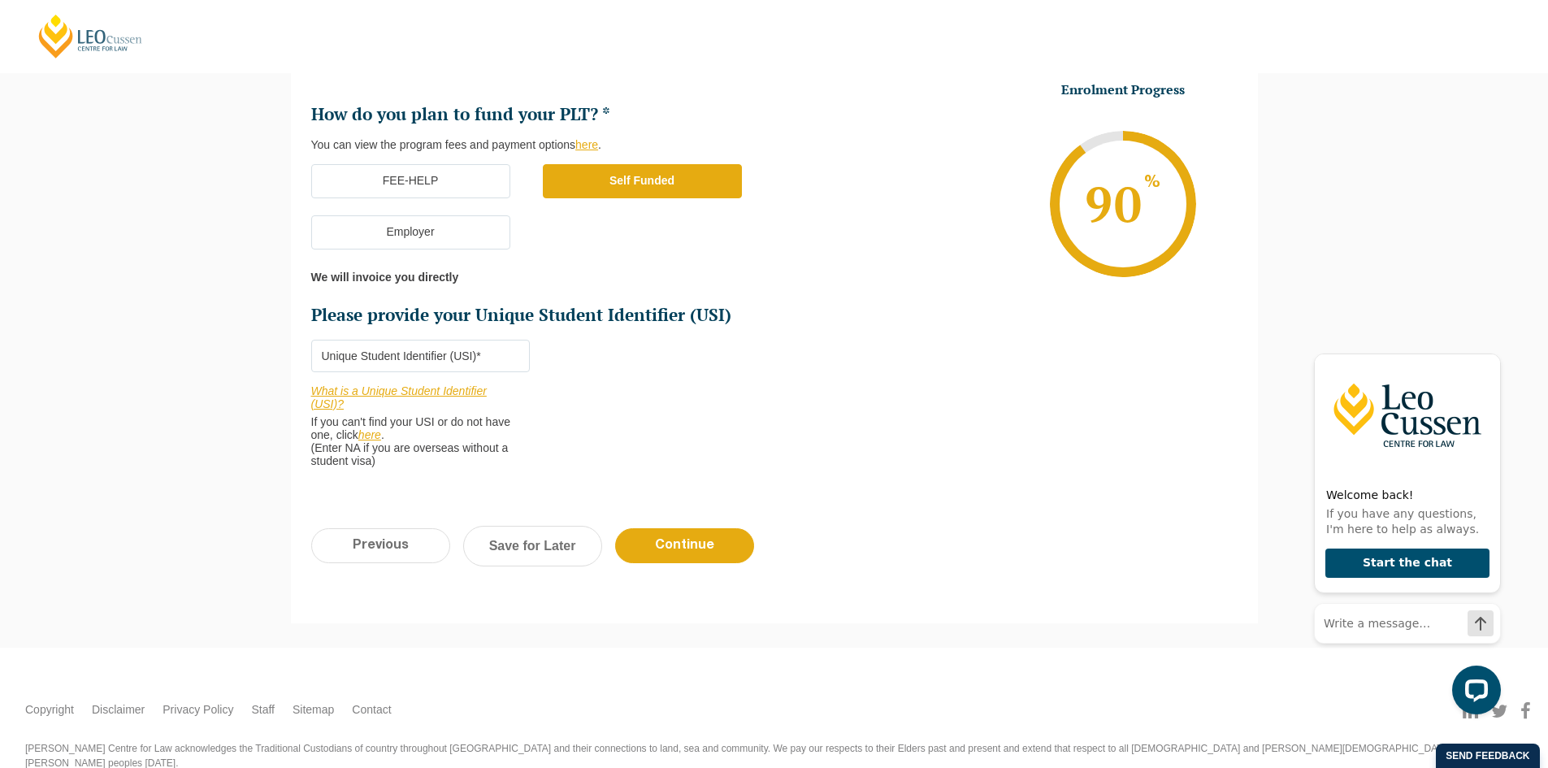
click at [387, 232] on label "Employer" at bounding box center [410, 232] width 199 height 34
click at [0, 0] on input "Employer" at bounding box center [0, 0] width 0 height 0
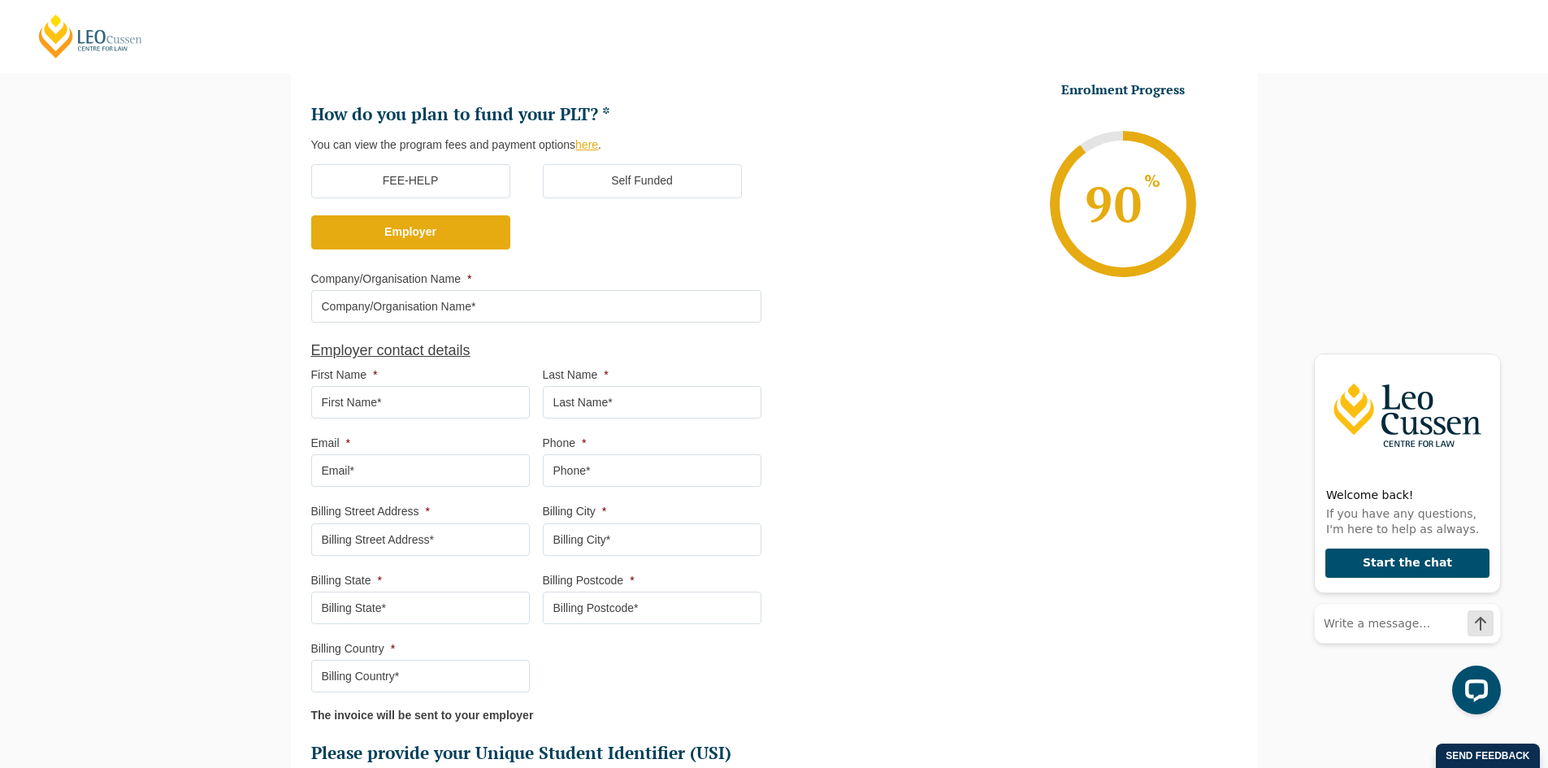
click at [827, 343] on ul "Who would you like to organise your Professional Placement? Leo Cussen can arra…" at bounding box center [774, 385] width 927 height 1078
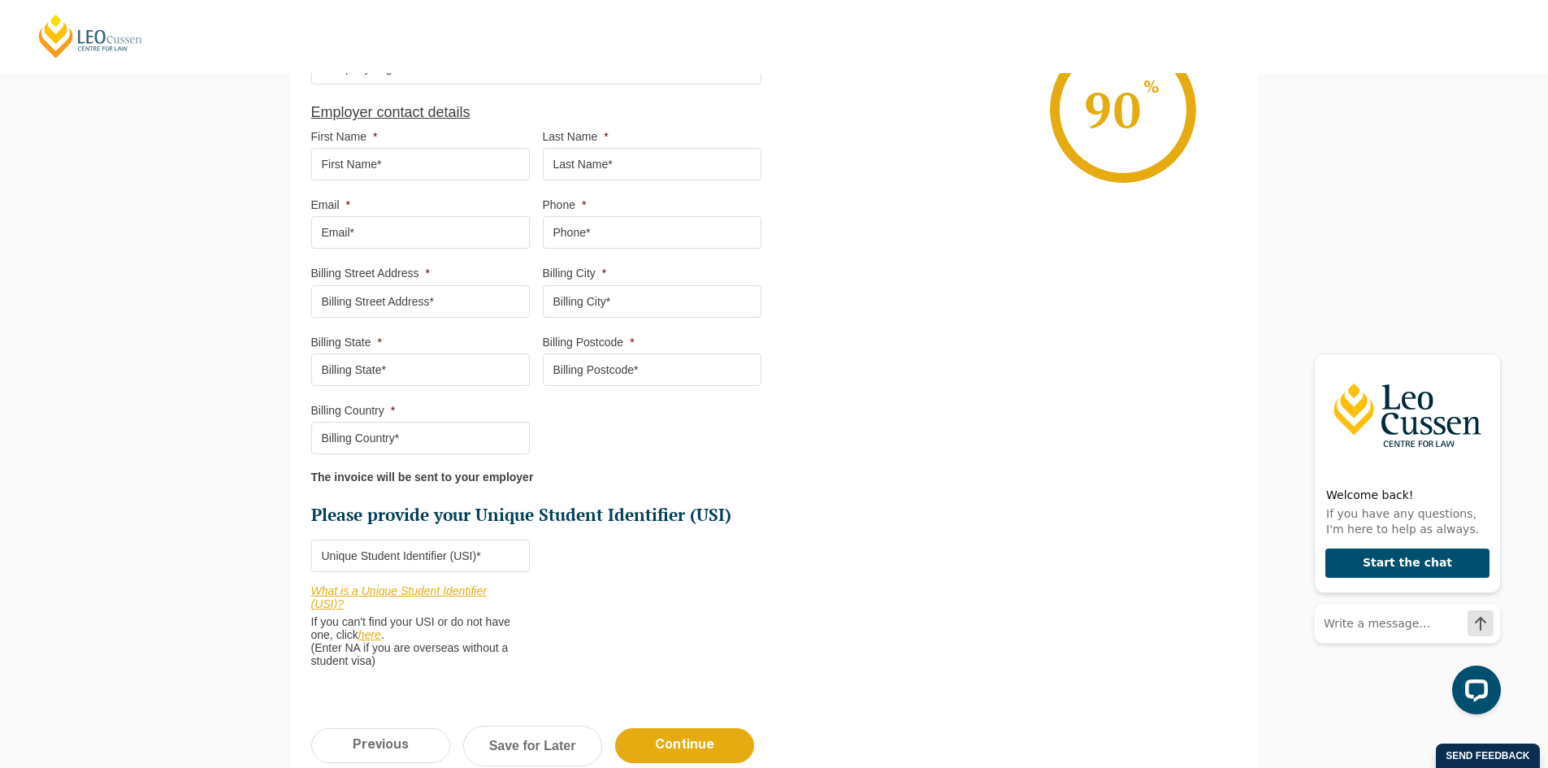
scroll to position [710, 0]
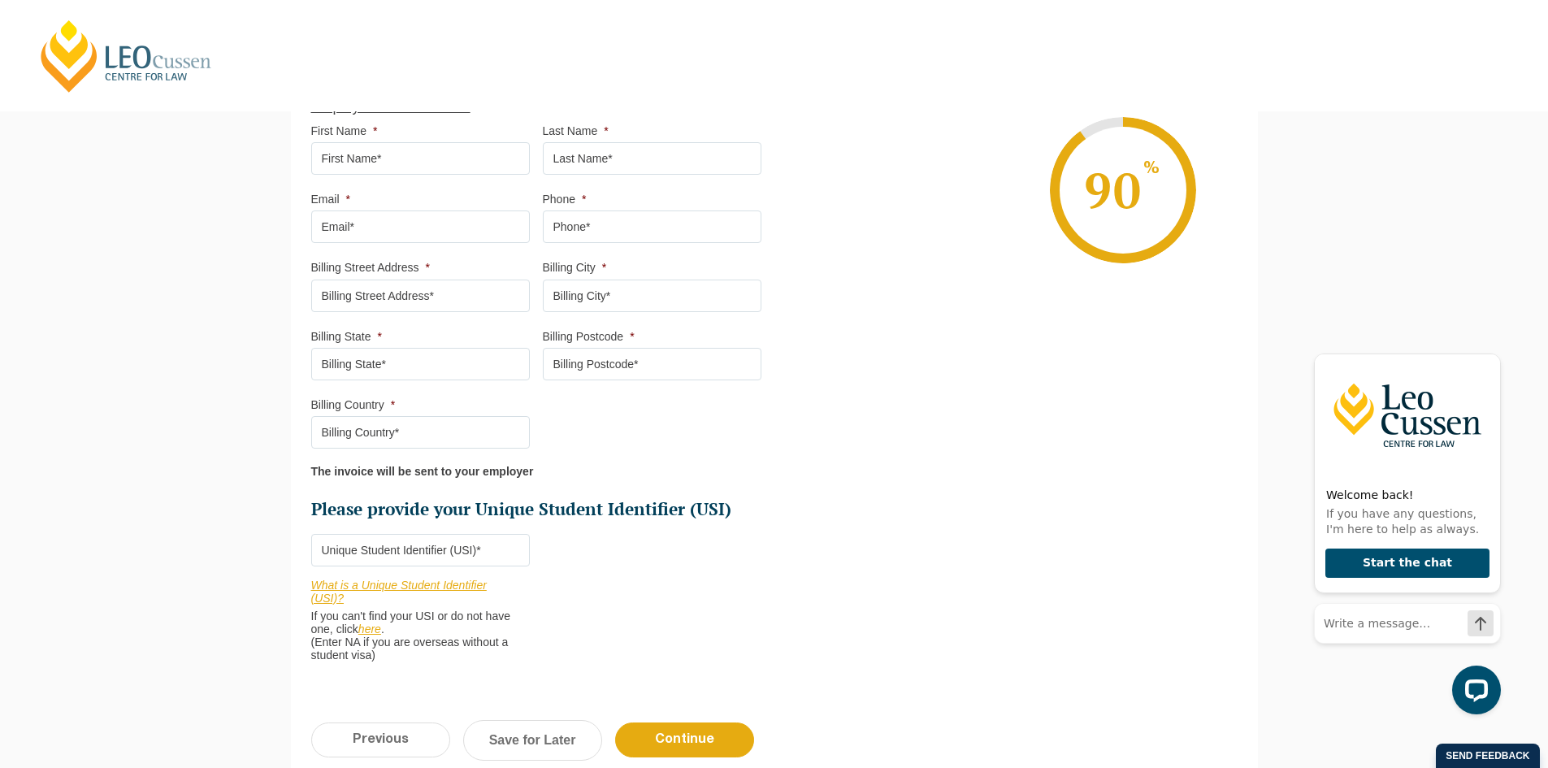
click at [398, 551] on input "Please provide your Unique Student Identifier (USI) *" at bounding box center [420, 550] width 219 height 33
paste input "JRE5TRYKB5"
type input "JRE5TRYKB5"
click at [688, 543] on li "Who would you like to organise your Professional Placement? Leo Cussen can arra…" at bounding box center [542, 141] width 463 height 1075
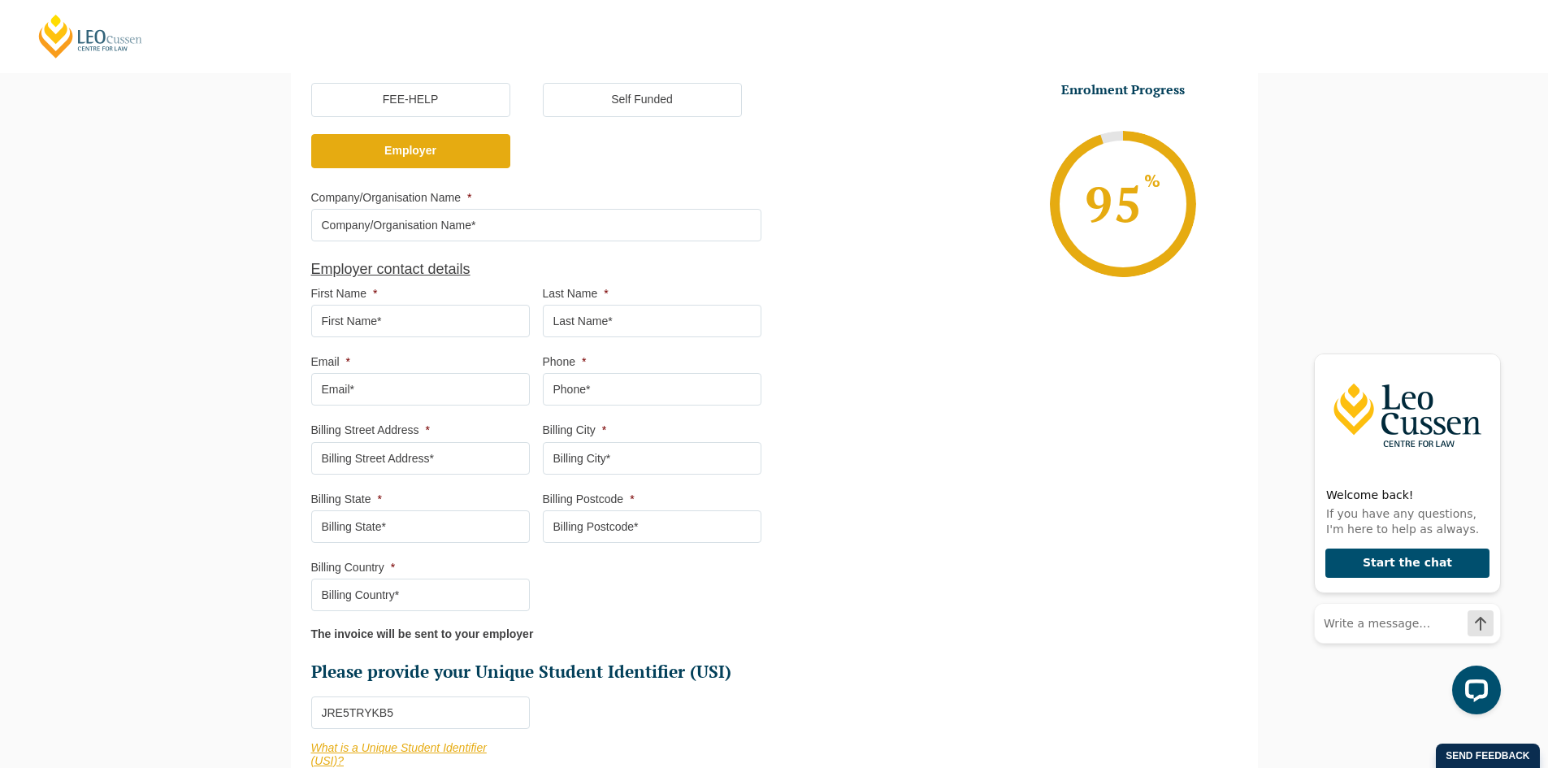
scroll to position [628, 0]
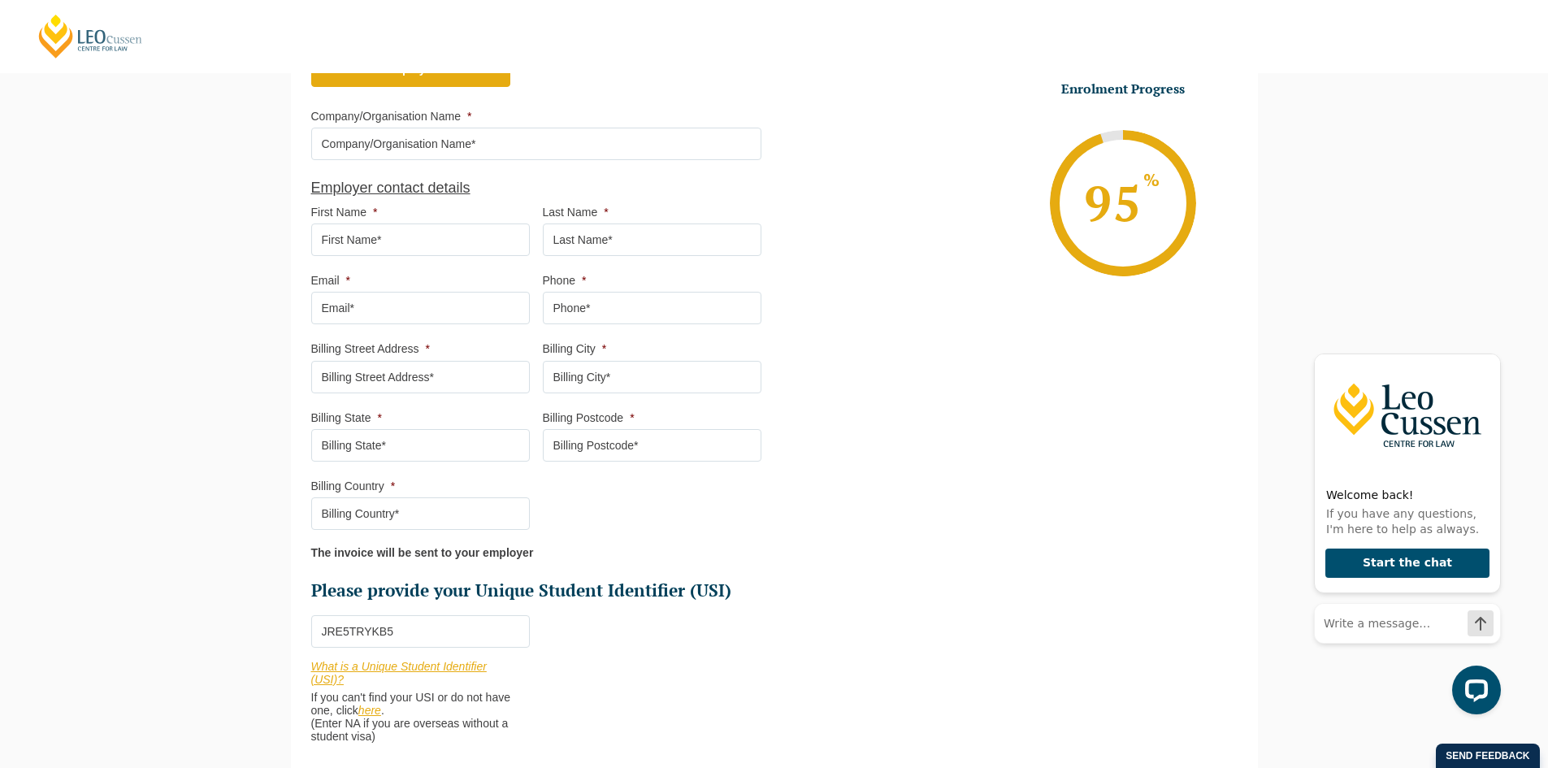
click at [477, 136] on input "Company/Organisation Name *" at bounding box center [536, 144] width 450 height 33
type input "Kieser"
click at [796, 148] on li "Enrolment Progress 95 % Form Progress Download Course Guide enrolment@leocussen…" at bounding box center [1006, 202] width 463 height 245
click at [419, 232] on input "First Name *" at bounding box center [420, 240] width 219 height 33
type input "Sarah"
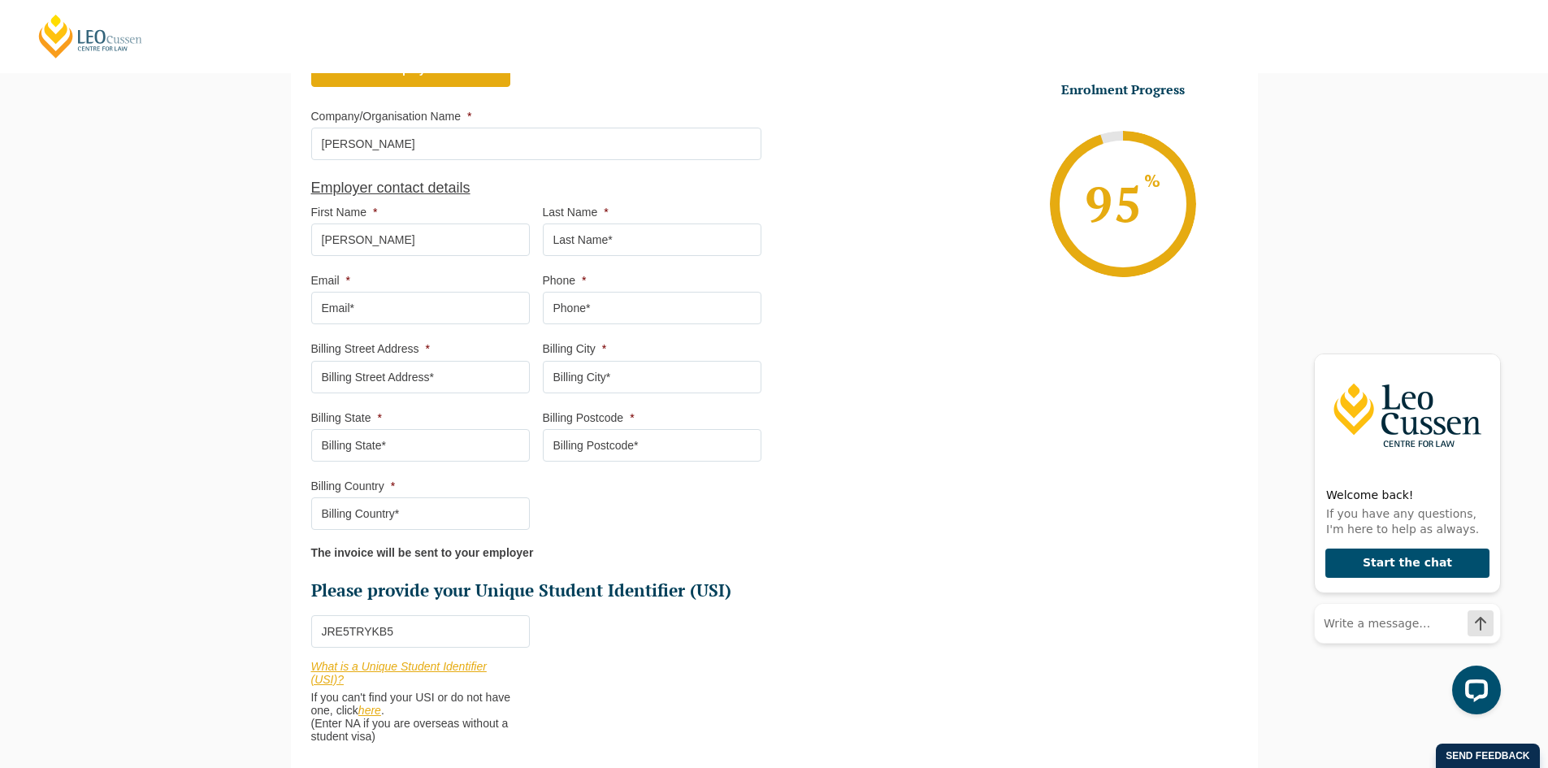
click at [603, 257] on ul "Who would you like to organise your Professional Placement? Leo Cussen can arra…" at bounding box center [542, 143] width 463 height 917
click at [609, 252] on input "Last Name *" at bounding box center [652, 240] width 219 height 33
type input "Barras"
click at [381, 296] on input "Email *" at bounding box center [420, 308] width 219 height 33
type input "sarah.barras@kieser.com.au"
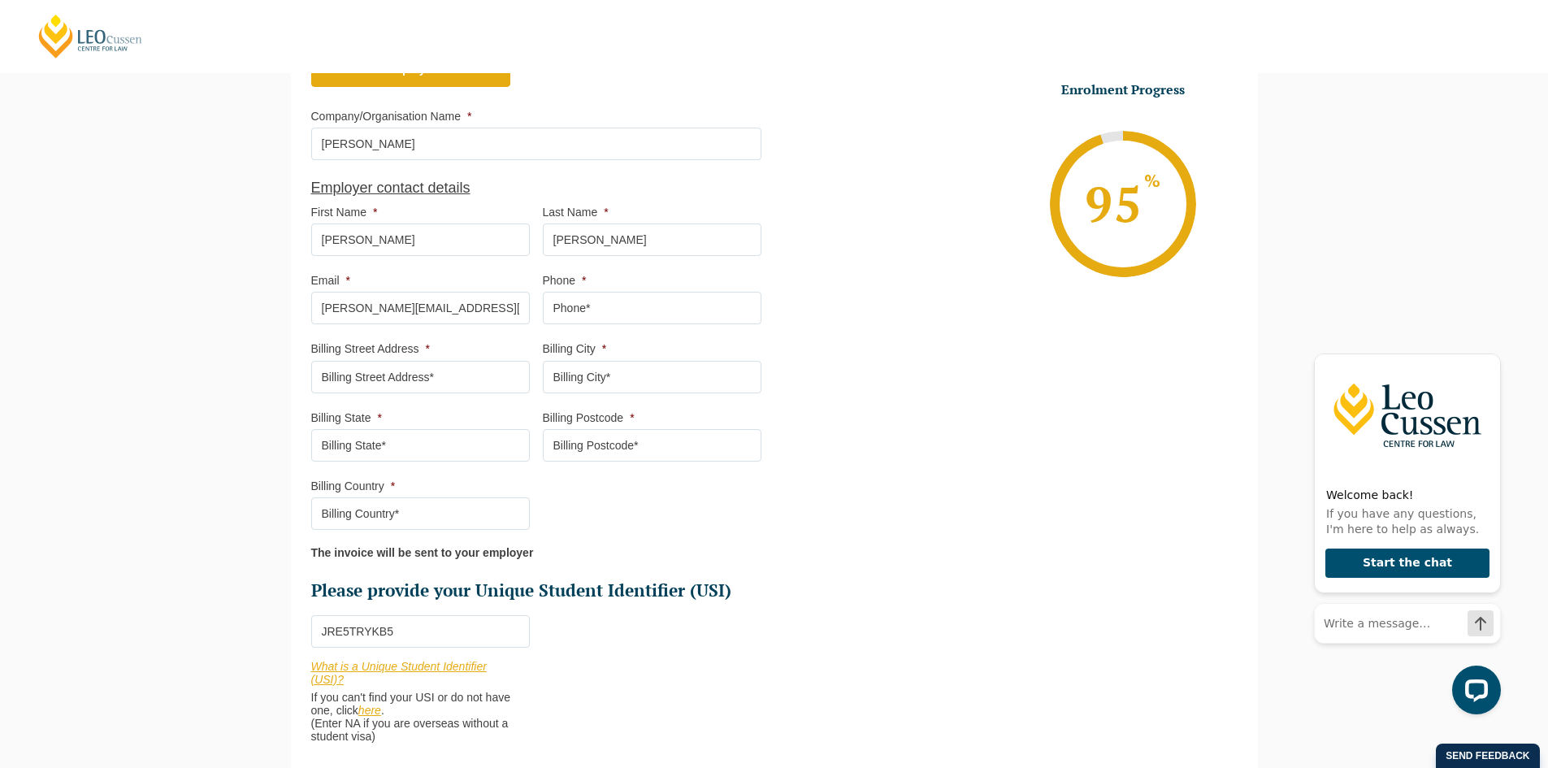
click at [638, 309] on input "Phone *" at bounding box center [652, 308] width 219 height 33
click at [475, 380] on input "Billing Street Address *" at bounding box center [420, 377] width 219 height 33
type input "41 Cecil Street"
click at [583, 375] on input "Billing City *" at bounding box center [652, 377] width 219 height 33
type input "South Melbourne"
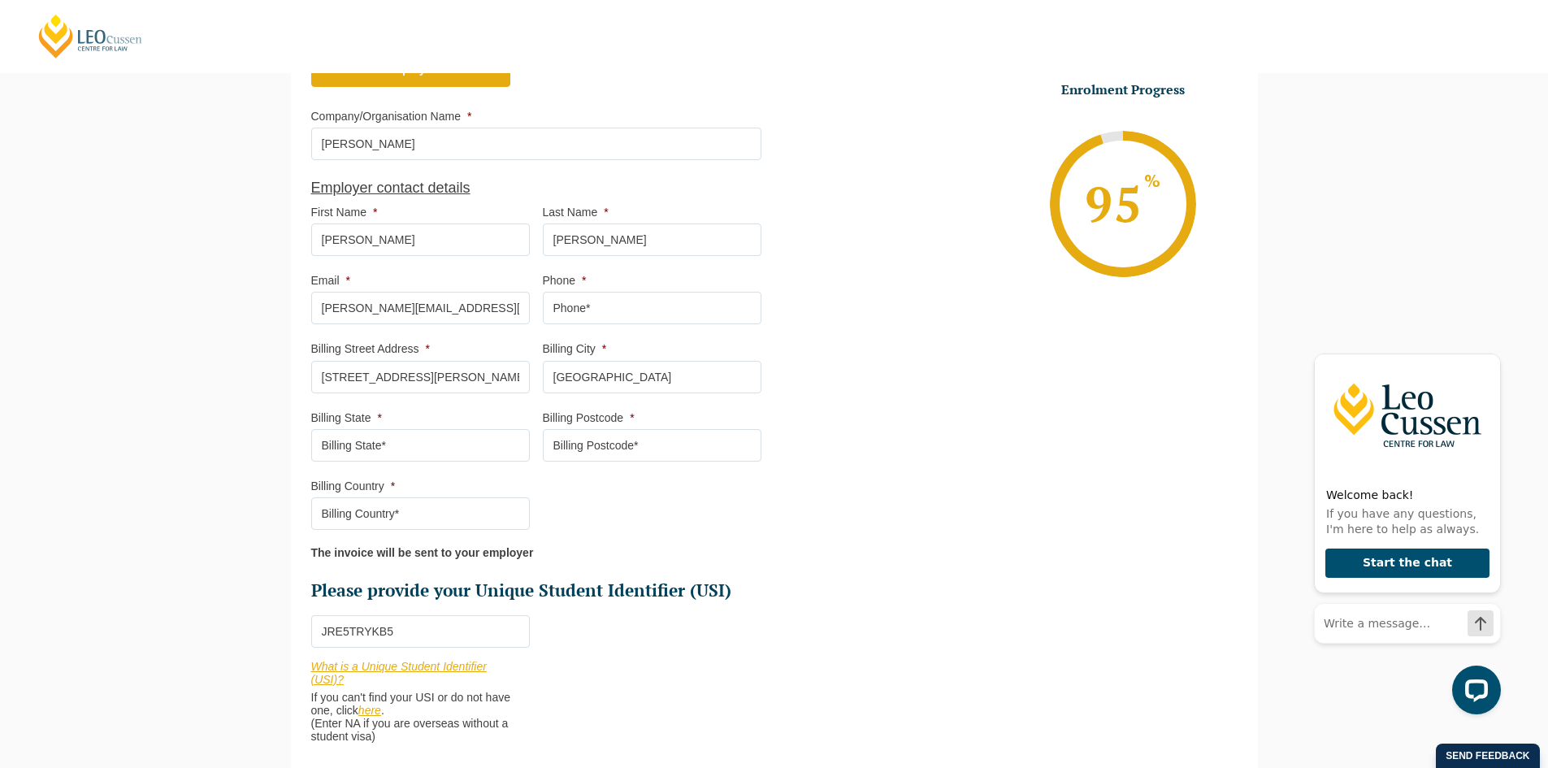
click at [464, 445] on input "Billing State *" at bounding box center [420, 445] width 219 height 33
type input "VIC"
click at [626, 458] on input "Billing Postcode *" at bounding box center [652, 445] width 219 height 33
type input "3205"
click at [415, 517] on input "Billing Country *" at bounding box center [420, 513] width 219 height 33
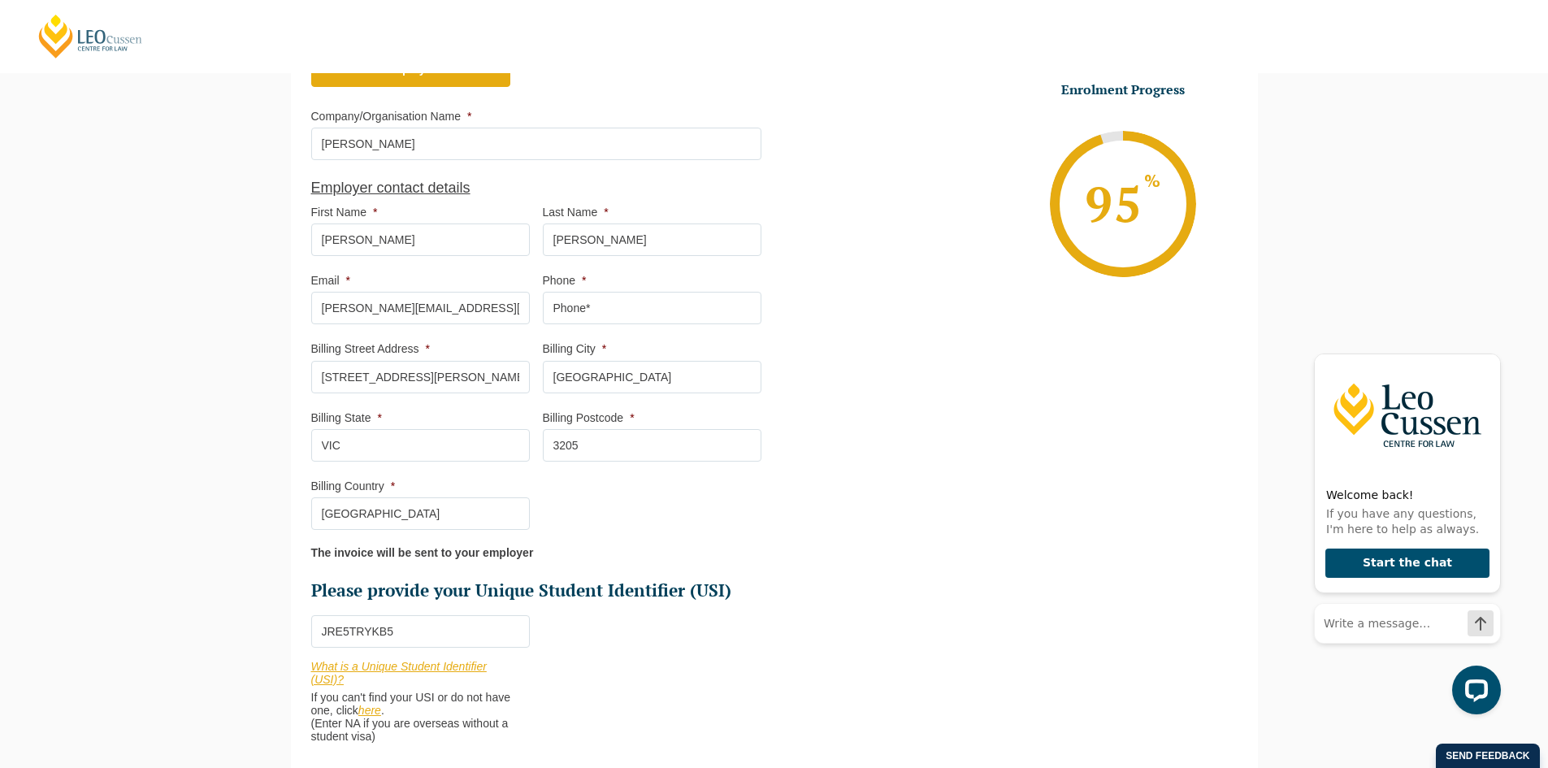
type input "Australia"
click at [843, 358] on ul "Who would you like to organise your Professional Placement? Leo Cussen can arra…" at bounding box center [774, 222] width 927 height 1078
click at [687, 314] on input "Phone *" at bounding box center [652, 308] width 219 height 33
type input "0407727765"
click at [809, 341] on ul "Who would you like to organise your Professional Placement? Leo Cussen can arra…" at bounding box center [774, 222] width 927 height 1078
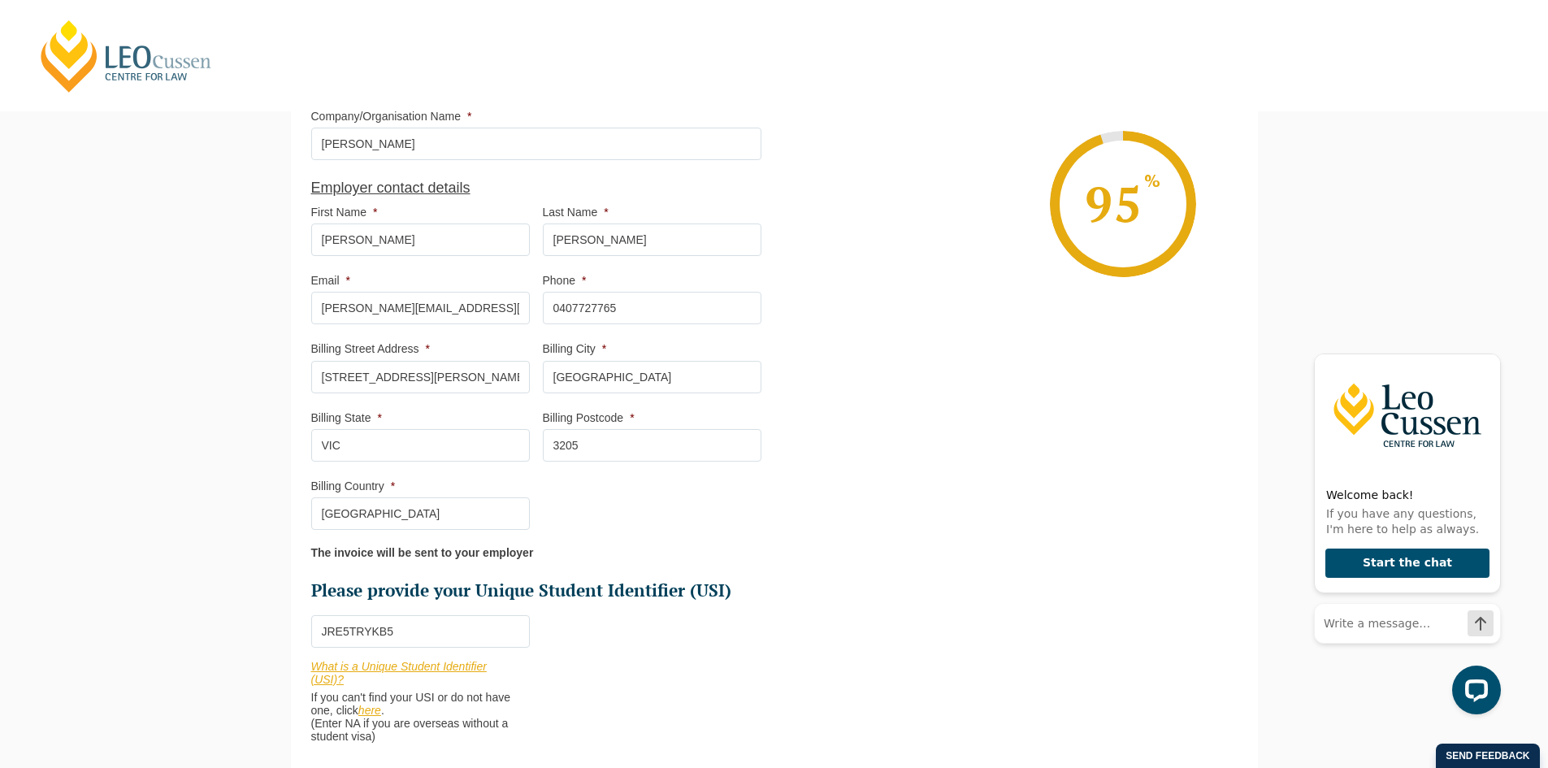
click at [849, 312] on li "Enrolment Progress 95 % Form Progress Download Course Guide enrolment@leocussen…" at bounding box center [1006, 203] width 463 height 245
click at [921, 477] on ul "Who would you like to organise your Professional Placement? Leo Cussen can arra…" at bounding box center [774, 222] width 927 height 1078
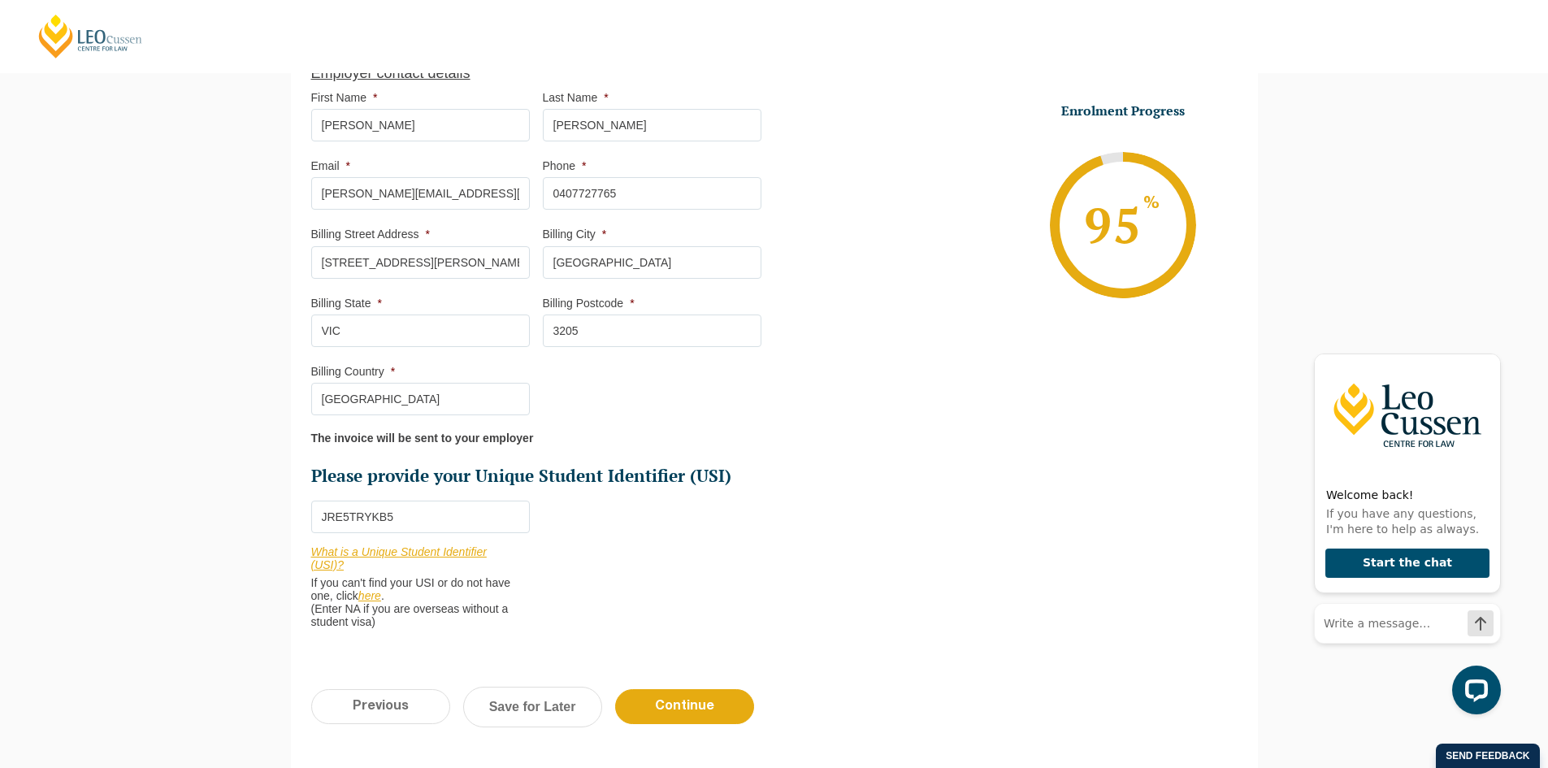
scroll to position [791, 0]
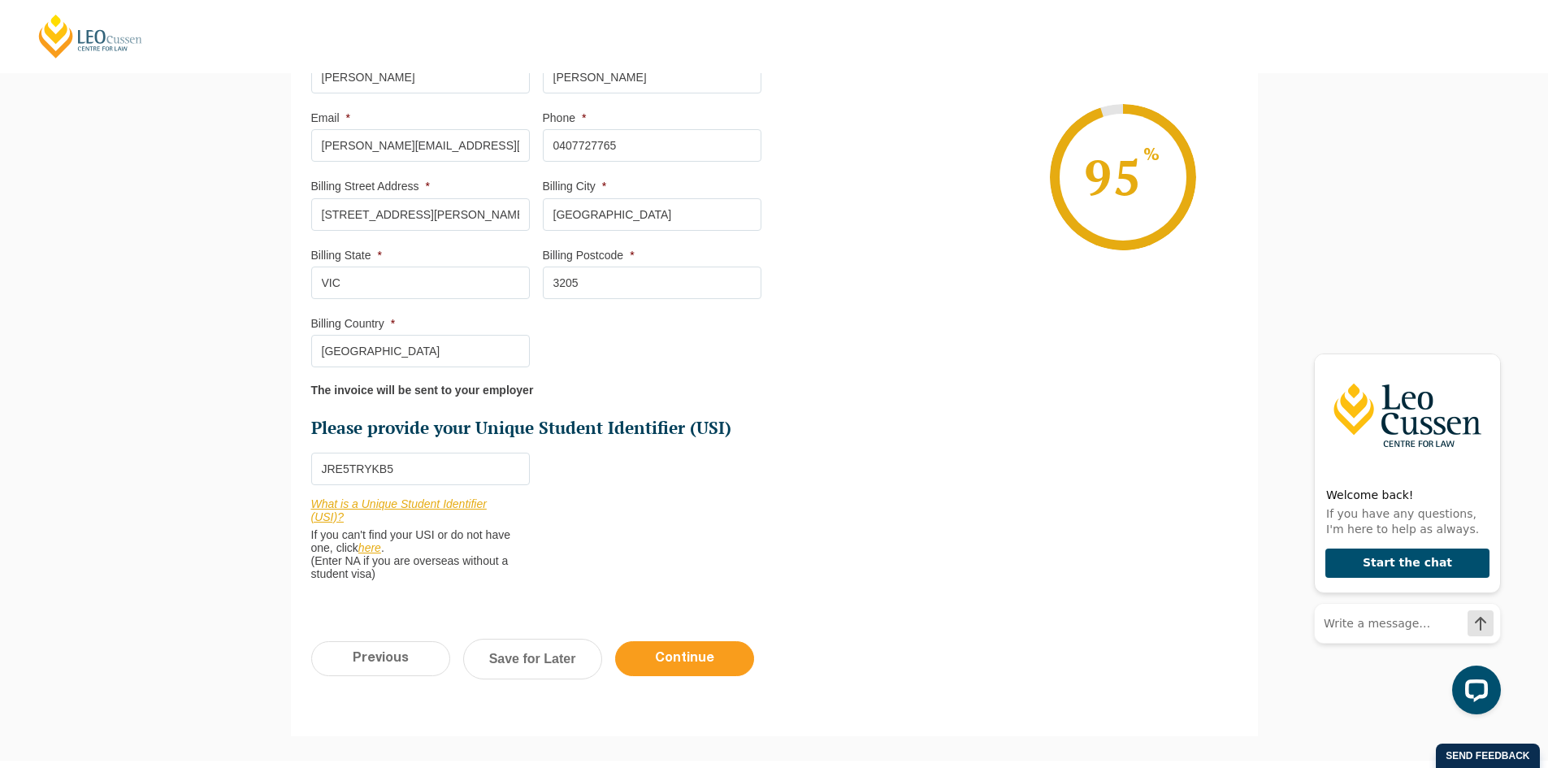
click at [724, 650] on input "Continue" at bounding box center [684, 658] width 139 height 35
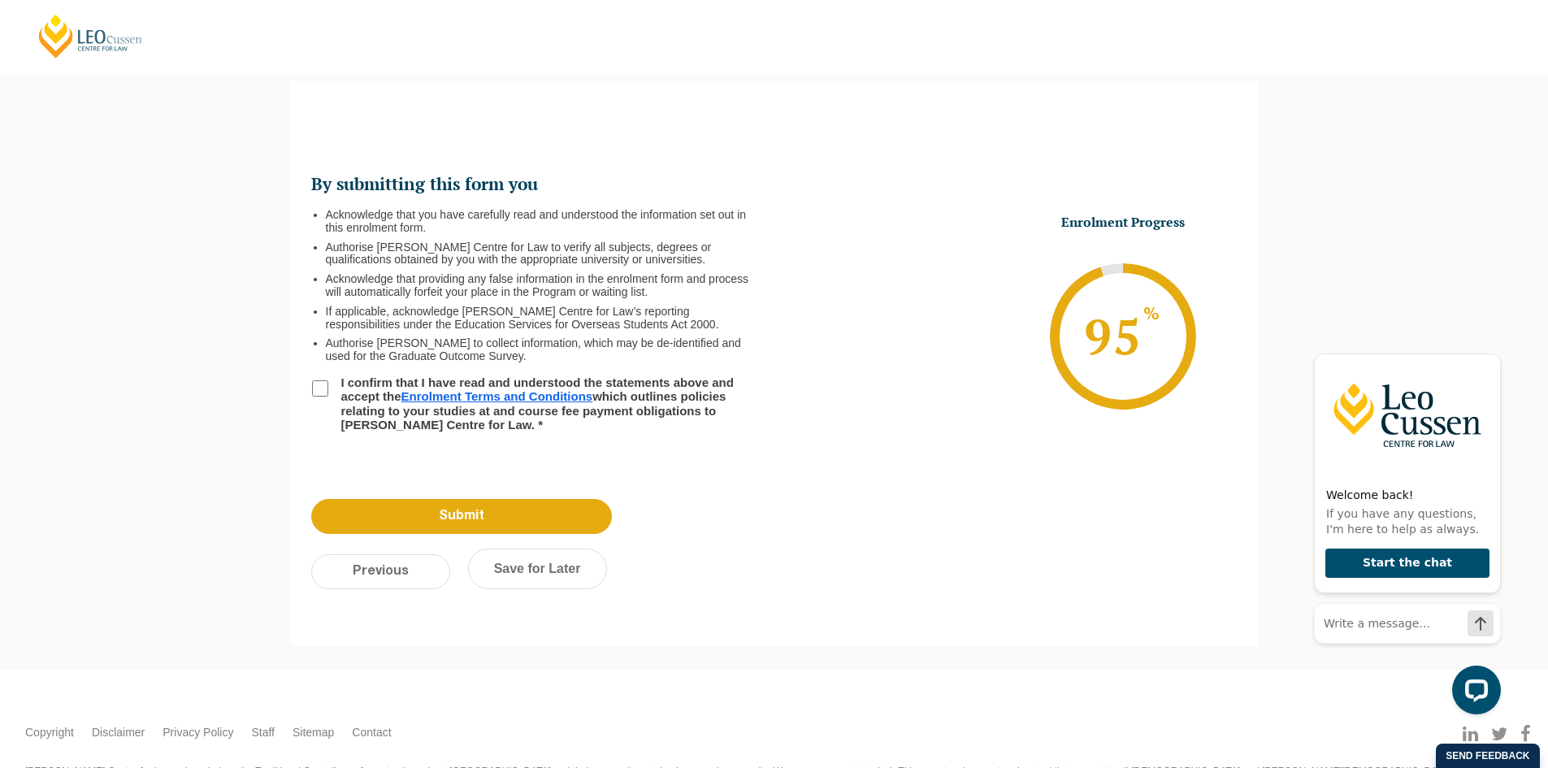
scroll to position [0, 0]
click at [417, 575] on input "Previous" at bounding box center [380, 571] width 139 height 35
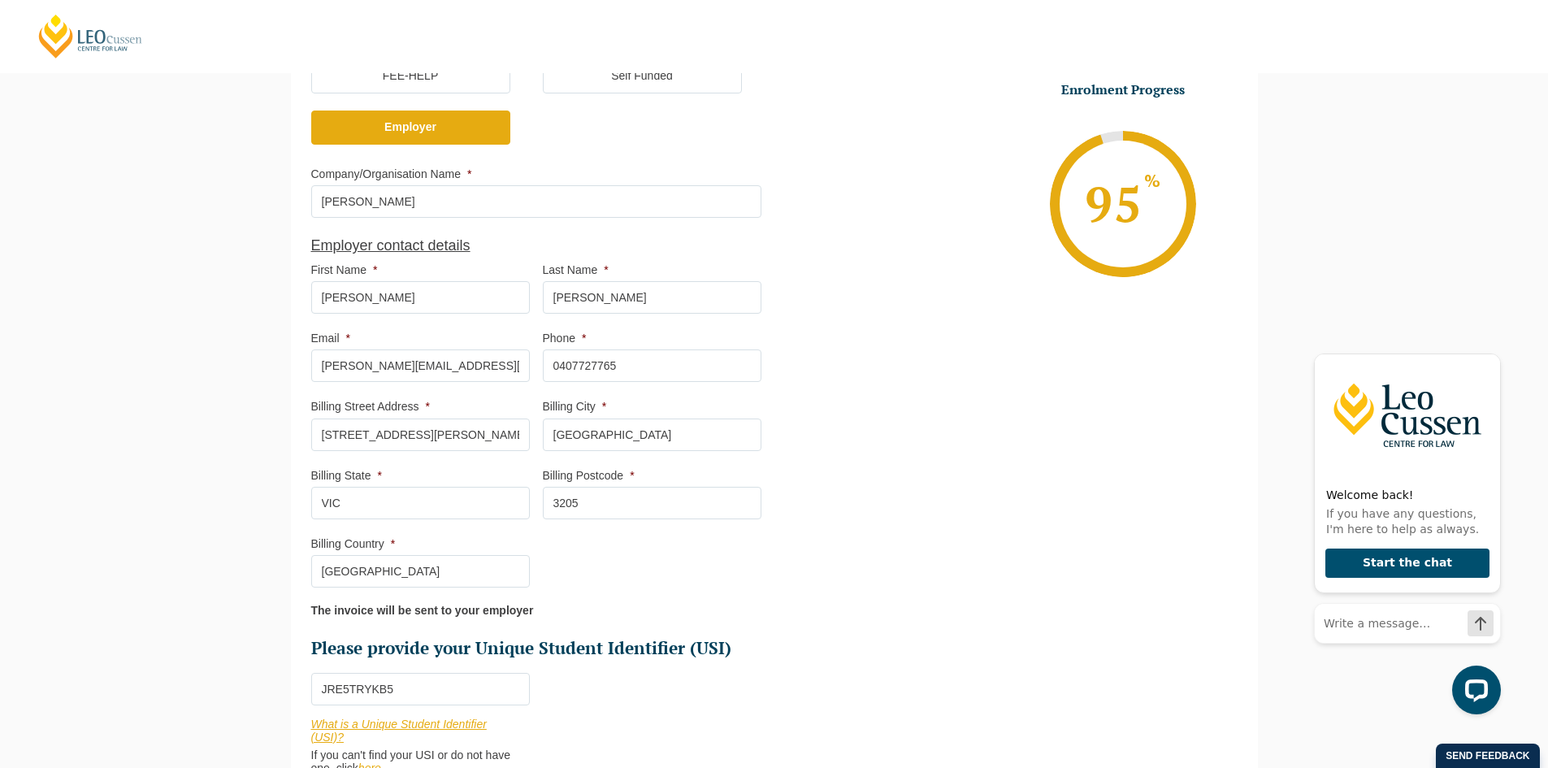
scroll to position [791, 0]
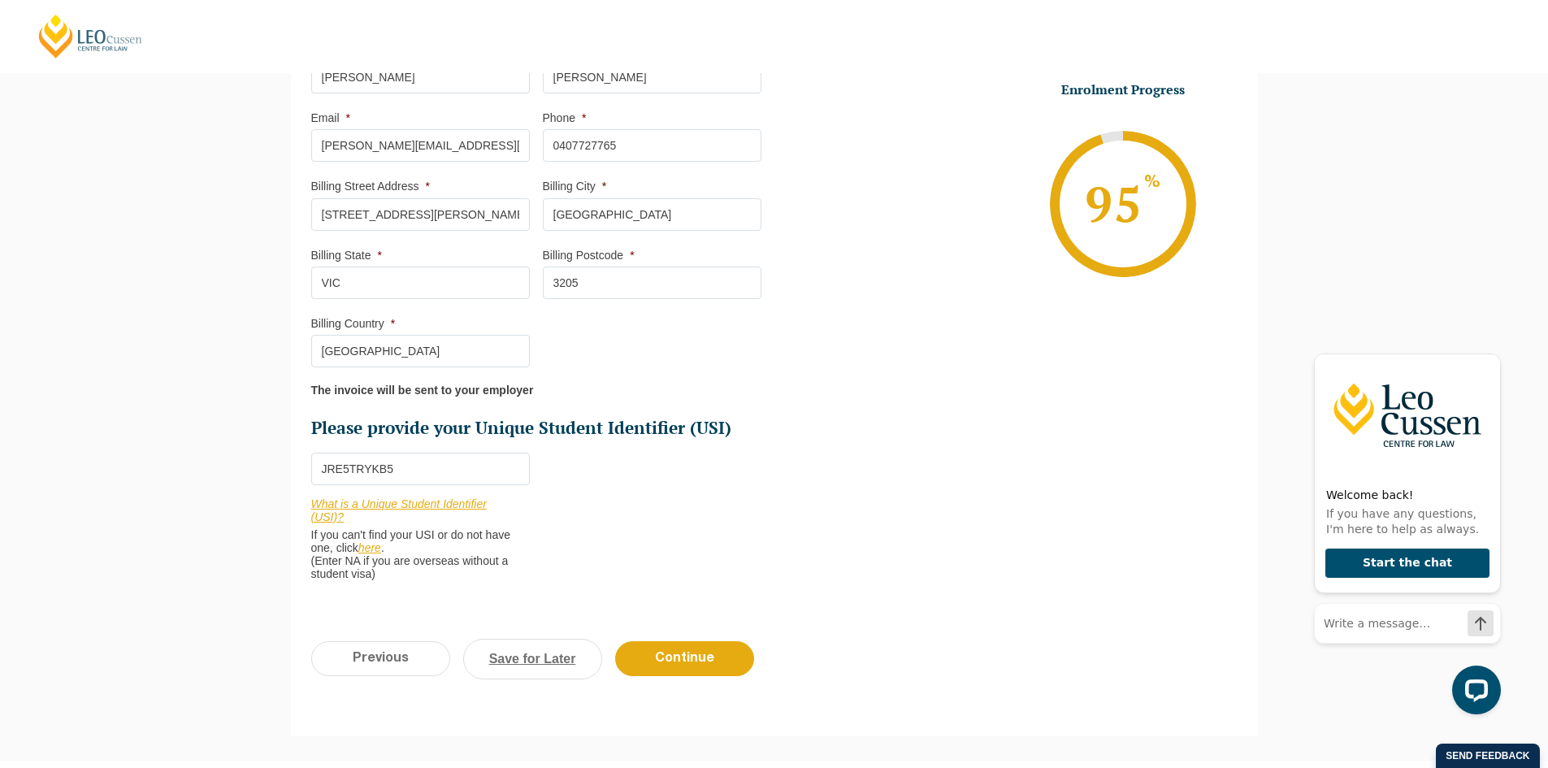
click at [507, 658] on link "Save for Later" at bounding box center [532, 659] width 139 height 41
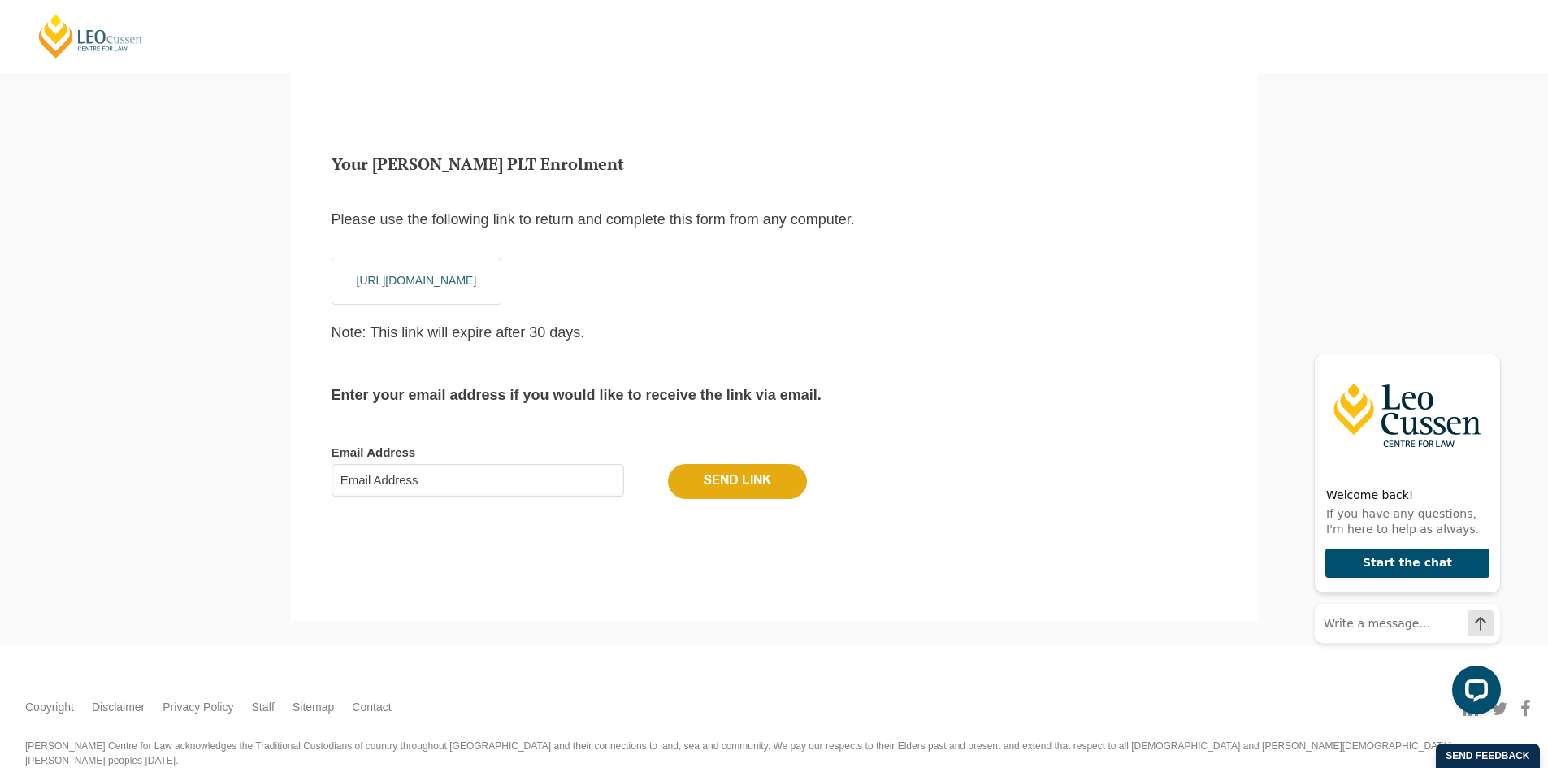
scroll to position [54, 0]
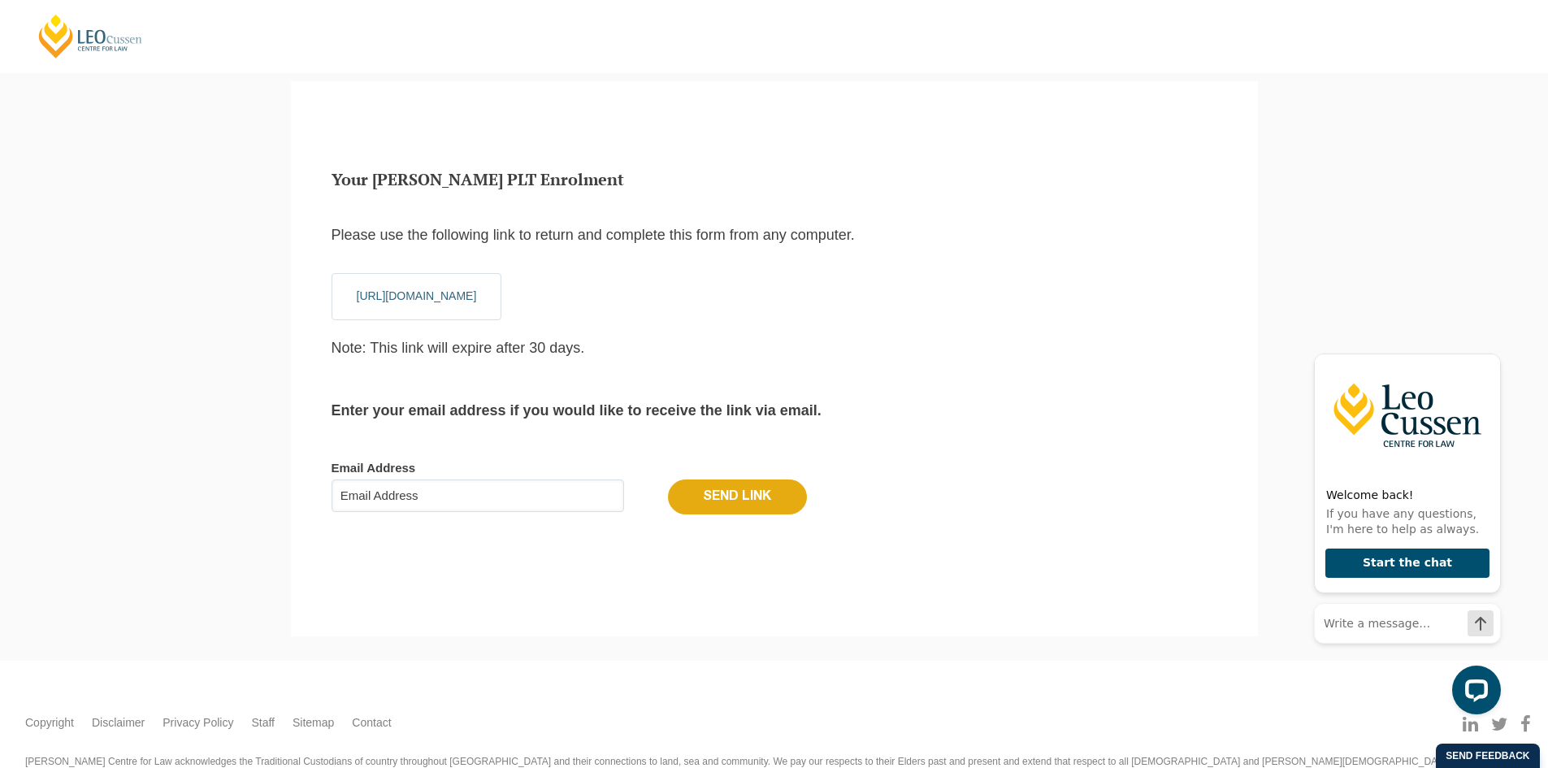
click at [389, 499] on input "Email Address" at bounding box center [478, 496] width 293 height 33
type input "thanopoulousilia@gmail.com"
click at [469, 561] on div "Your Leo Cussen PLT Enrolment Please use the following link to return and compl…" at bounding box center [774, 358] width 967 height 555
click at [718, 491] on input "Send Link" at bounding box center [737, 497] width 139 height 34
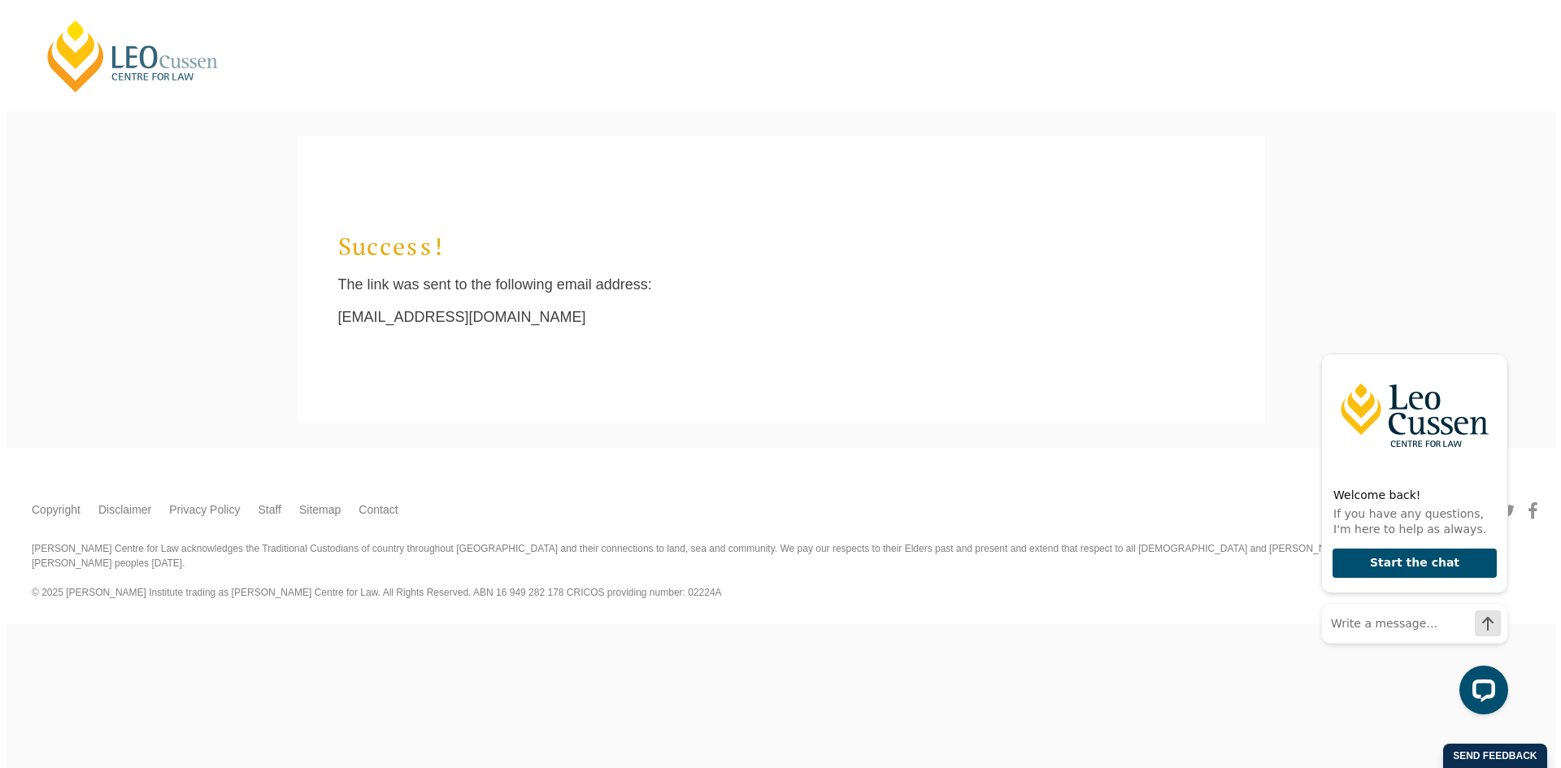
scroll to position [15, 7]
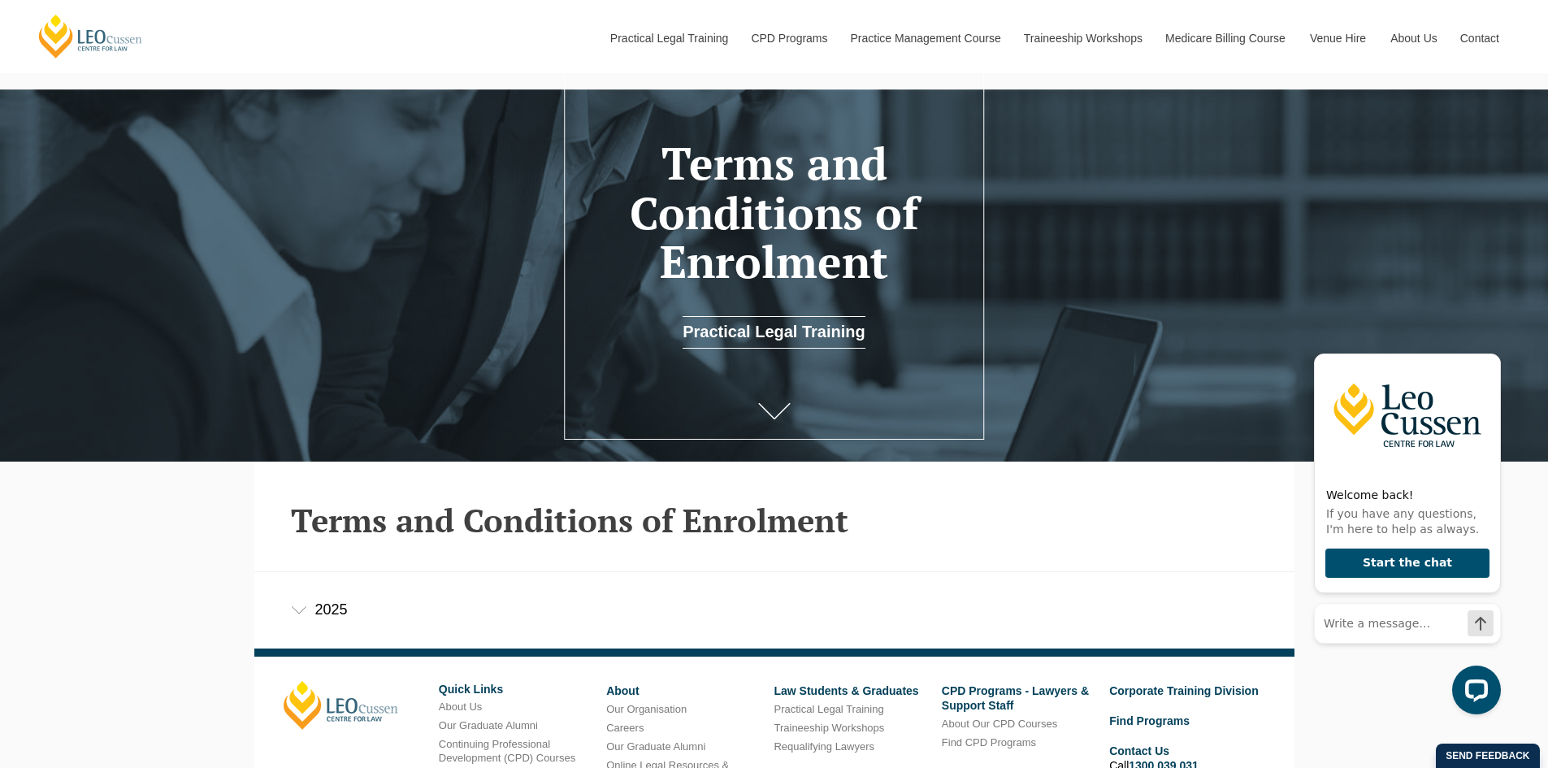
scroll to position [322, 0]
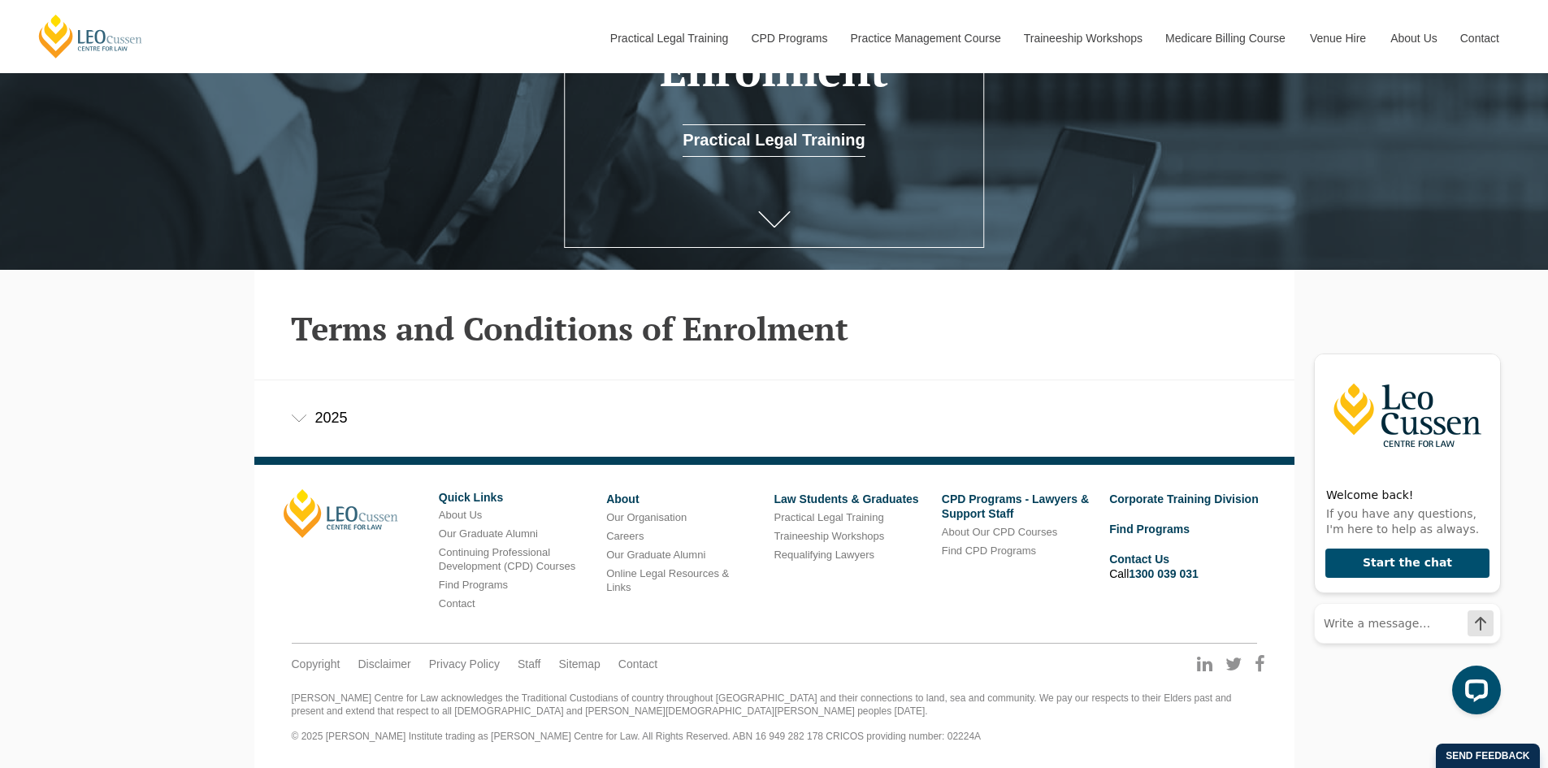
drag, startPoint x: 320, startPoint y: 430, endPoint x: 307, endPoint y: 418, distance: 17.8
click at [320, 430] on div "2025" at bounding box center [774, 418] width 1040 height 76
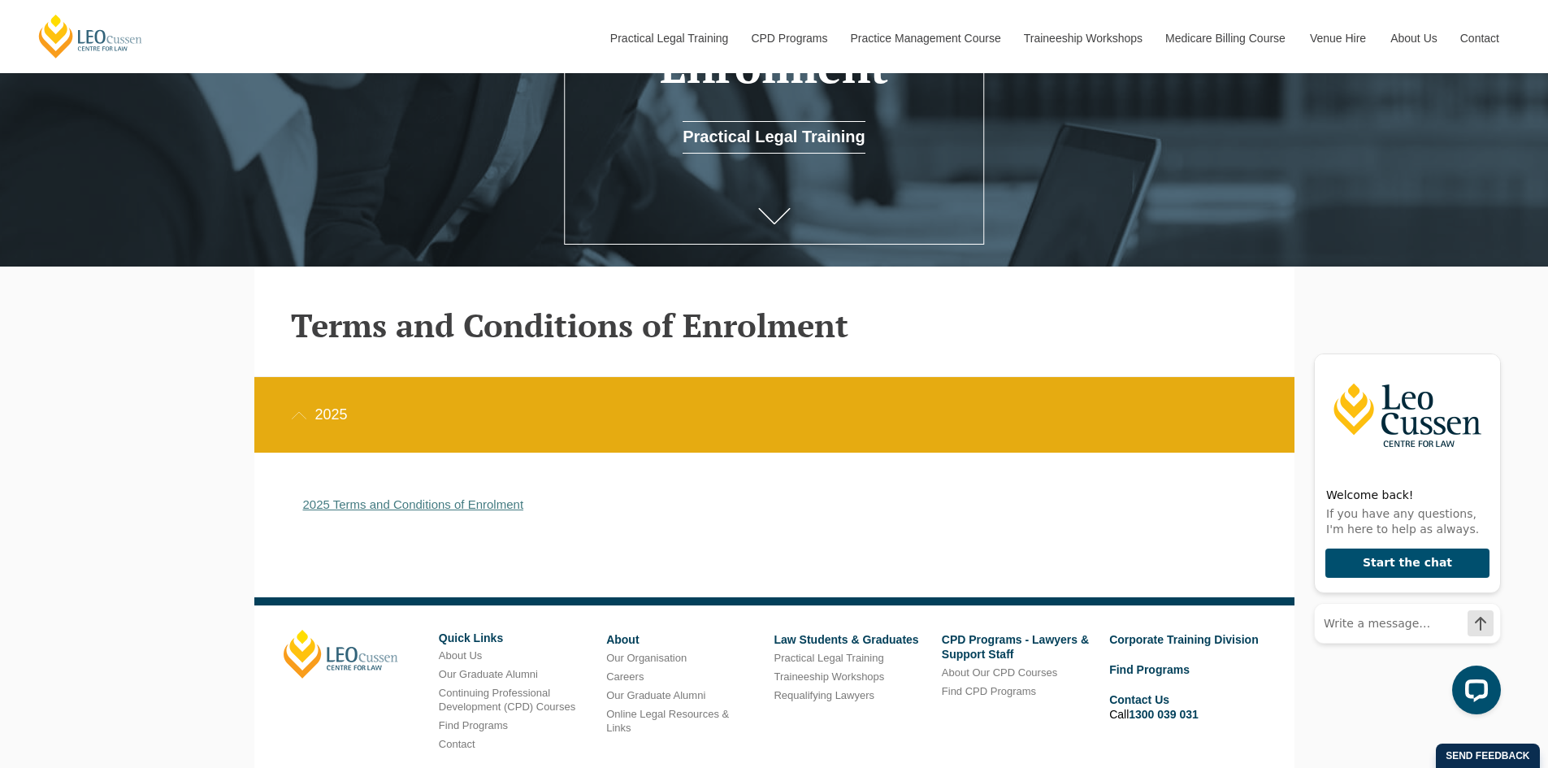
click at [475, 501] on link "2025 Terms and Conditions of Enrolment" at bounding box center [413, 504] width 221 height 14
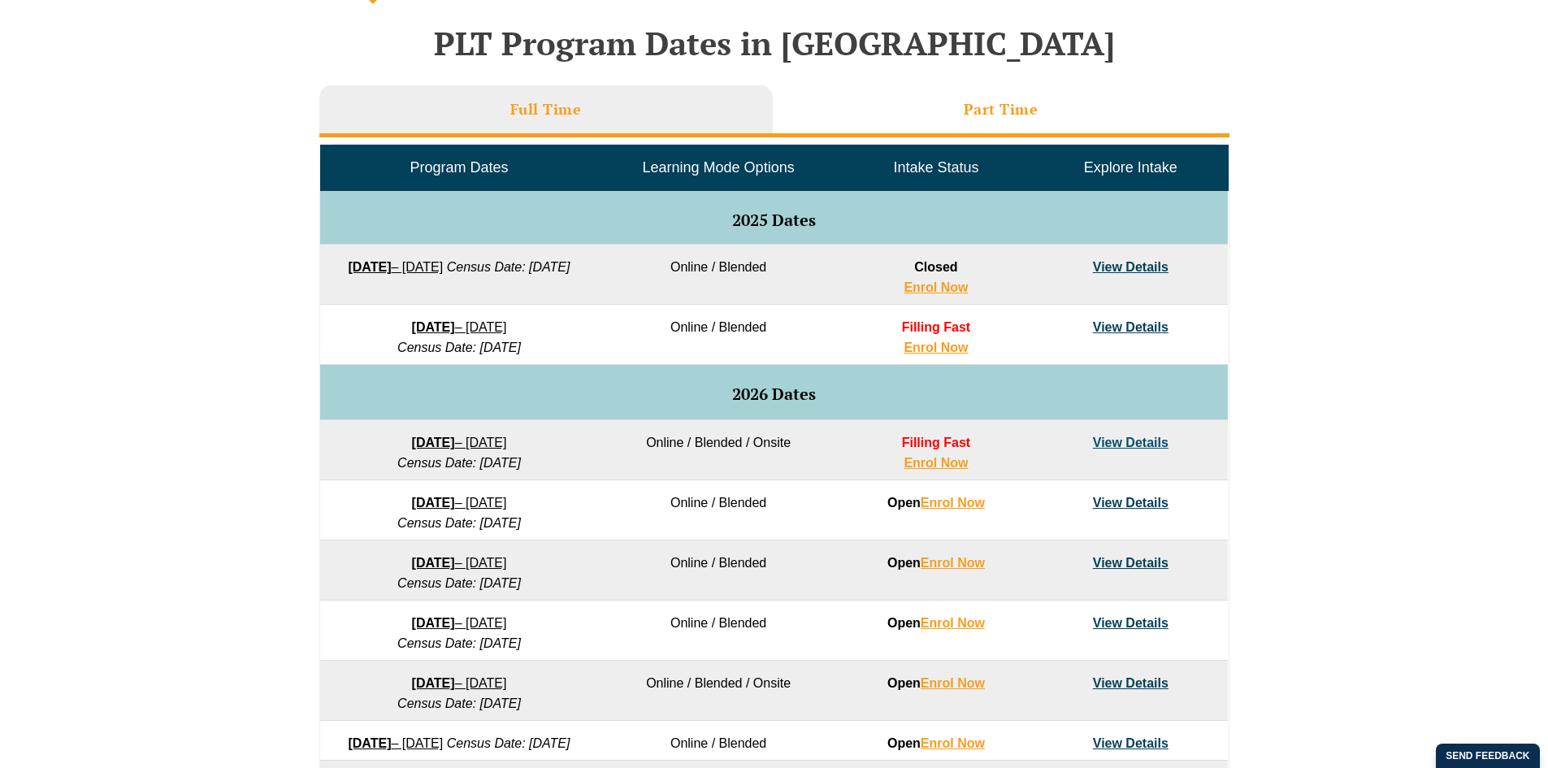
click at [1053, 117] on li "Part Time" at bounding box center [1001, 111] width 457 height 52
